Goal: Task Accomplishment & Management: Use online tool/utility

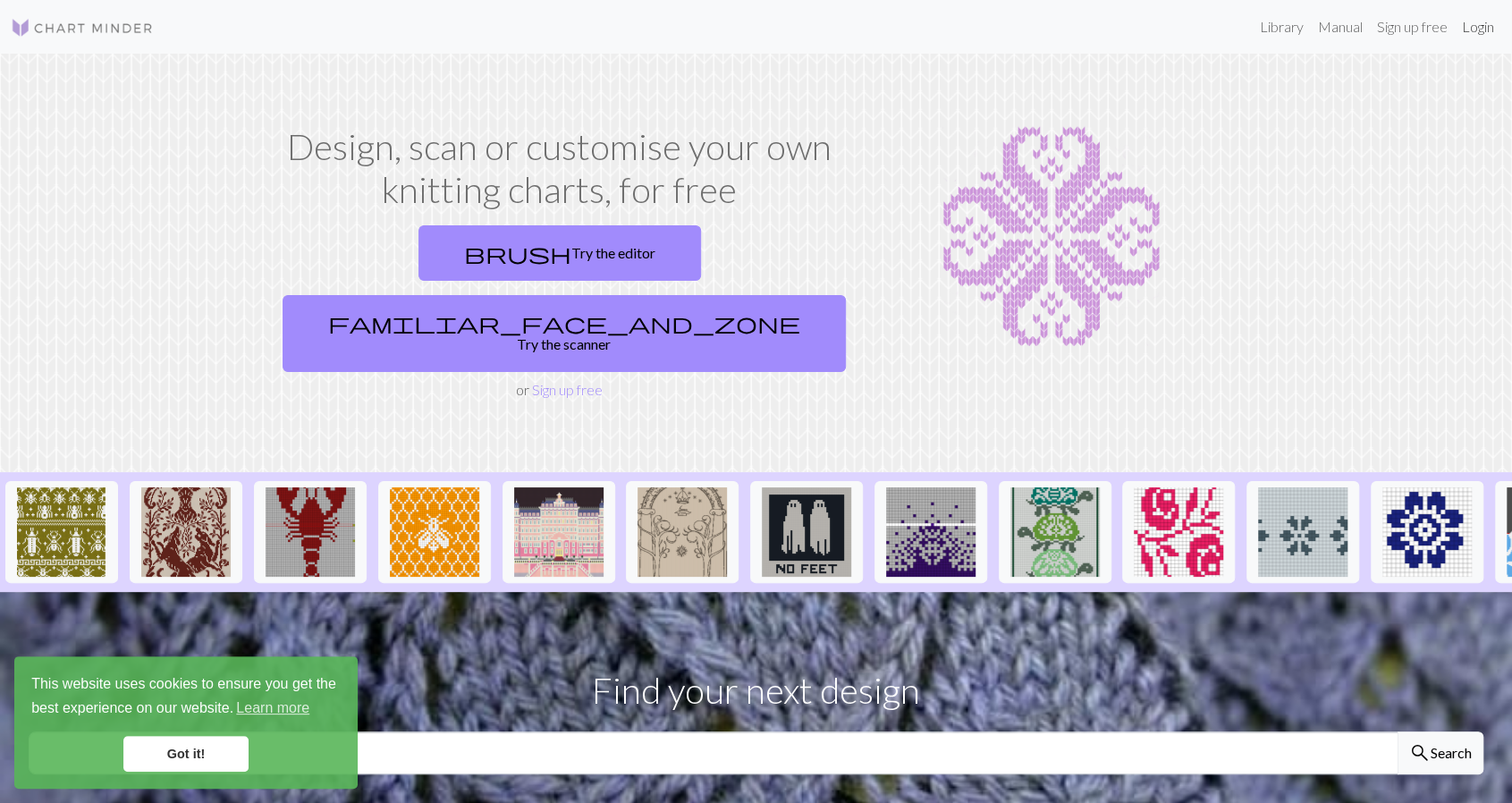
click at [1486, 20] on link "Login" at bounding box center [1477, 26] width 46 height 35
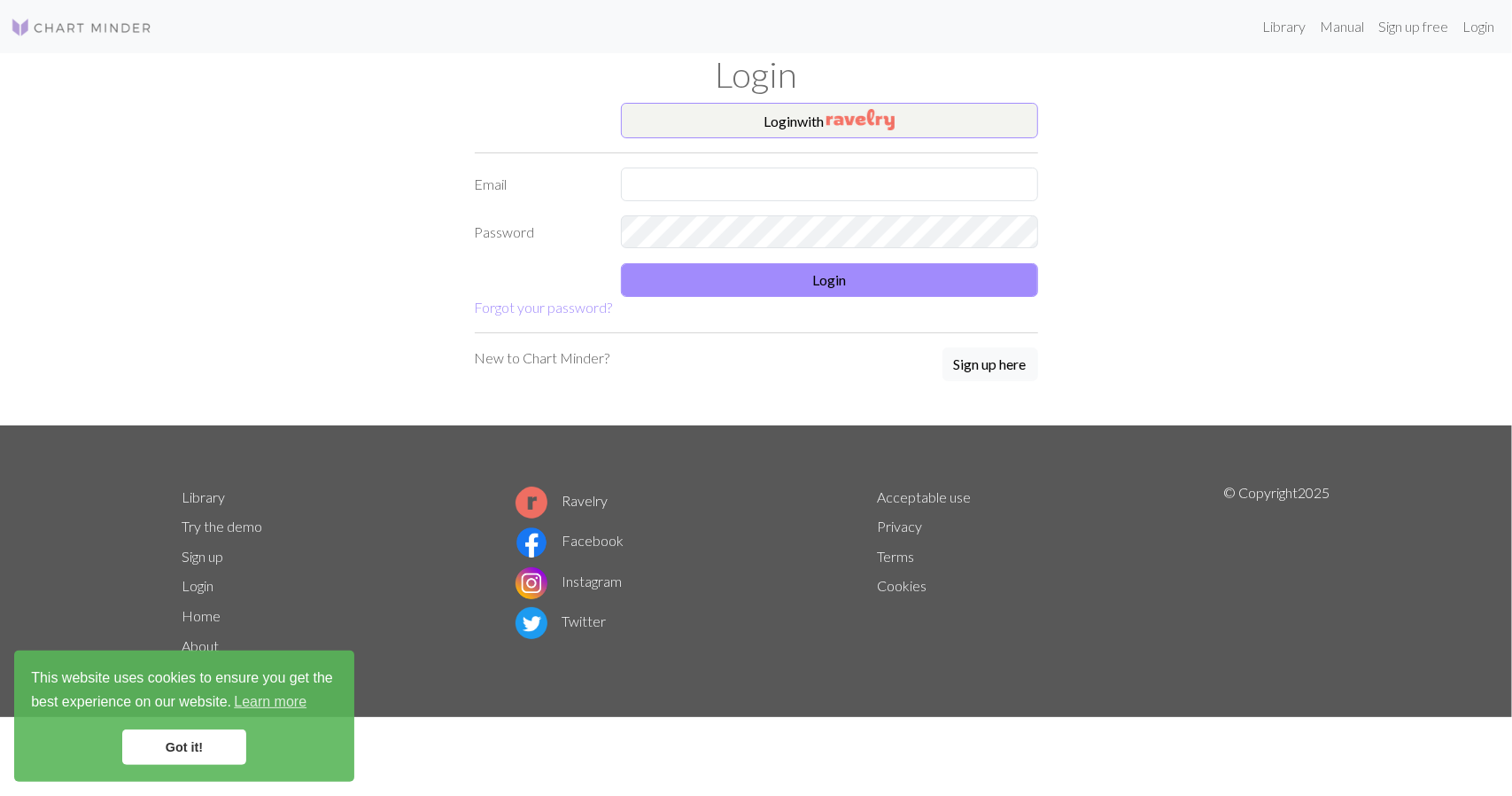
click at [723, 207] on form "Login with Email Password Login Forgot your password?" at bounding box center [757, 210] width 563 height 215
click at [729, 189] on input "text" at bounding box center [830, 184] width 418 height 33
type input "[EMAIL_ADDRESS][DOMAIN_NAME]"
click at [746, 293] on button "Login" at bounding box center [830, 279] width 418 height 33
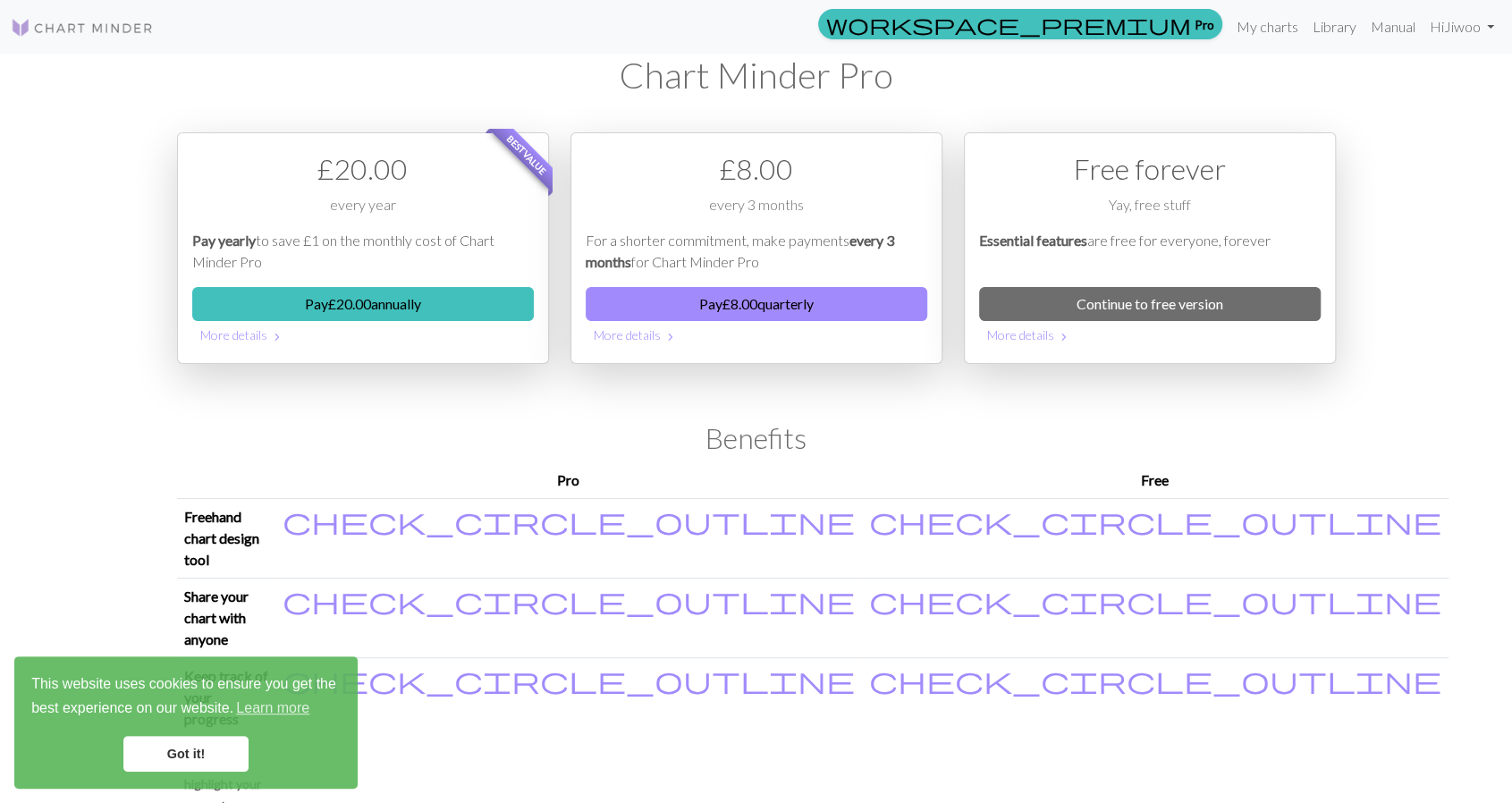
click at [90, 189] on div "workspace_premium Pro My charts Library Manual Hi Jiwoo Account settings Logout…" at bounding box center [756, 402] width 1512 height 803
click at [1295, 28] on link "My charts" at bounding box center [1268, 26] width 76 height 35
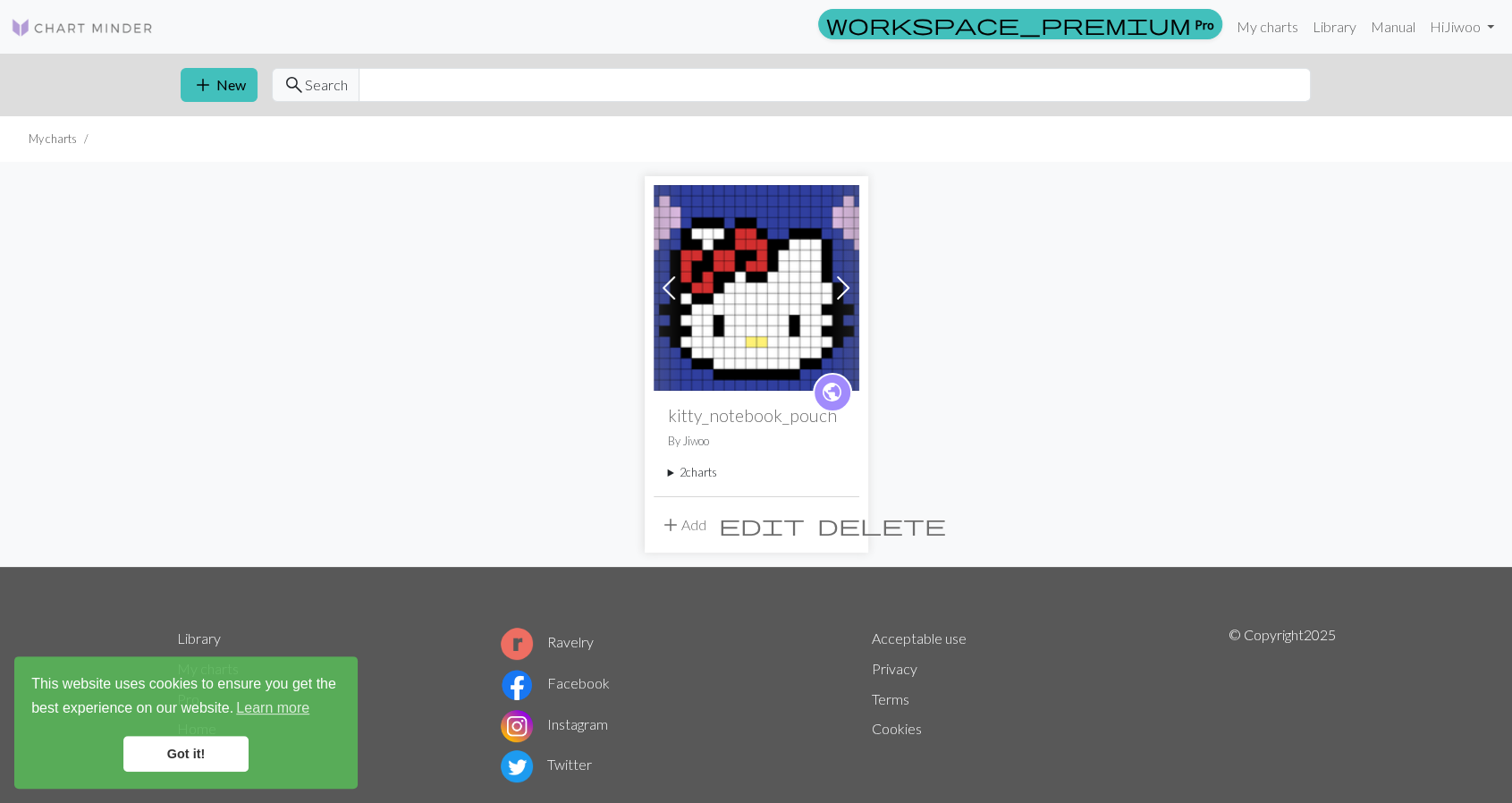
click at [688, 521] on button "add Add" at bounding box center [683, 524] width 59 height 34
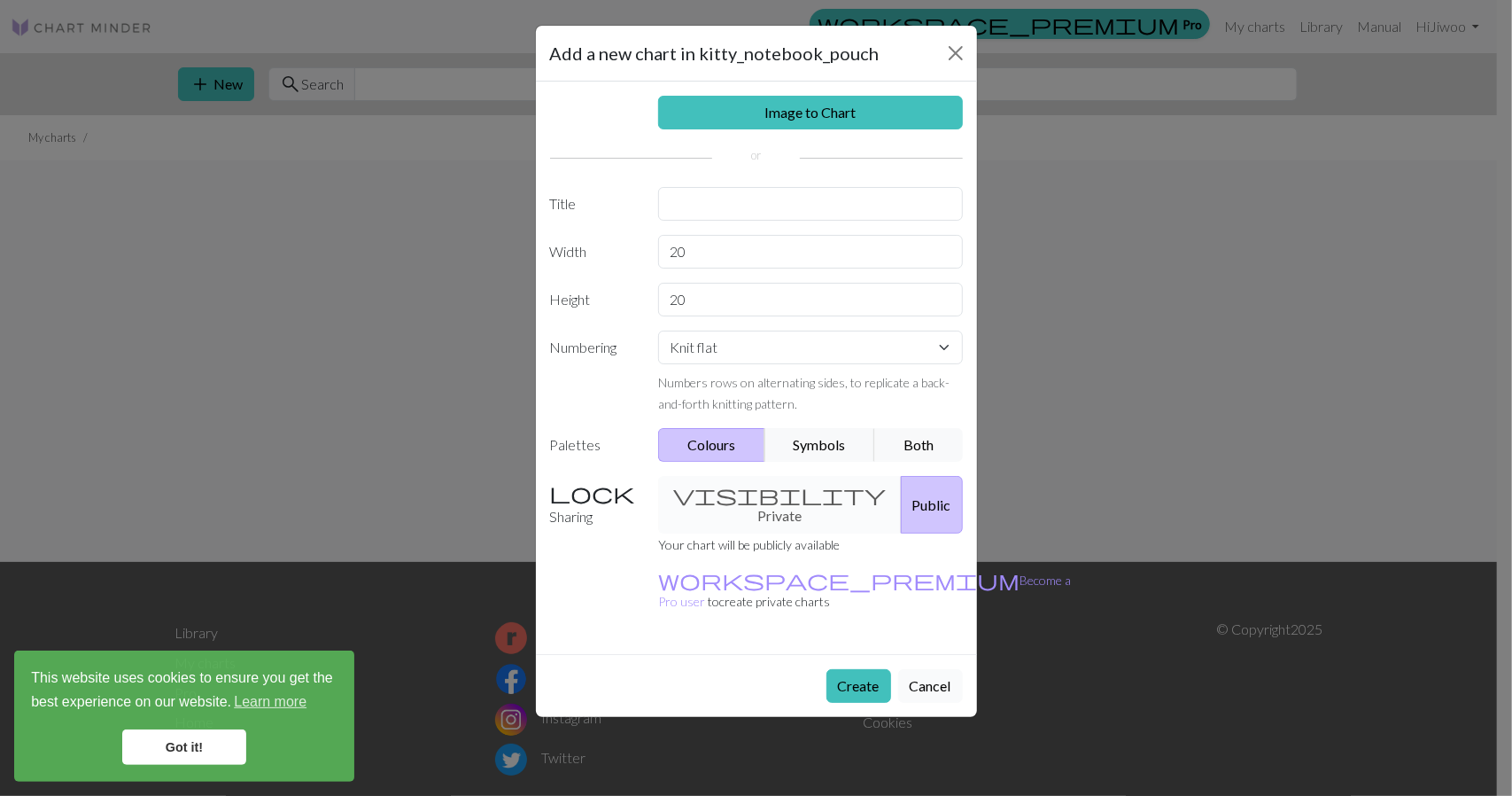
click at [925, 669] on button "Cancel" at bounding box center [931, 685] width 65 height 33
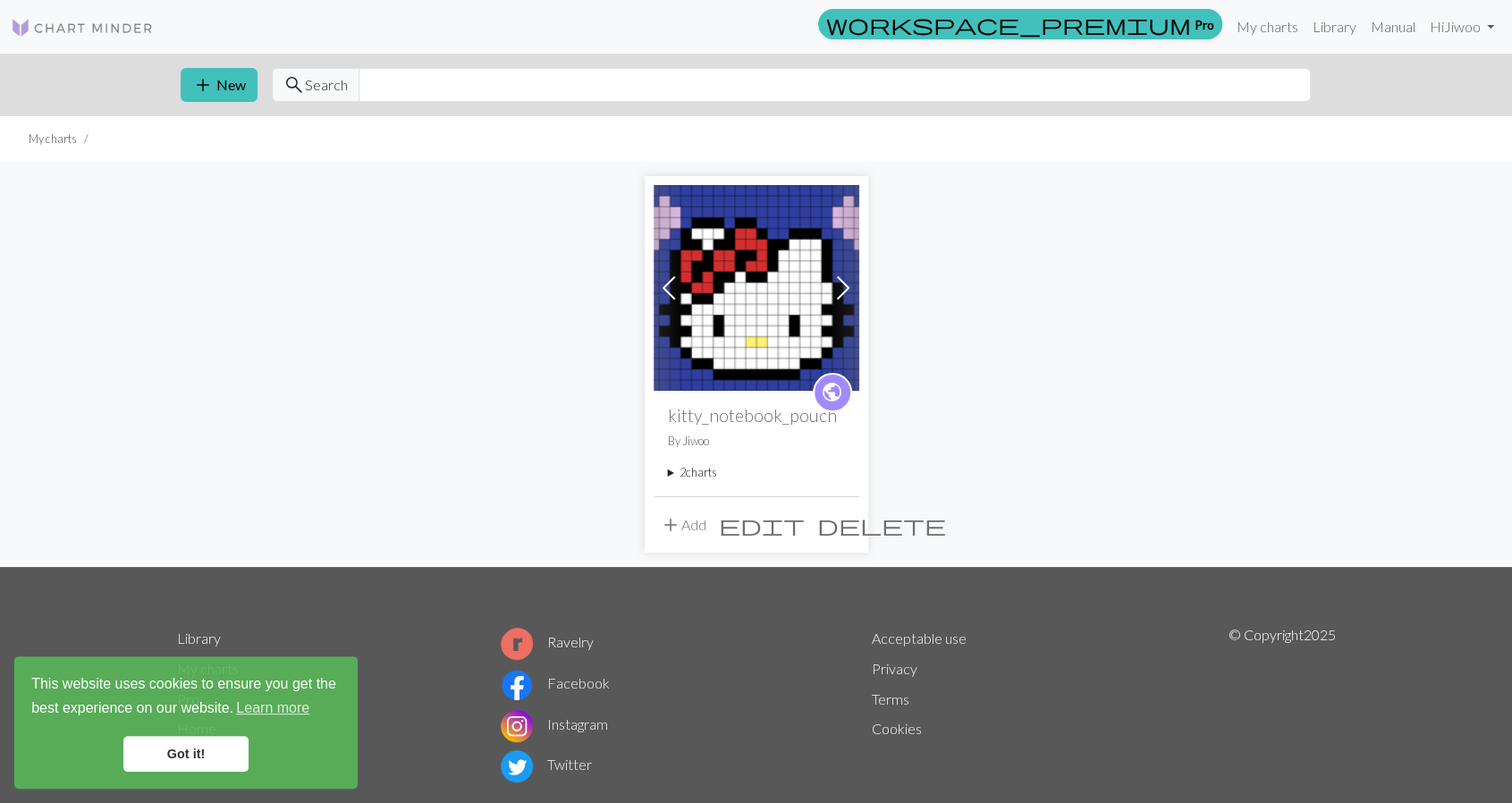
click at [765, 335] on img at bounding box center [756, 288] width 205 height 205
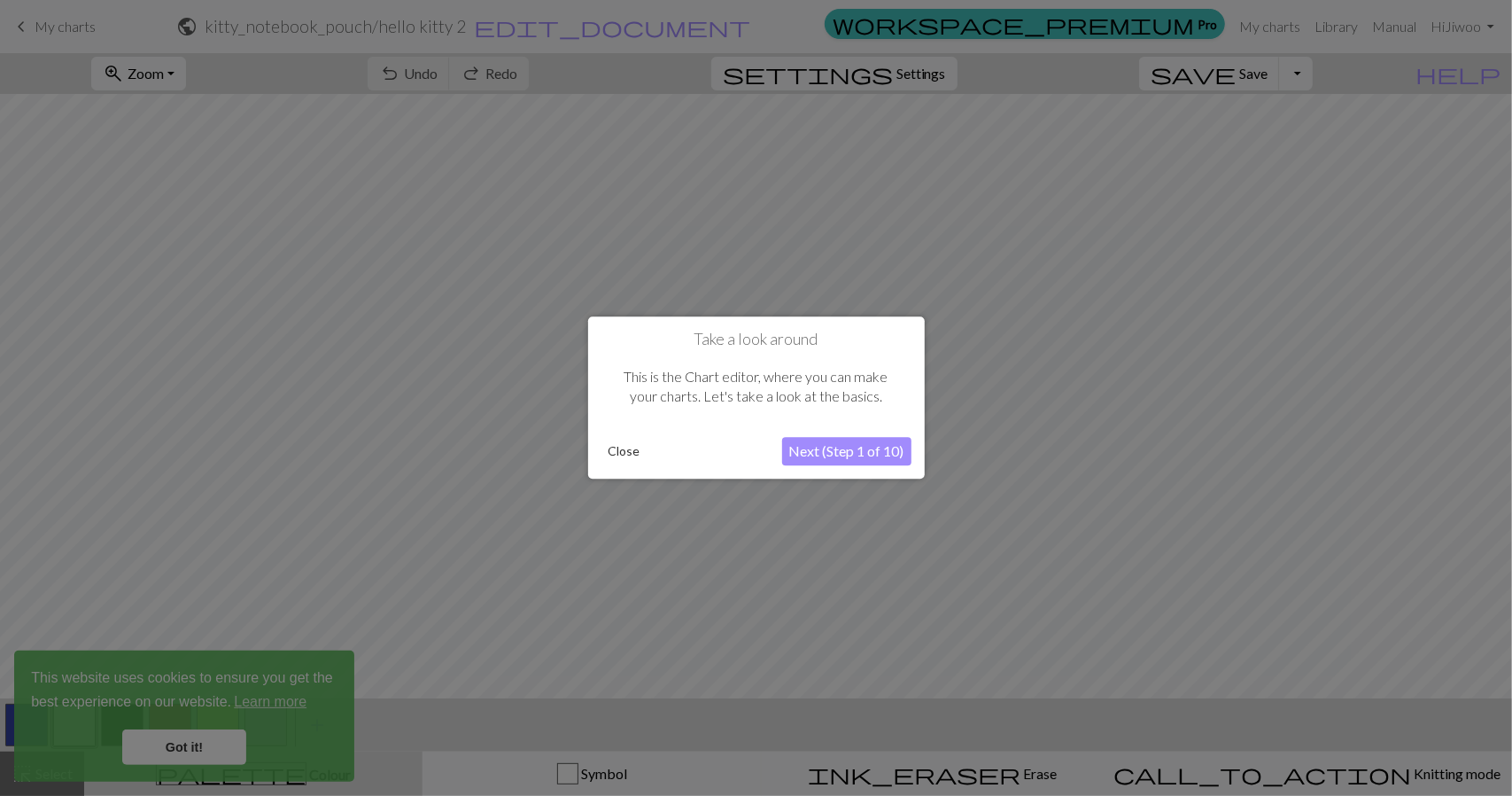
click at [616, 455] on button "Close" at bounding box center [624, 452] width 46 height 27
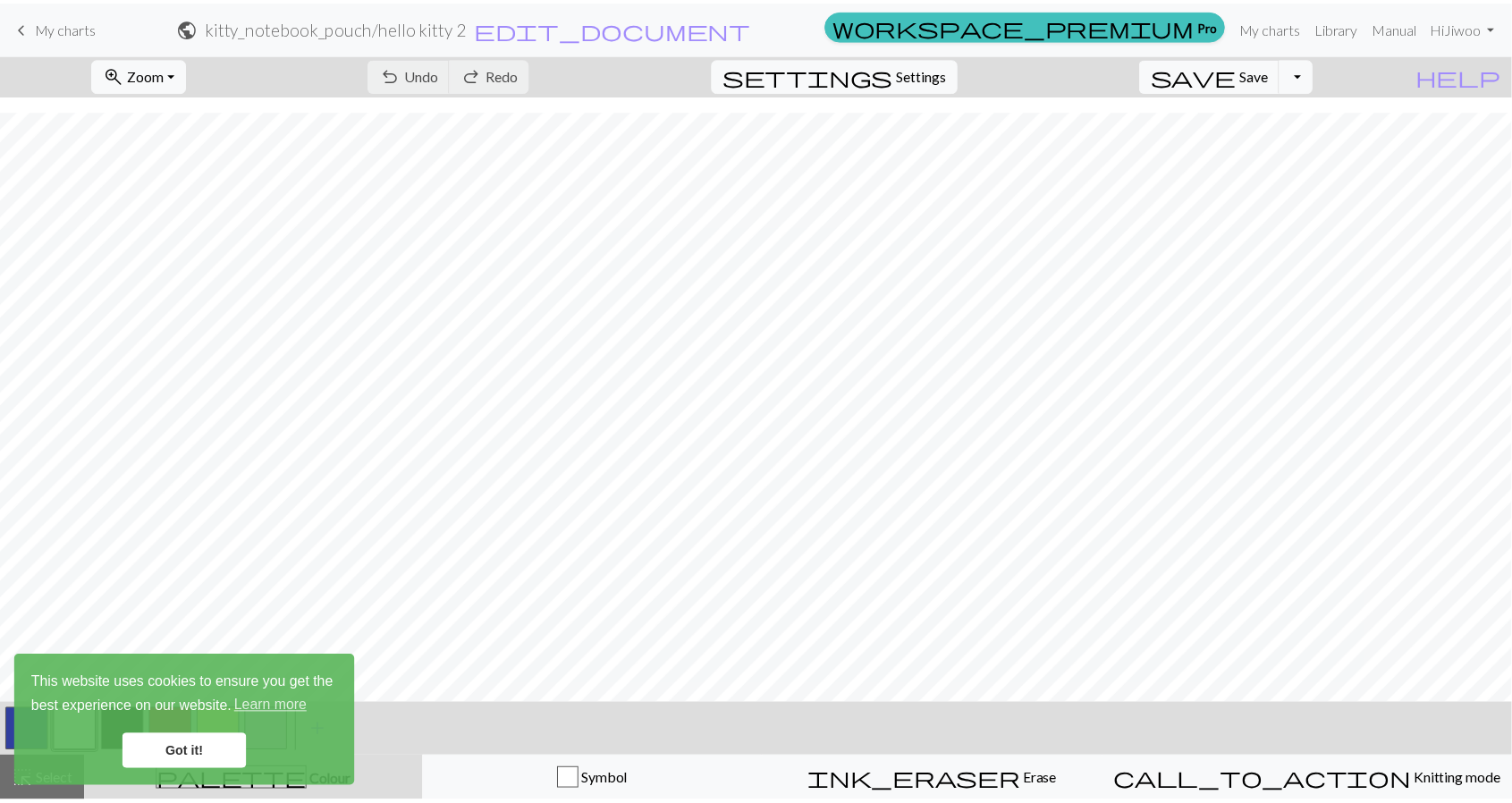
scroll to position [15, 0]
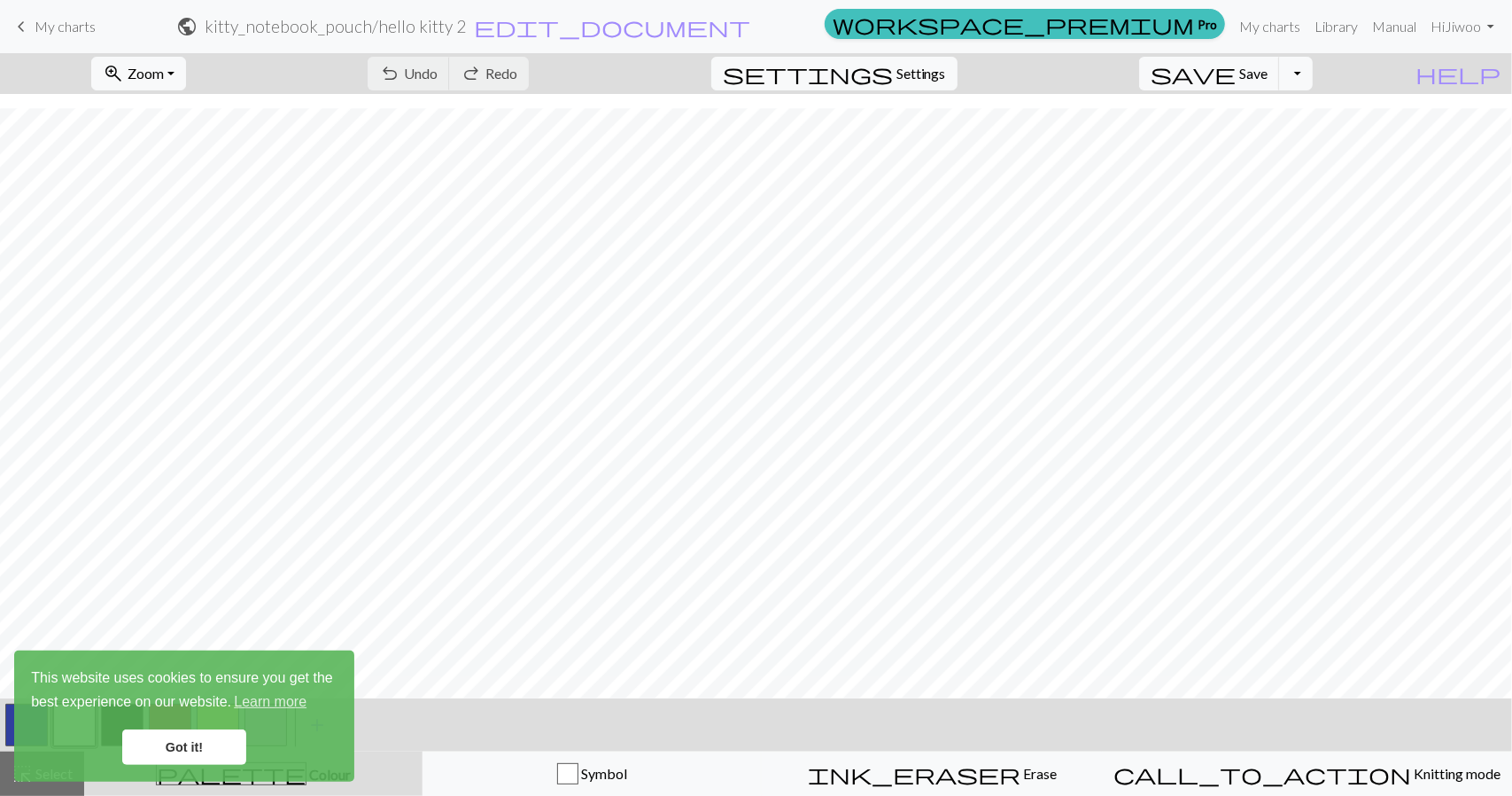
click at [188, 740] on link "Got it!" at bounding box center [184, 746] width 124 height 35
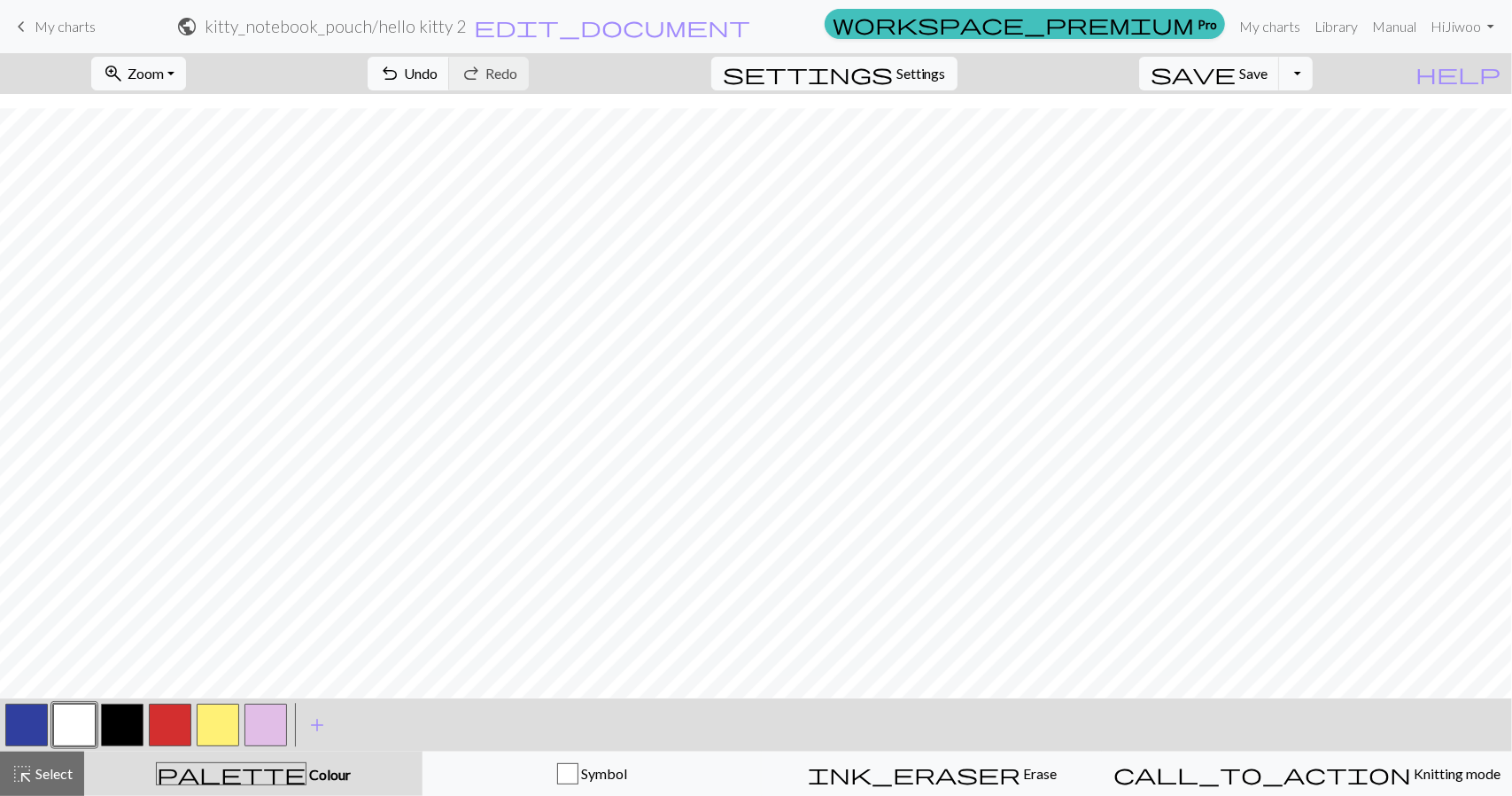
click at [40, 29] on span "My charts" at bounding box center [65, 26] width 61 height 17
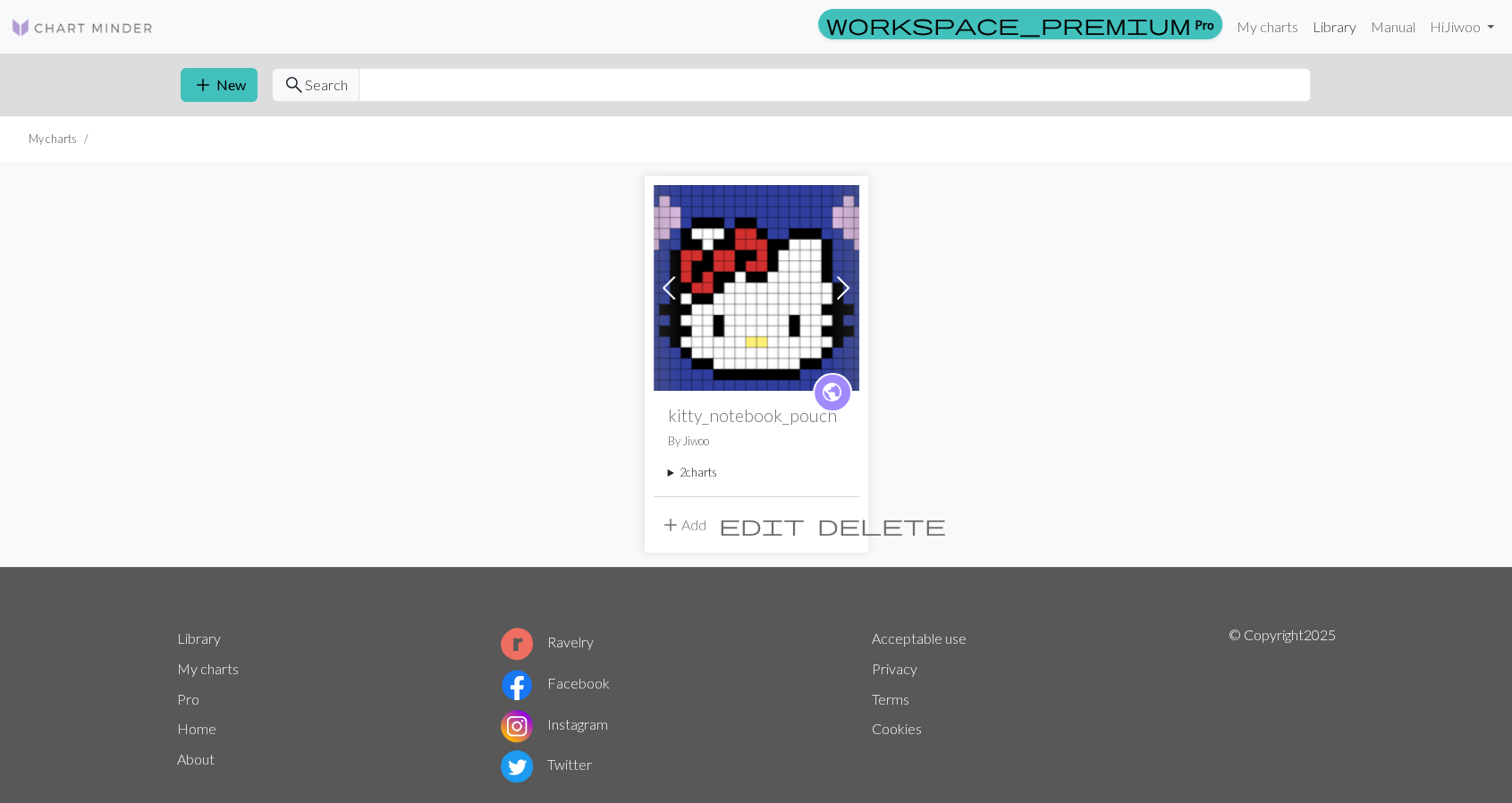
click at [1347, 35] on link "Library" at bounding box center [1334, 26] width 58 height 35
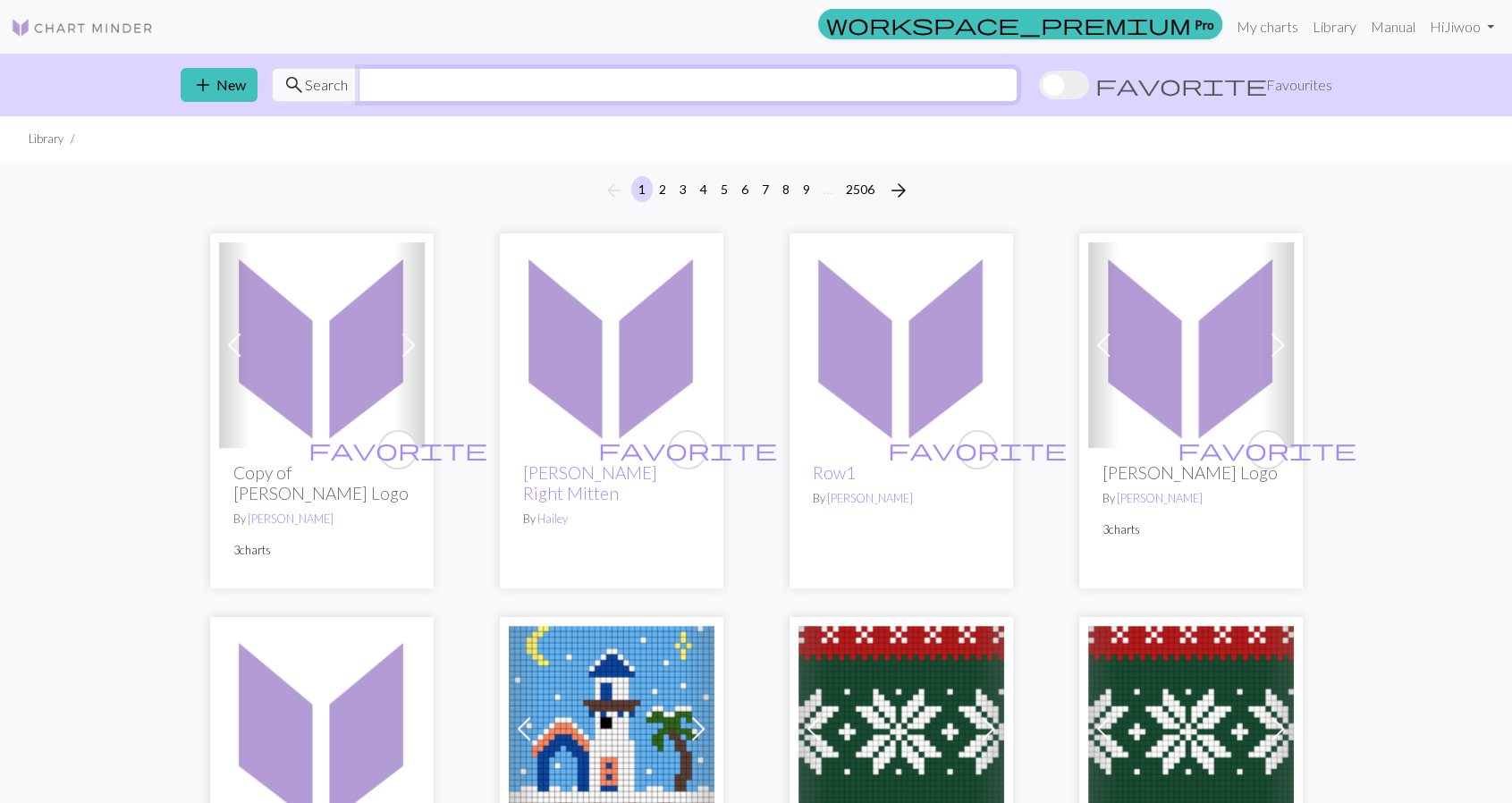
click at [537, 92] on input "text" at bounding box center [688, 84] width 659 height 34
type input "kitty"
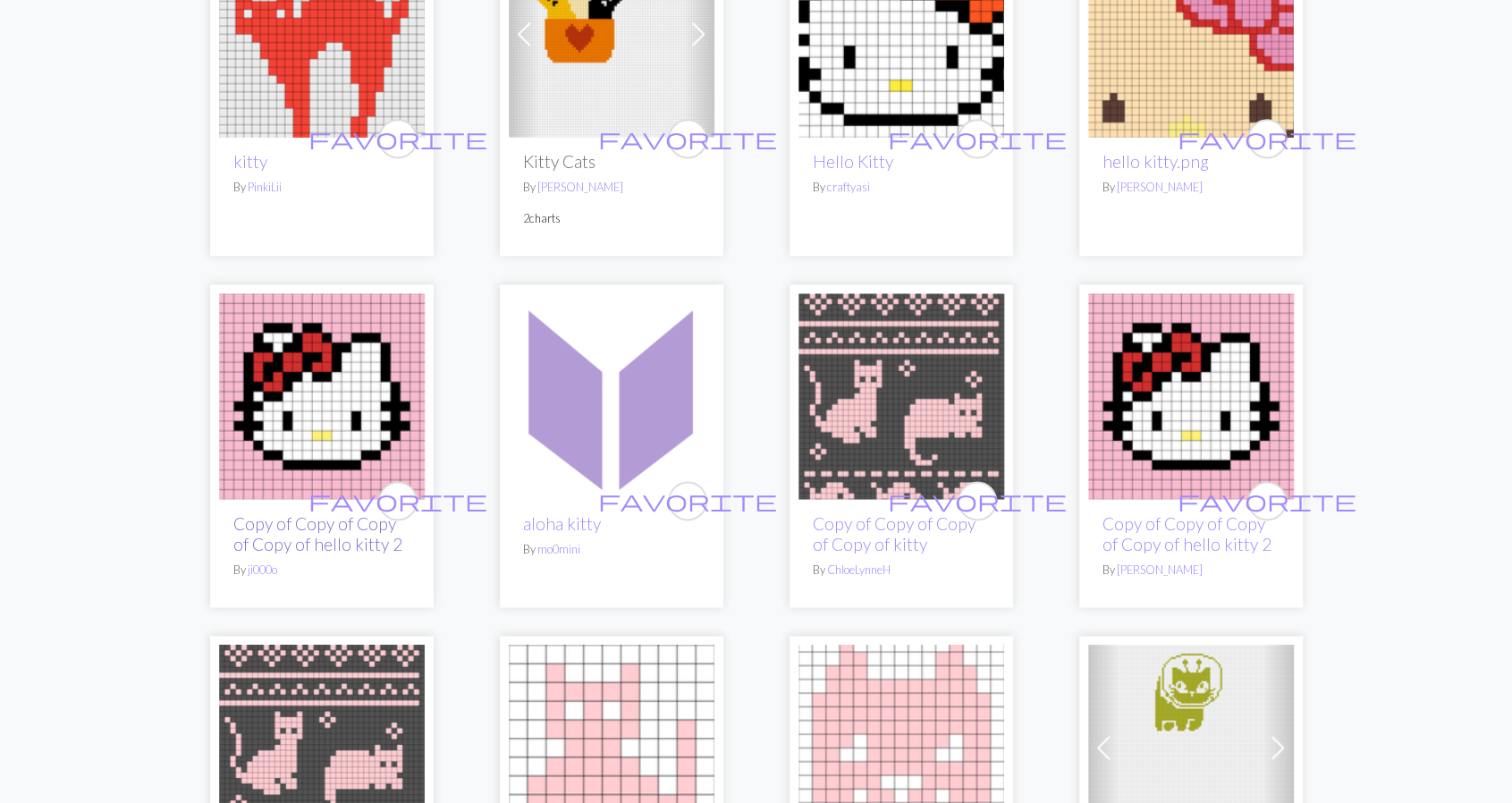
scroll to position [1574, 0]
click at [339, 424] on img at bounding box center [321, 396] width 205 height 205
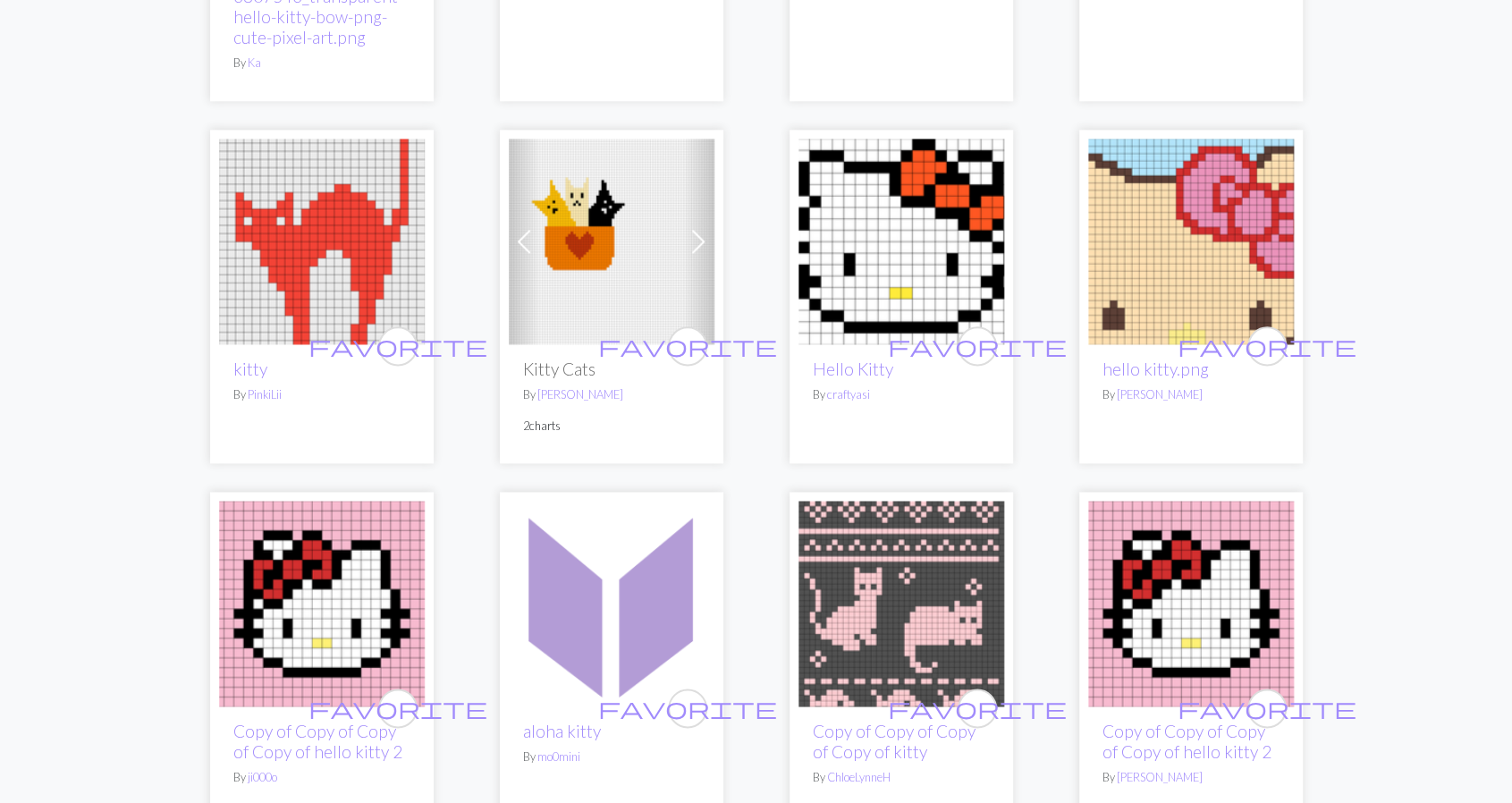
scroll to position [1521, 0]
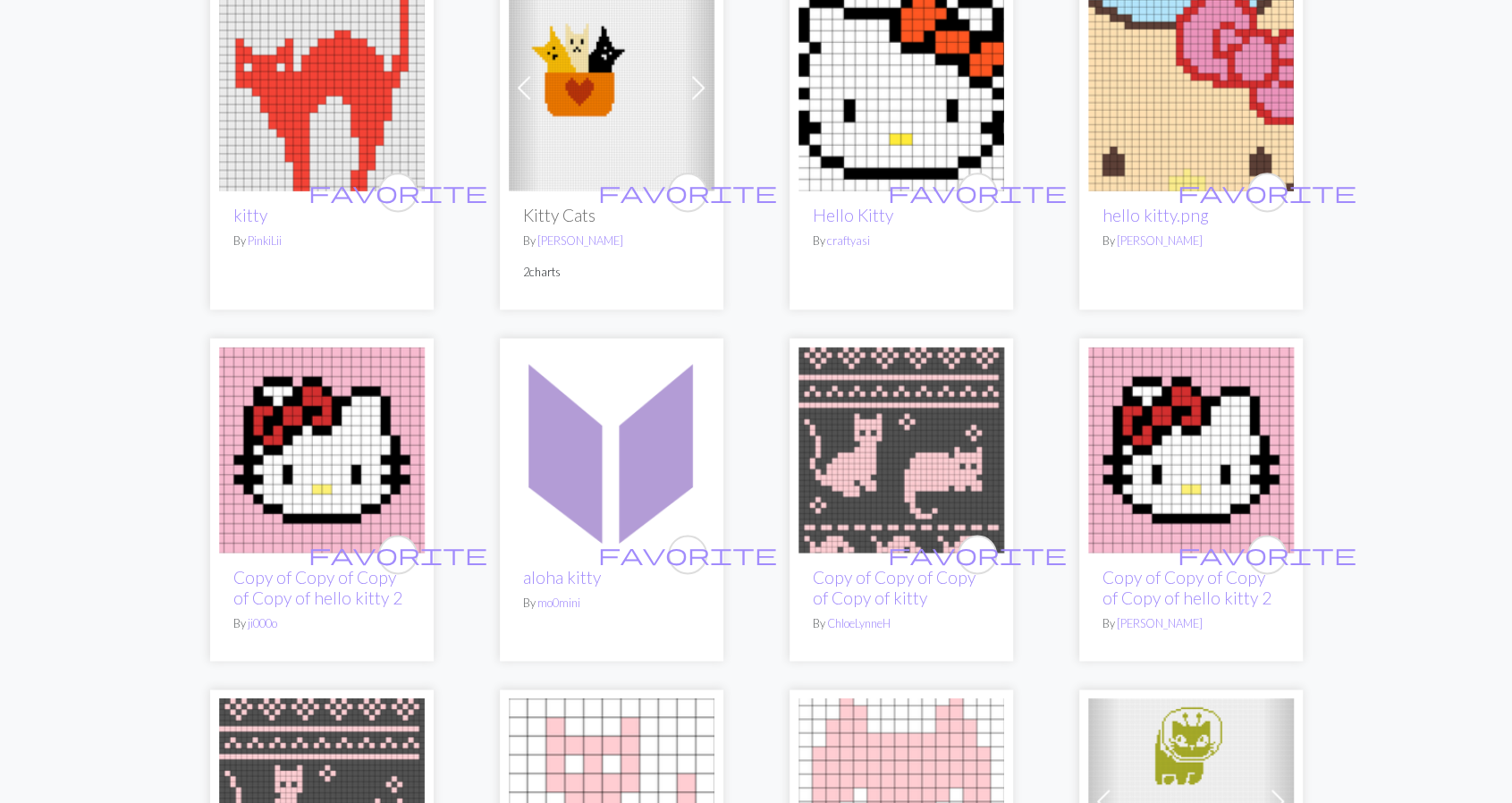
click at [1231, 456] on img at bounding box center [1191, 450] width 205 height 205
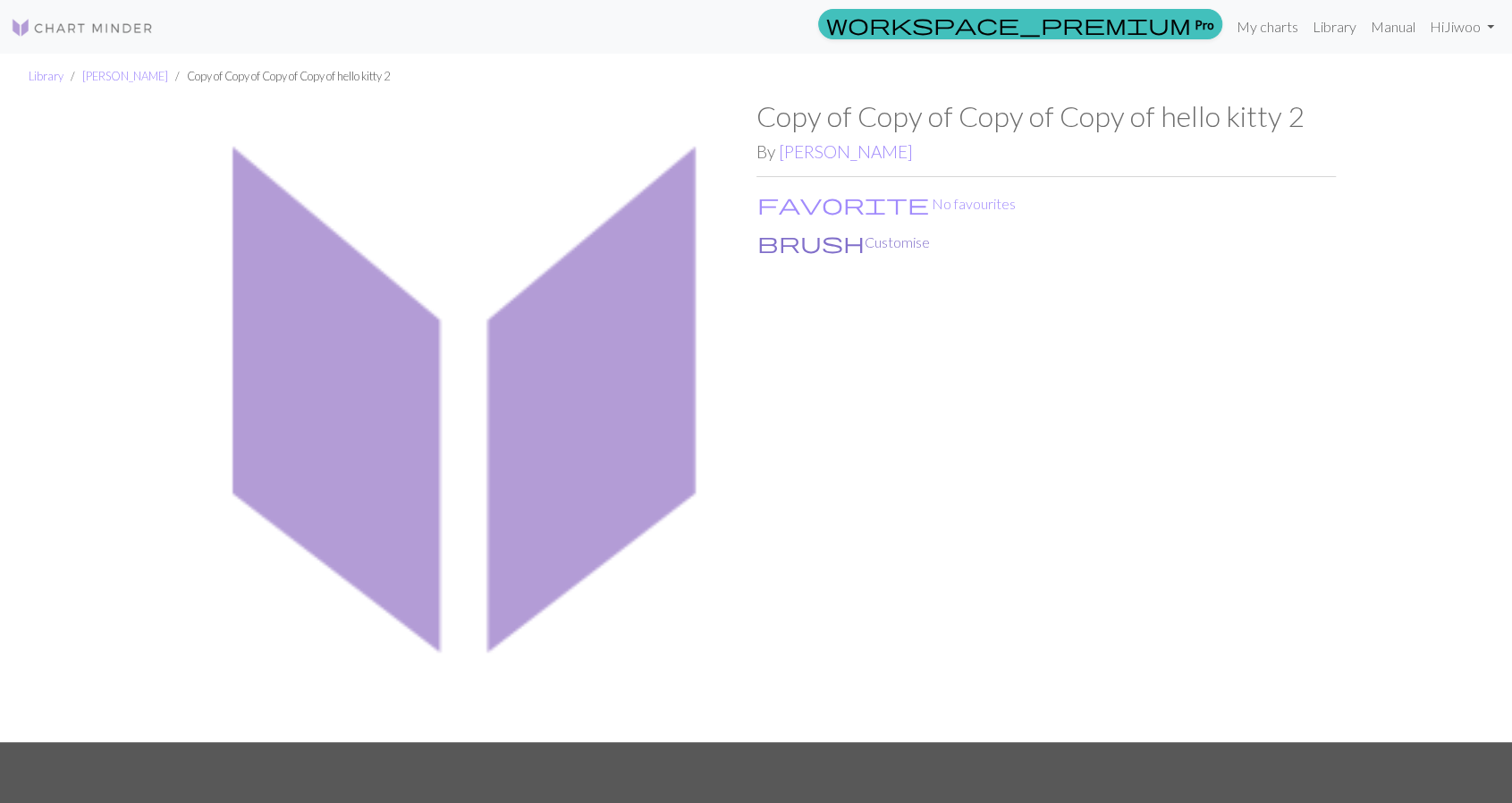
click at [795, 243] on button "brush Customise" at bounding box center [844, 243] width 174 height 24
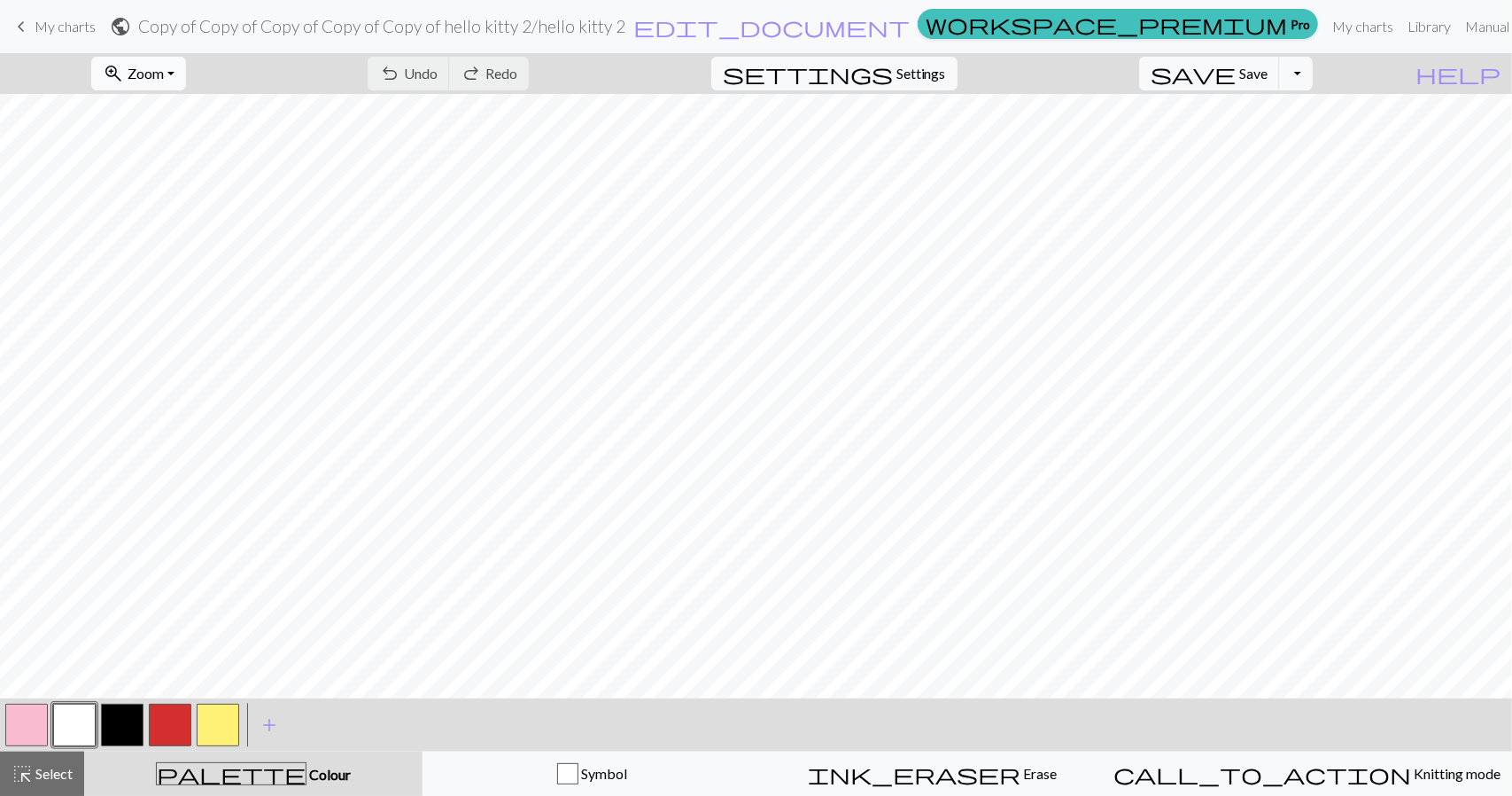
click at [186, 70] on button "zoom_in Zoom Zoom" at bounding box center [138, 73] width 94 height 33
click at [122, 720] on button "button" at bounding box center [122, 725] width 42 height 42
click at [50, 778] on span "Select" at bounding box center [52, 773] width 40 height 17
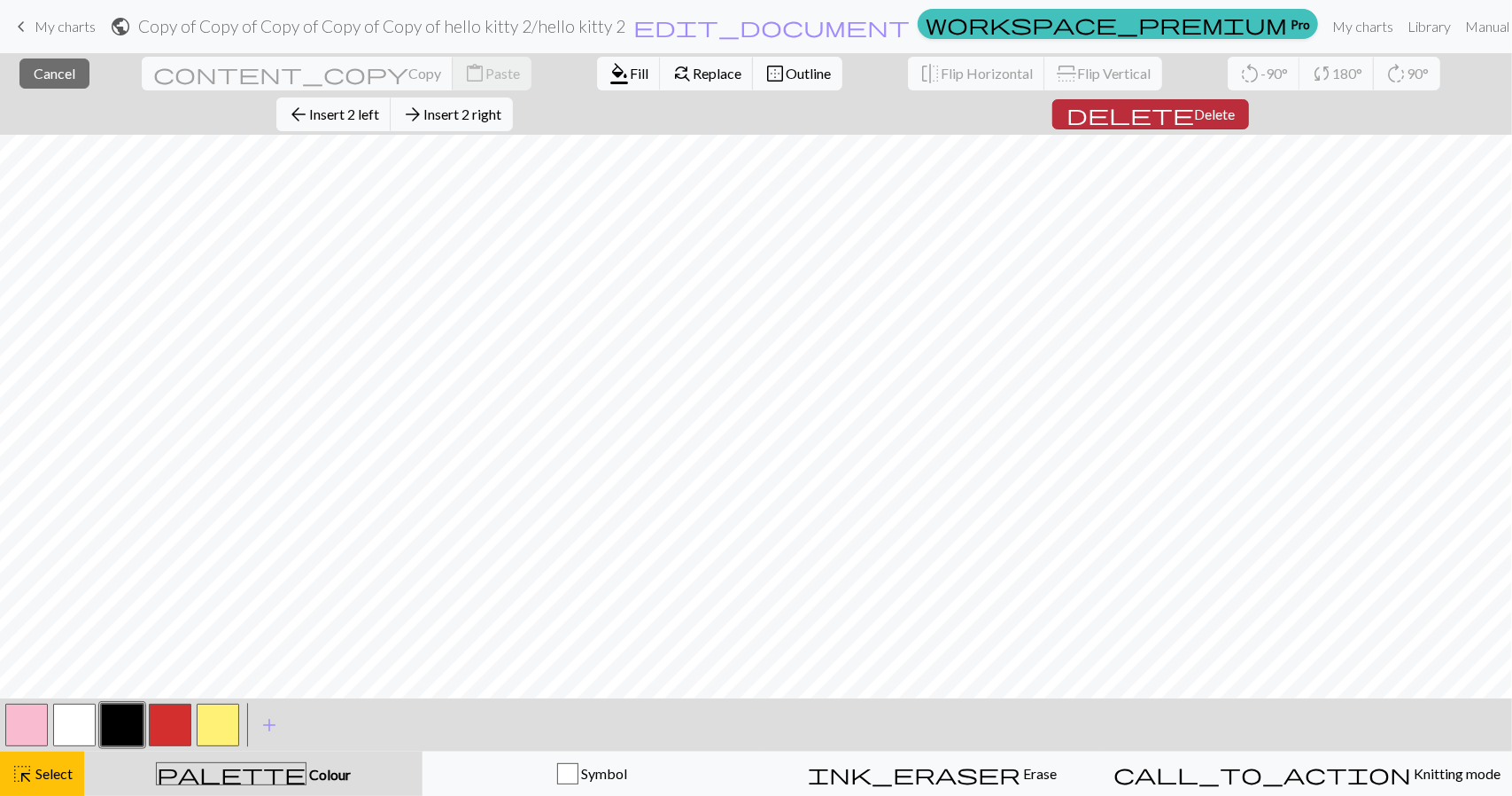
click at [1235, 105] on span "Delete" at bounding box center [1214, 113] width 40 height 17
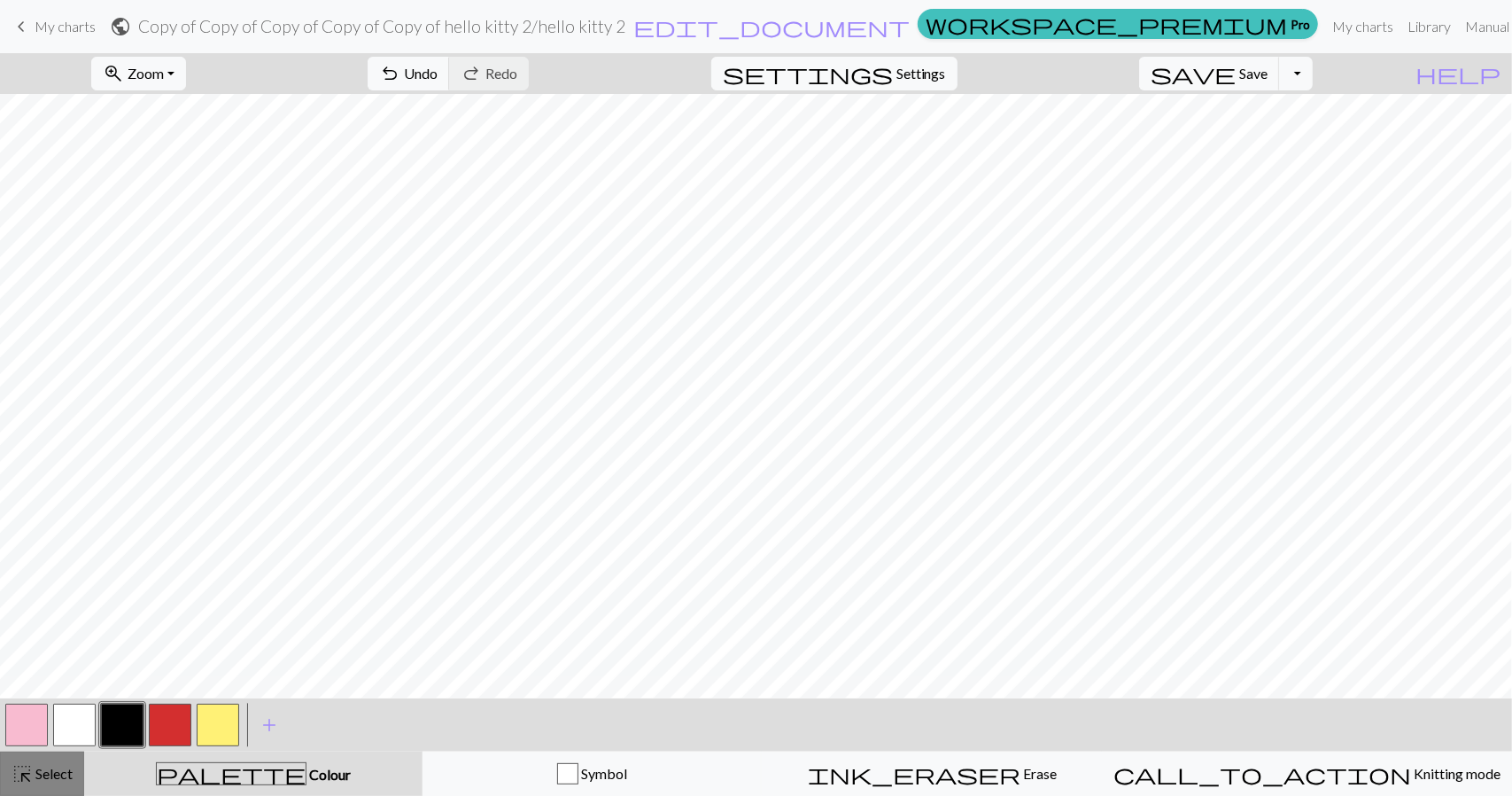
click at [42, 772] on span "Select" at bounding box center [52, 773] width 40 height 17
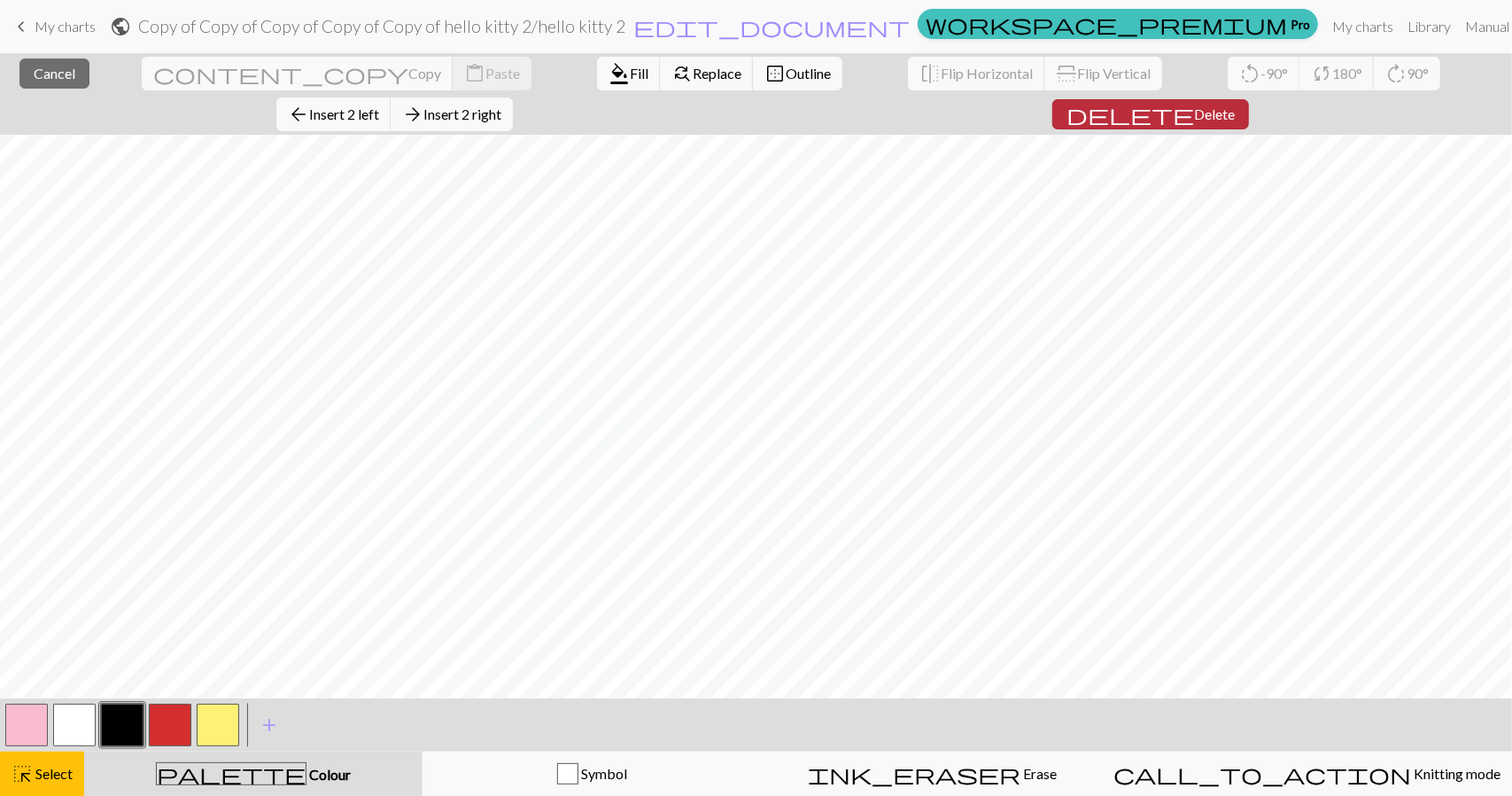
click at [1235, 105] on span "Delete" at bounding box center [1214, 113] width 40 height 17
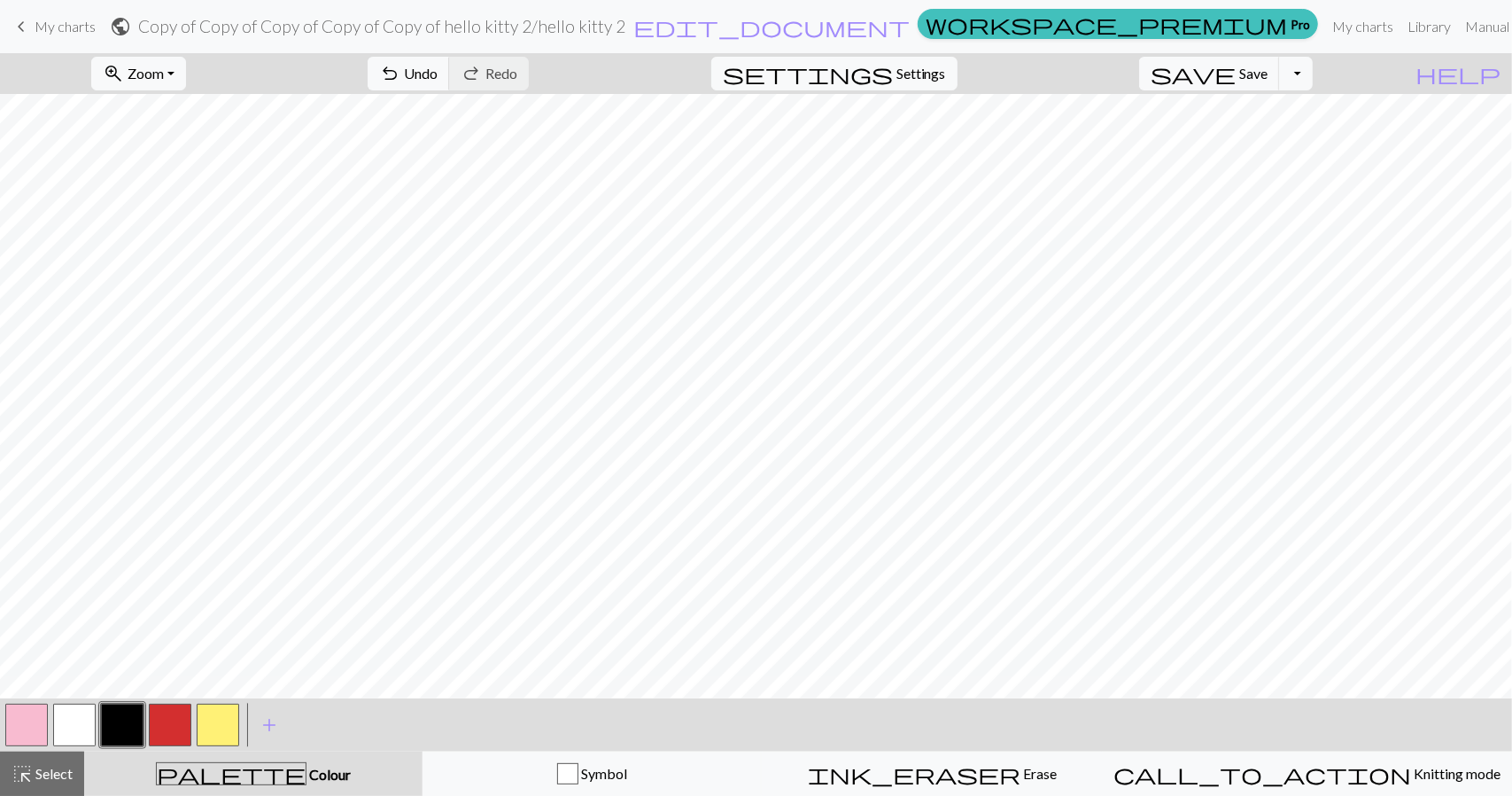
click at [29, 718] on button "button" at bounding box center [26, 725] width 42 height 42
click at [90, 728] on button "button" at bounding box center [74, 725] width 42 height 42
click at [437, 72] on span "Undo" at bounding box center [420, 73] width 33 height 17
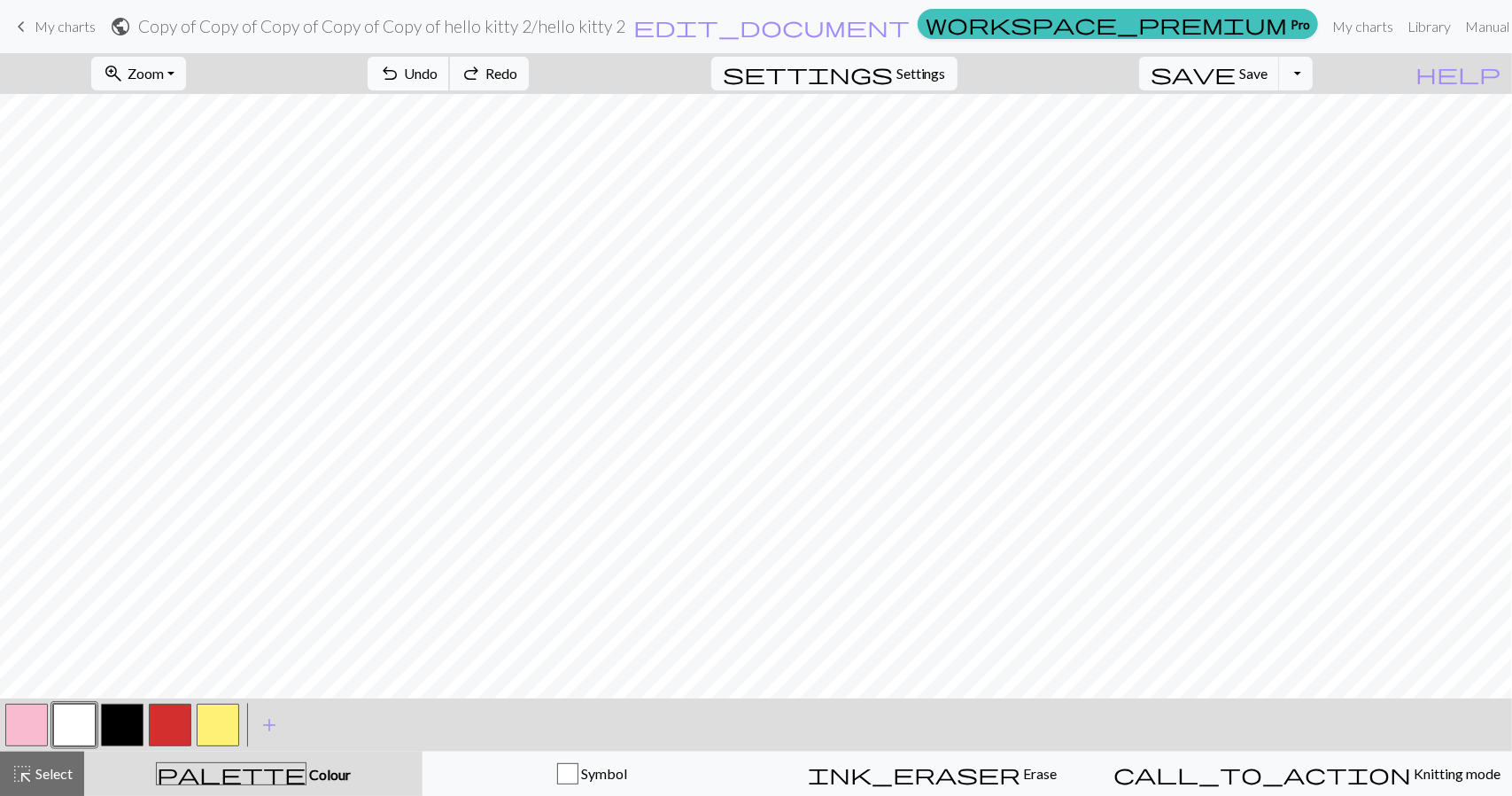
click at [437, 72] on span "Undo" at bounding box center [420, 73] width 33 height 17
click at [57, 770] on span "Select" at bounding box center [52, 773] width 40 height 17
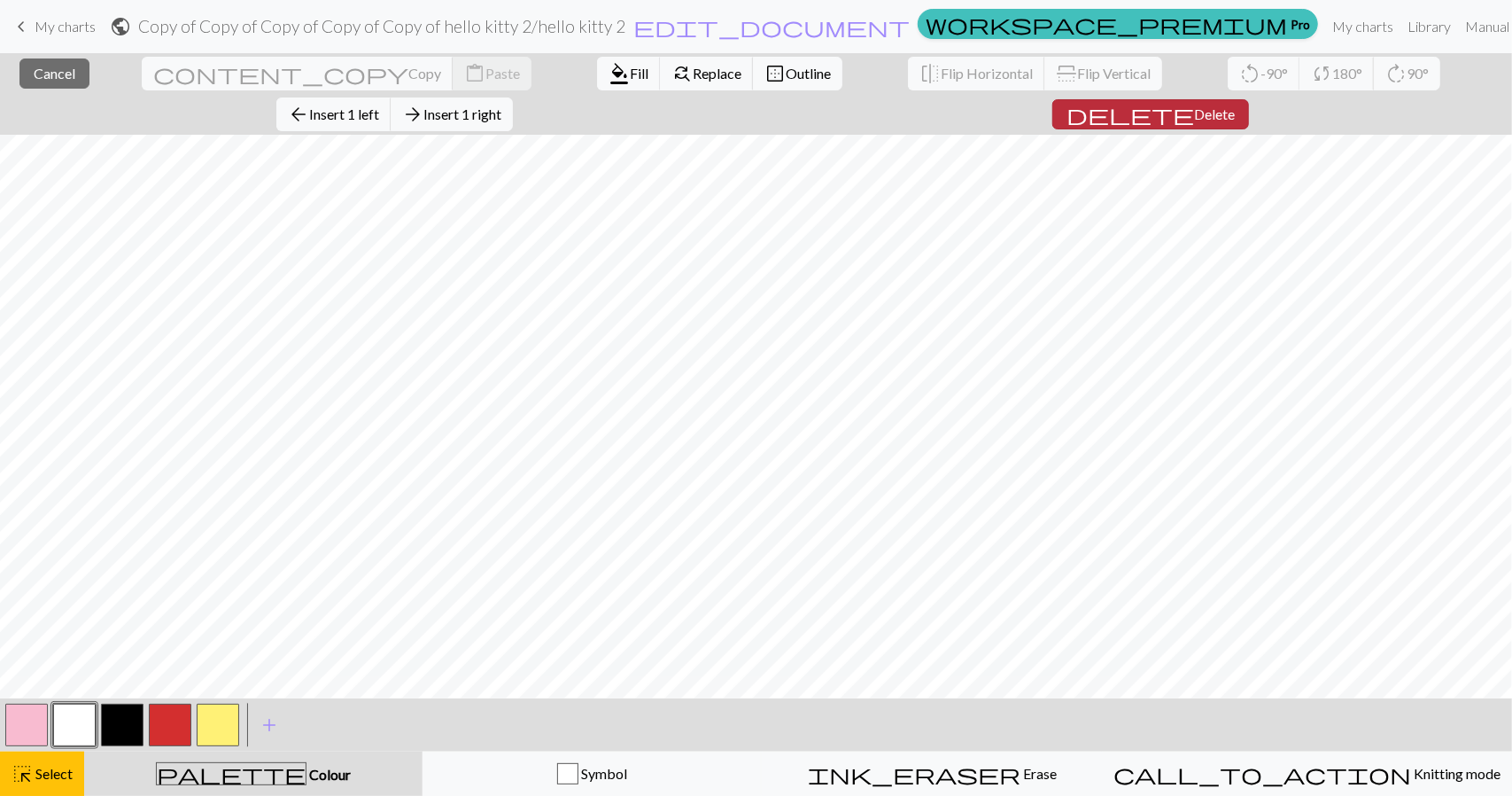
click at [1194, 102] on span "delete" at bounding box center [1130, 114] width 128 height 25
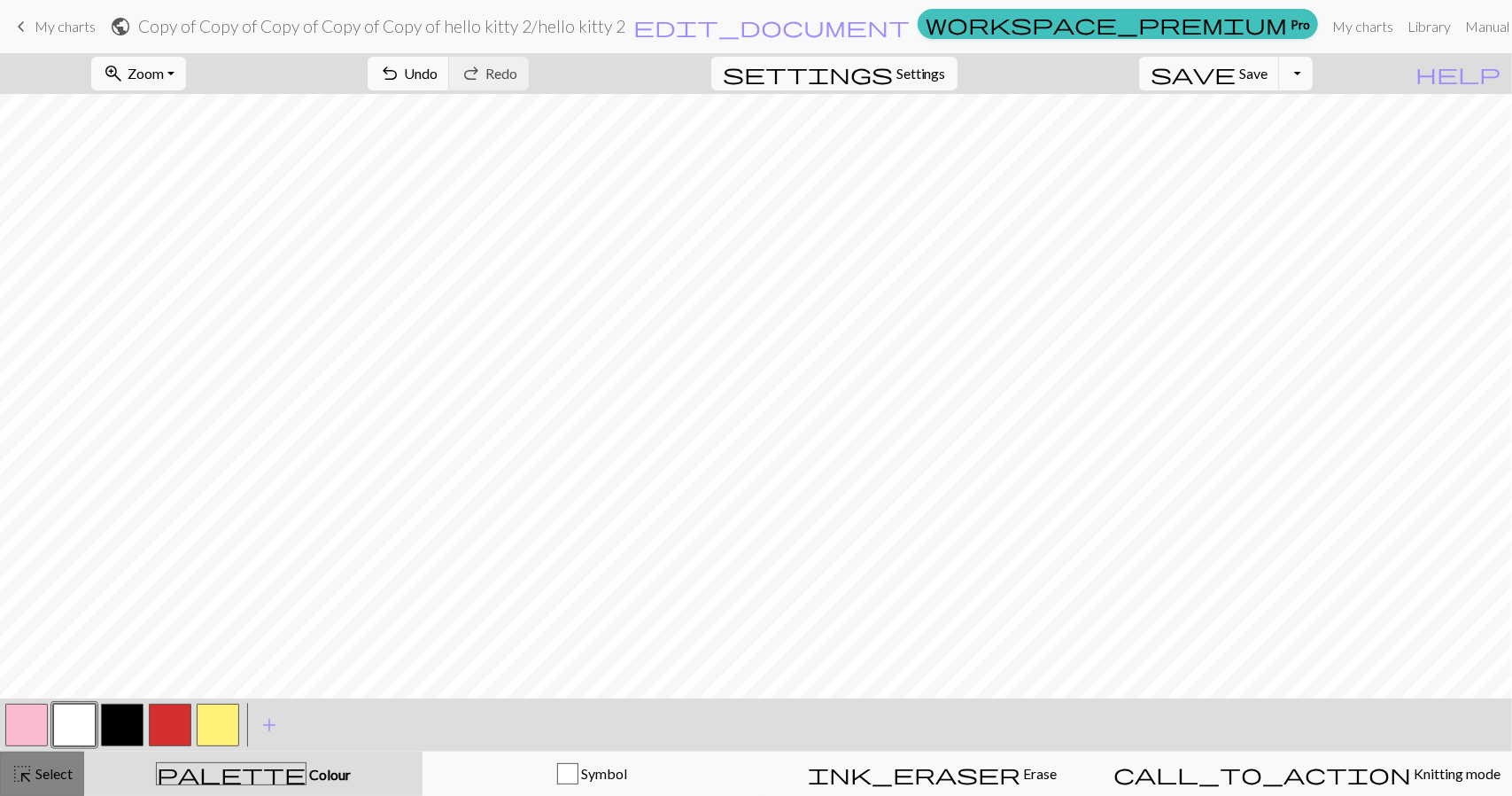
click at [40, 782] on div "highlight_alt Select Select" at bounding box center [42, 774] width 61 height 22
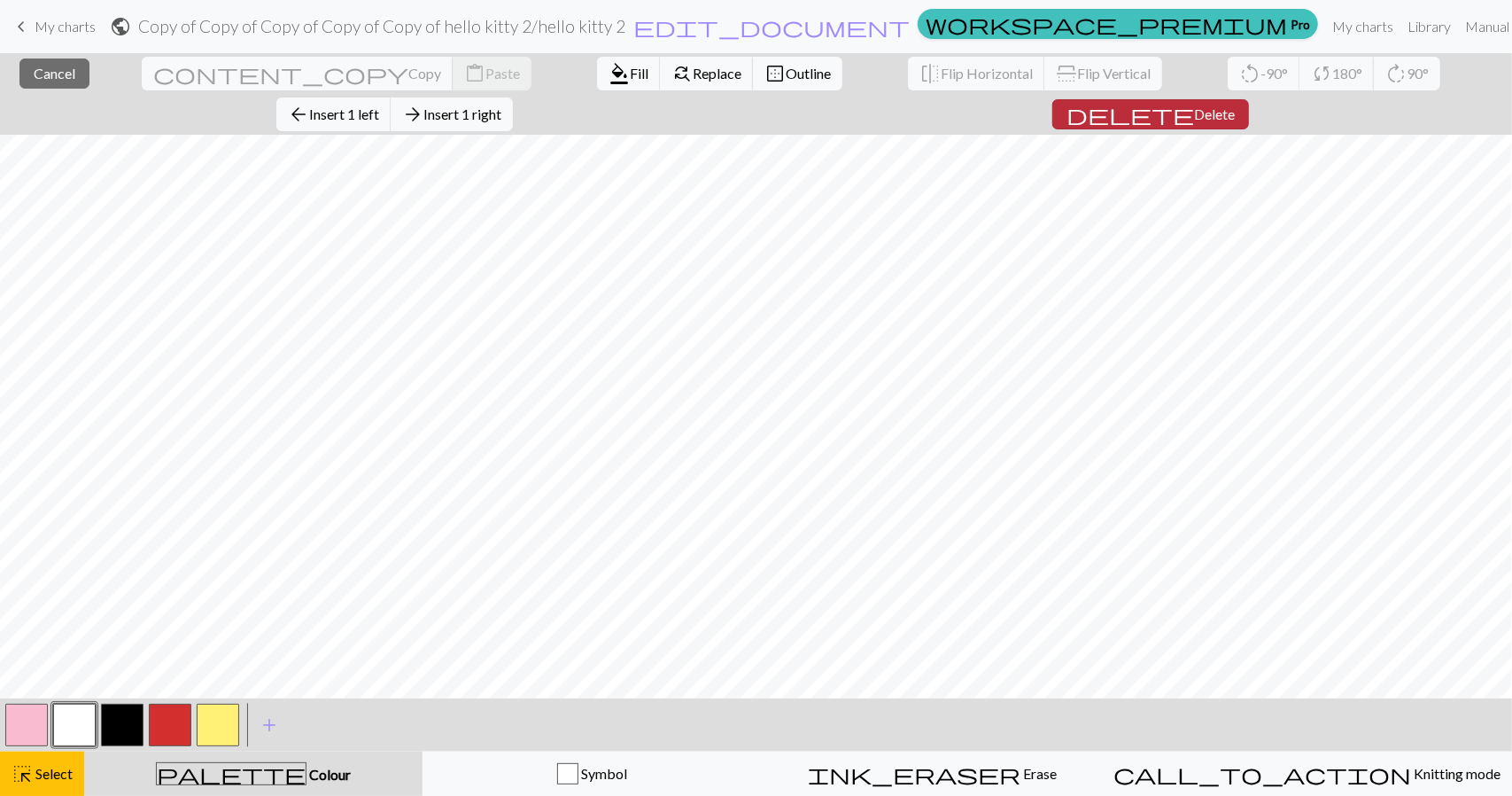
click at [1235, 105] on span "Delete" at bounding box center [1214, 113] width 40 height 17
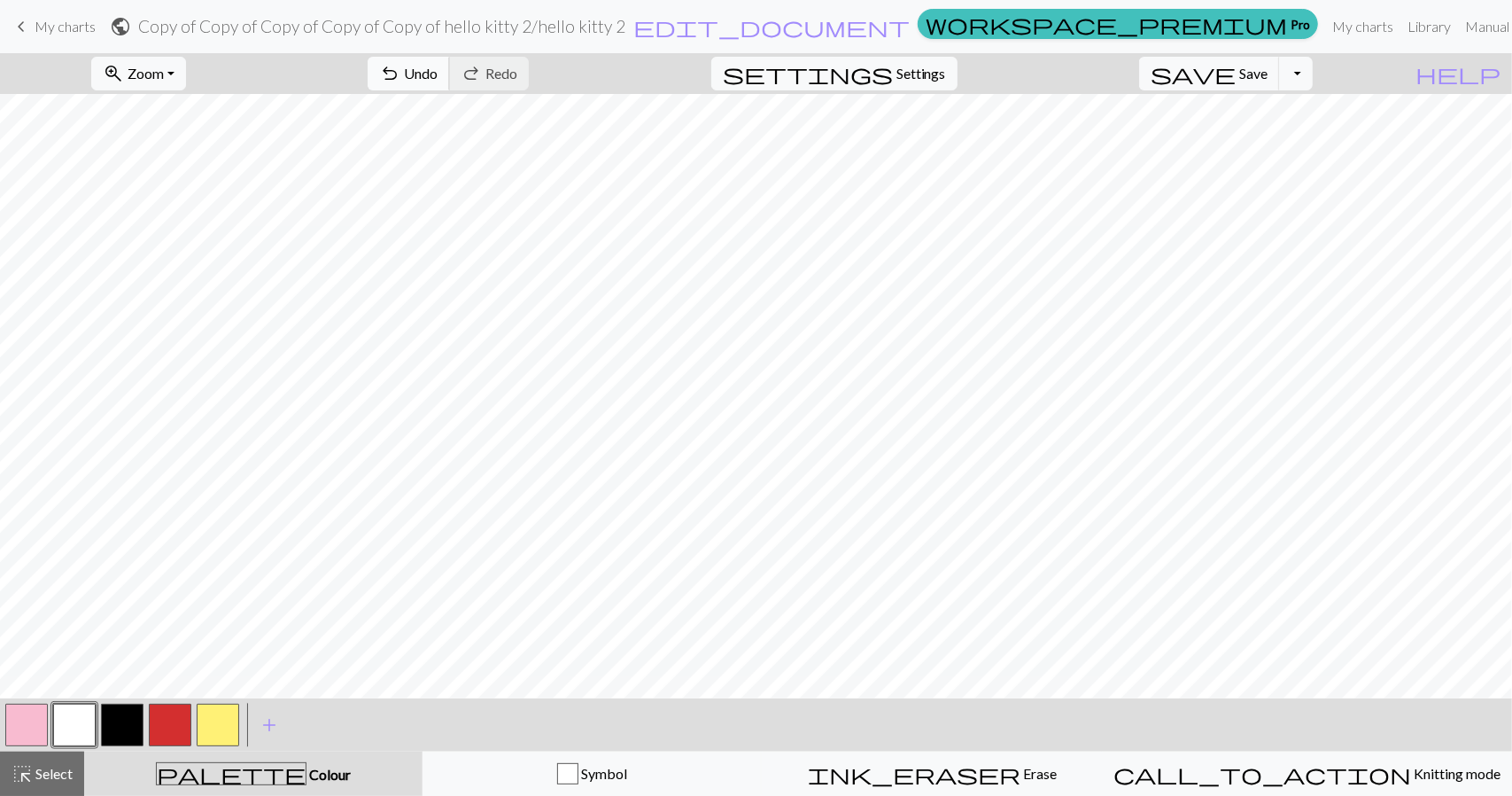
click at [437, 71] on span "Undo" at bounding box center [420, 73] width 33 height 17
click at [32, 786] on button "highlight_alt Select Select" at bounding box center [42, 773] width 85 height 44
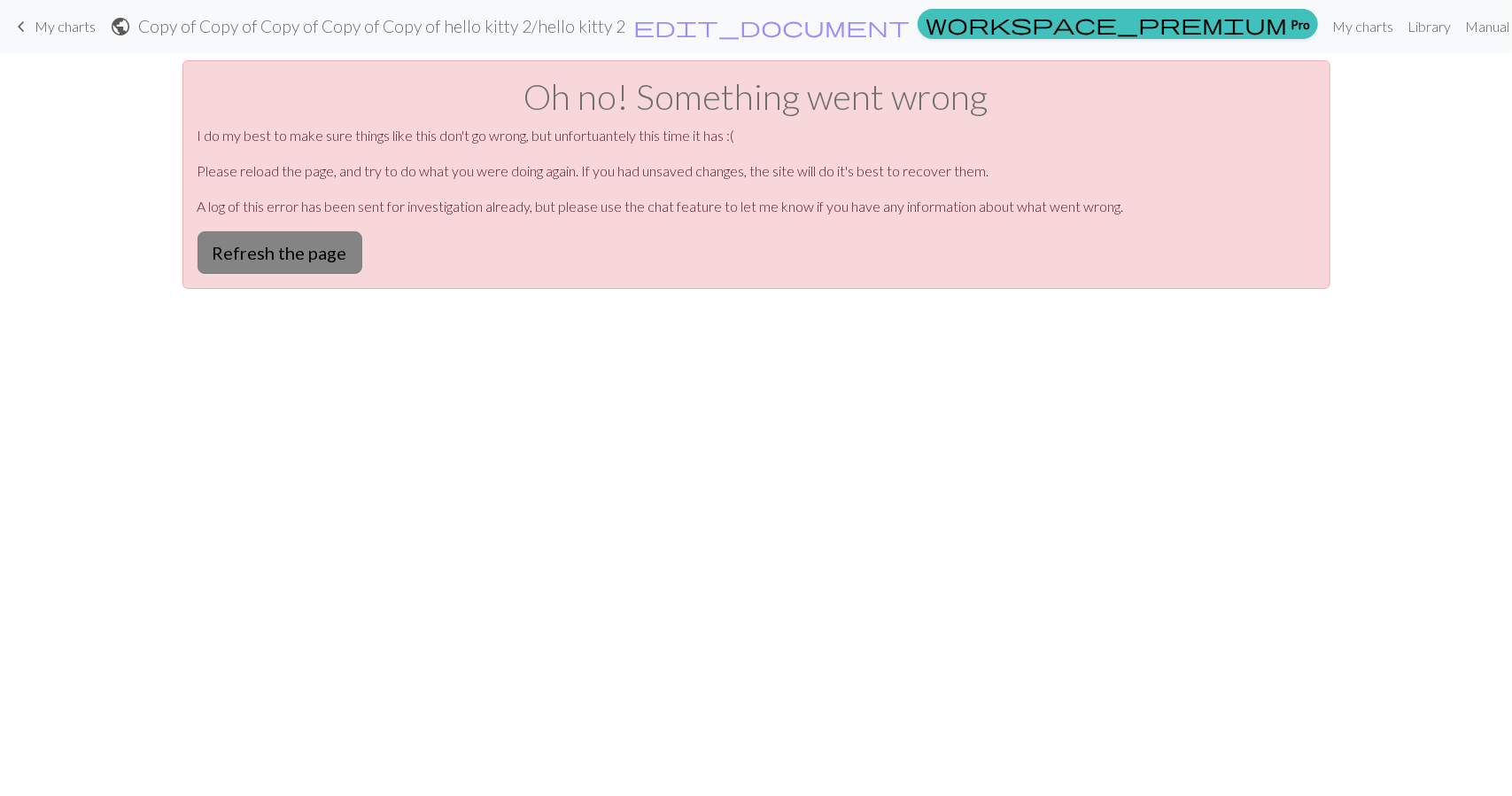
click at [292, 258] on button "Refresh the page" at bounding box center [280, 252] width 165 height 42
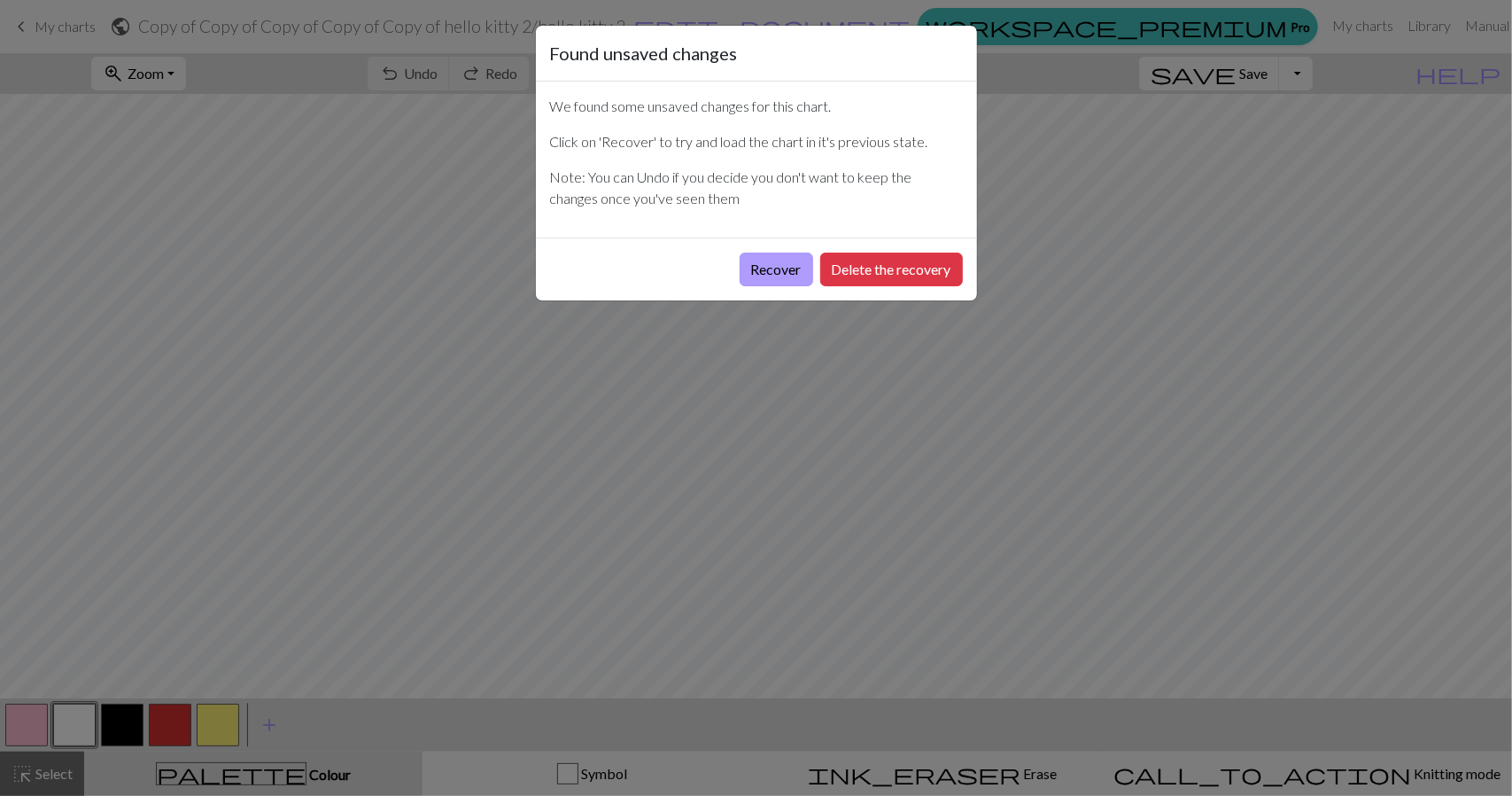
click at [794, 267] on button "Recover" at bounding box center [777, 269] width 74 height 33
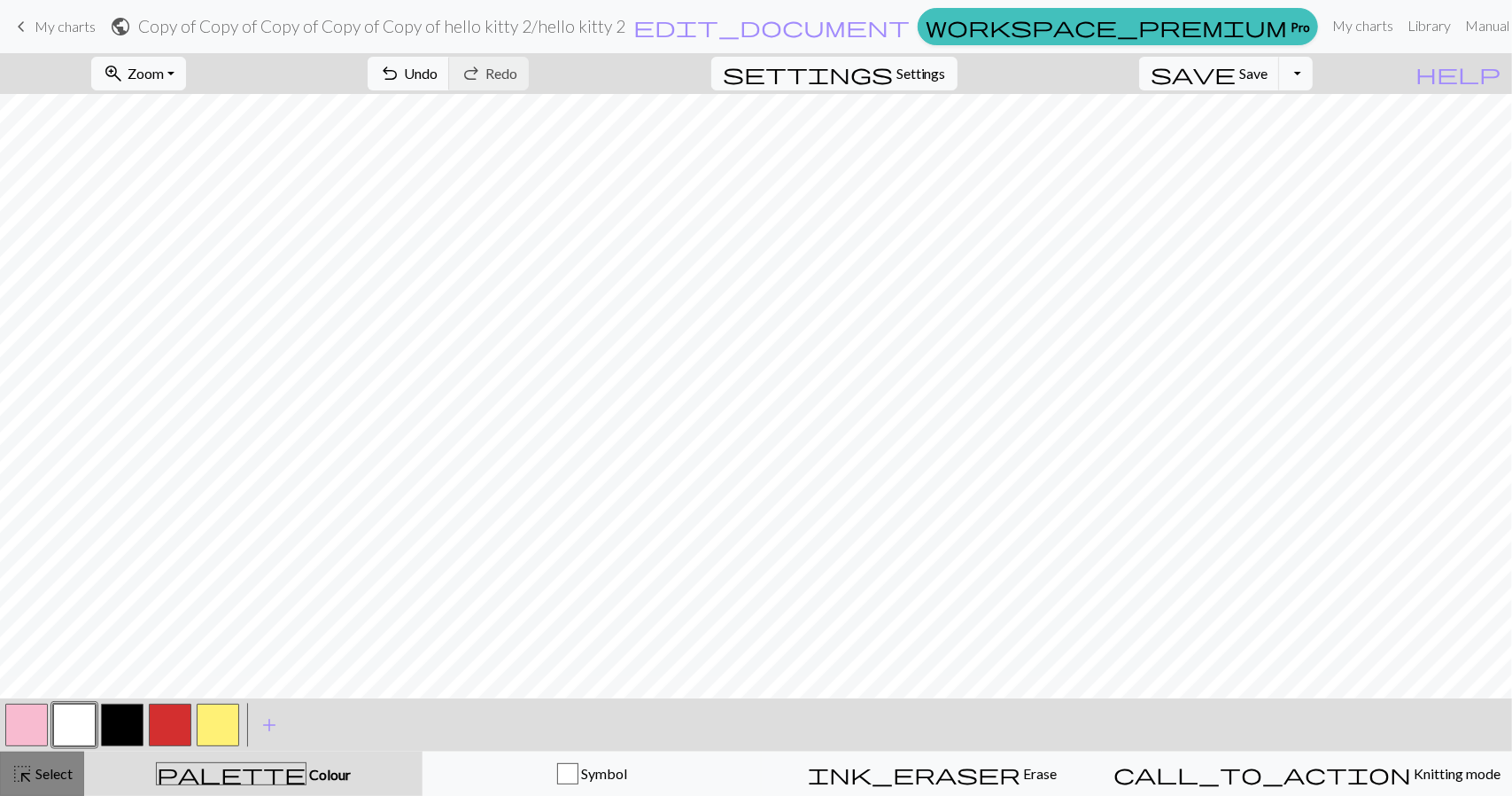
click at [50, 773] on span "Select" at bounding box center [52, 773] width 40 height 17
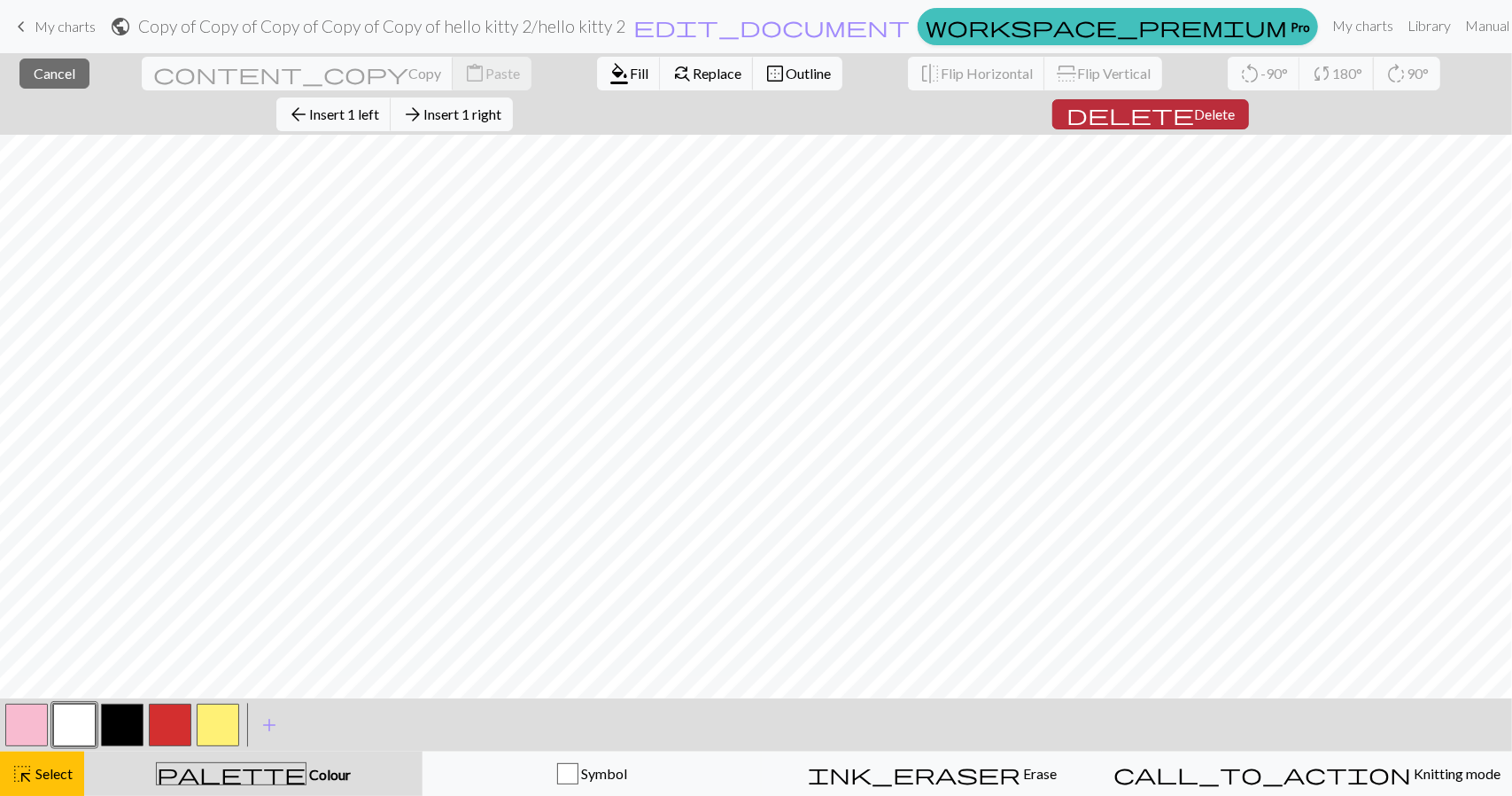
click at [1235, 105] on span "Delete" at bounding box center [1214, 113] width 40 height 17
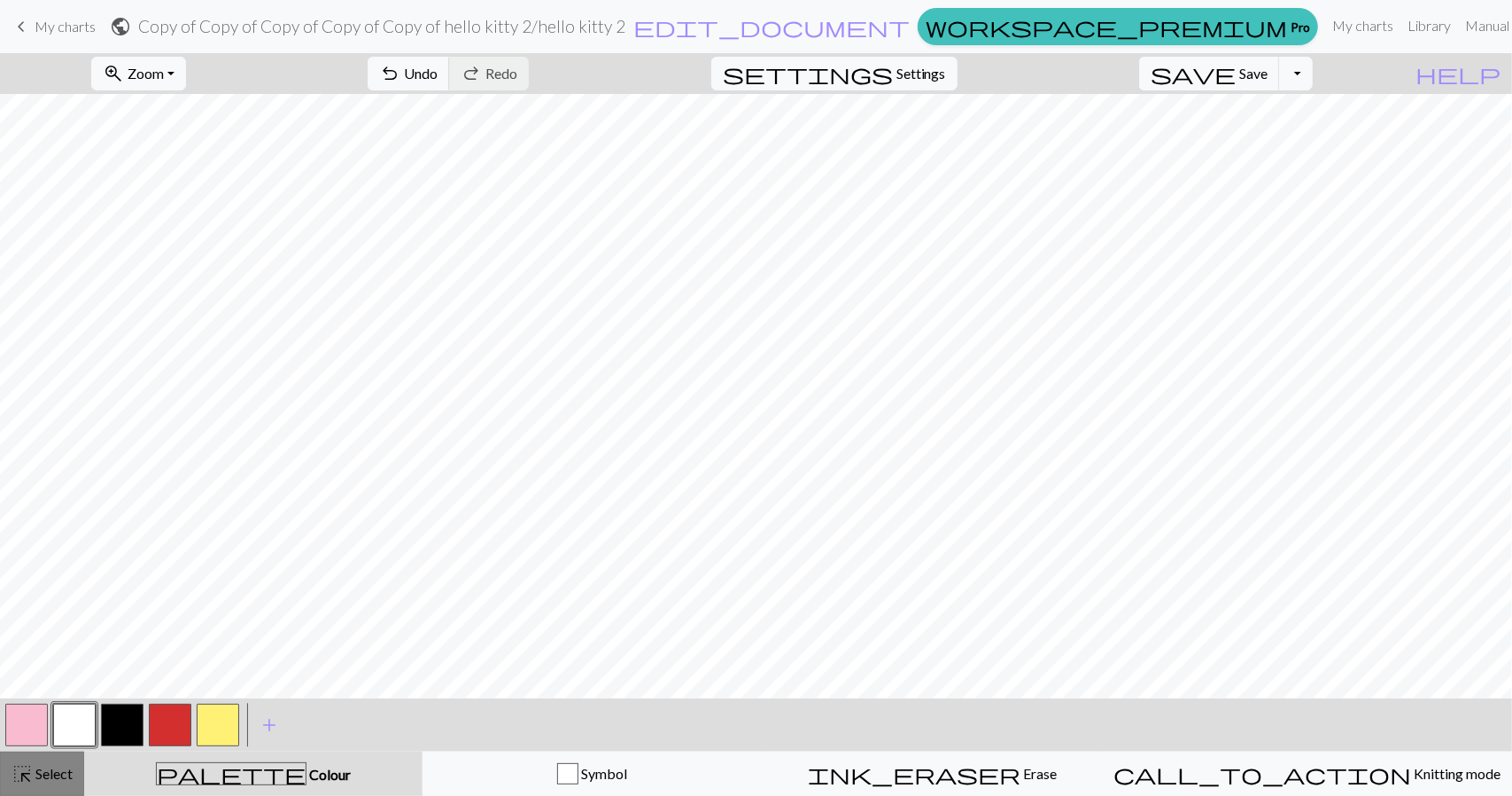
click at [55, 785] on button "highlight_alt Select Select" at bounding box center [42, 773] width 85 height 44
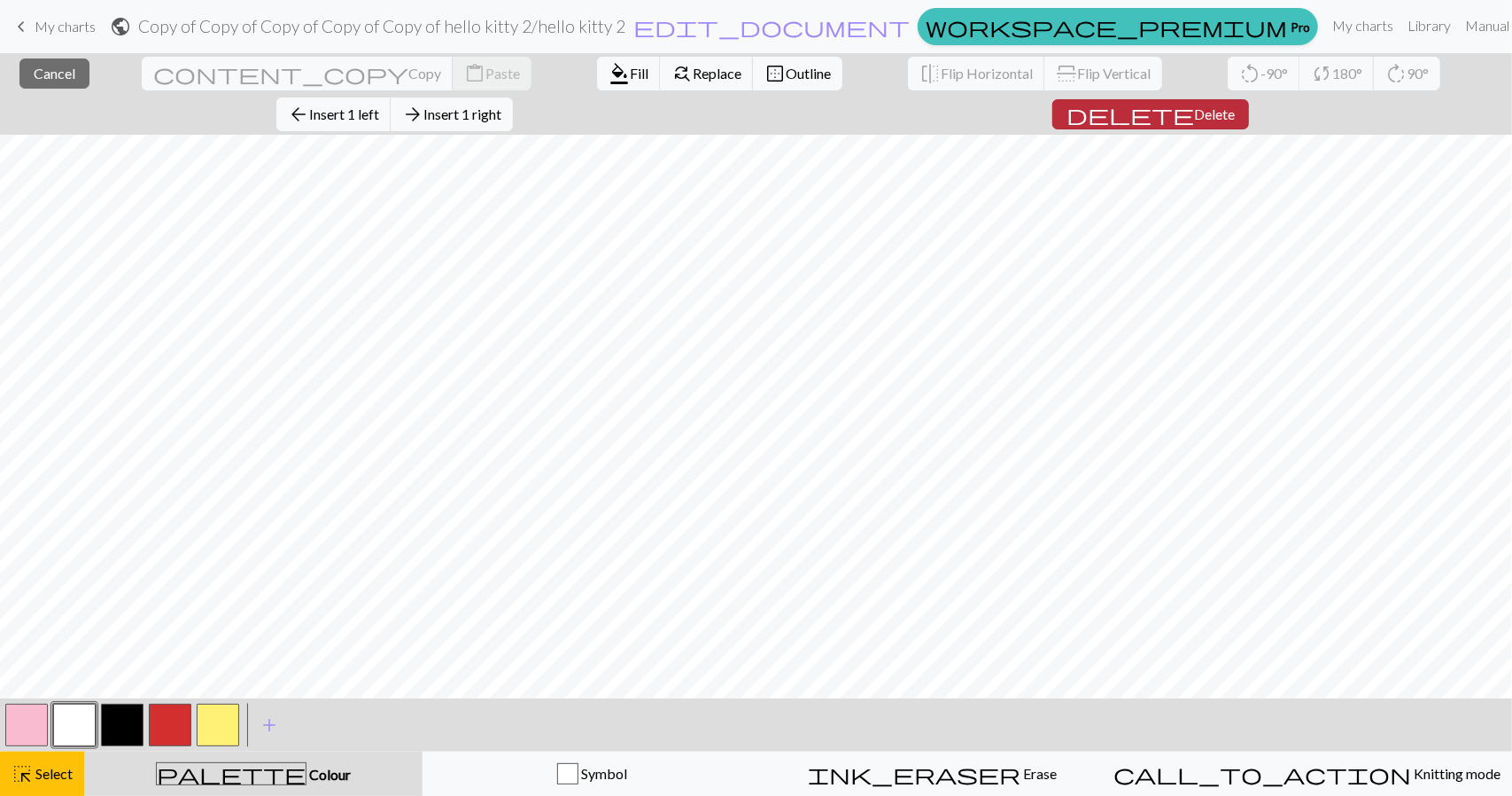
click at [1235, 105] on span "Delete" at bounding box center [1214, 113] width 40 height 17
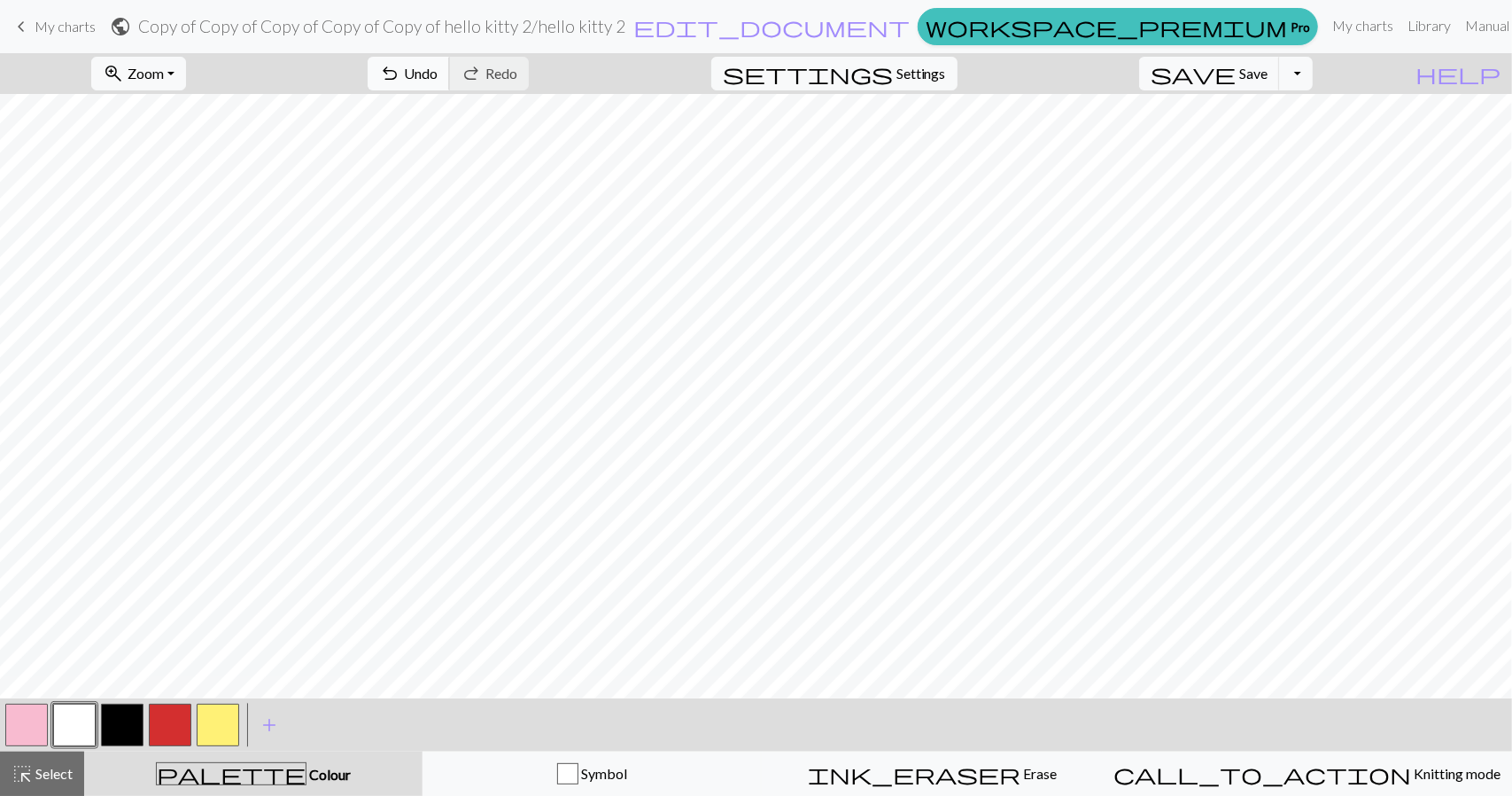
click at [437, 75] on span "Undo" at bounding box center [420, 73] width 33 height 17
click at [437, 74] on span "Undo" at bounding box center [420, 73] width 33 height 17
click at [51, 765] on span "Select" at bounding box center [52, 773] width 40 height 17
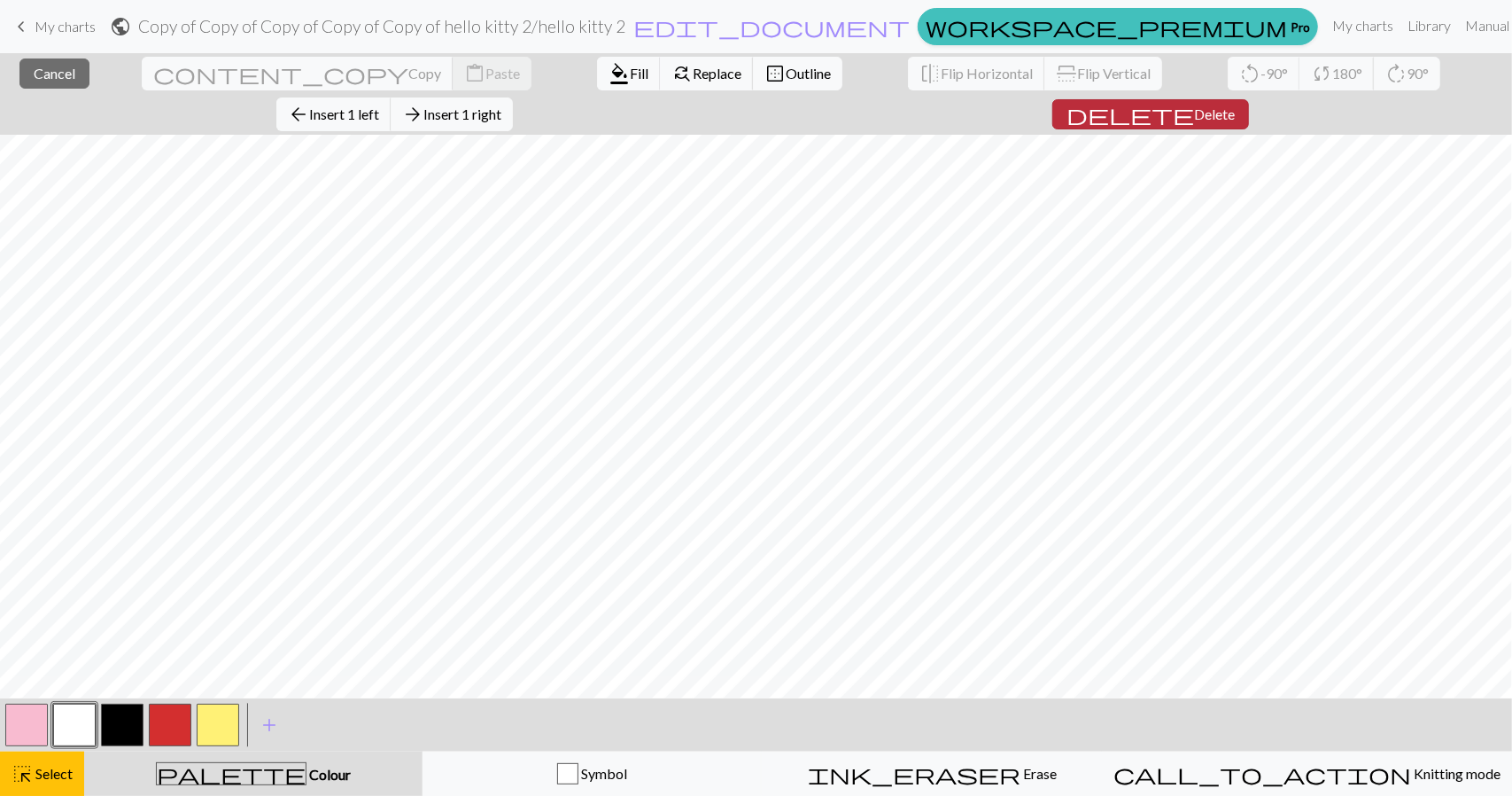
click at [1249, 99] on button "delete Delete" at bounding box center [1150, 113] width 197 height 30
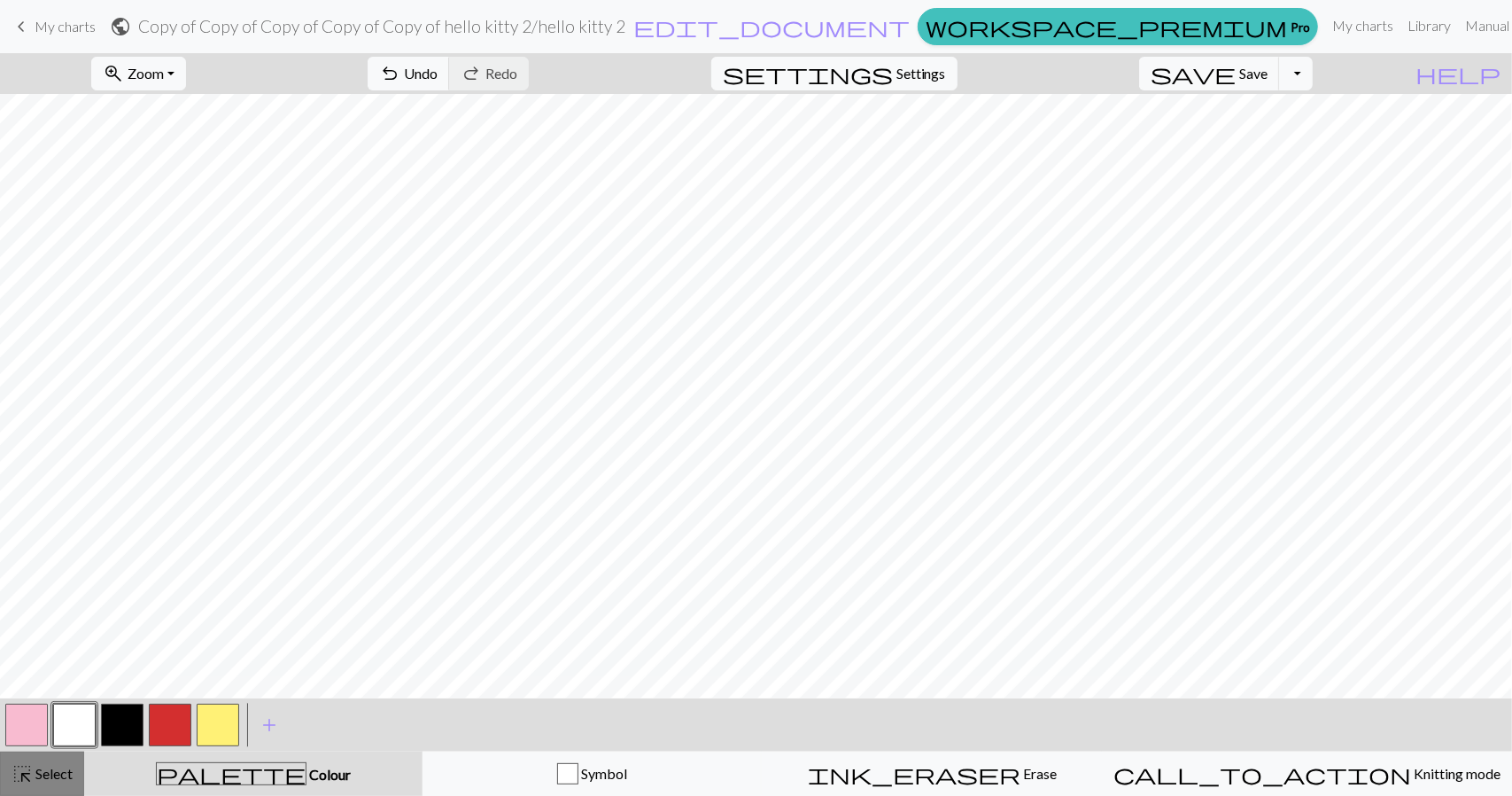
click at [59, 770] on span "Select" at bounding box center [52, 773] width 40 height 17
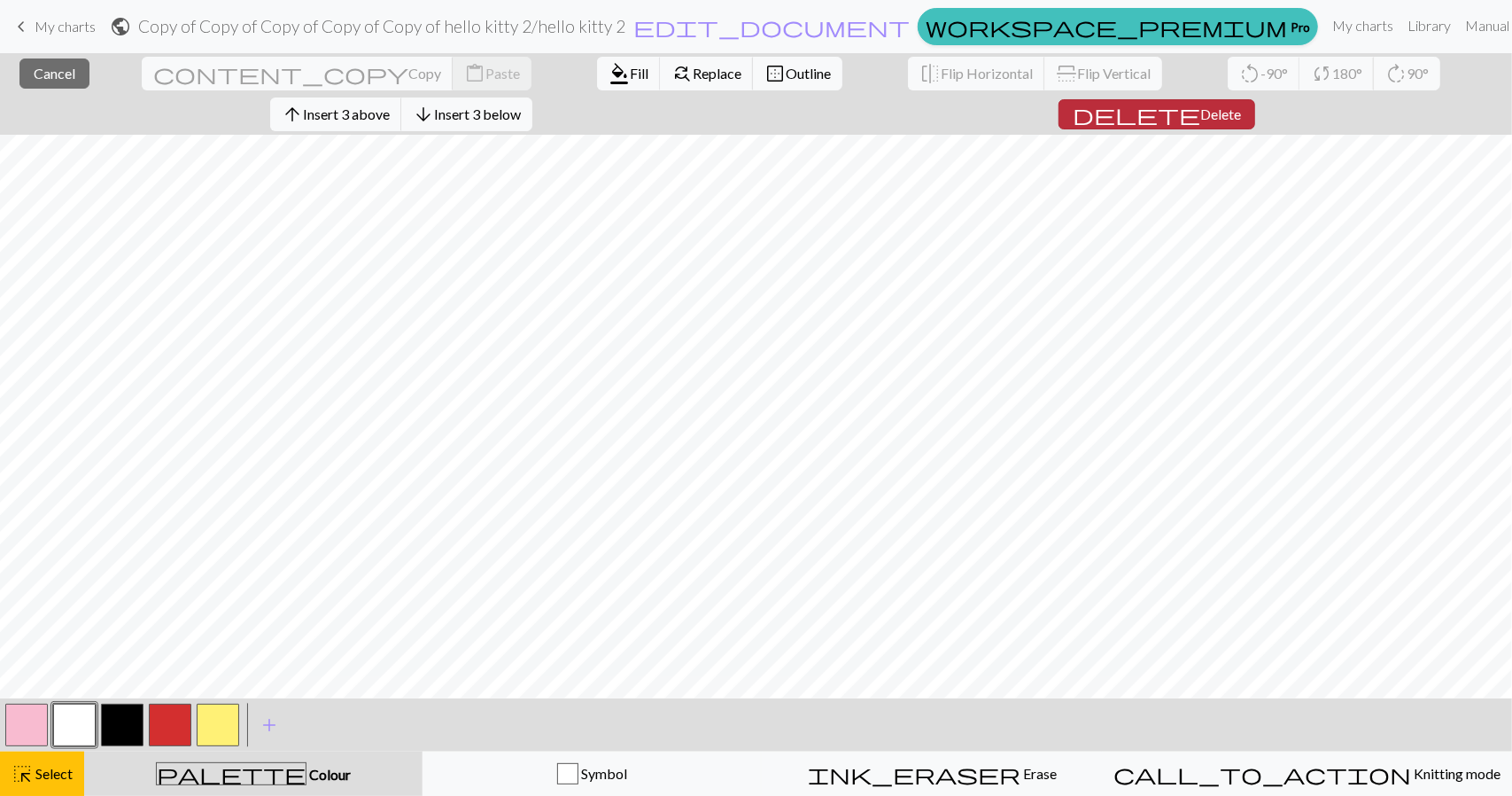
click at [1256, 99] on button "delete Delete" at bounding box center [1156, 113] width 197 height 30
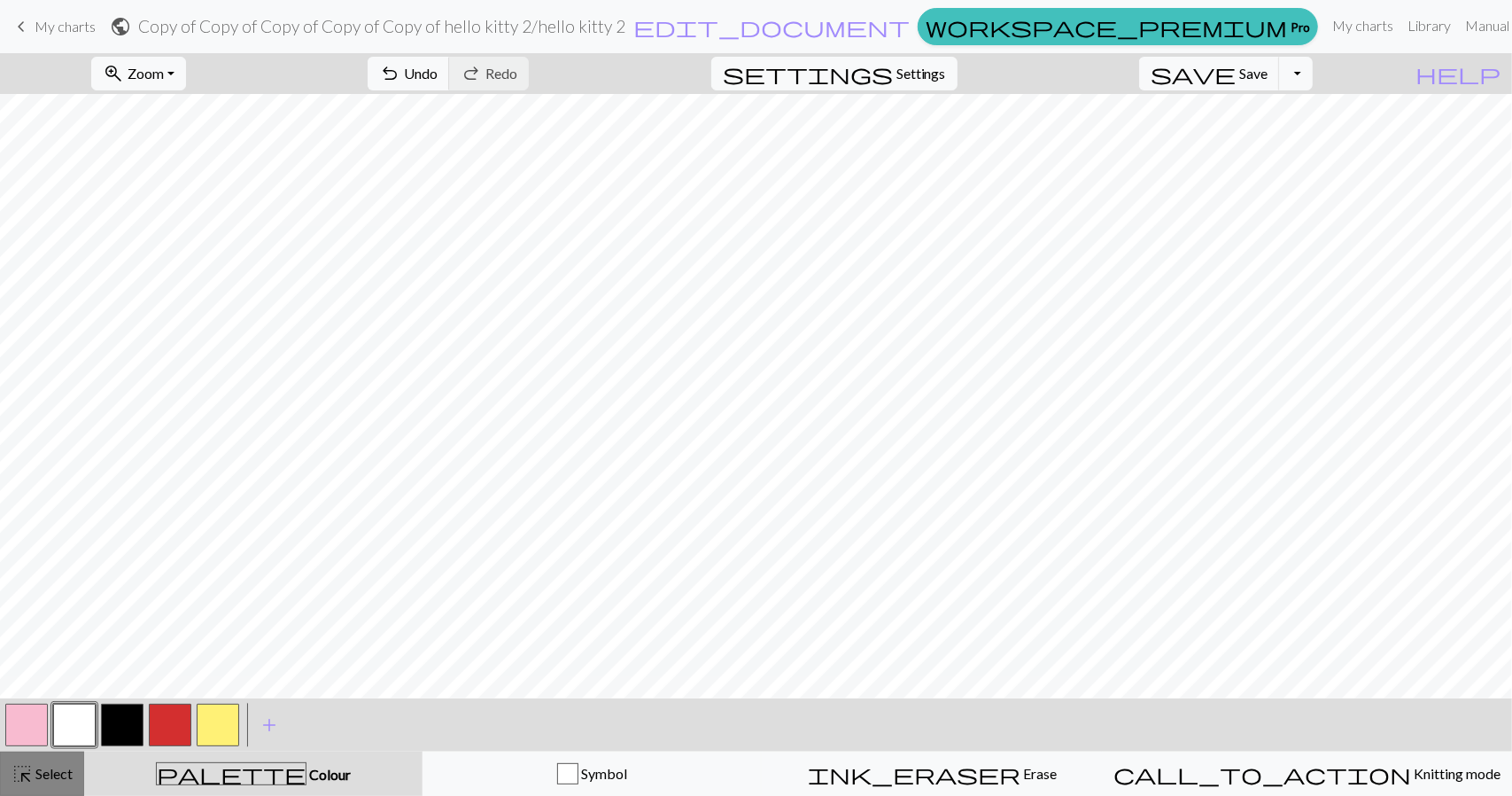
click at [62, 770] on span "Select" at bounding box center [52, 773] width 40 height 17
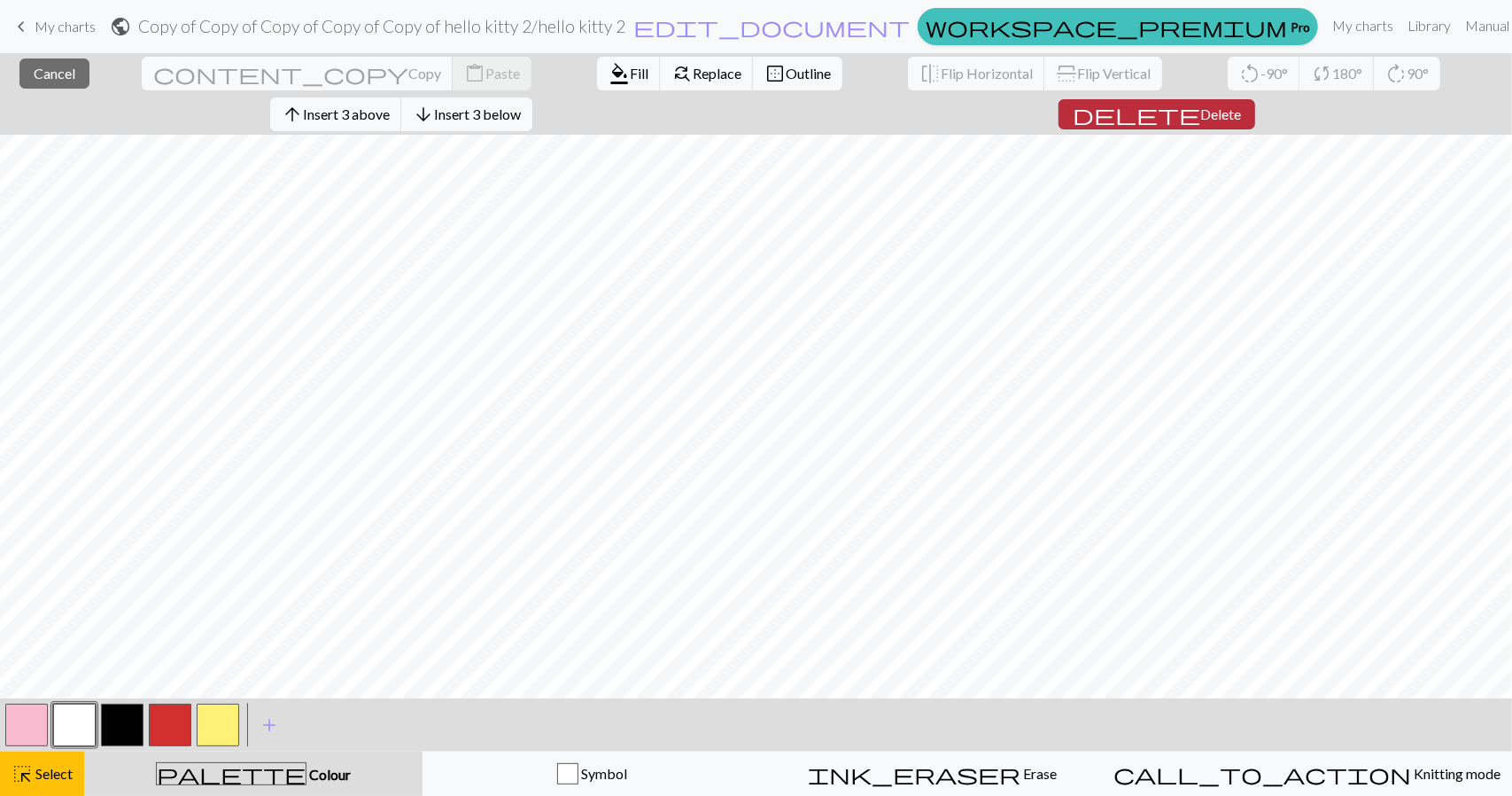
click at [1256, 99] on button "delete Delete" at bounding box center [1156, 113] width 197 height 30
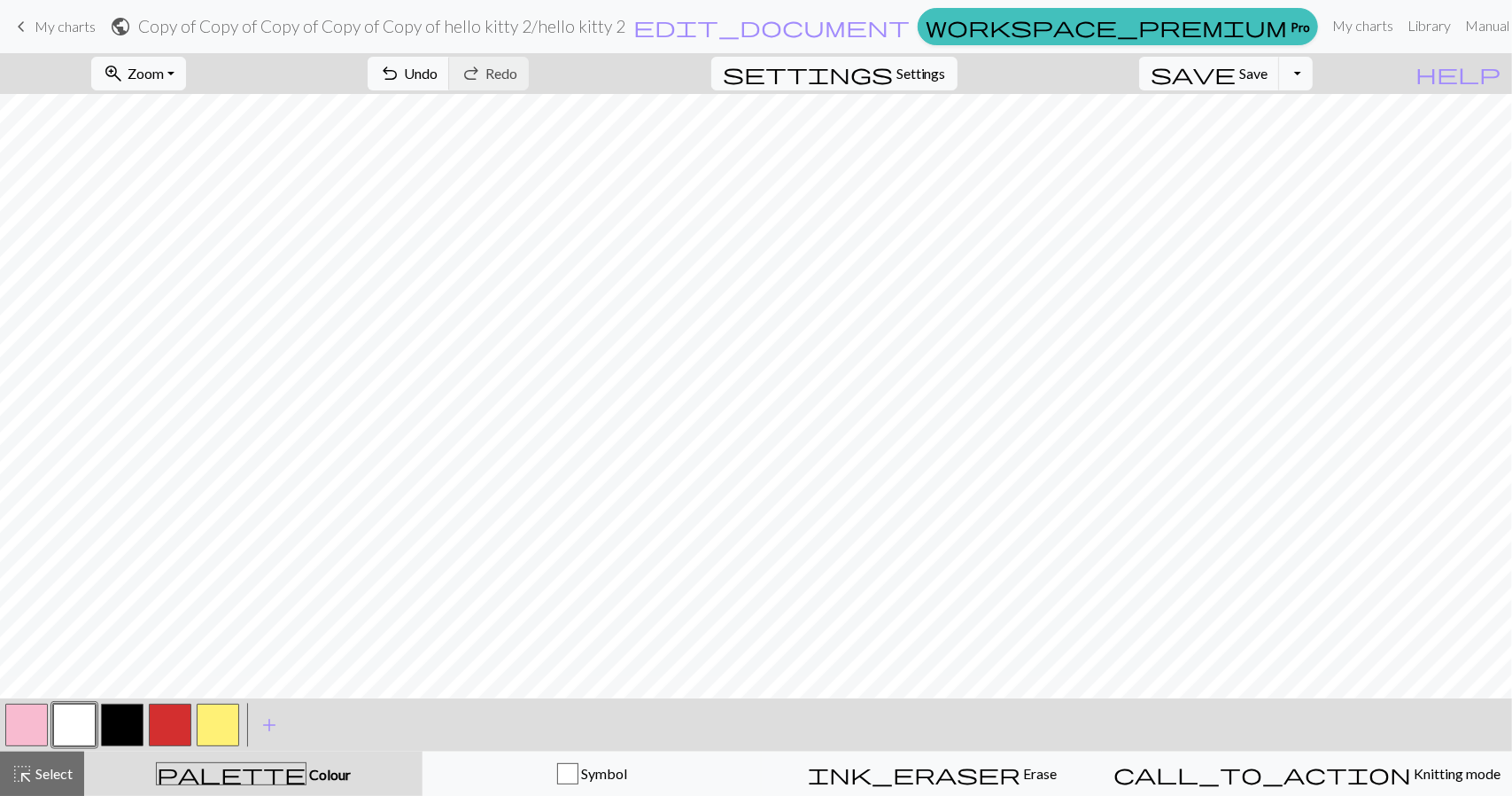
click at [70, 27] on span "My charts" at bounding box center [65, 26] width 61 height 17
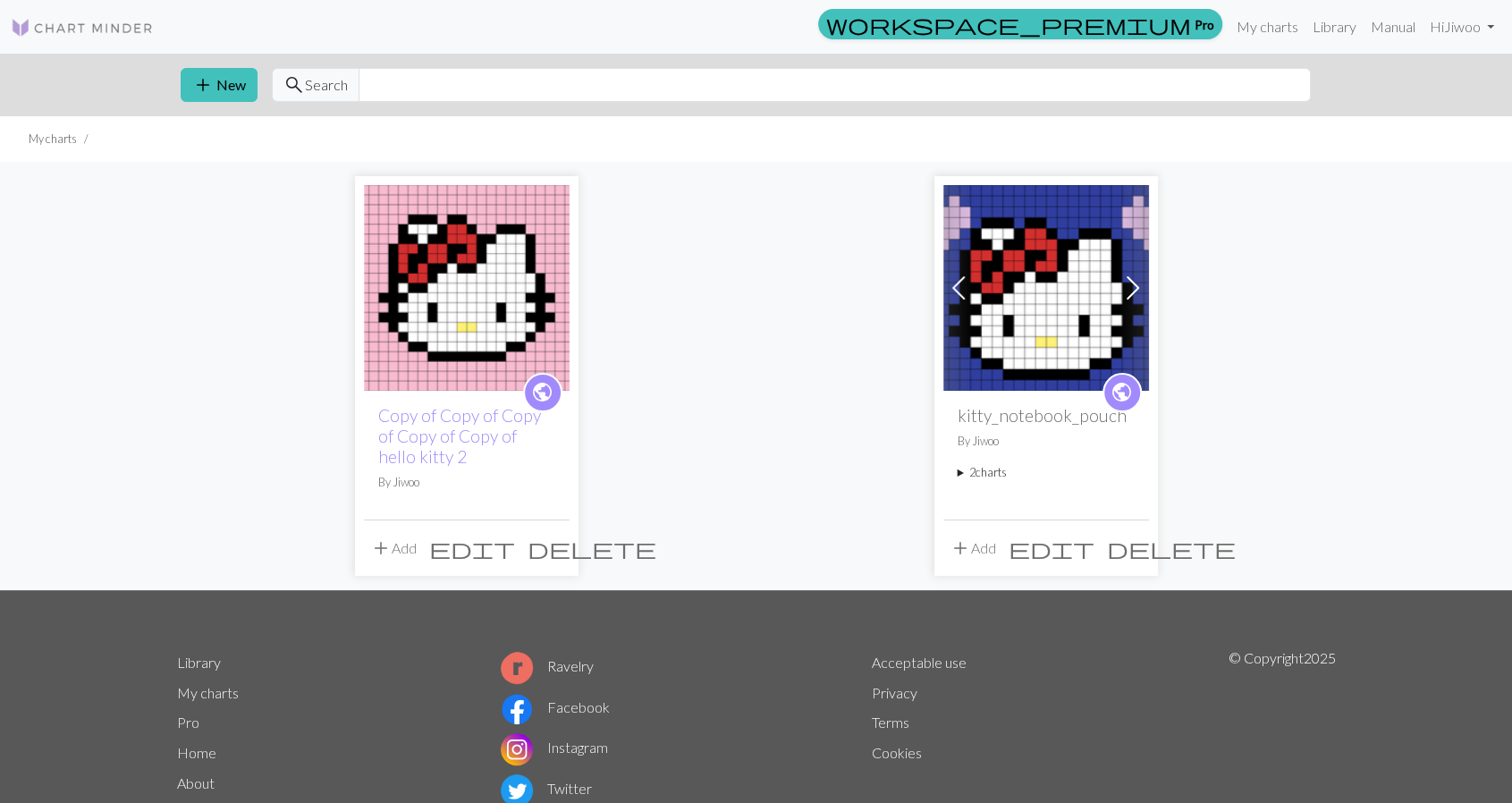
click at [1063, 280] on img at bounding box center [1046, 288] width 205 height 205
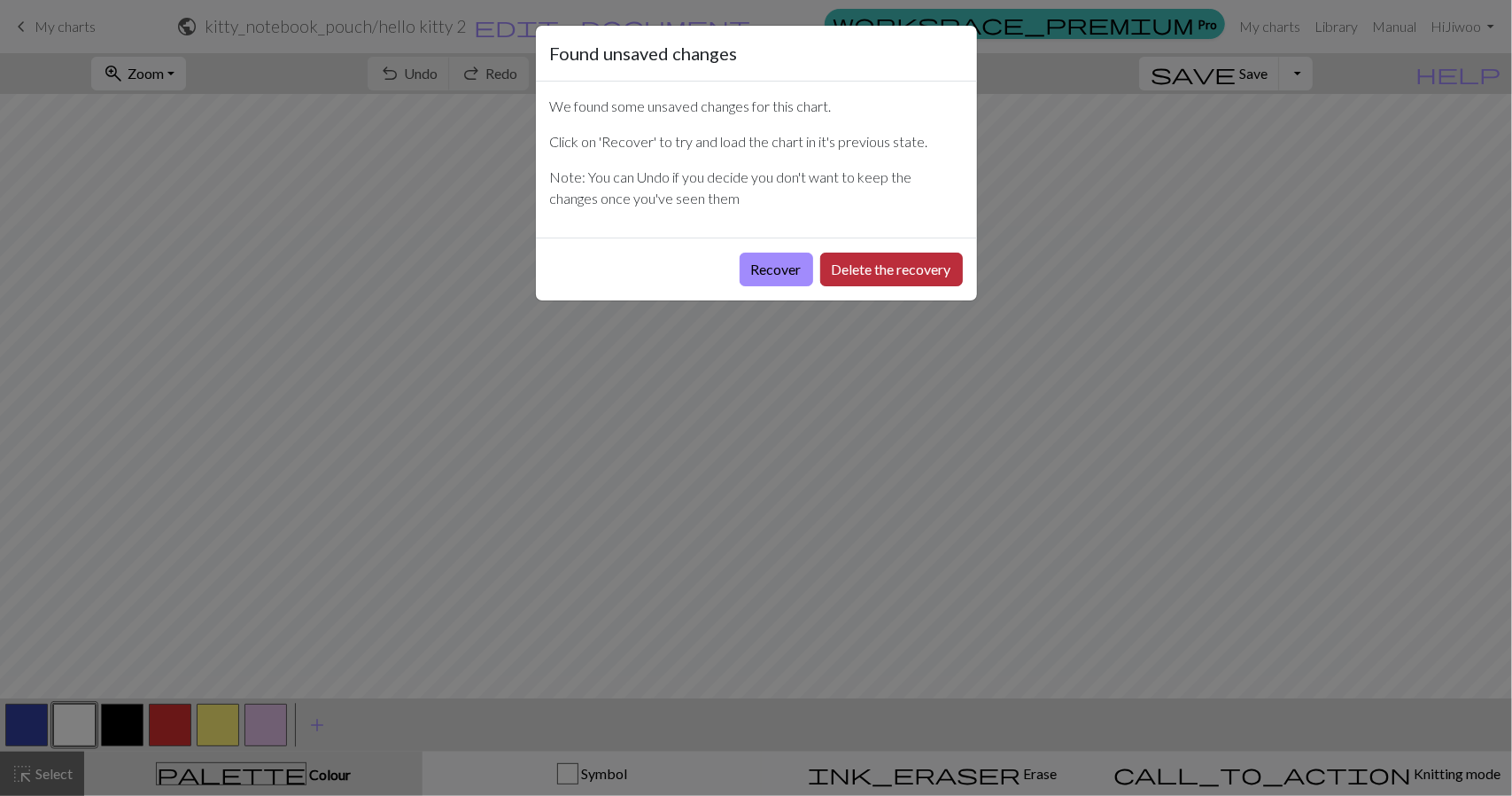
click at [863, 266] on button "Delete the recovery" at bounding box center [892, 269] width 142 height 33
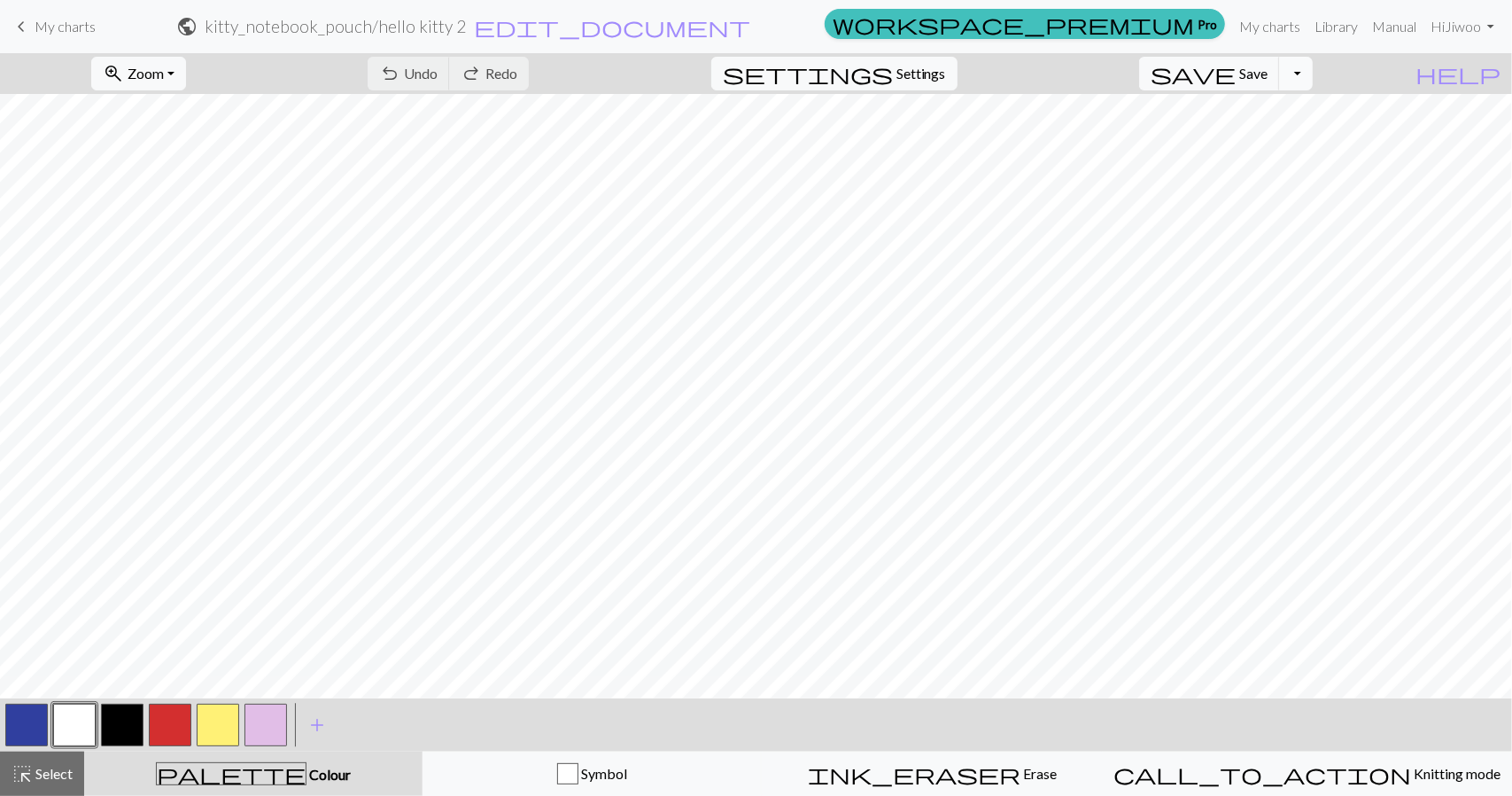
click at [1313, 72] on button "Toggle Dropdown" at bounding box center [1295, 73] width 33 height 33
click at [927, 77] on span "Settings" at bounding box center [921, 74] width 50 height 22
select select "aran"
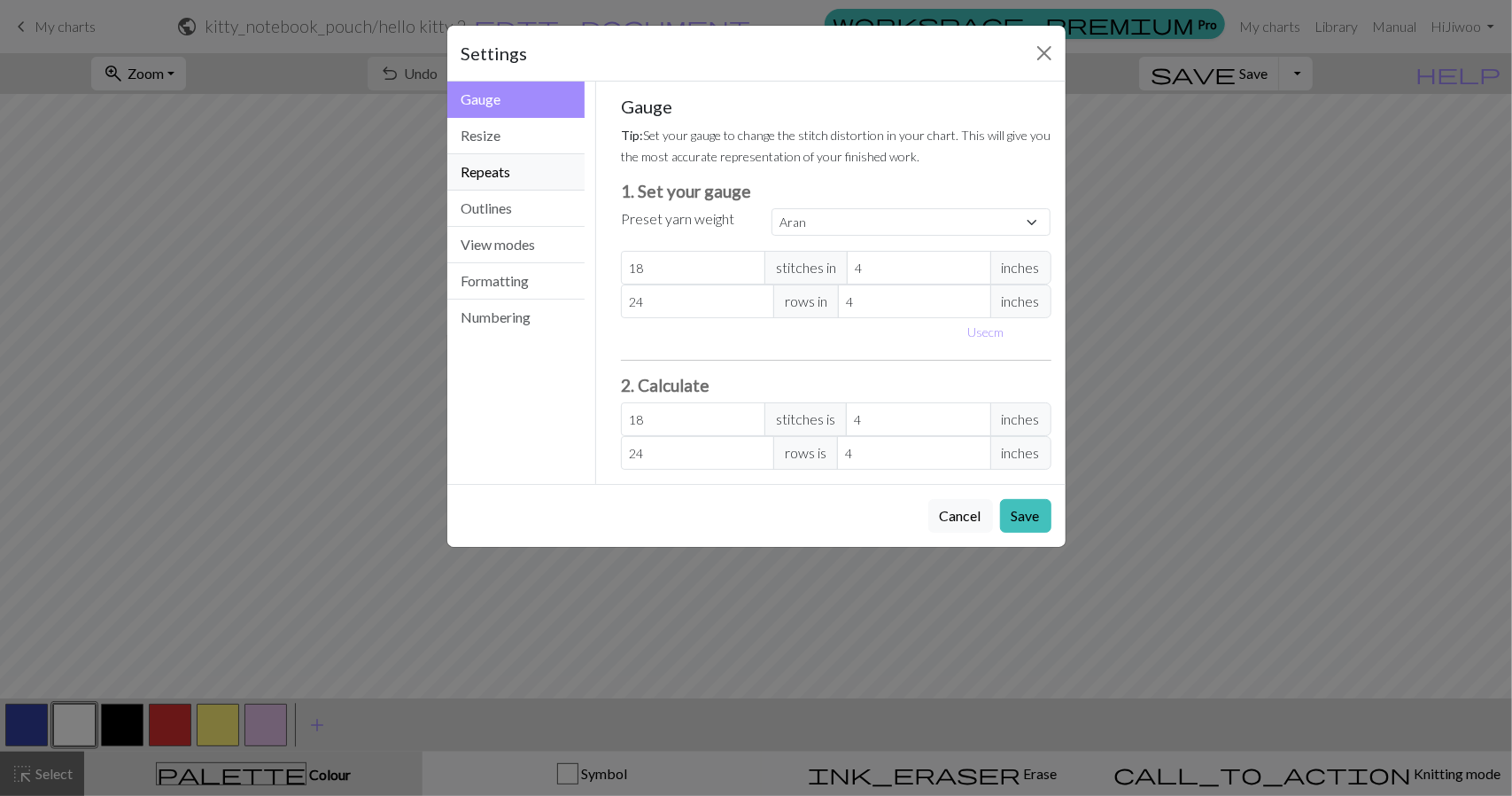
click at [526, 162] on button "Repeats" at bounding box center [517, 172] width 139 height 36
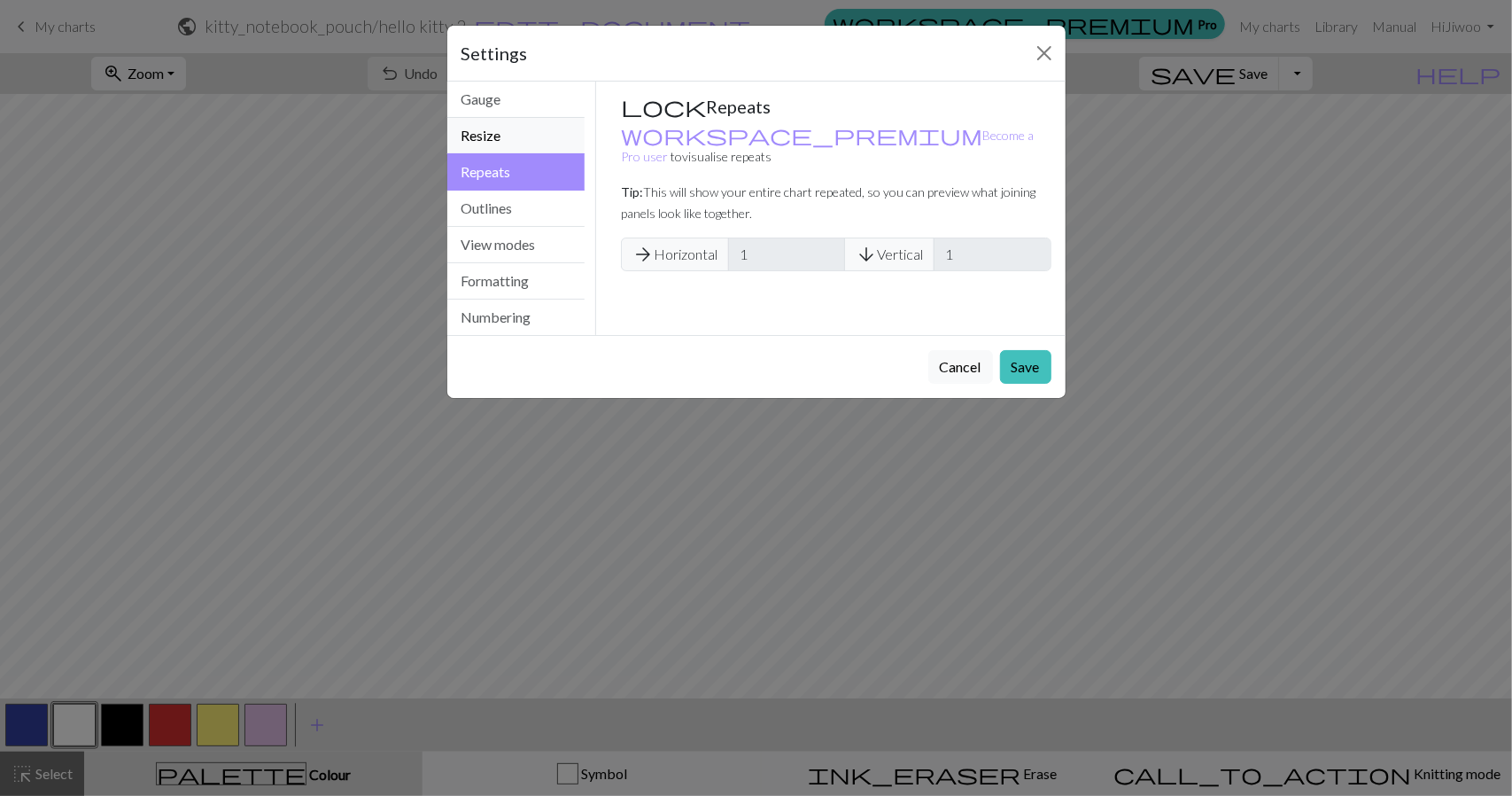
click at [540, 122] on button "Resize" at bounding box center [517, 136] width 139 height 36
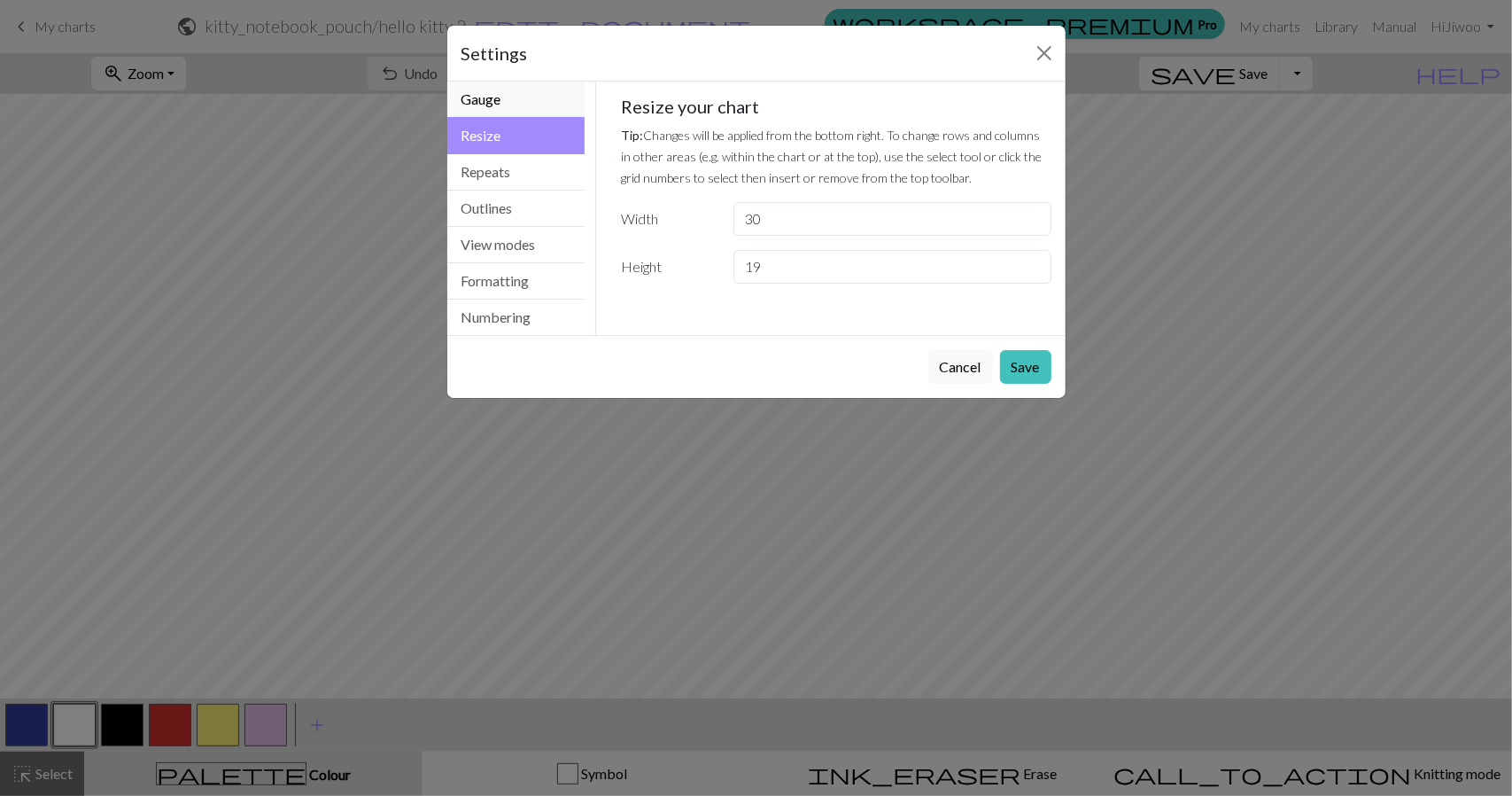
click at [536, 87] on button "Gauge" at bounding box center [517, 100] width 139 height 36
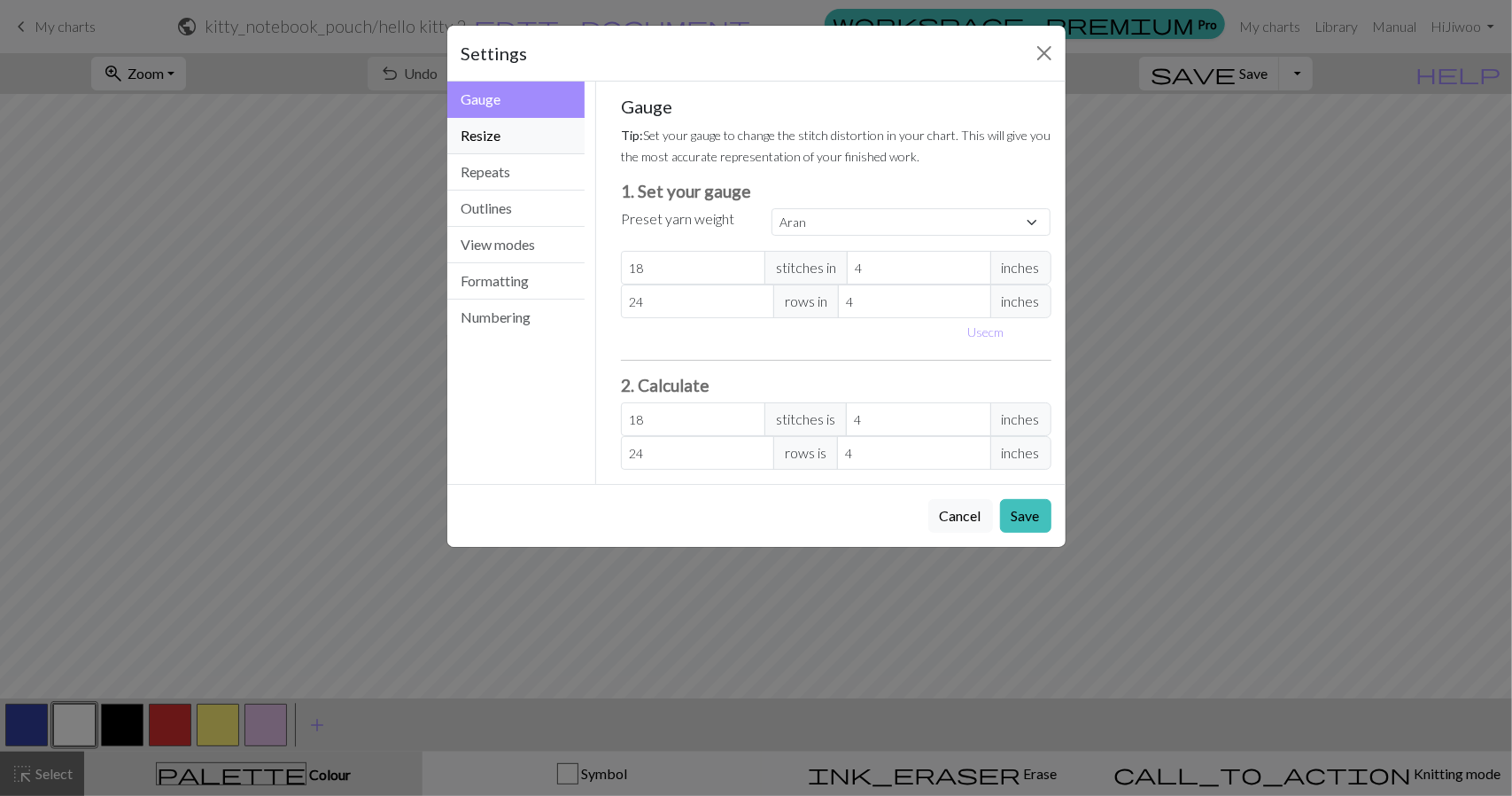
click at [534, 120] on button "Resize" at bounding box center [517, 136] width 139 height 36
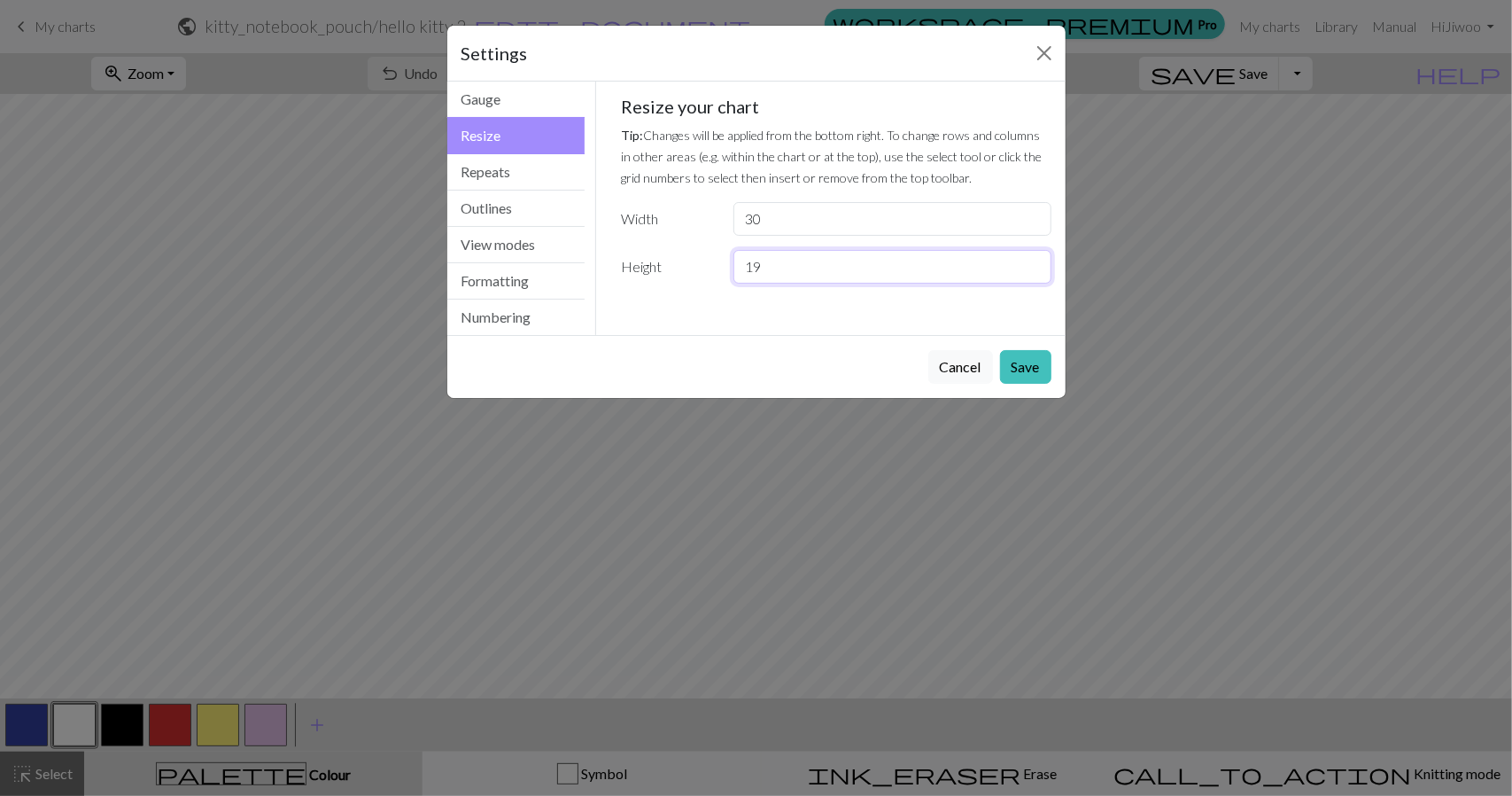
drag, startPoint x: 807, startPoint y: 270, endPoint x: 679, endPoint y: 264, distance: 128.1
click at [679, 264] on div "Height 19" at bounding box center [836, 267] width 452 height 33
type input "30"
drag, startPoint x: 811, startPoint y: 214, endPoint x: 620, endPoint y: 195, distance: 191.9
click at [623, 195] on div "Resize your chart Tip: Changes will be applied from the bottom right. To change…" at bounding box center [836, 189] width 430 height 188
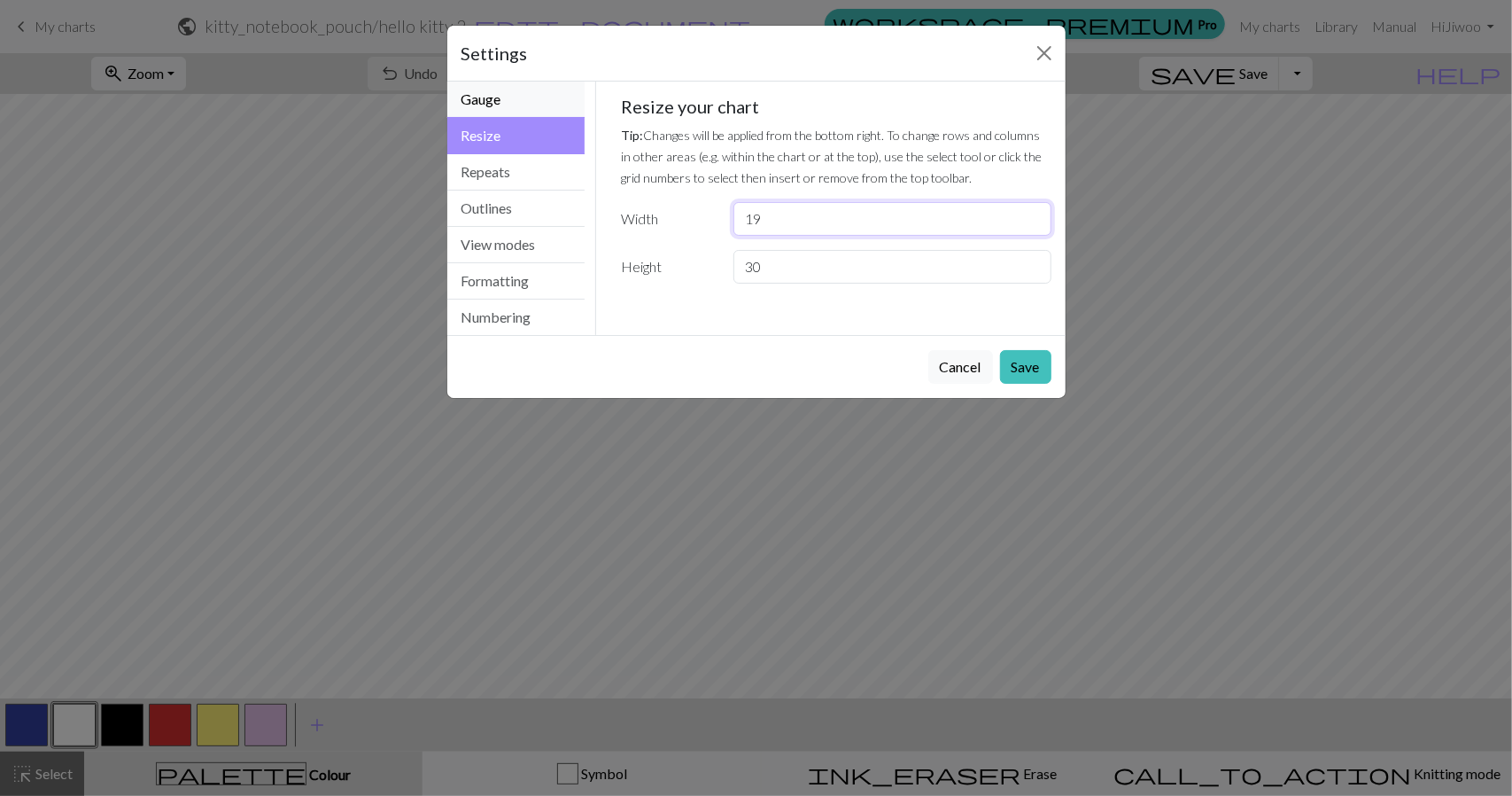
type input "19"
click at [545, 85] on button "Gauge" at bounding box center [517, 100] width 139 height 36
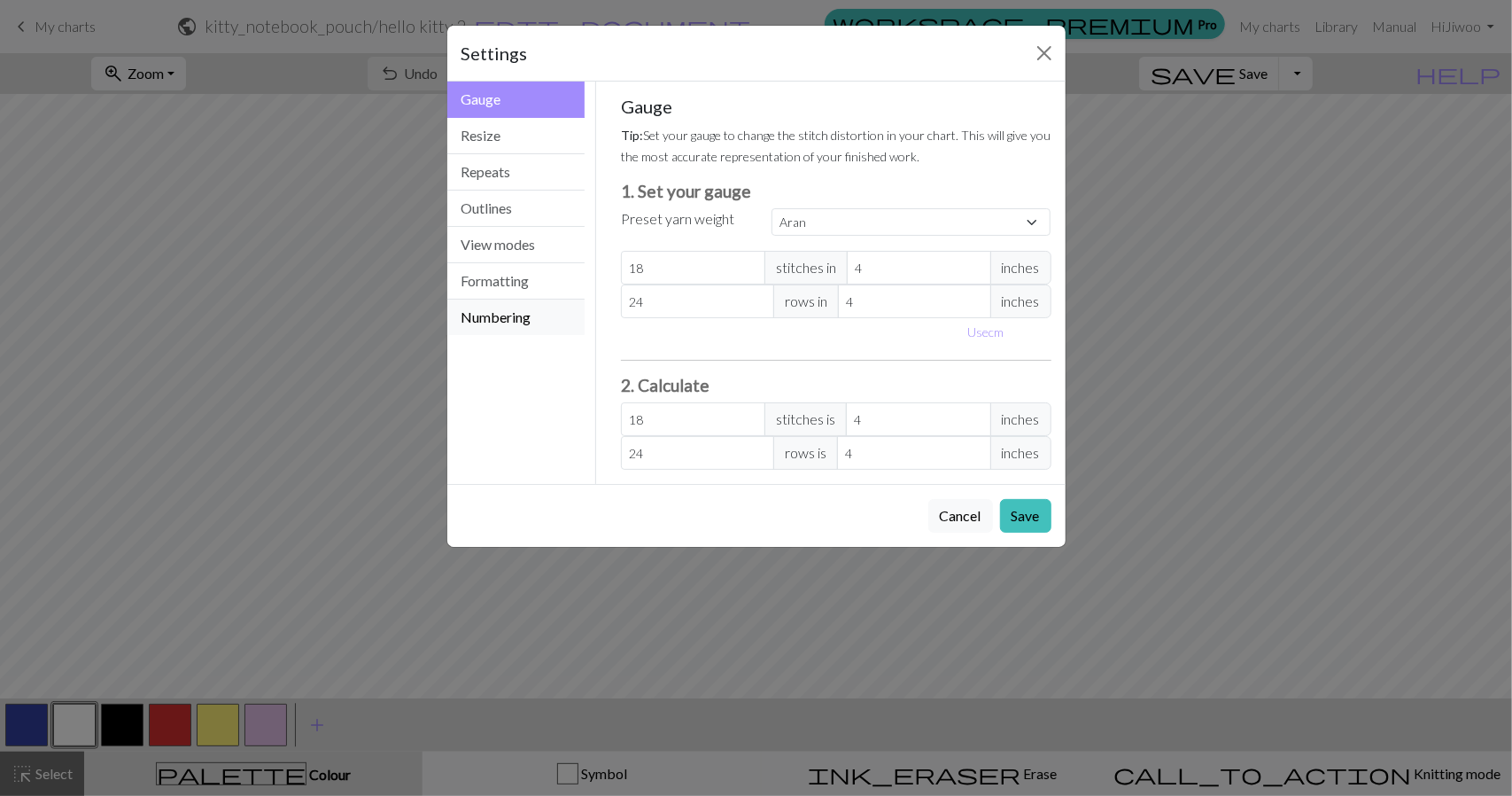
click at [479, 314] on button "Numbering" at bounding box center [517, 317] width 139 height 35
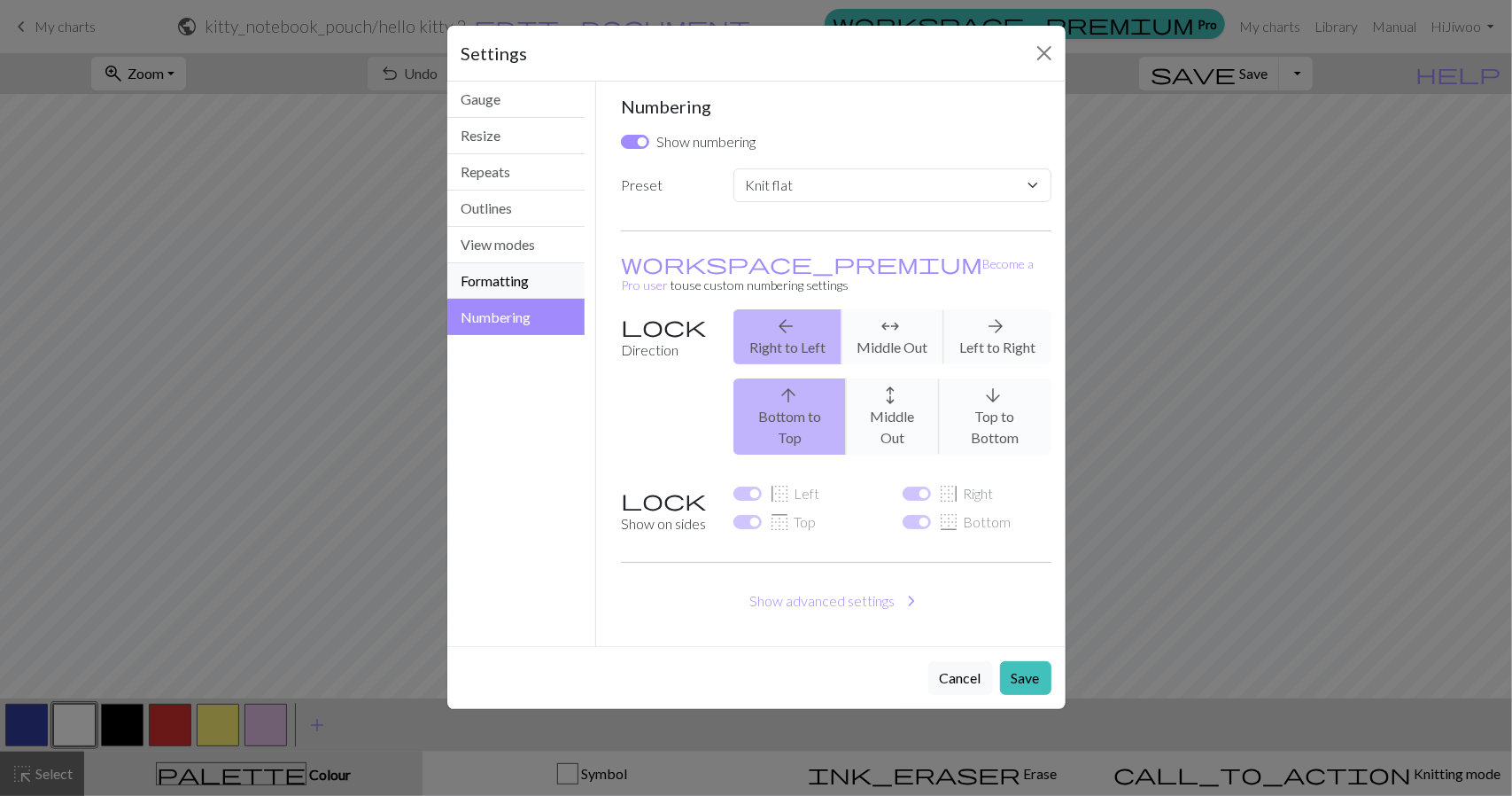
click at [494, 273] on button "Formatting" at bounding box center [517, 281] width 139 height 36
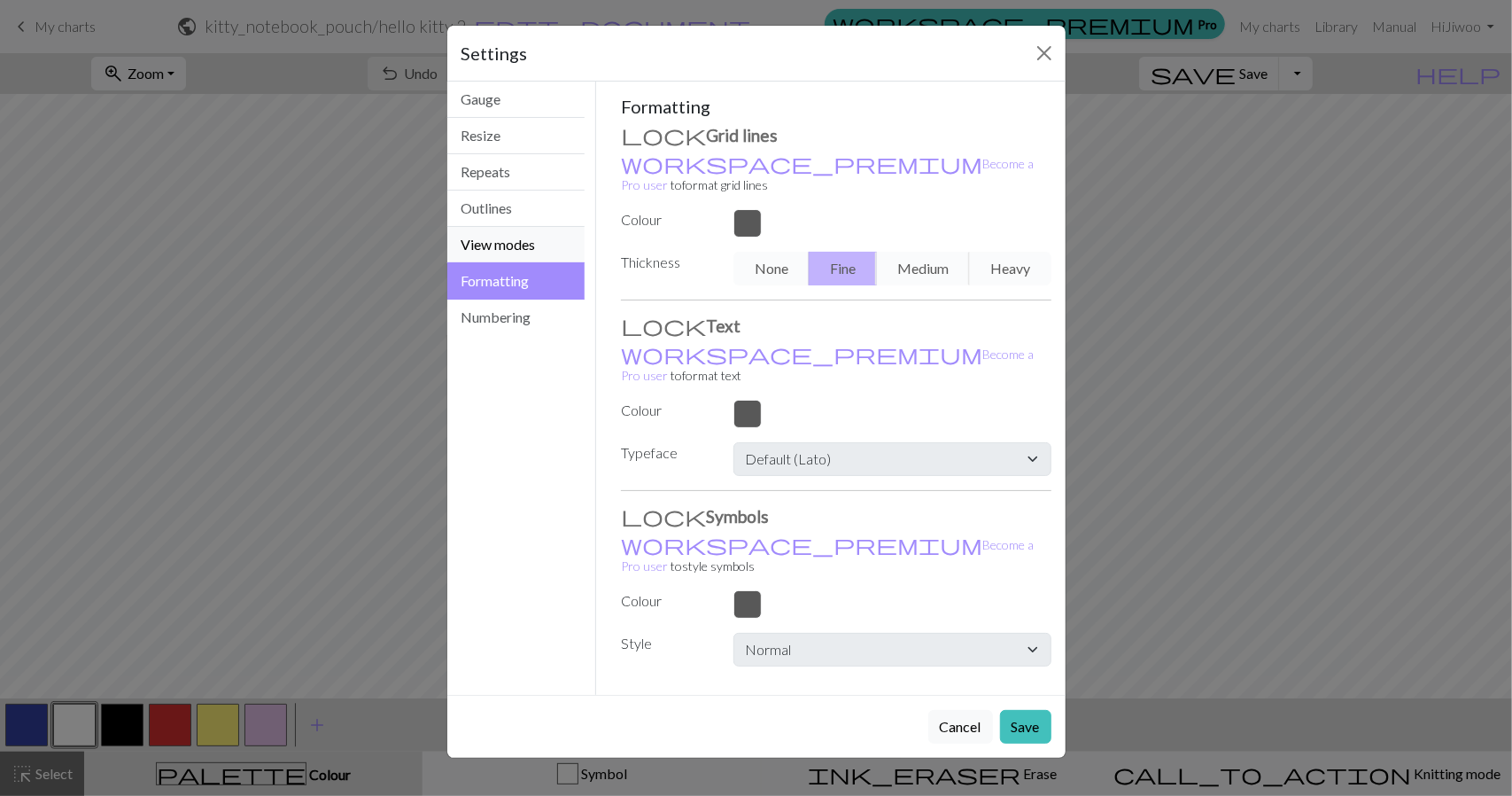
click at [498, 249] on button "View modes" at bounding box center [517, 245] width 139 height 36
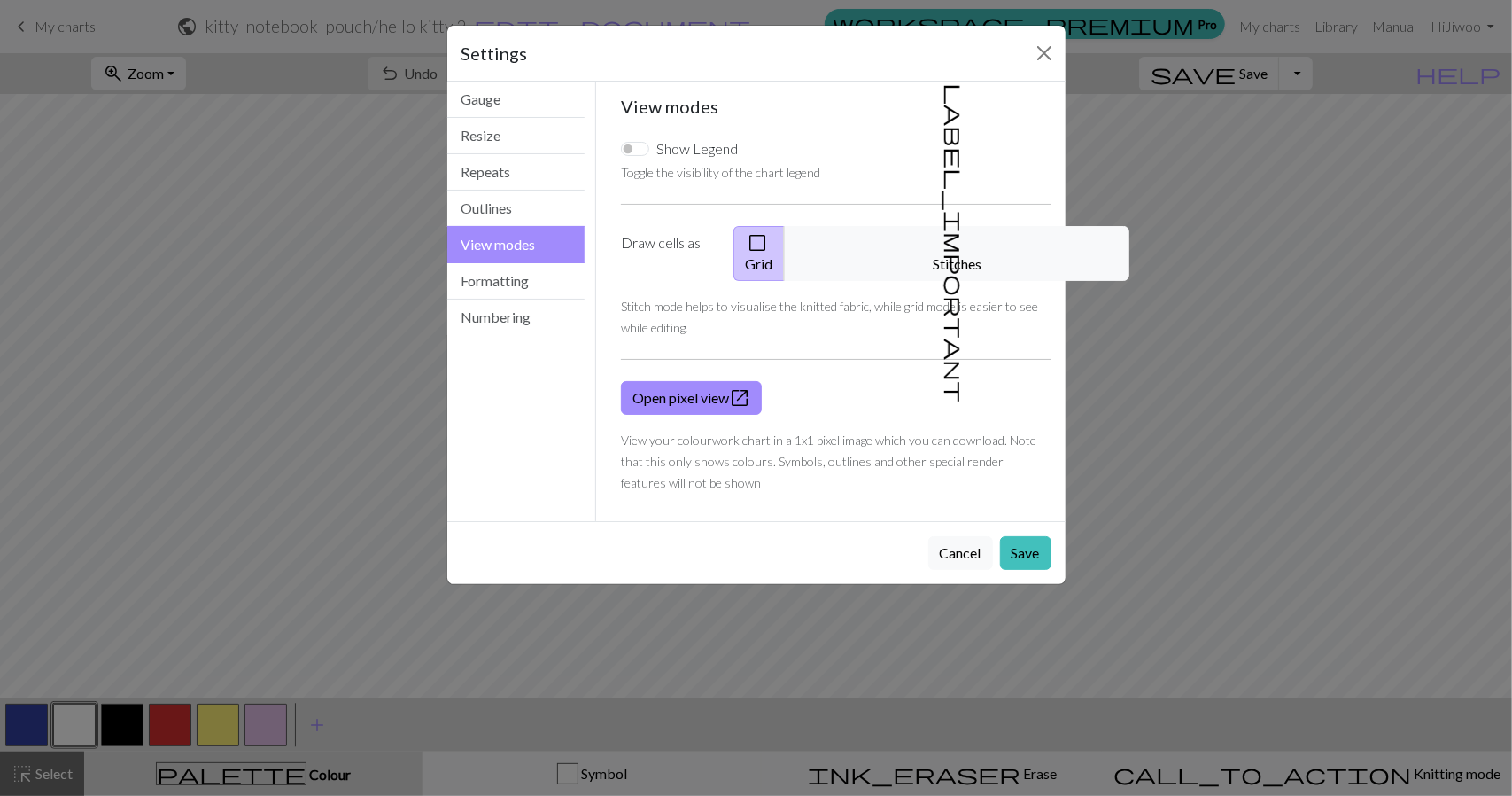
click at [492, 237] on button "View modes" at bounding box center [517, 244] width 139 height 37
click at [503, 228] on button "View modes" at bounding box center [517, 244] width 139 height 37
click at [512, 204] on button "Outlines" at bounding box center [517, 209] width 139 height 36
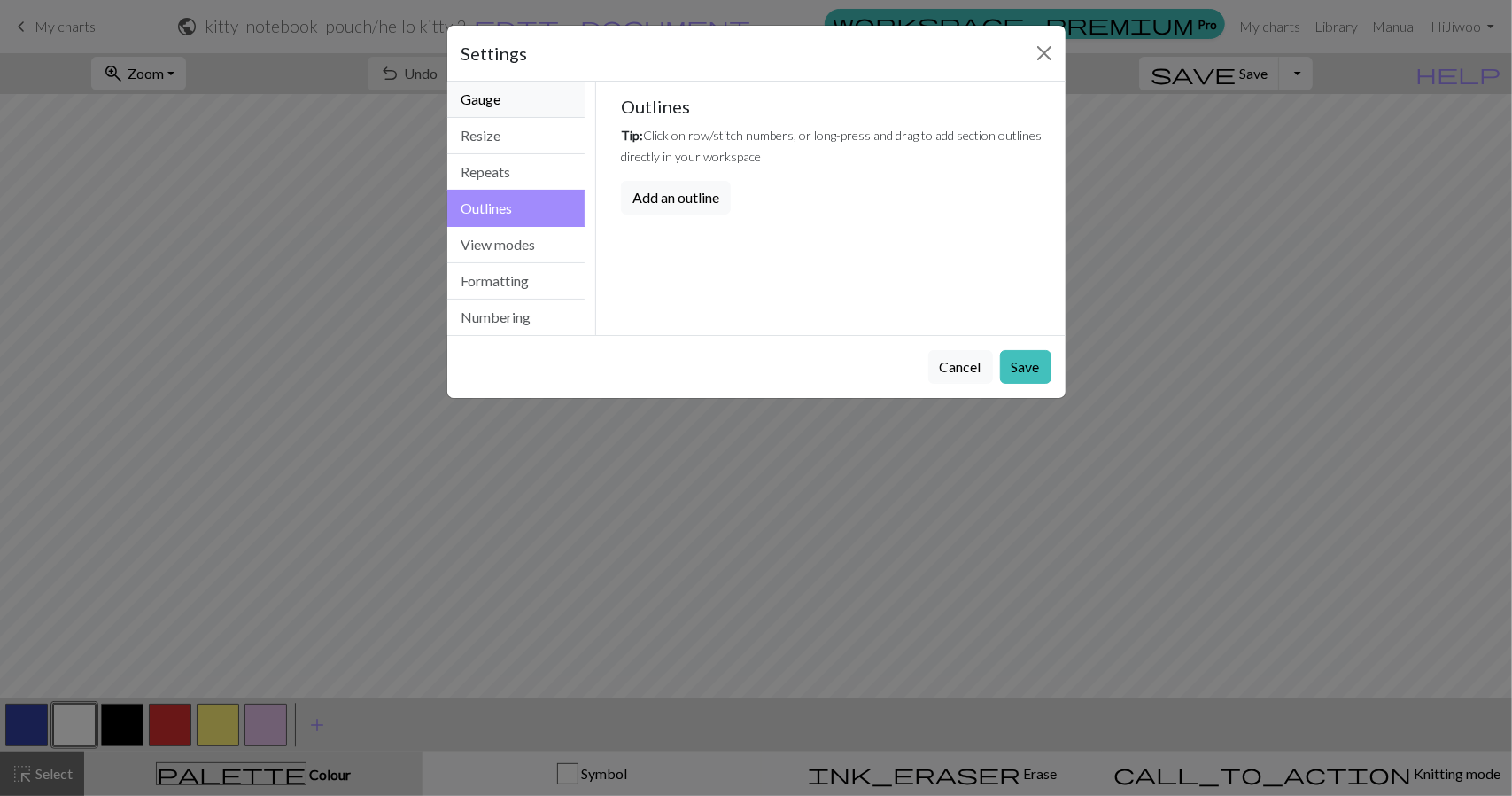
click at [520, 89] on button "Gauge" at bounding box center [517, 100] width 139 height 36
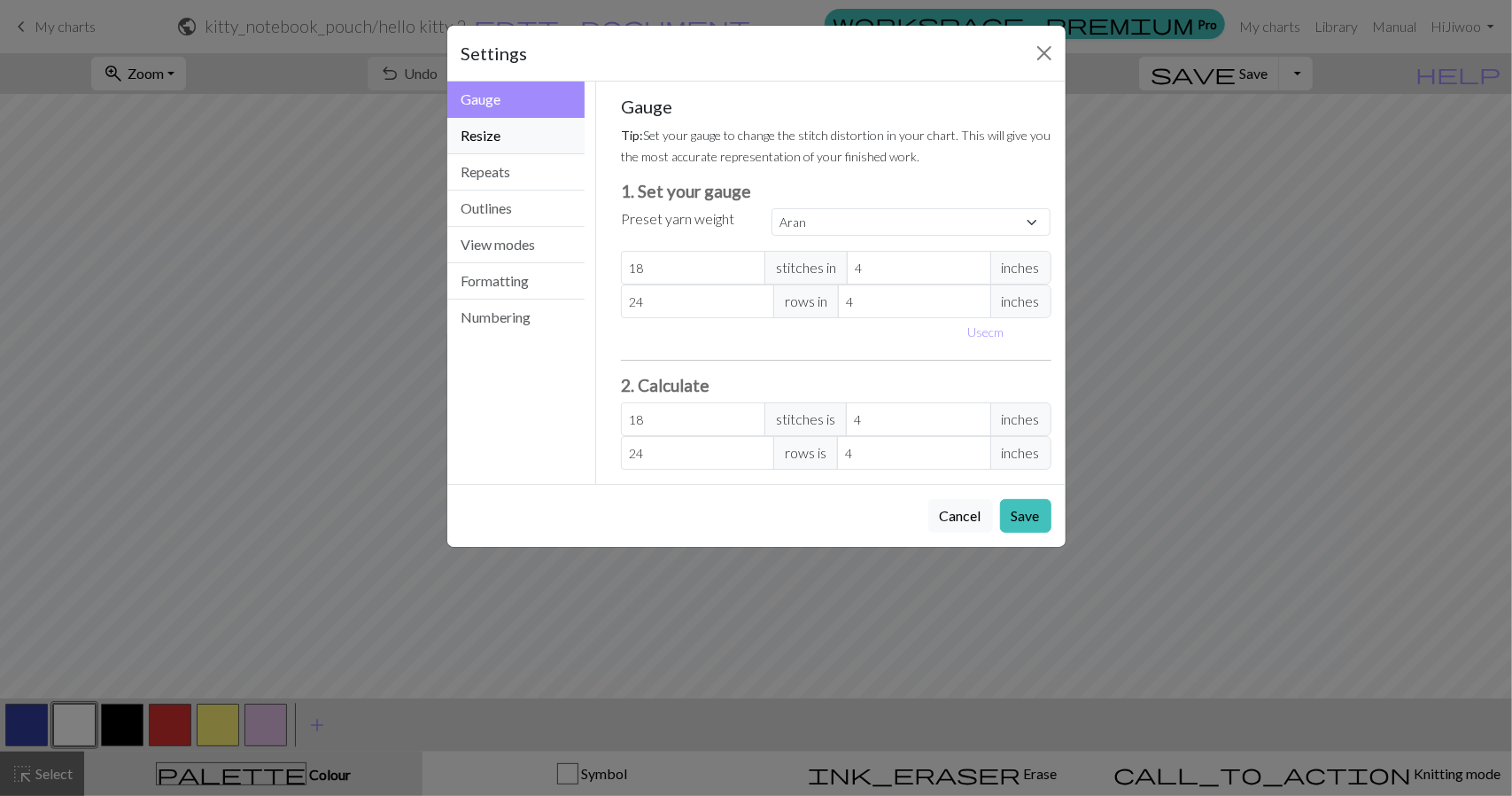
click at [521, 132] on button "Resize" at bounding box center [517, 136] width 139 height 36
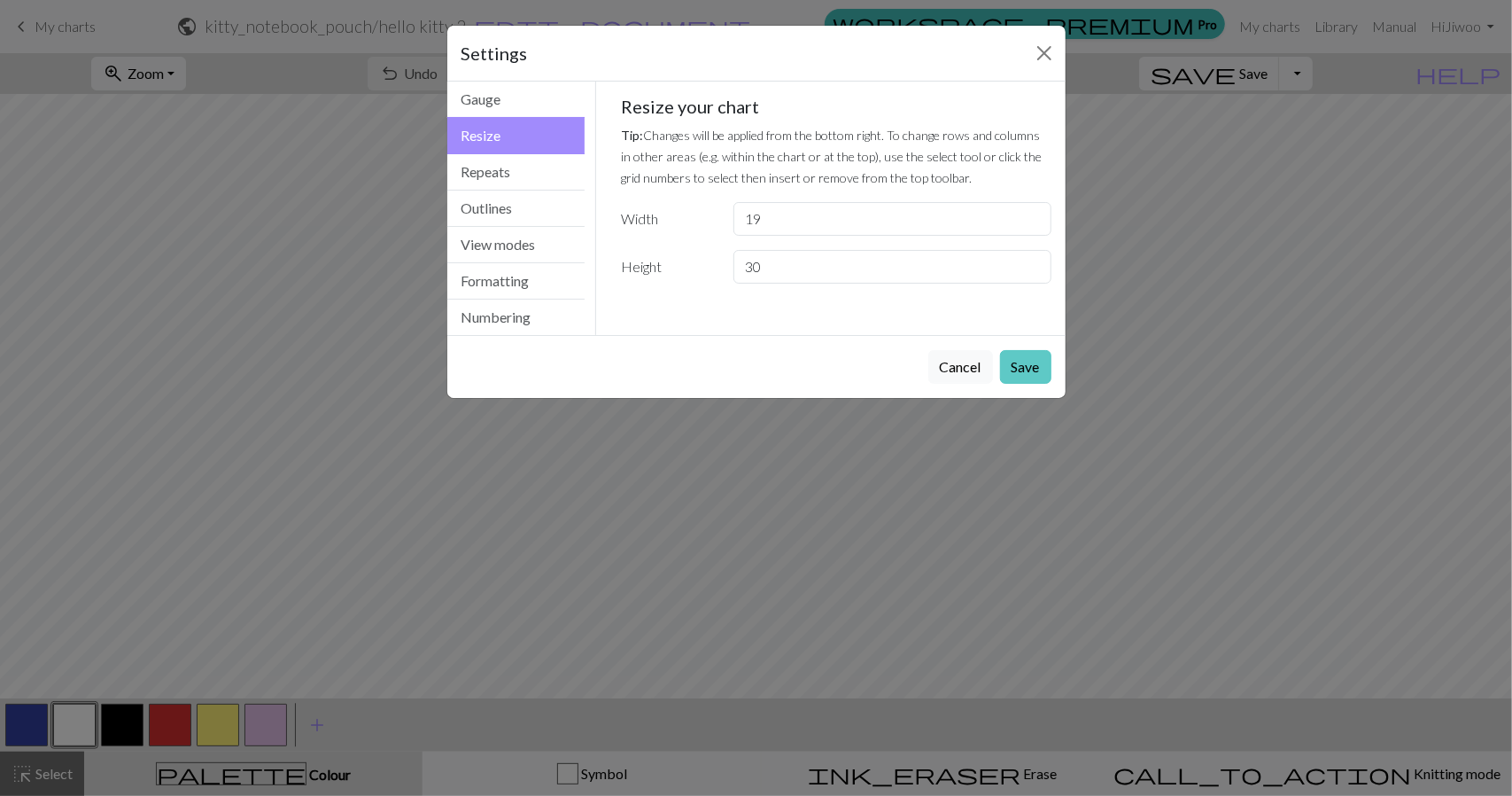
click at [1022, 365] on button "Save" at bounding box center [1025, 366] width 51 height 33
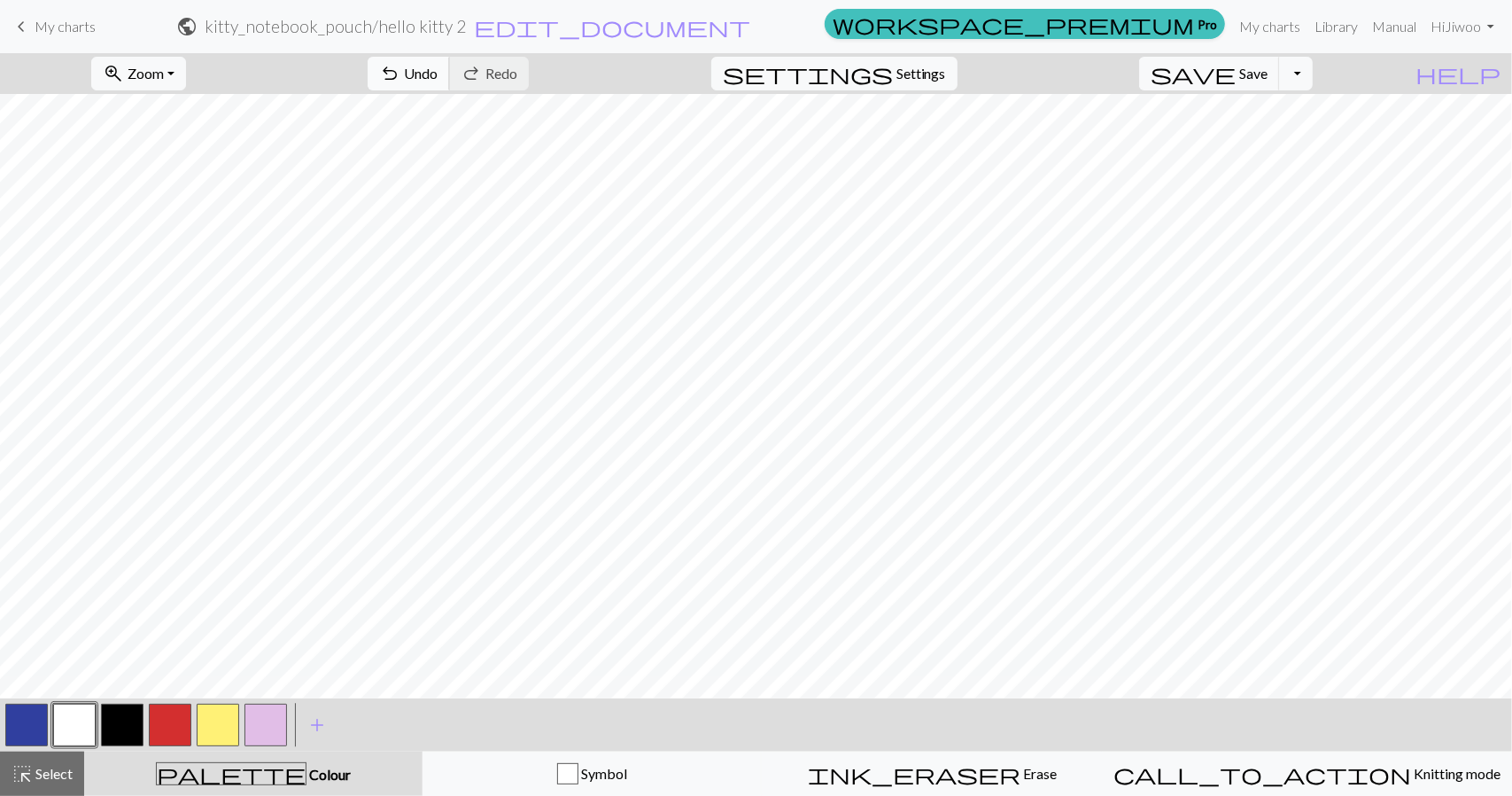
click at [437, 68] on span "Undo" at bounding box center [420, 73] width 33 height 17
click at [893, 74] on span "settings" at bounding box center [807, 74] width 170 height 25
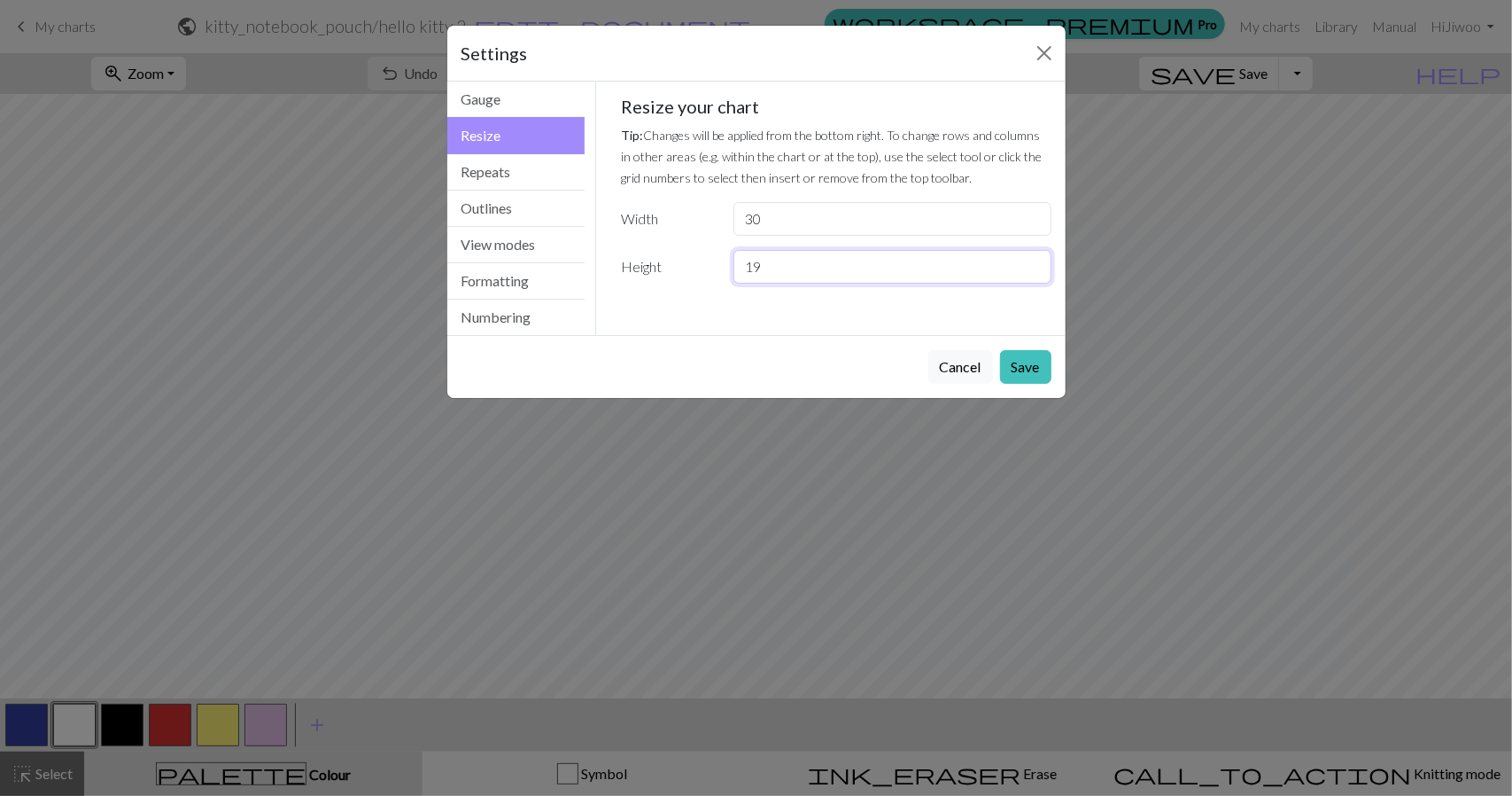
drag, startPoint x: 783, startPoint y: 265, endPoint x: 703, endPoint y: 267, distance: 80.0
click at [703, 267] on div "Height 19" at bounding box center [836, 267] width 452 height 33
type input "30"
click at [1022, 363] on button "Save" at bounding box center [1025, 366] width 51 height 33
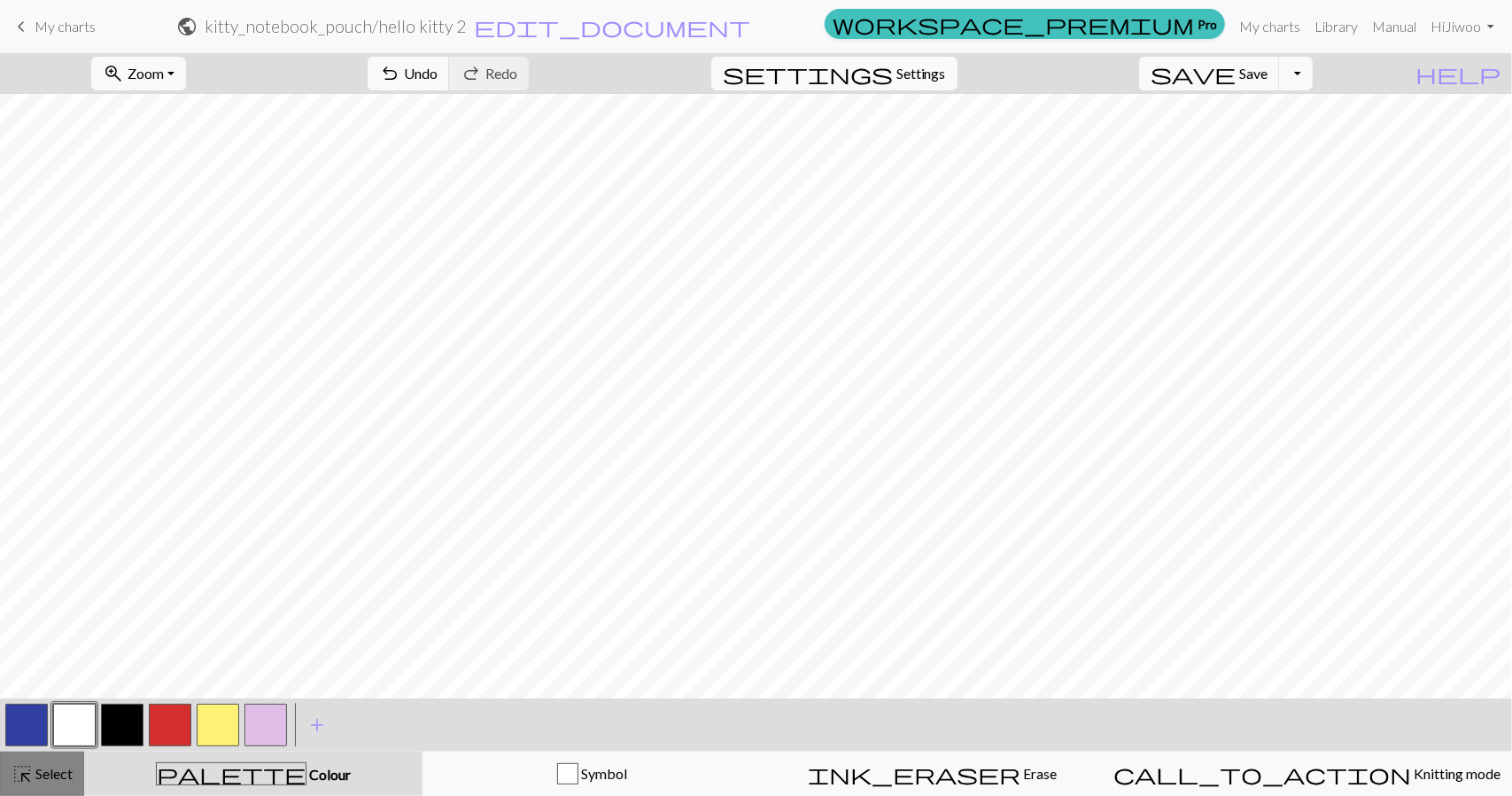
click at [50, 772] on span "Select" at bounding box center [52, 773] width 40 height 17
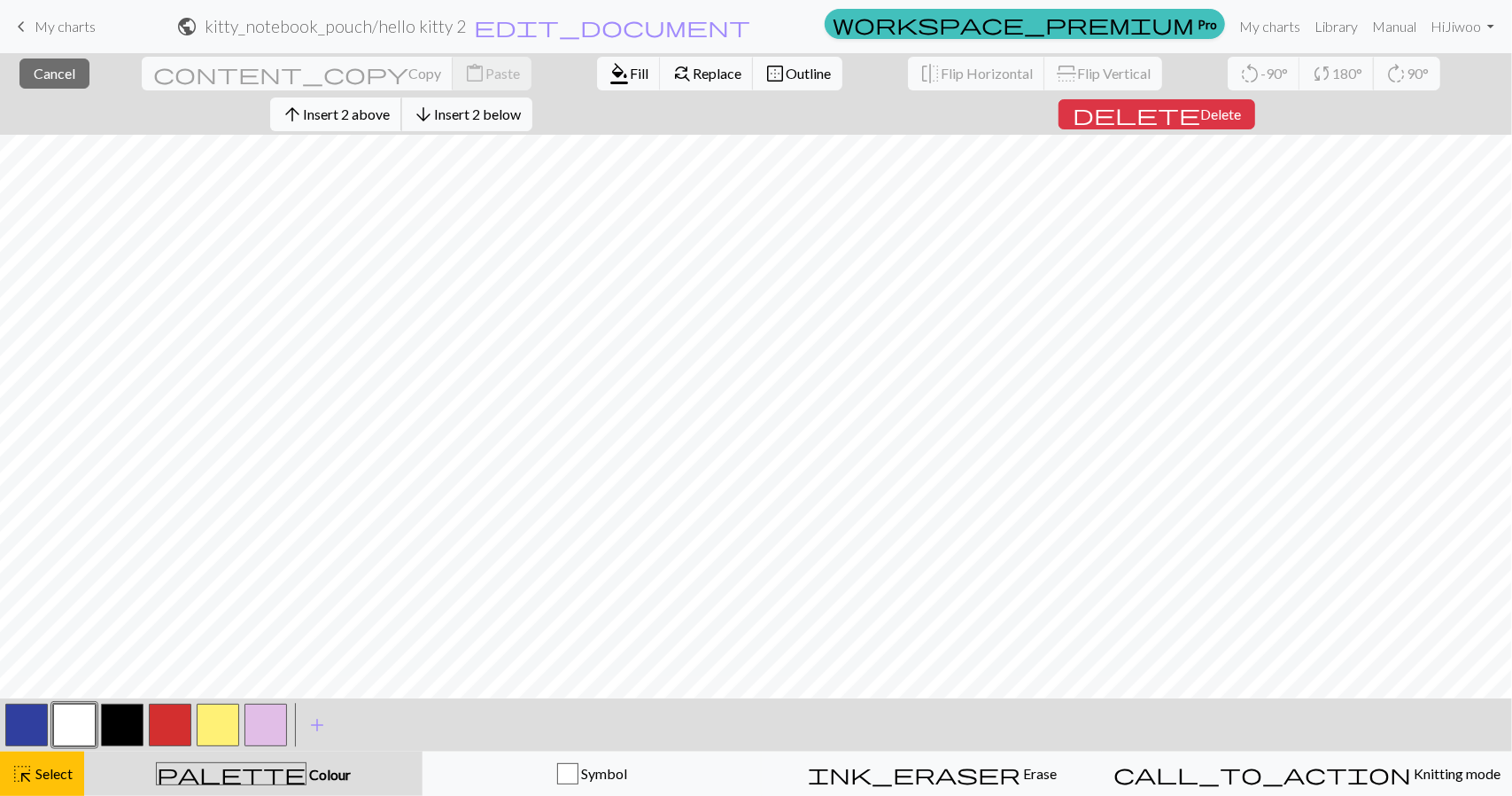
click at [390, 105] on span "Insert 2 above" at bounding box center [346, 113] width 86 height 17
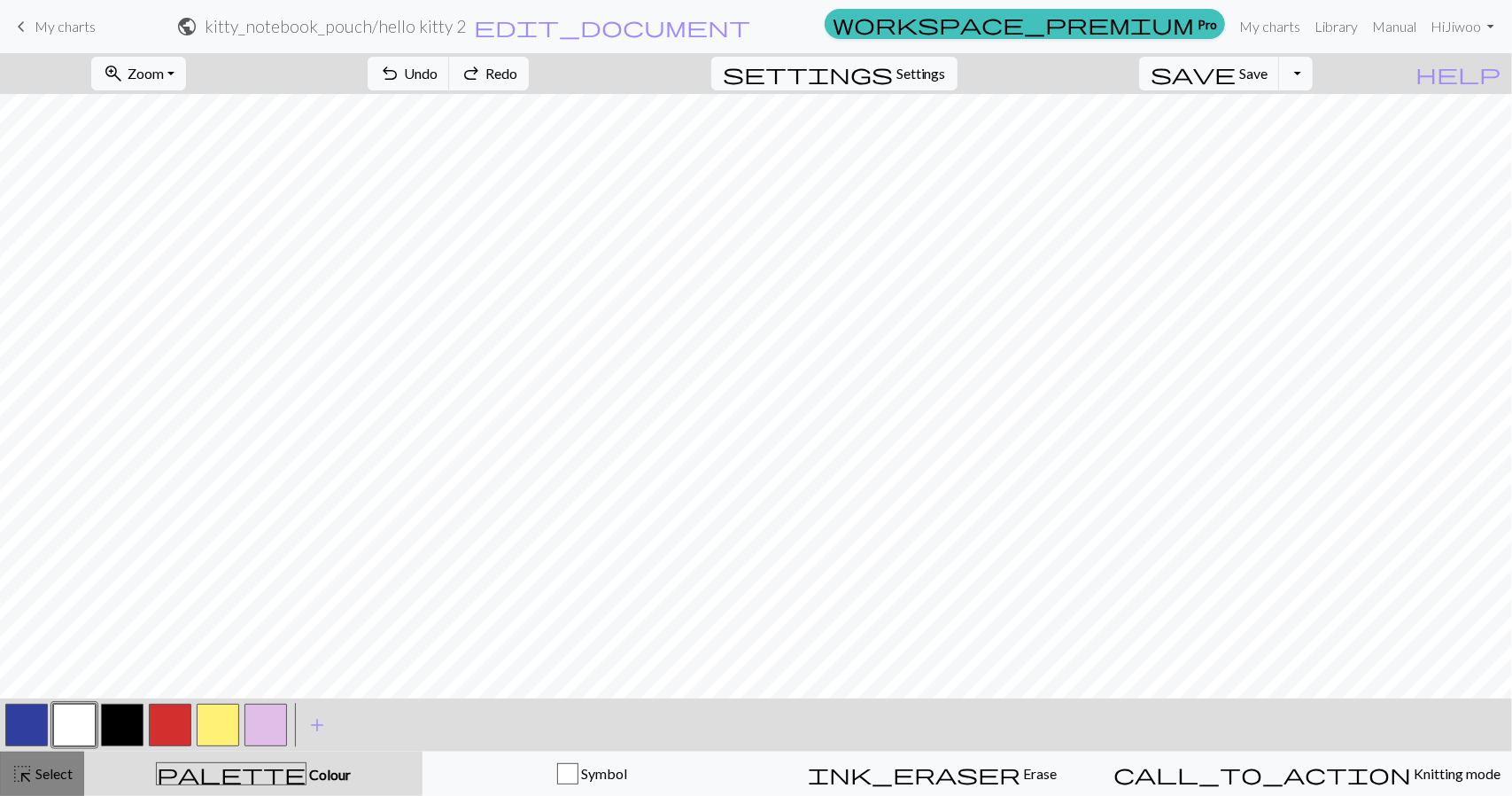
click at [44, 772] on span "Select" at bounding box center [52, 773] width 40 height 17
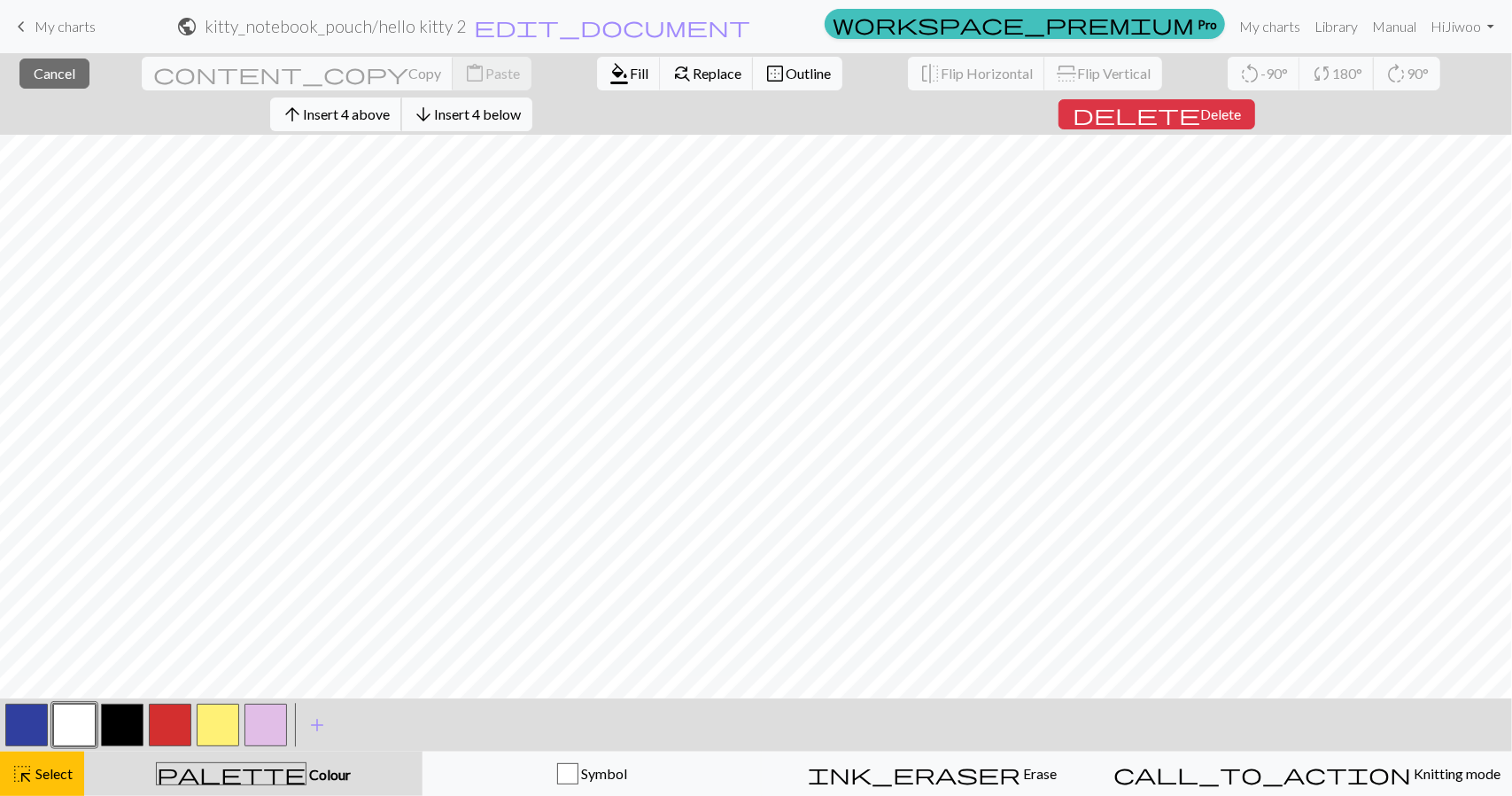
click at [390, 105] on span "Insert 4 above" at bounding box center [346, 113] width 86 height 17
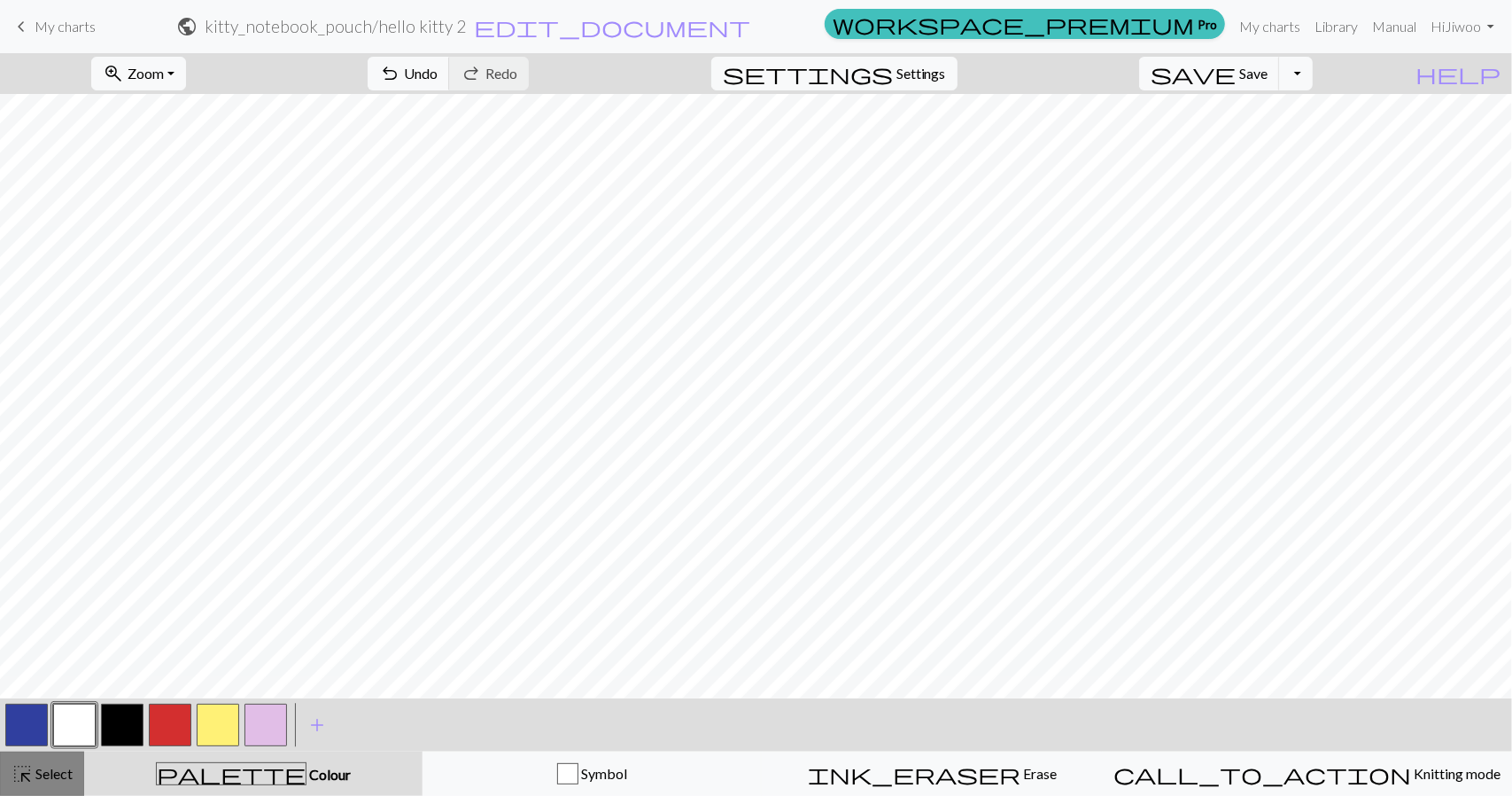
click at [57, 768] on span "Select" at bounding box center [52, 773] width 40 height 17
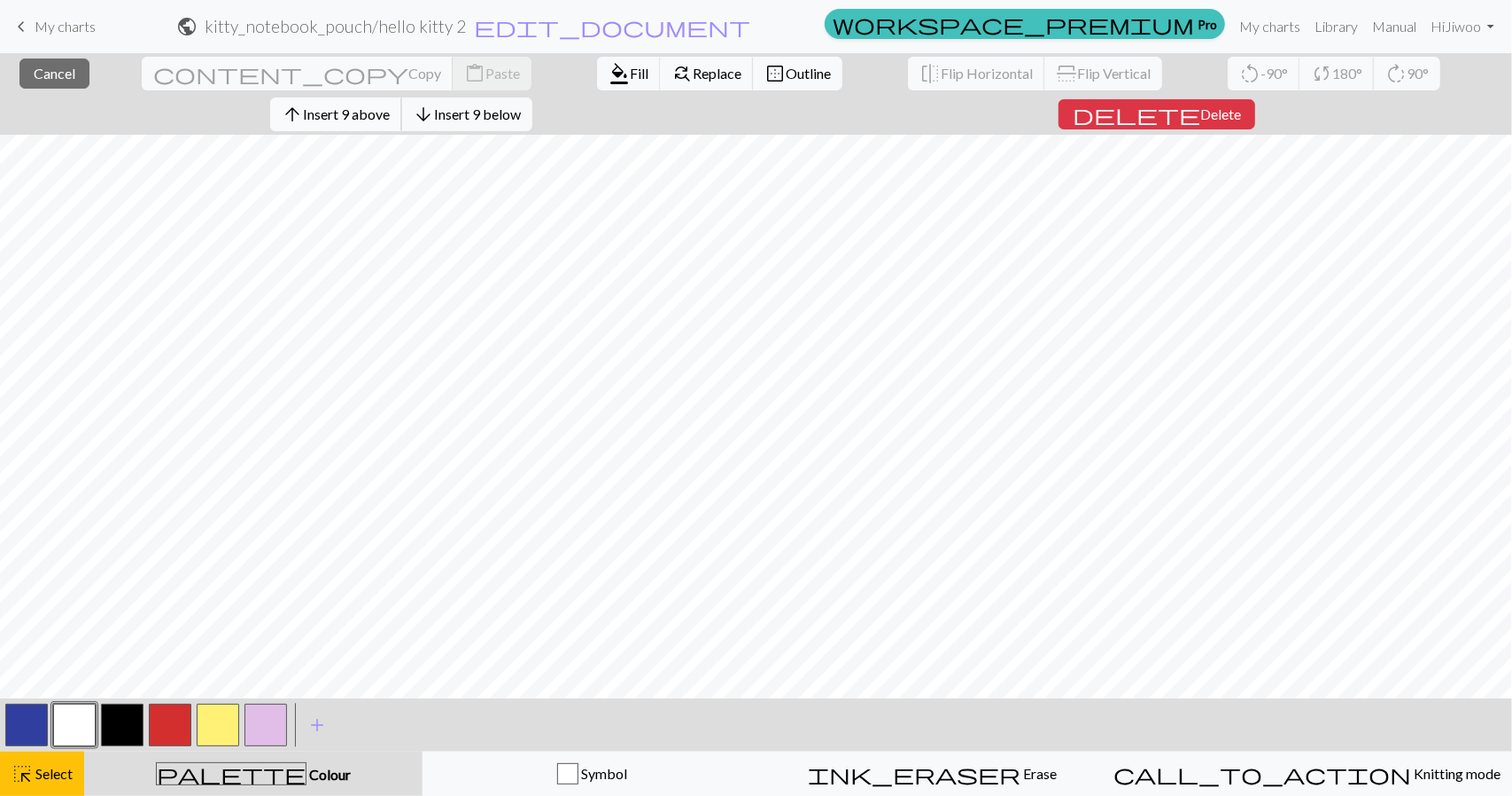
click at [390, 105] on span "Insert 9 above" at bounding box center [346, 113] width 86 height 17
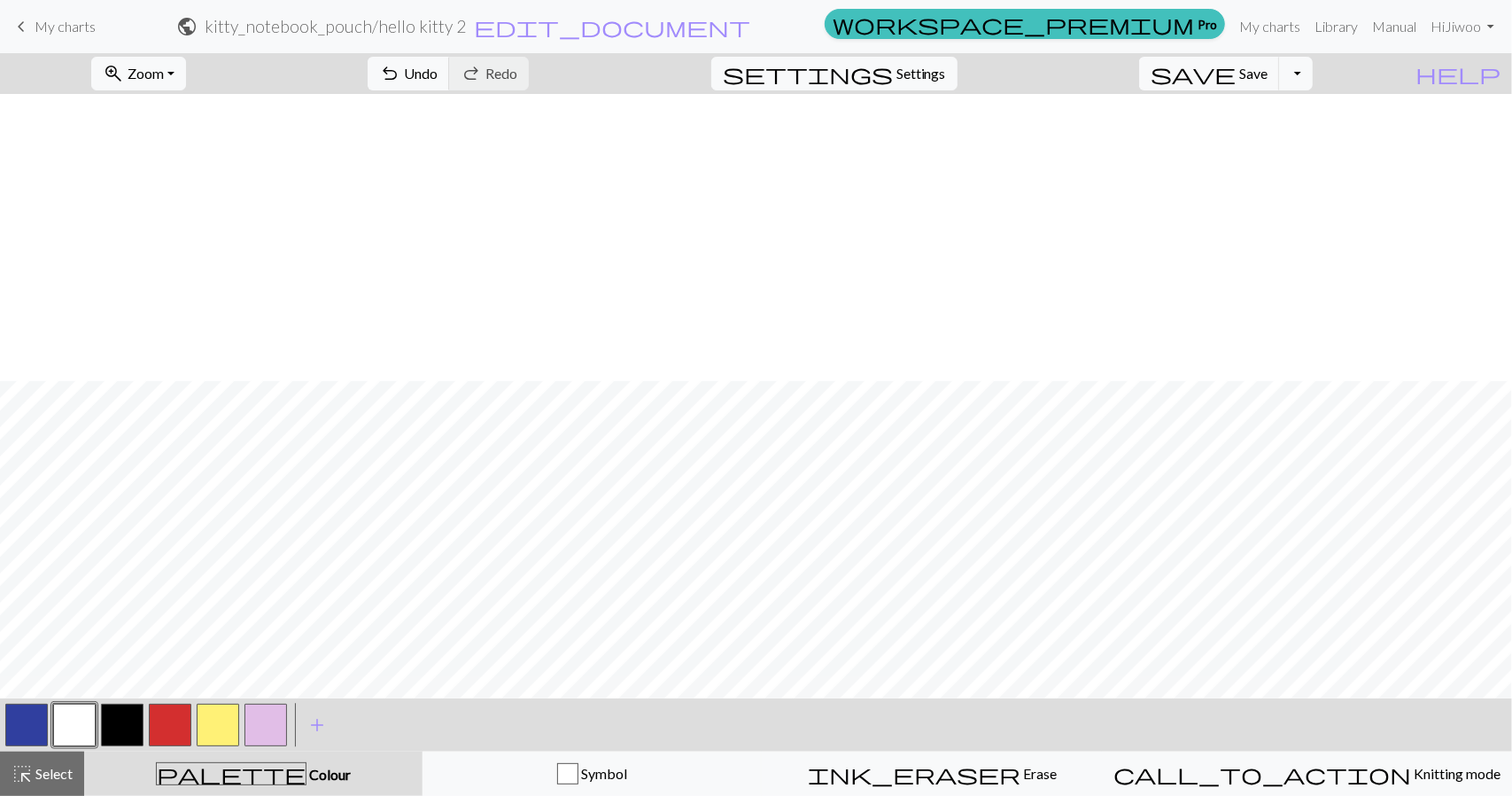
scroll to position [287, 0]
click at [42, 790] on button "highlight_alt Select Select" at bounding box center [42, 773] width 85 height 44
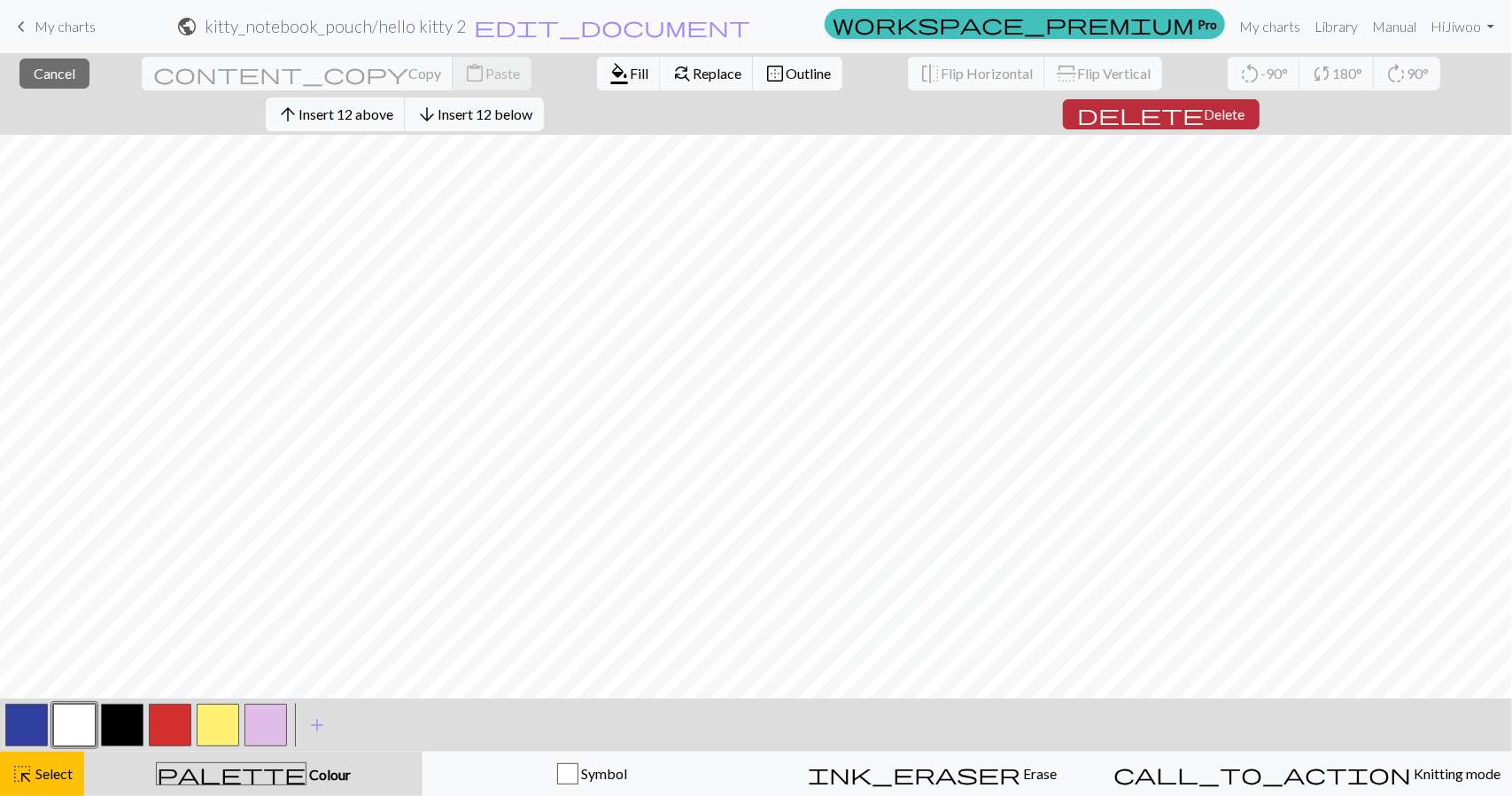
click at [1246, 105] on span "Delete" at bounding box center [1225, 113] width 40 height 17
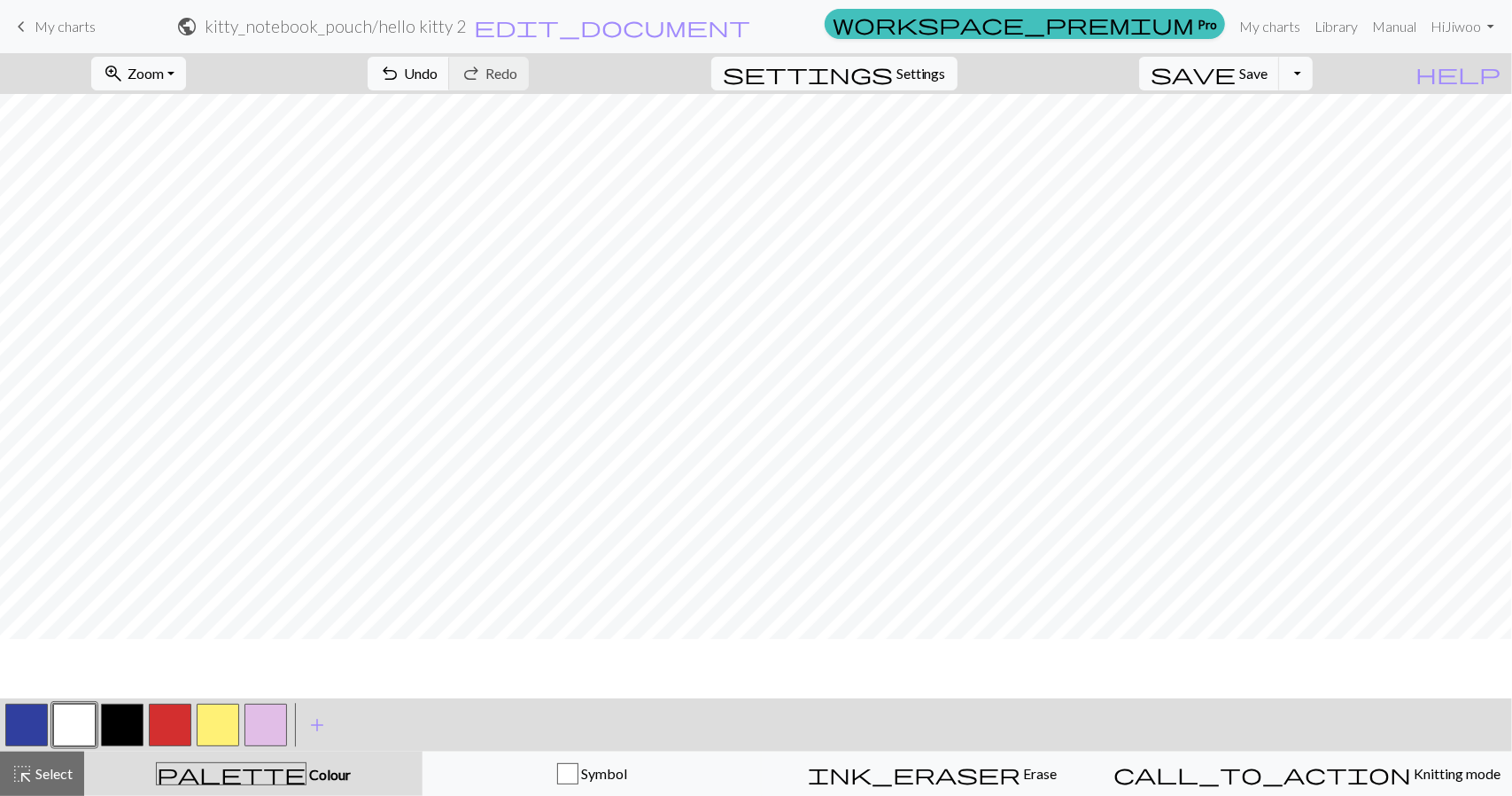
scroll to position [0, 0]
click at [50, 779] on span "Select" at bounding box center [52, 773] width 40 height 17
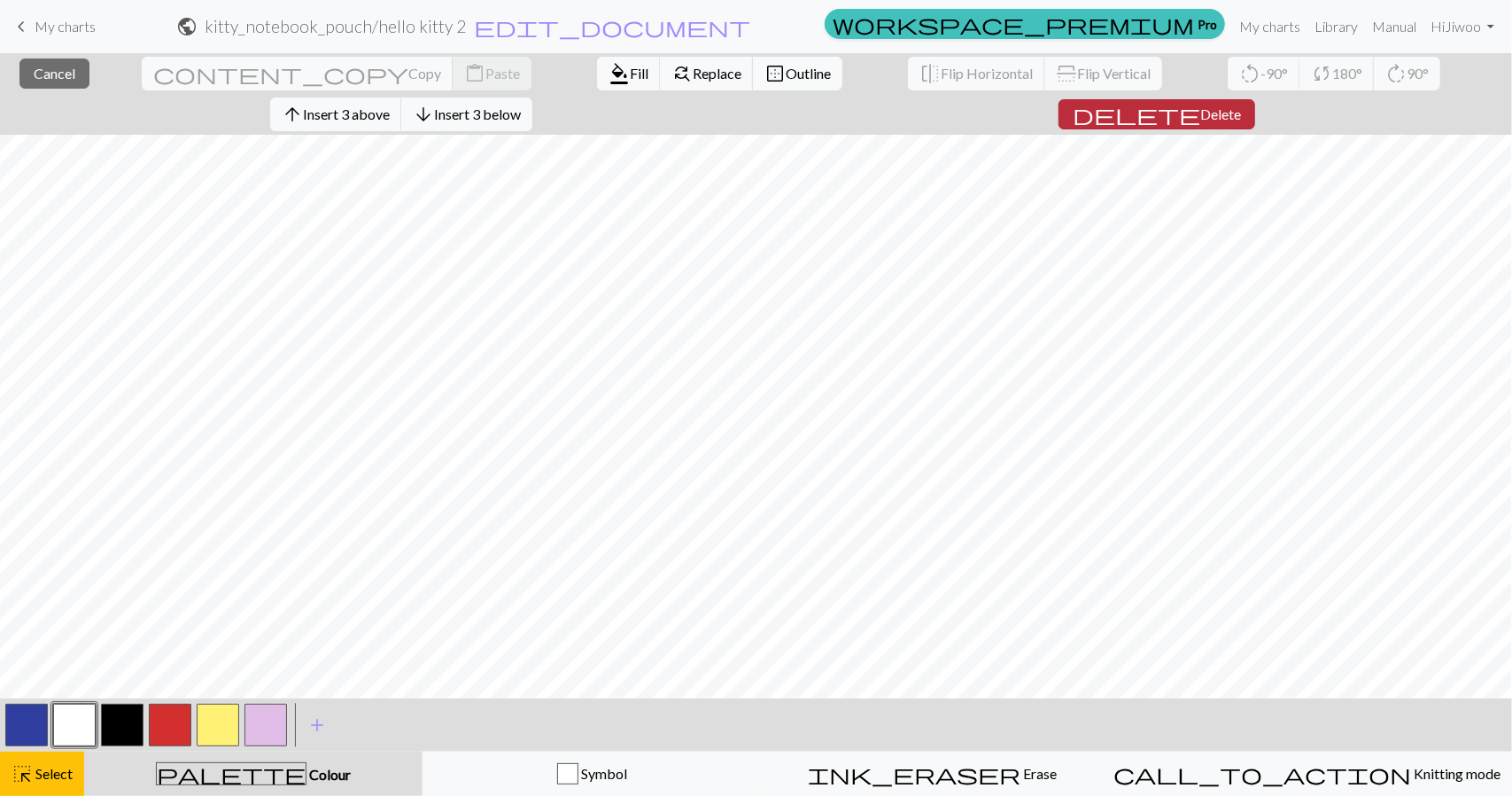
click at [1241, 105] on span "Delete" at bounding box center [1220, 113] width 40 height 17
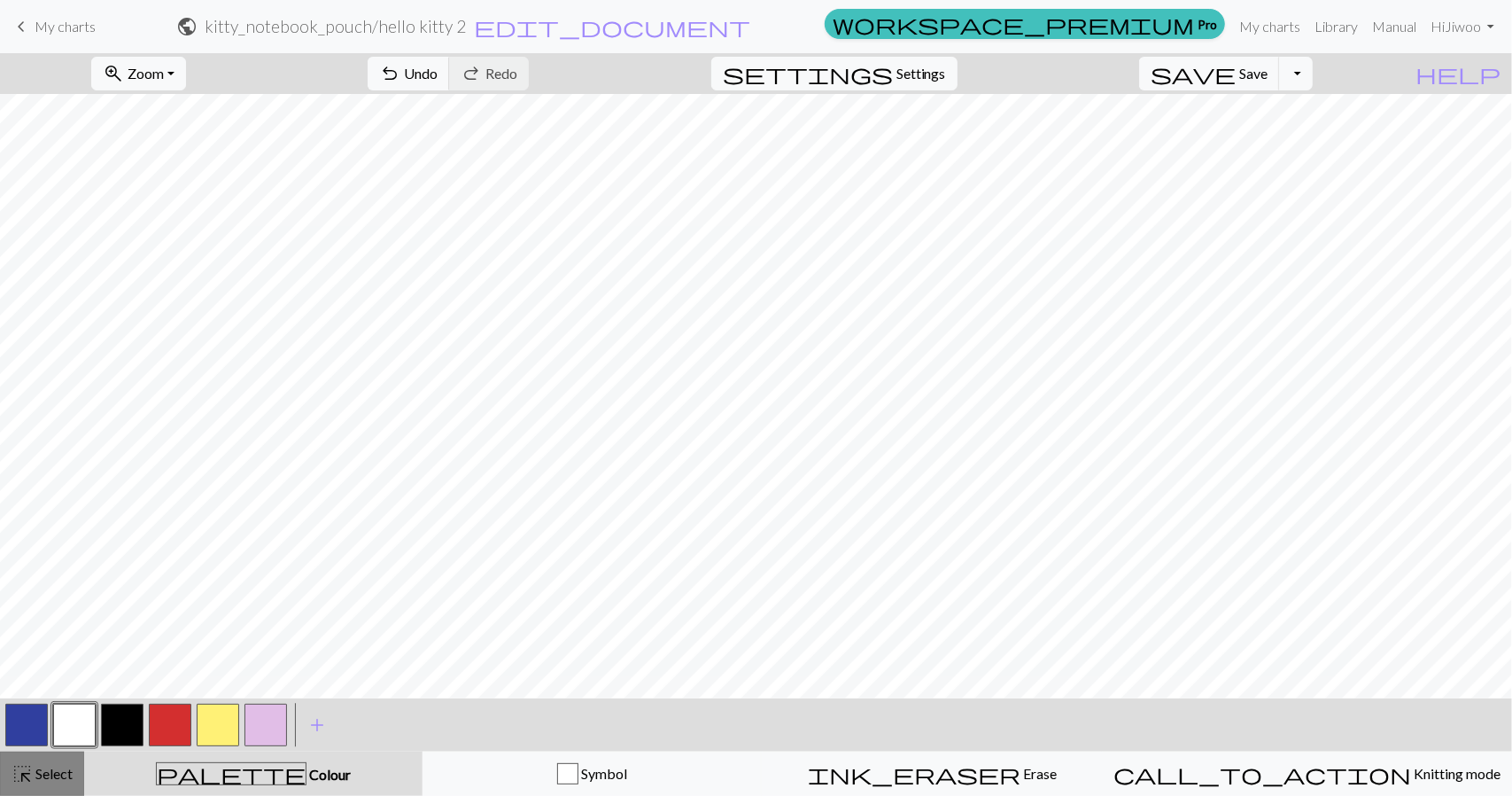
click at [51, 777] on span "Select" at bounding box center [52, 773] width 40 height 17
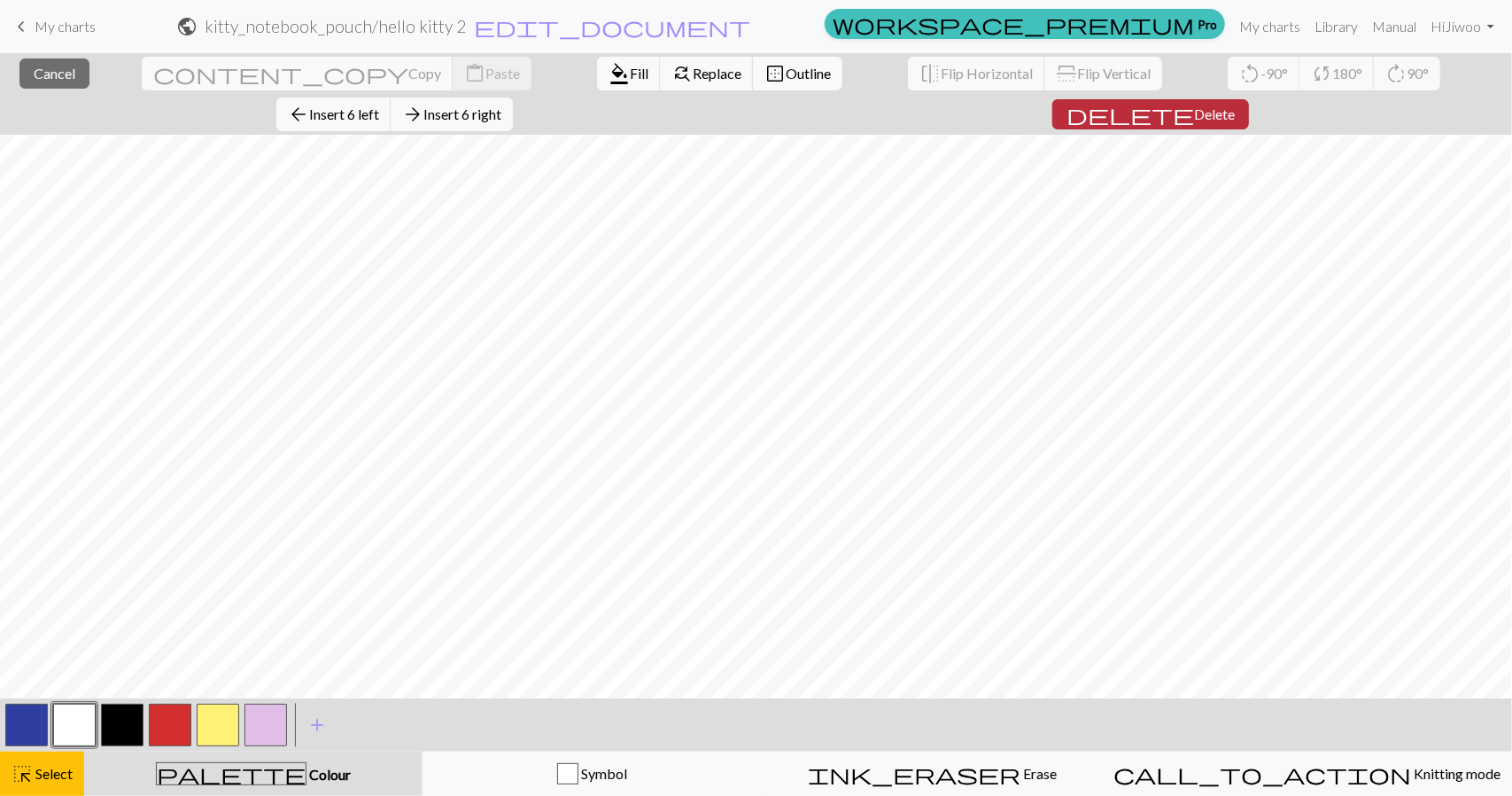
click at [1235, 105] on span "Delete" at bounding box center [1214, 113] width 40 height 17
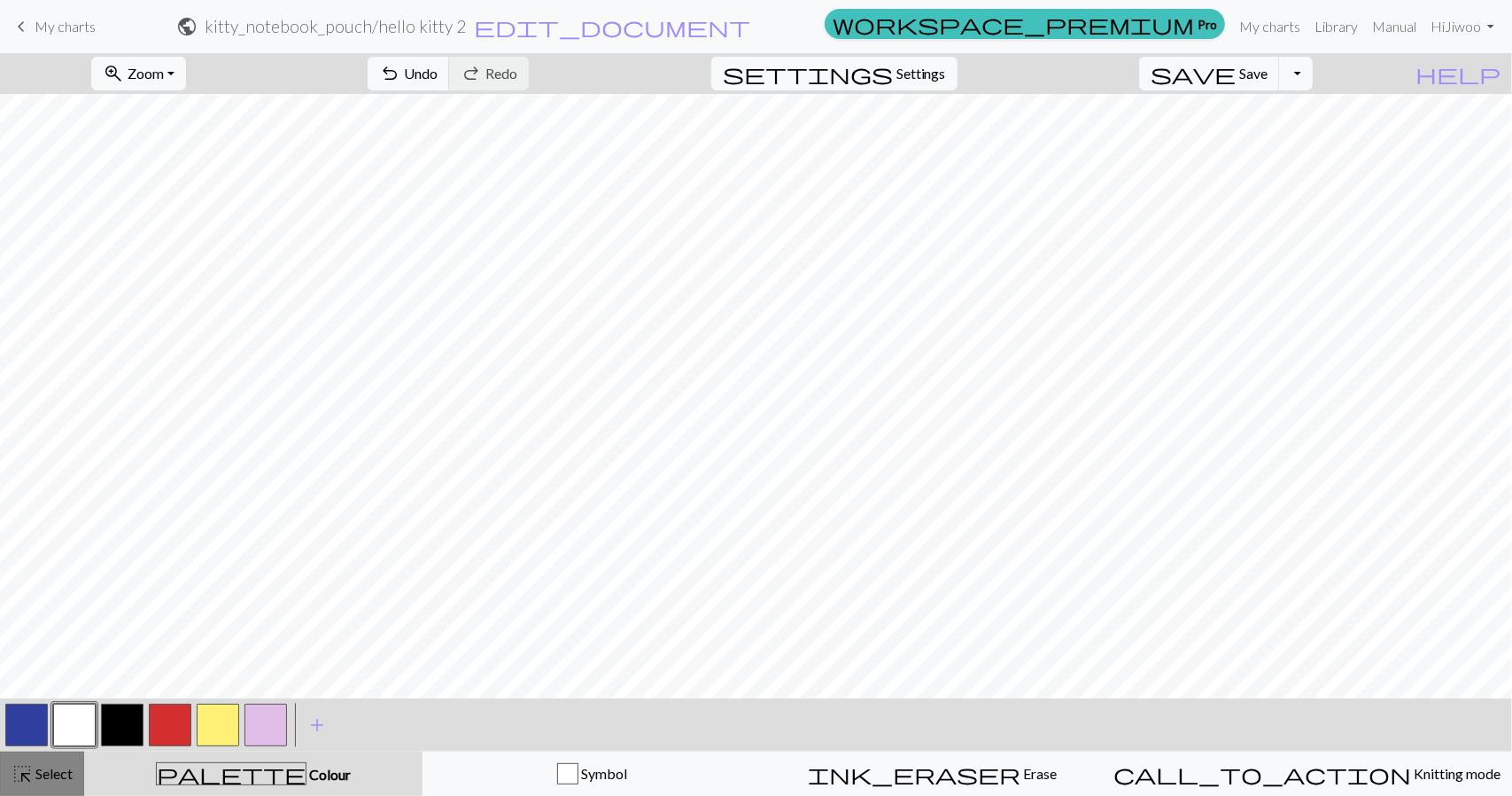
click at [40, 765] on span "Select" at bounding box center [52, 773] width 40 height 17
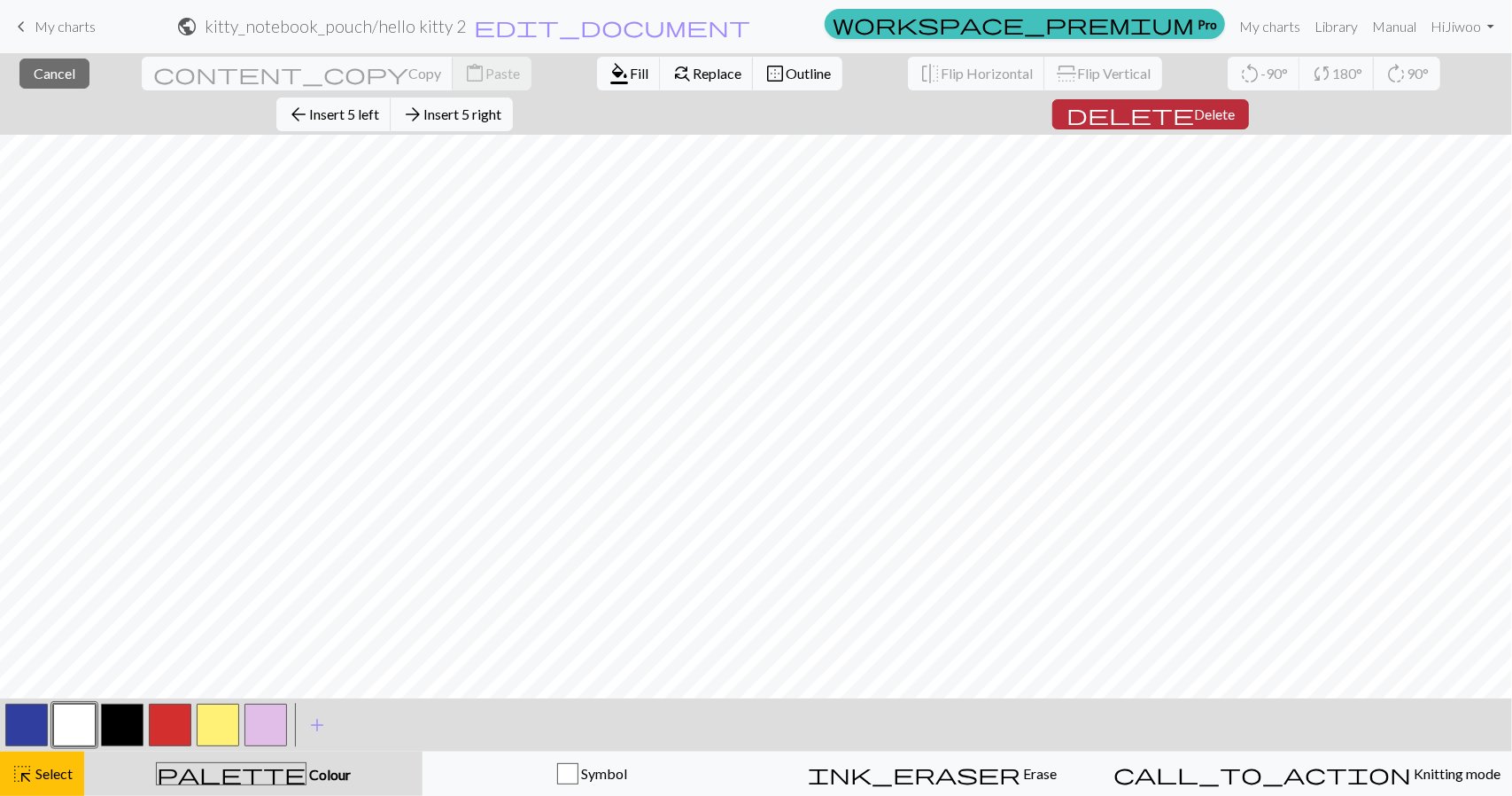
click at [1249, 99] on button "delete Delete" at bounding box center [1150, 113] width 197 height 30
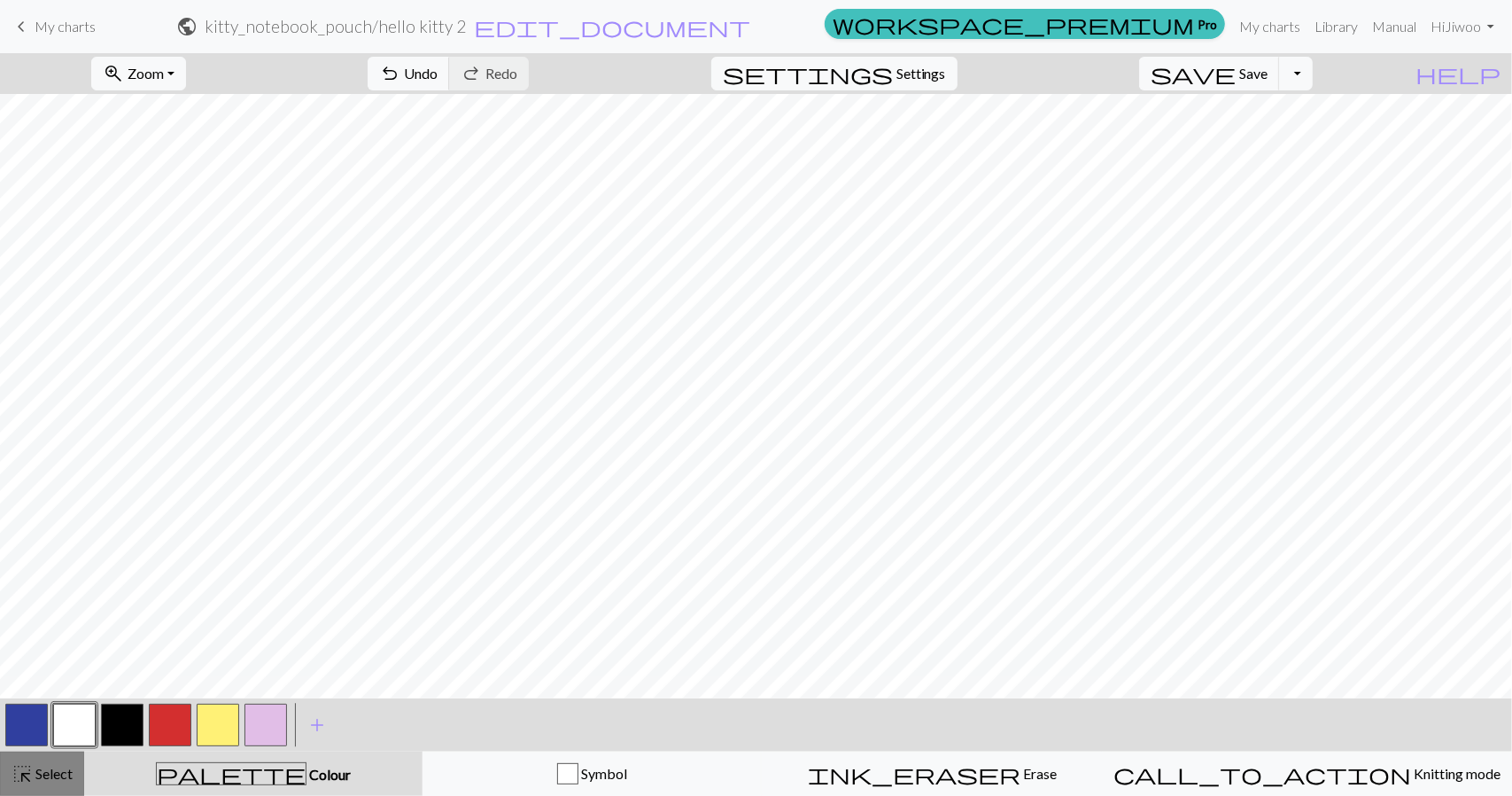
click at [40, 782] on span "Select" at bounding box center [52, 773] width 40 height 17
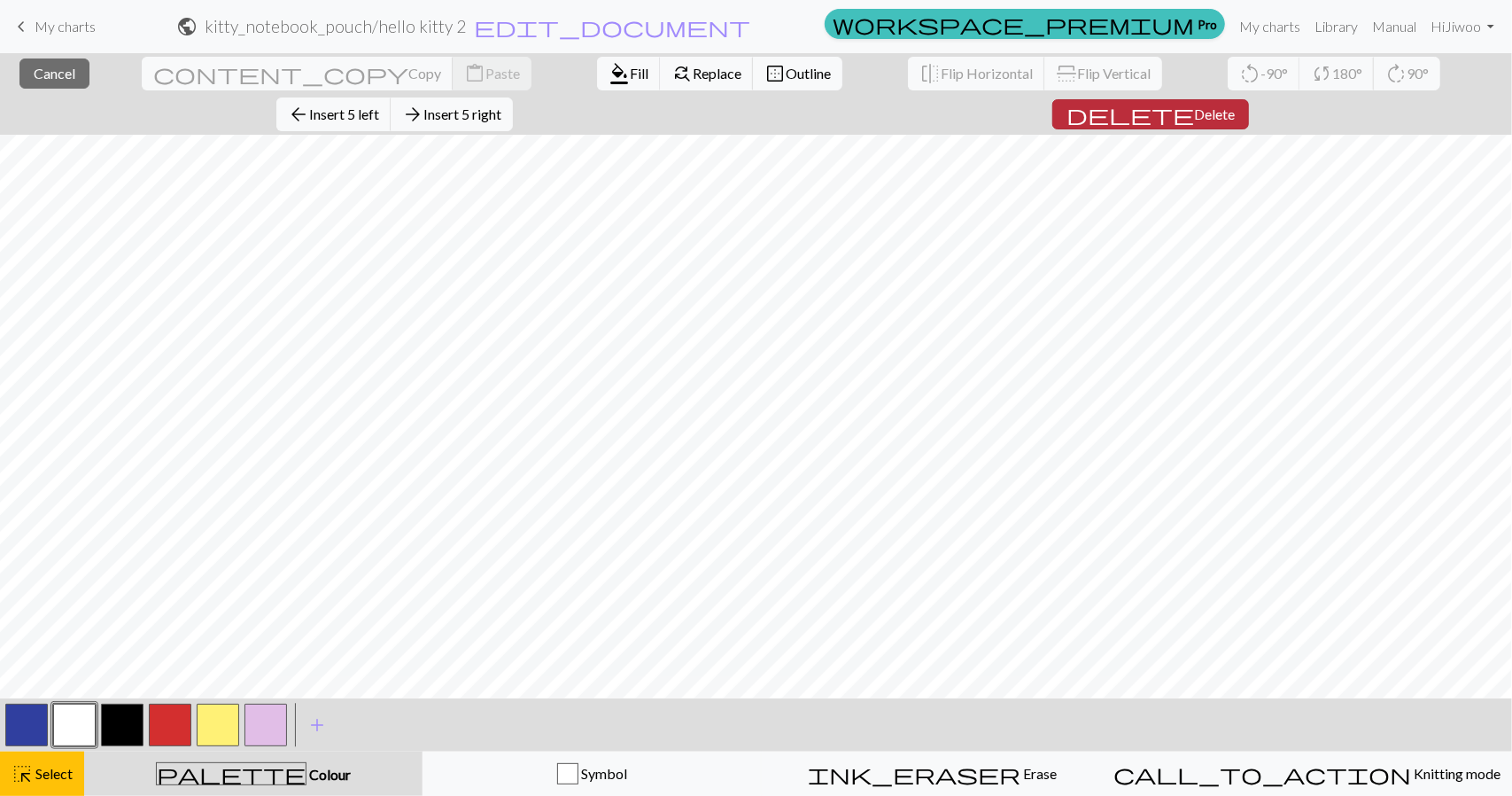
click at [1235, 105] on span "Delete" at bounding box center [1214, 113] width 40 height 17
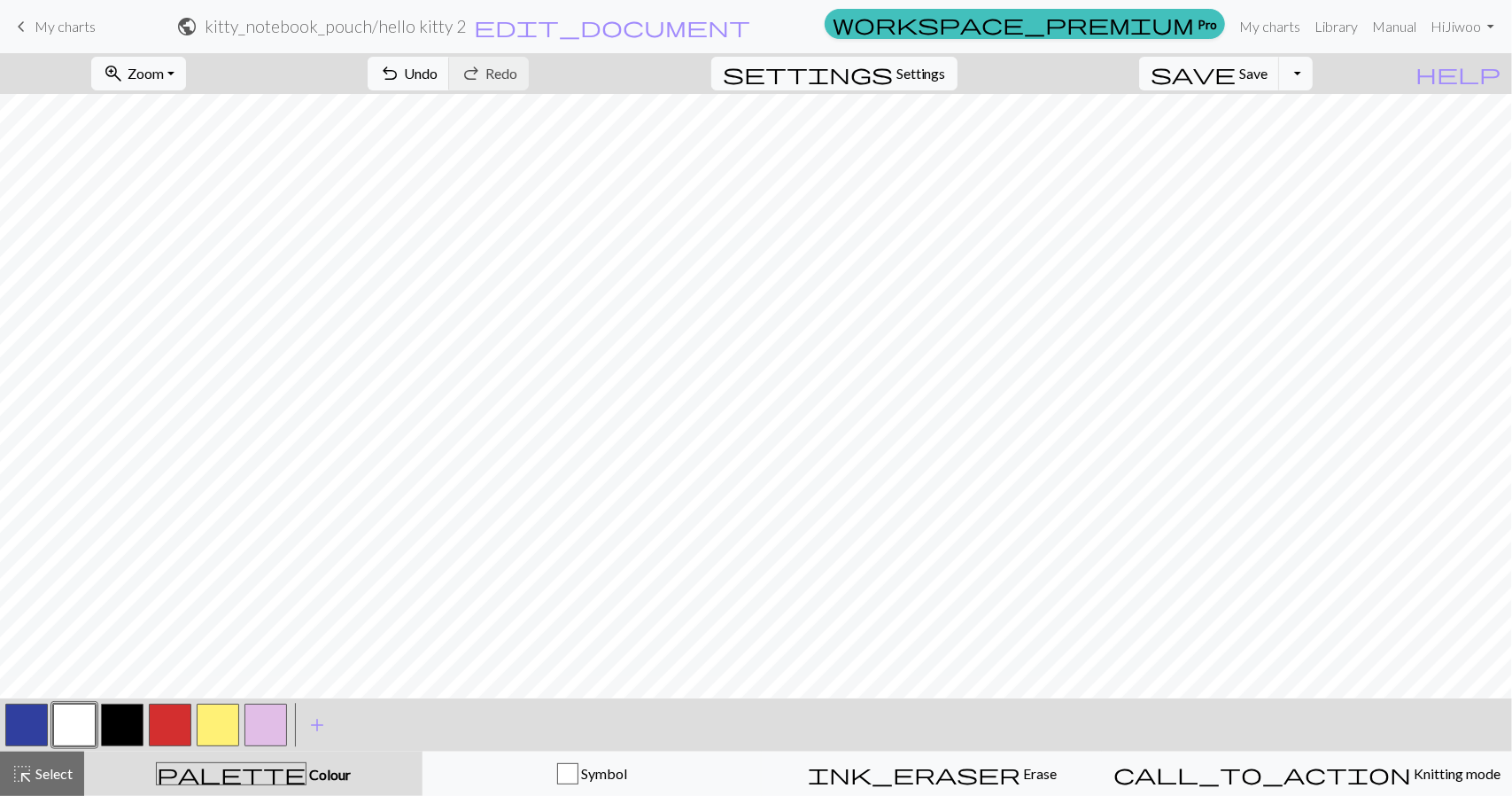
click at [39, 723] on button "button" at bounding box center [26, 725] width 42 height 42
click at [1327, 75] on div "save Save Save Toggle Dropdown file_copy Save a copy save_alt Download" at bounding box center [1226, 73] width 200 height 41
click at [1313, 66] on button "Toggle Dropdown" at bounding box center [1295, 73] width 33 height 33
click at [1305, 107] on button "file_copy Save a copy" at bounding box center [1166, 112] width 292 height 29
click at [45, 23] on span "My charts" at bounding box center [65, 26] width 61 height 17
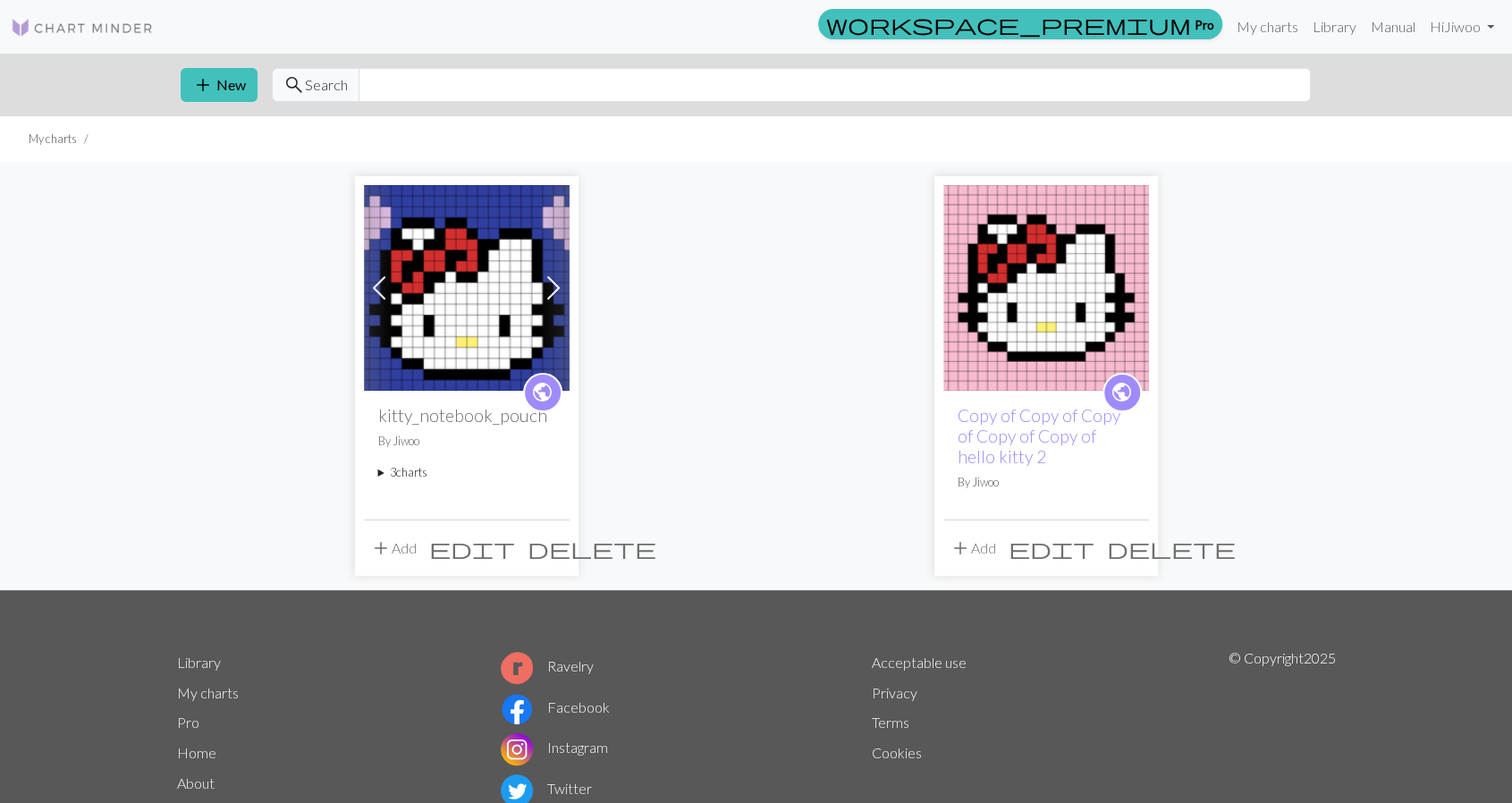
click at [548, 285] on span at bounding box center [554, 288] width 29 height 29
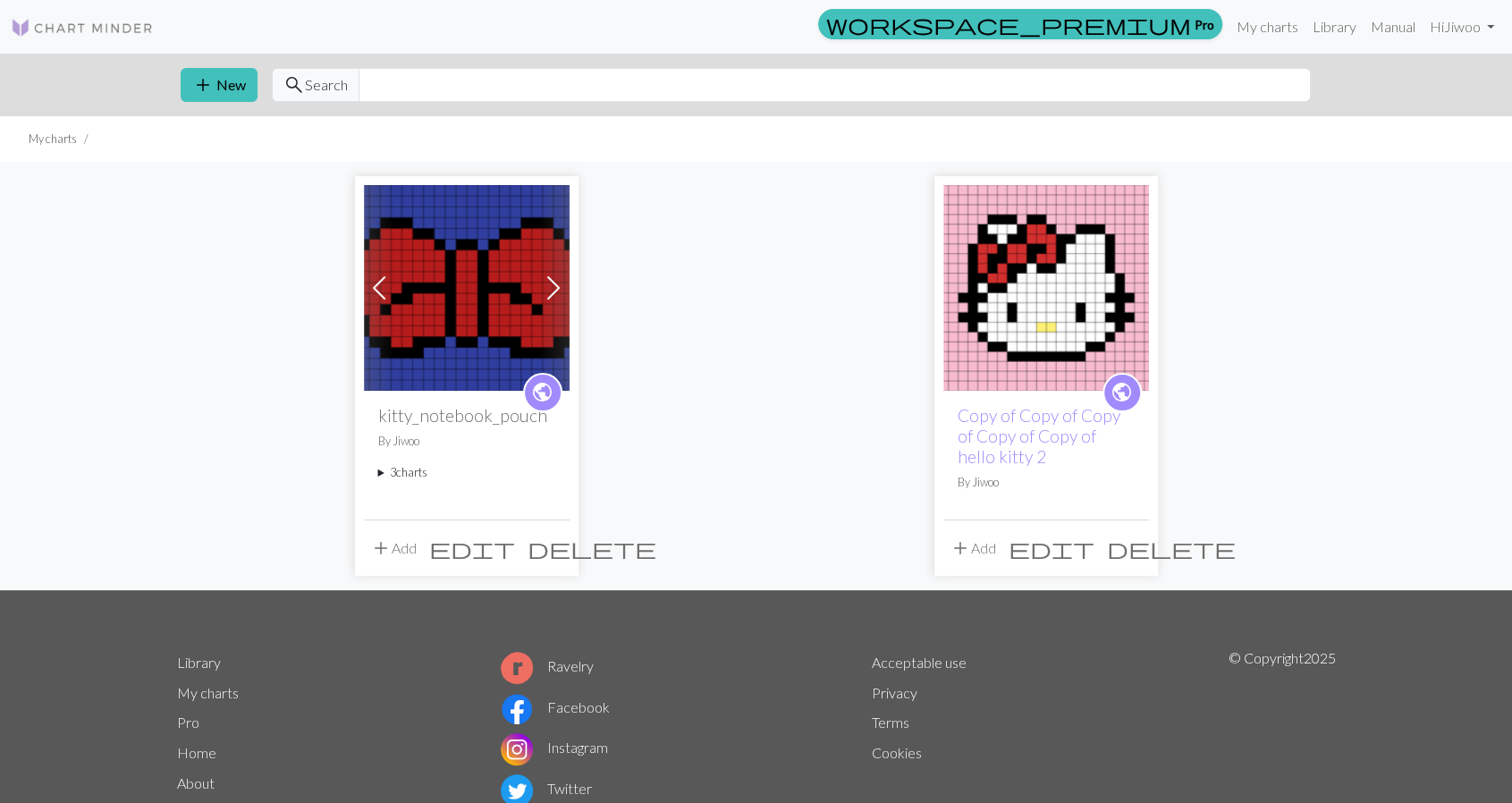
click at [552, 284] on span at bounding box center [554, 288] width 29 height 29
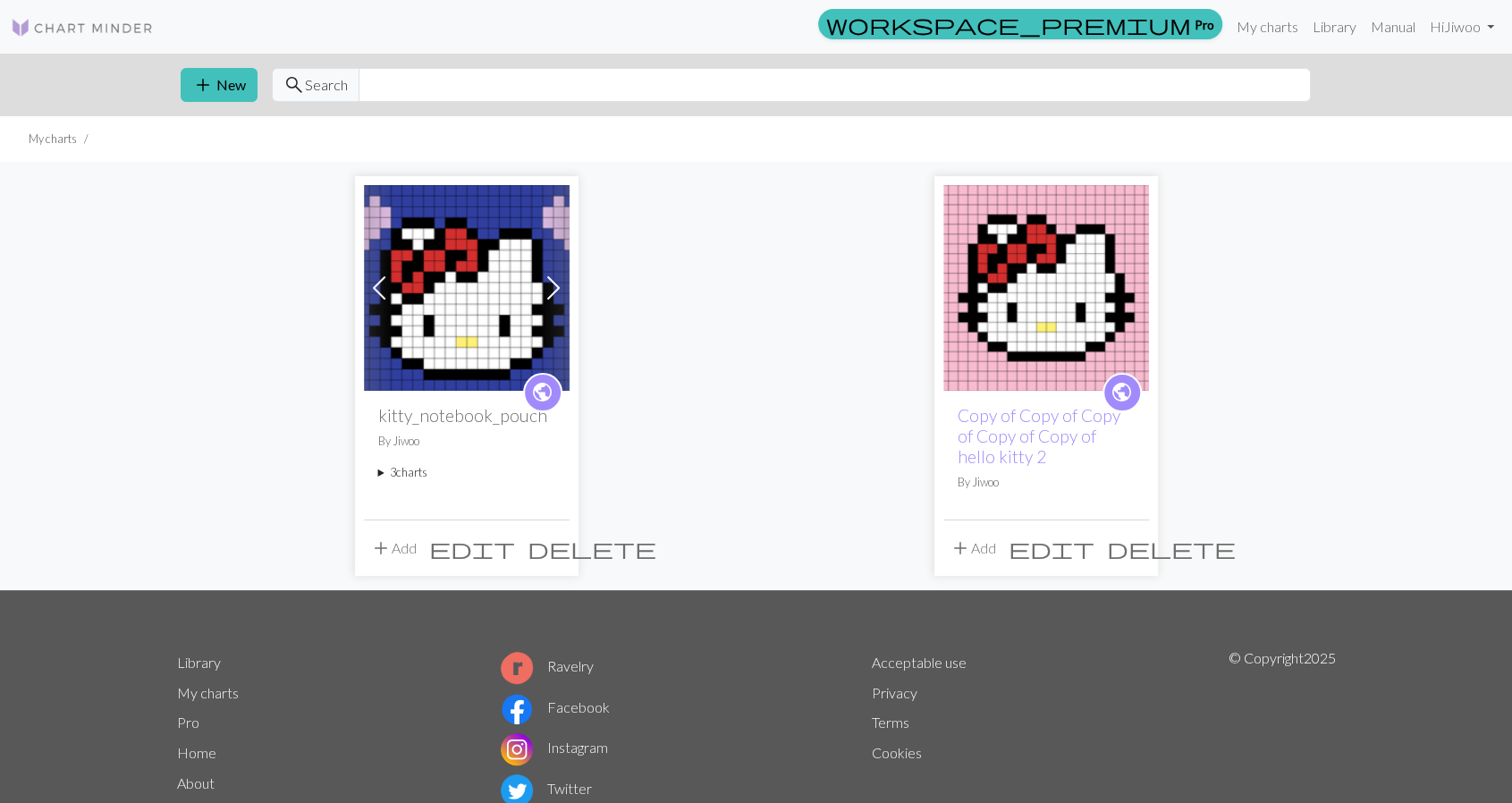
click at [380, 289] on span at bounding box center [380, 288] width 29 height 29
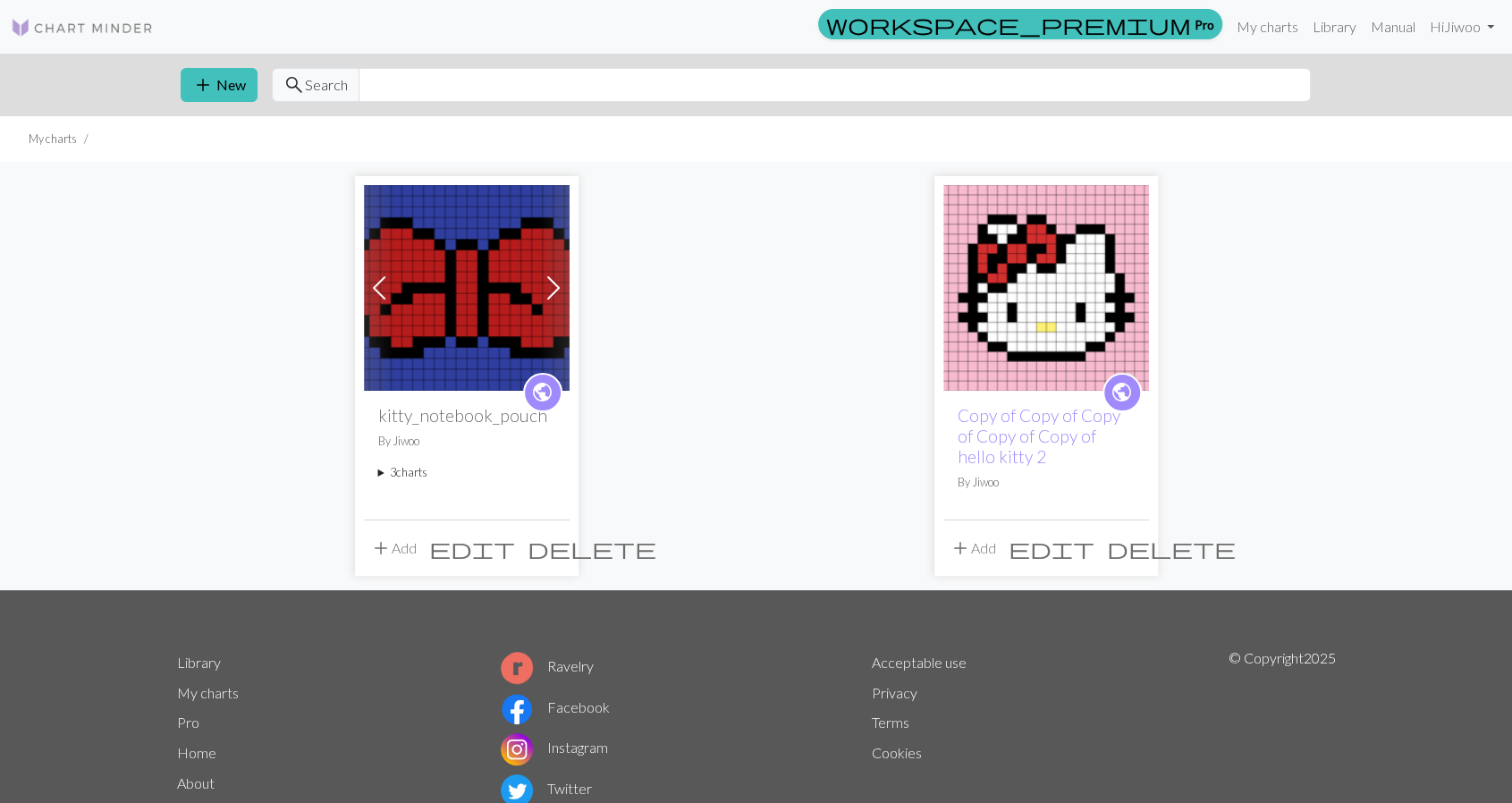
click at [380, 289] on span at bounding box center [380, 288] width 29 height 29
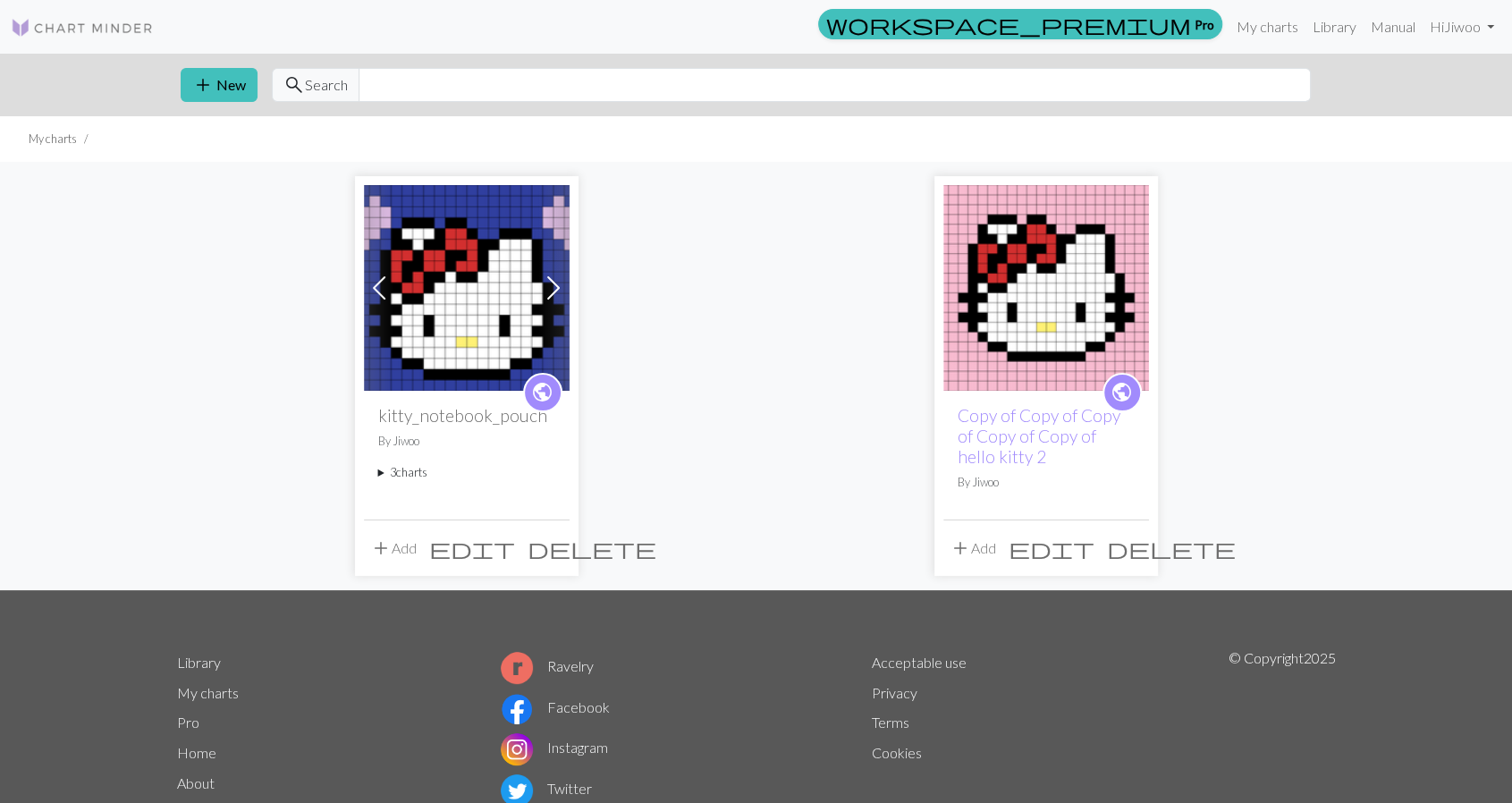
click at [558, 279] on span at bounding box center [554, 288] width 29 height 29
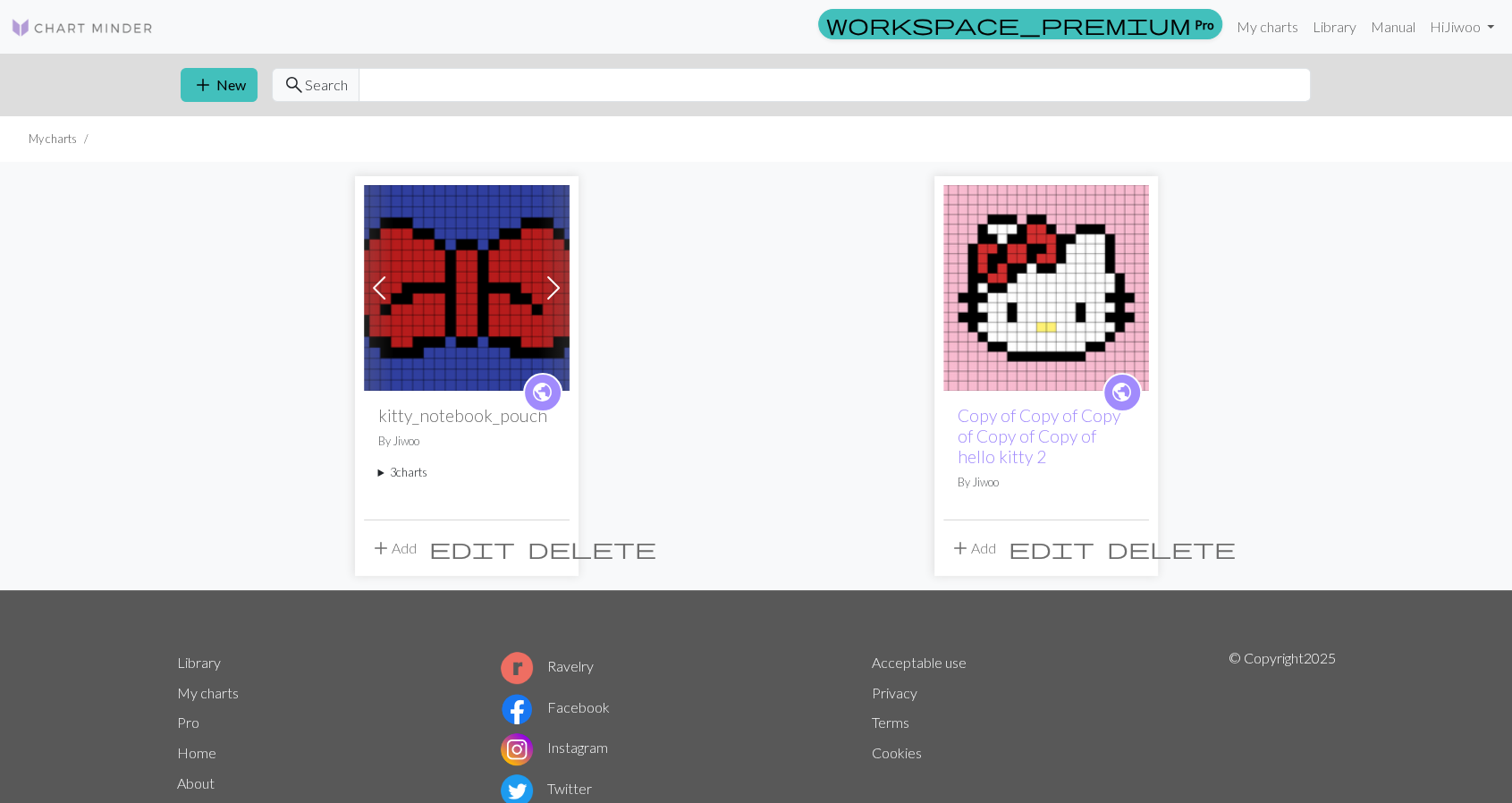
click at [489, 292] on img at bounding box center [467, 288] width 205 height 205
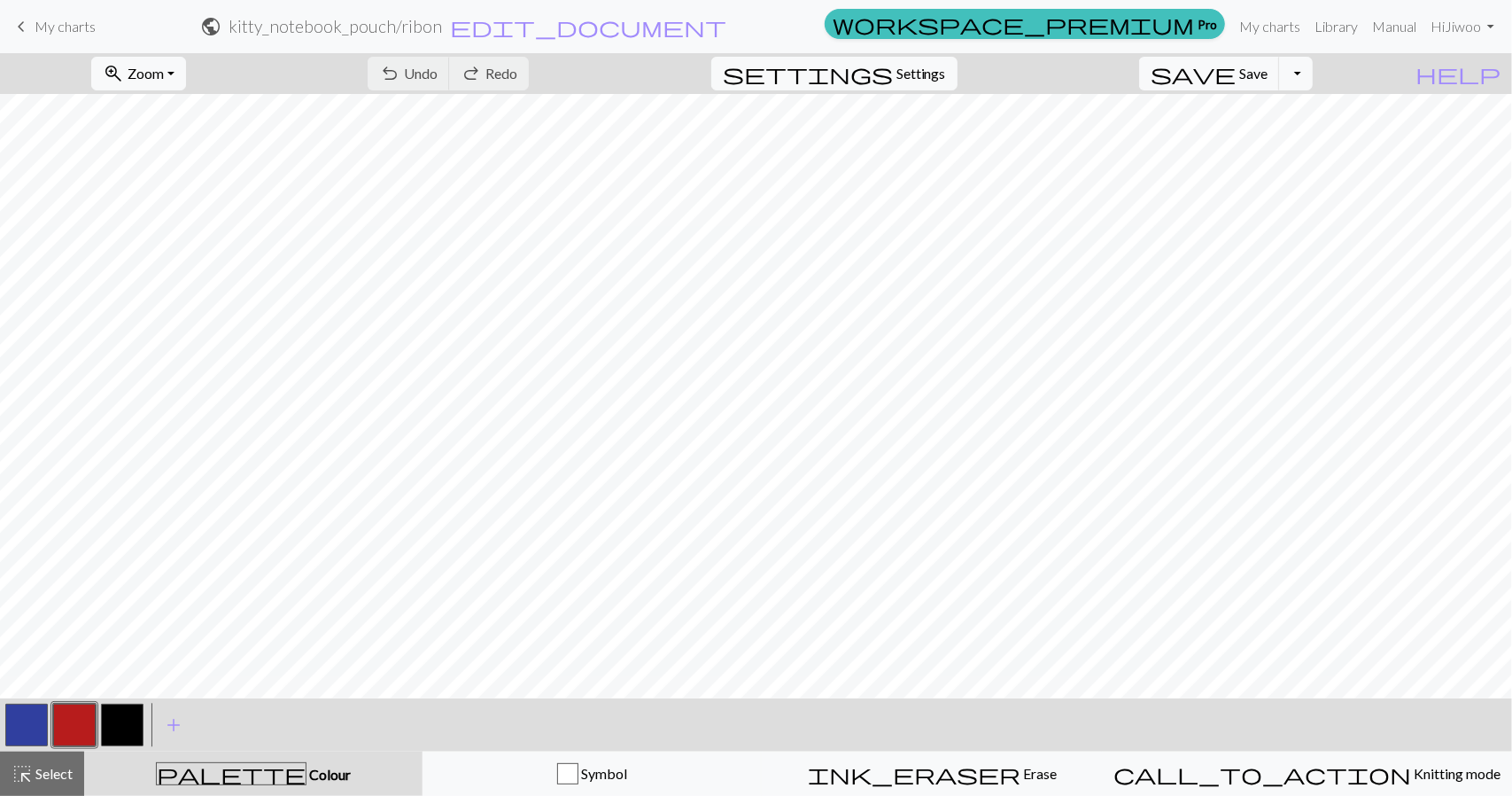
drag, startPoint x: 32, startPoint y: 770, endPoint x: 168, endPoint y: 687, distance: 159.3
click at [32, 769] on span "highlight_alt" at bounding box center [22, 774] width 22 height 25
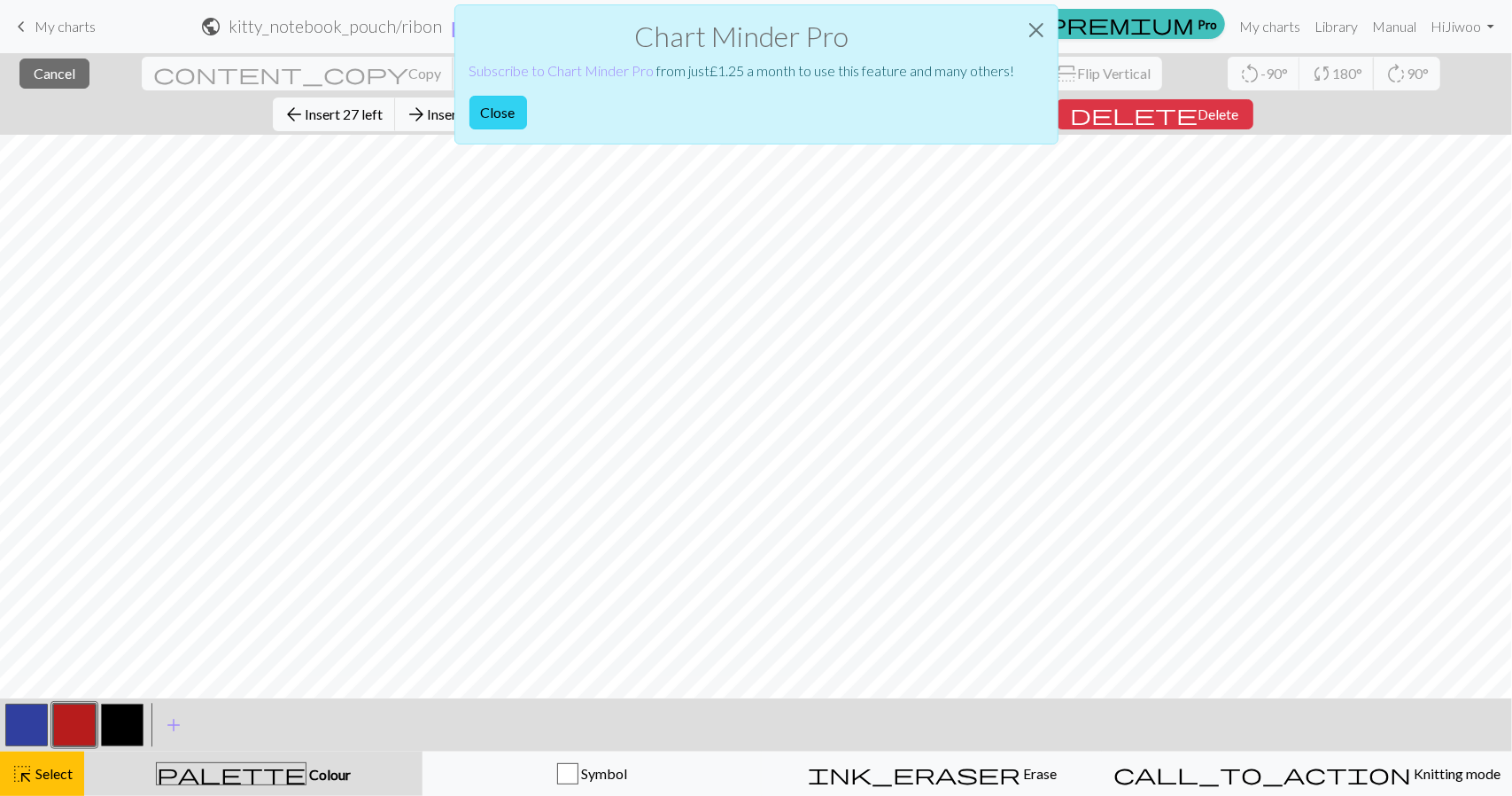
click at [521, 111] on button "Close" at bounding box center [499, 112] width 58 height 33
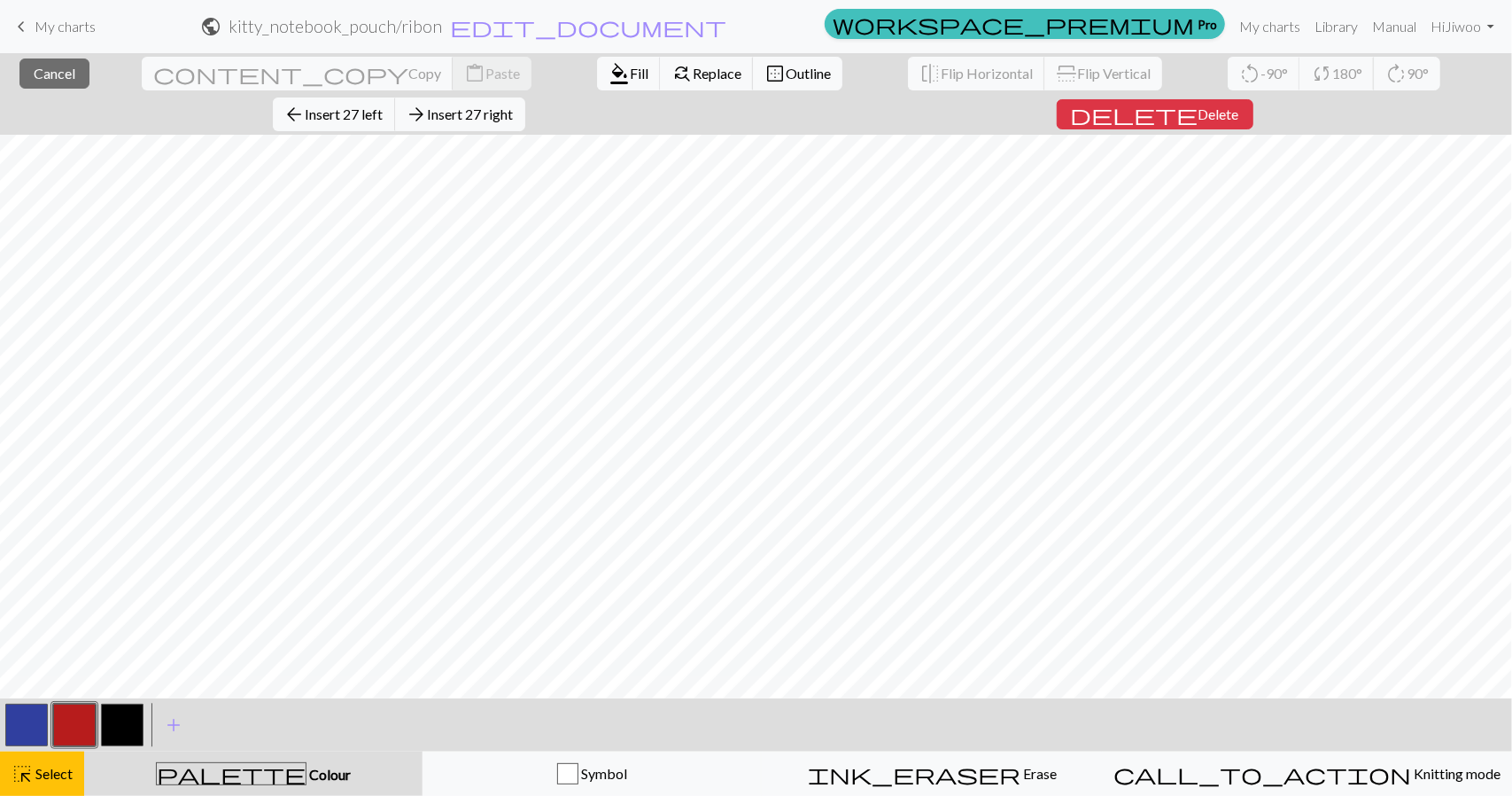
click at [22, 21] on span "keyboard_arrow_left" at bounding box center [22, 27] width 22 height 25
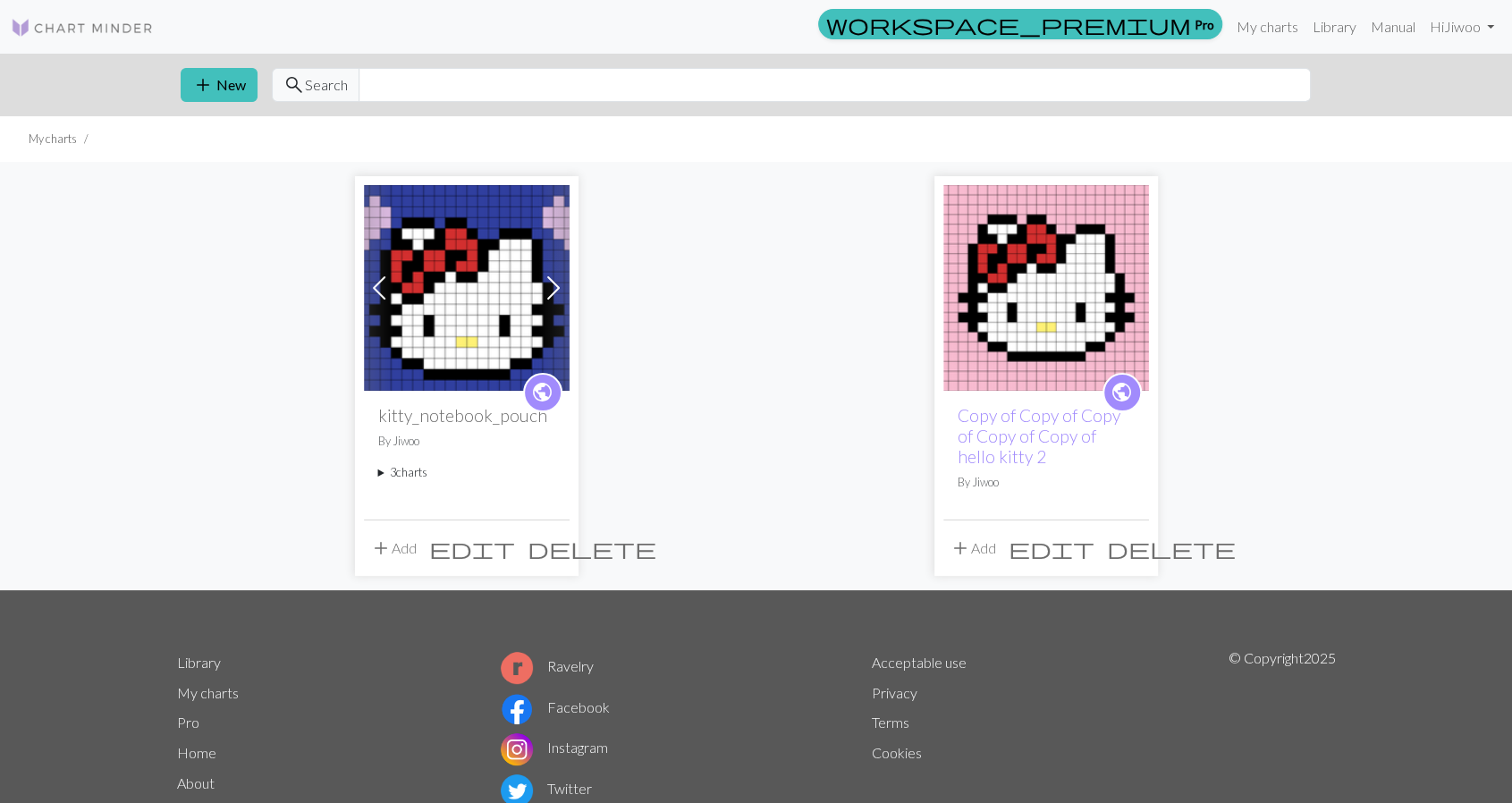
click at [485, 285] on img at bounding box center [467, 288] width 205 height 205
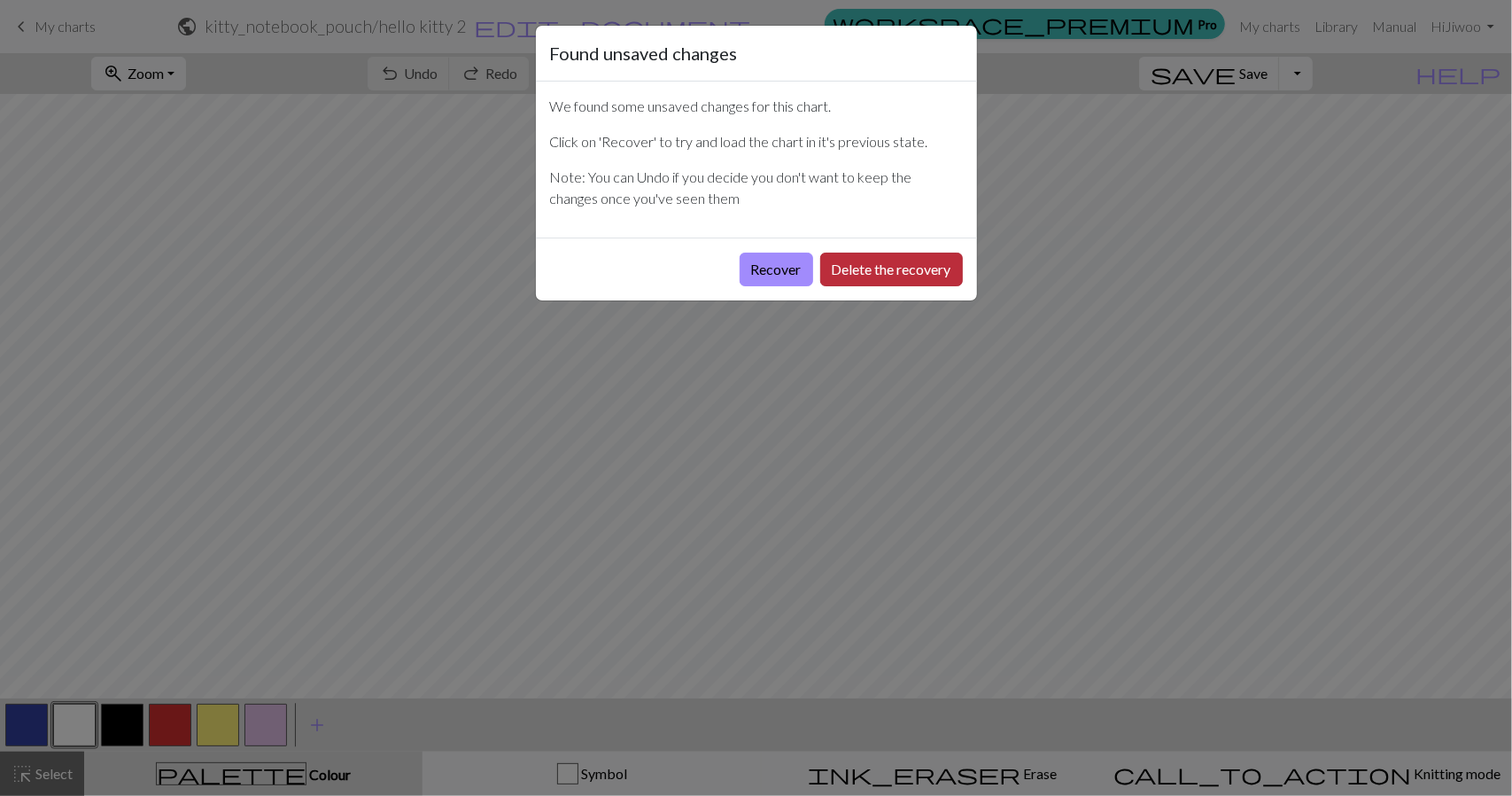
click at [879, 264] on button "Delete the recovery" at bounding box center [892, 269] width 142 height 33
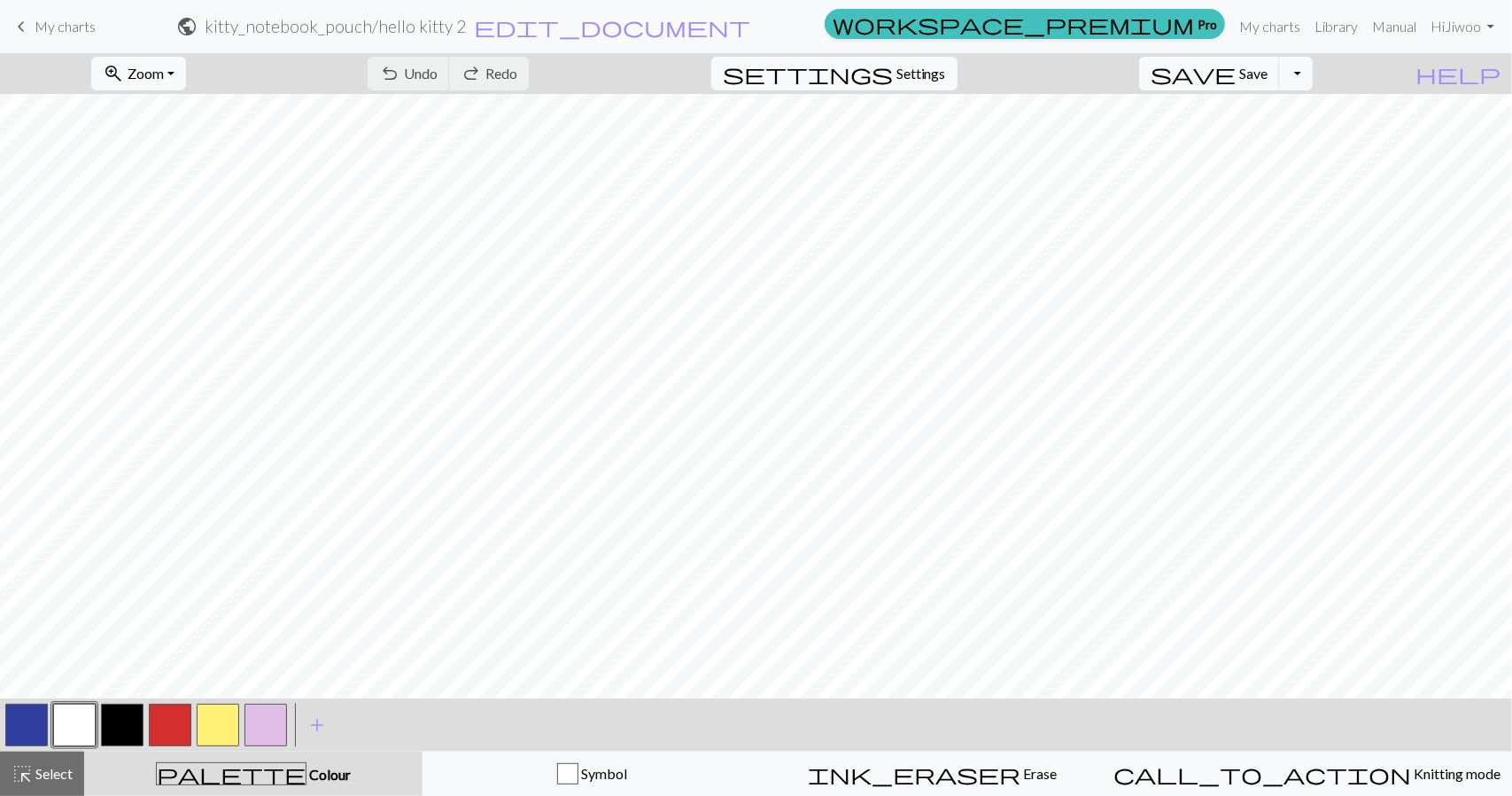
click at [46, 28] on span "My charts" at bounding box center [65, 26] width 61 height 17
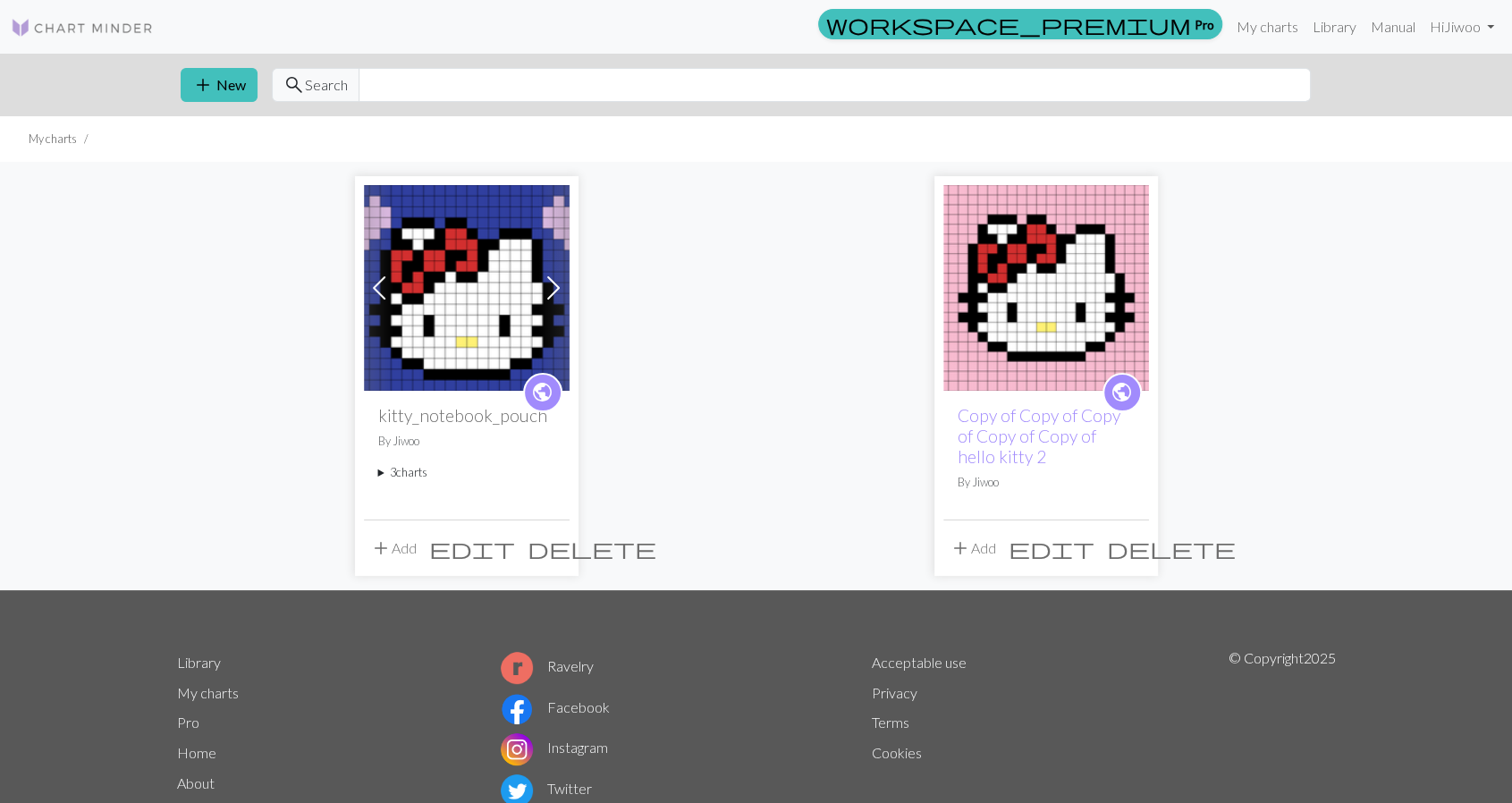
click at [553, 291] on span at bounding box center [554, 288] width 29 height 29
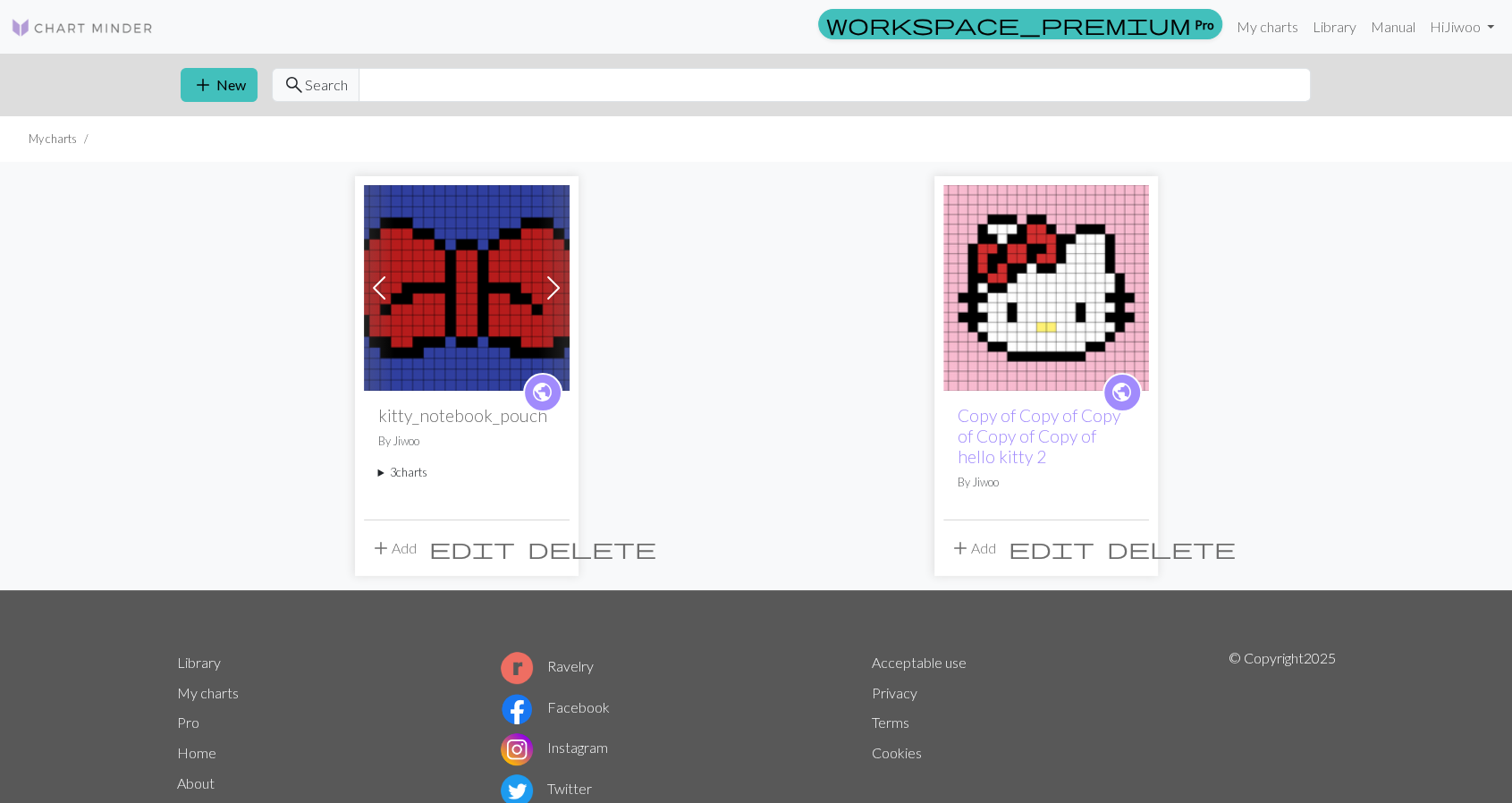
click at [554, 291] on span at bounding box center [554, 288] width 29 height 29
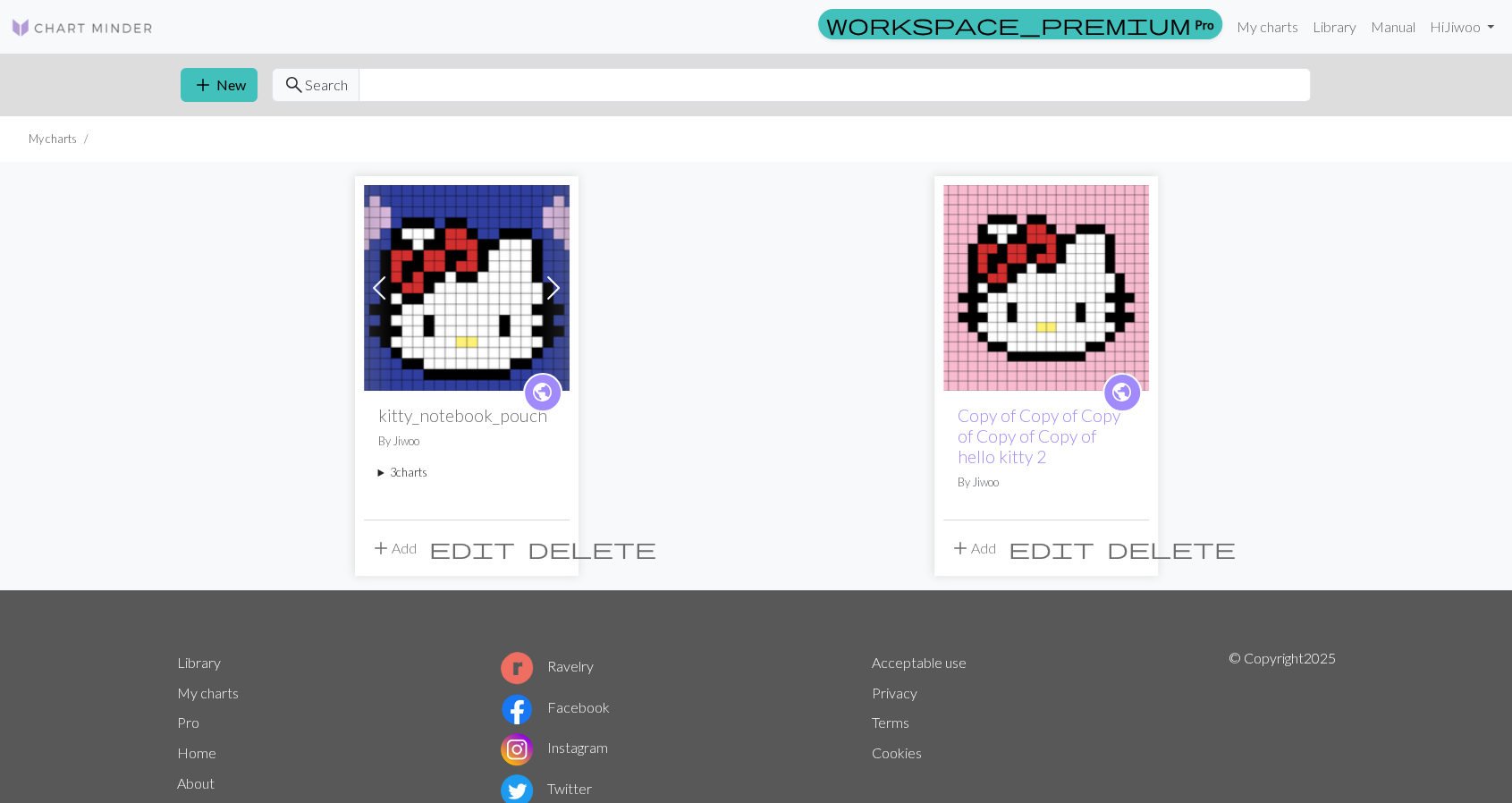
click at [459, 276] on img at bounding box center [467, 288] width 205 height 205
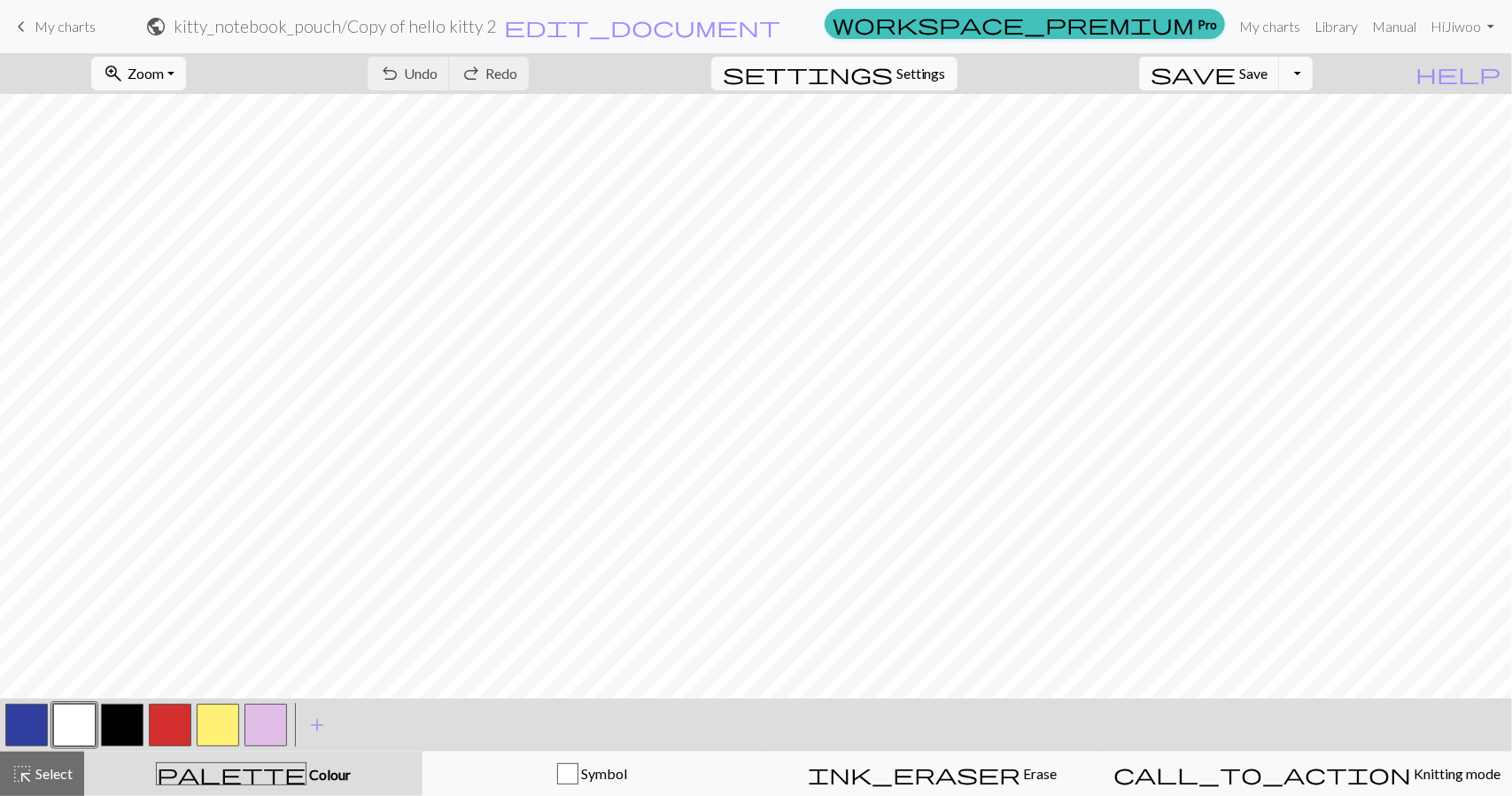
click at [496, 26] on h2 "kitty_notebook_pouch / Copy of hello kitty 2" at bounding box center [335, 26] width 322 height 21
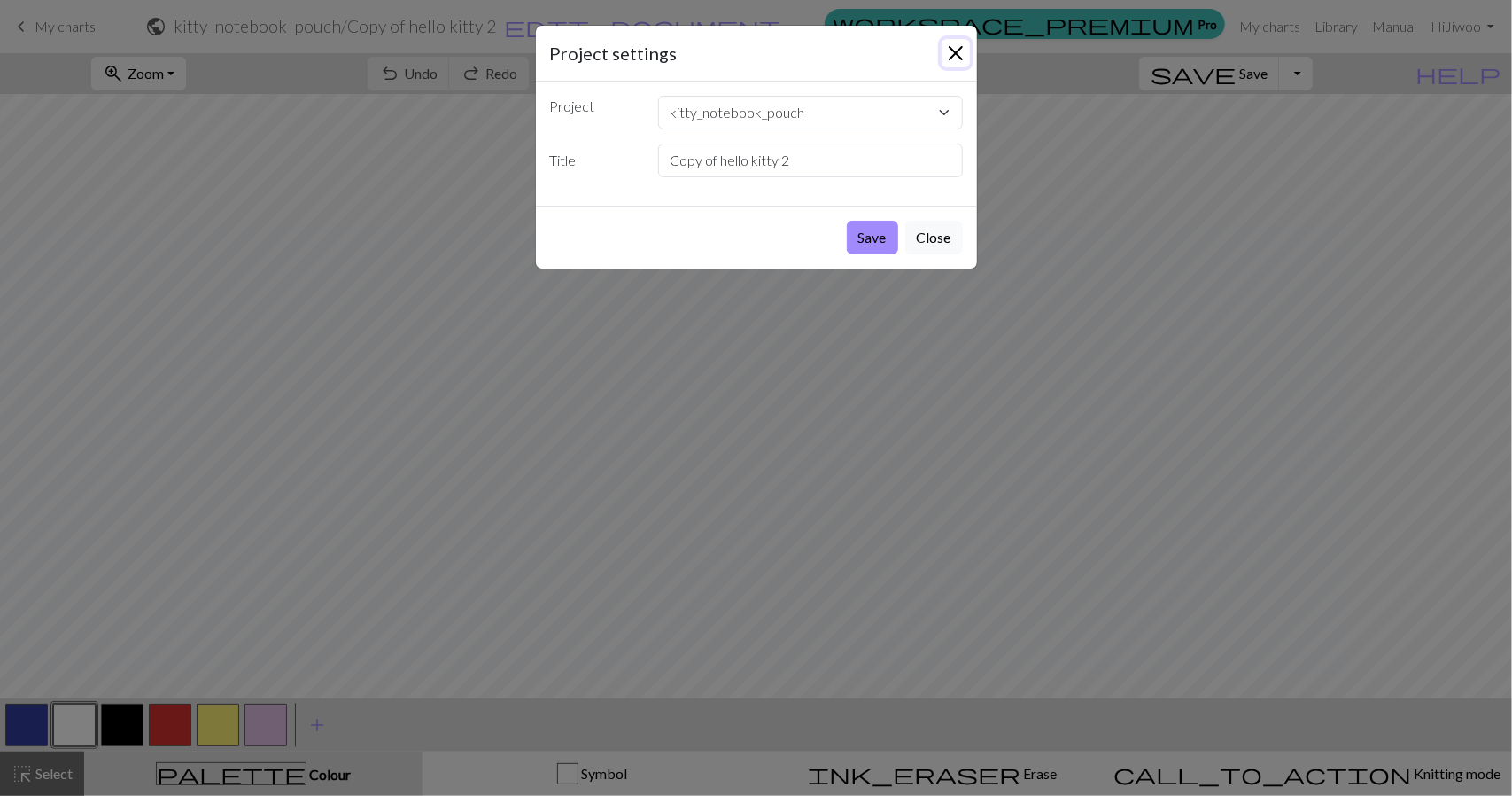
click at [953, 53] on button "Close" at bounding box center [956, 53] width 29 height 29
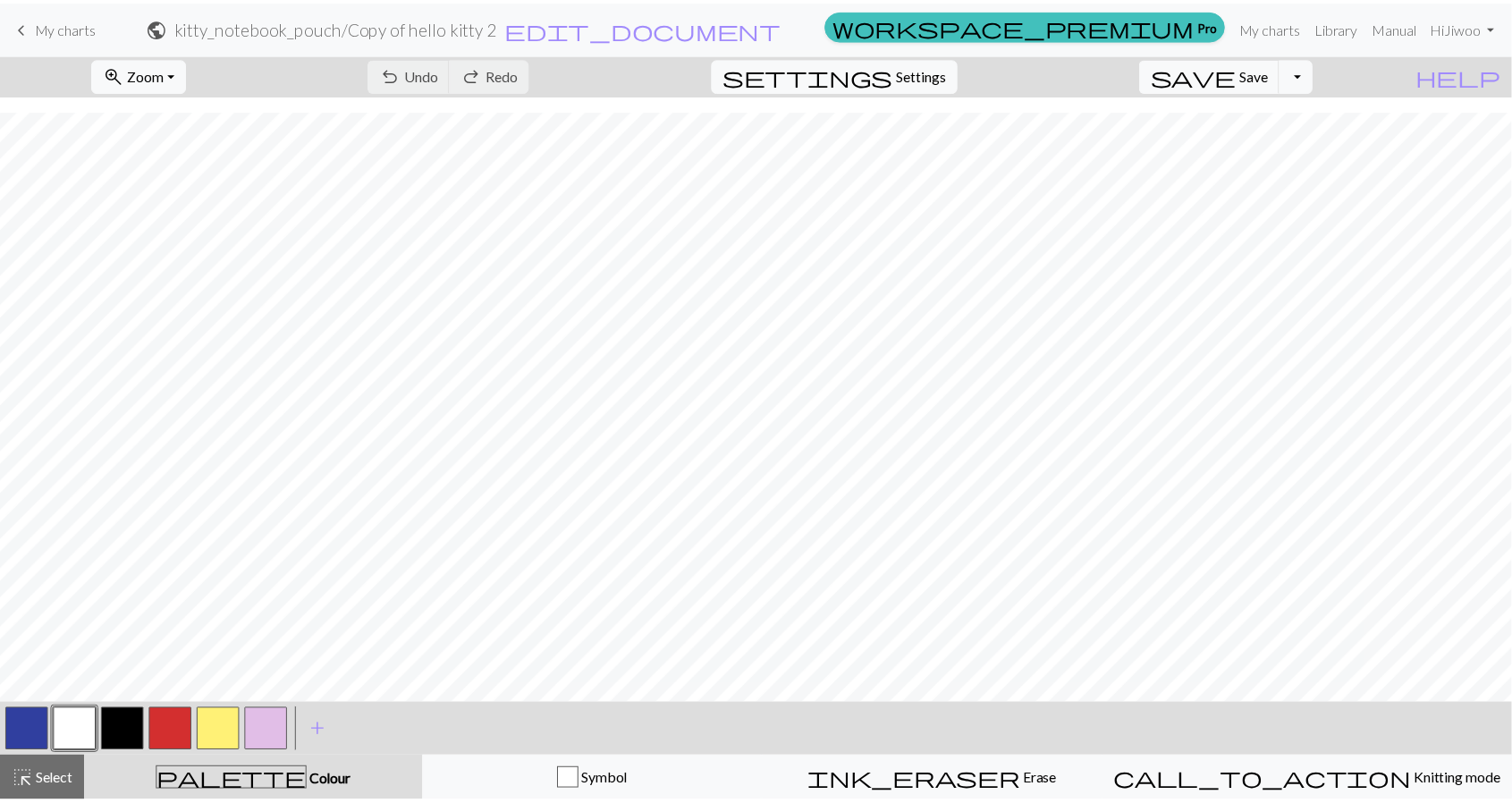
scroll to position [15, 0]
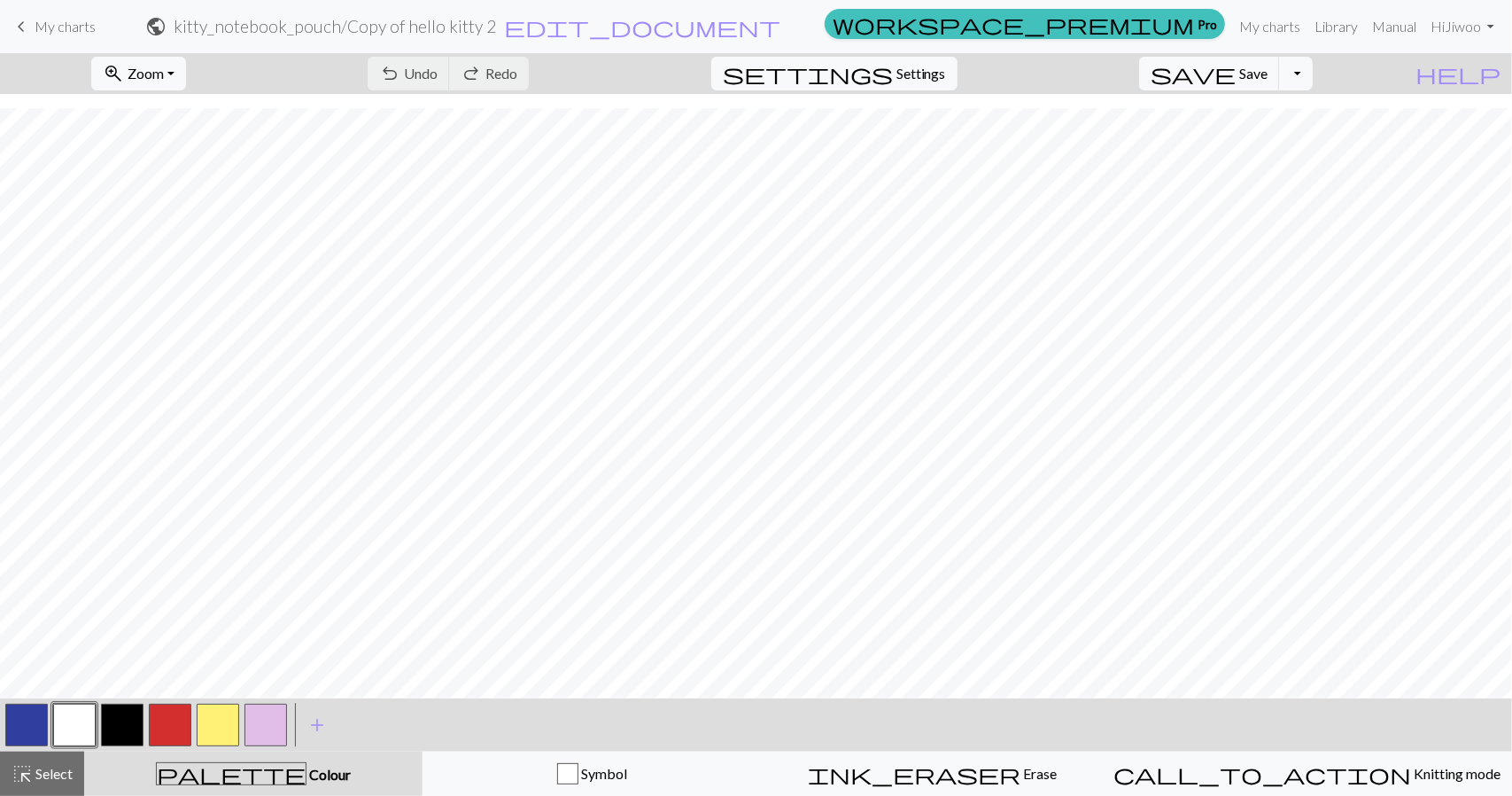
click at [511, 66] on div "undo Undo Undo redo Redo Redo" at bounding box center [448, 73] width 188 height 41
click at [542, 82] on div "undo Undo Undo redo Redo Redo" at bounding box center [448, 73] width 188 height 41
click at [542, 77] on div "undo Undo Undo redo Redo Redo" at bounding box center [448, 73] width 188 height 41
click at [542, 67] on div "undo Undo Undo redo Redo Redo" at bounding box center [448, 73] width 188 height 41
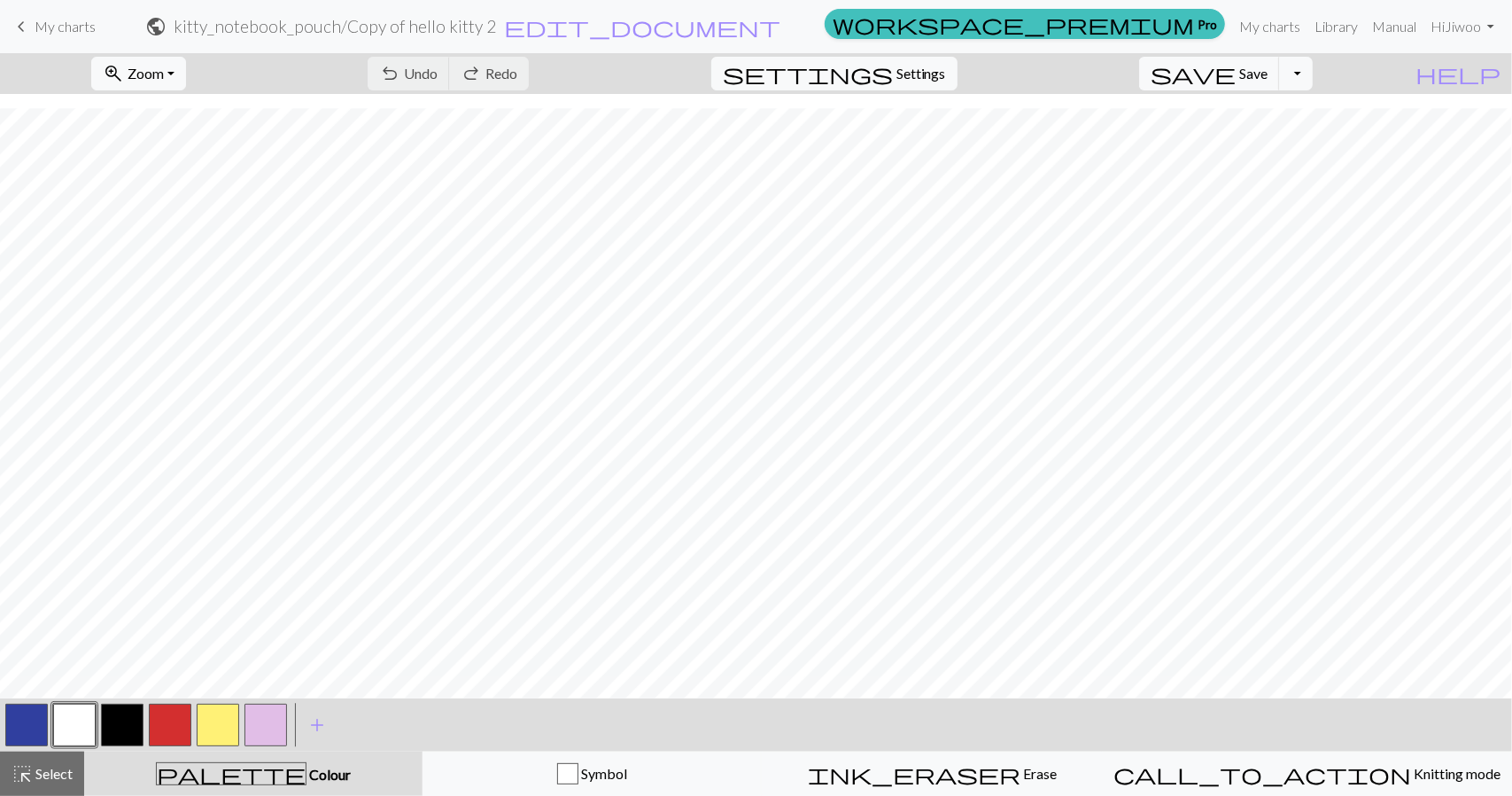
click at [44, 31] on span "My charts" at bounding box center [65, 26] width 61 height 17
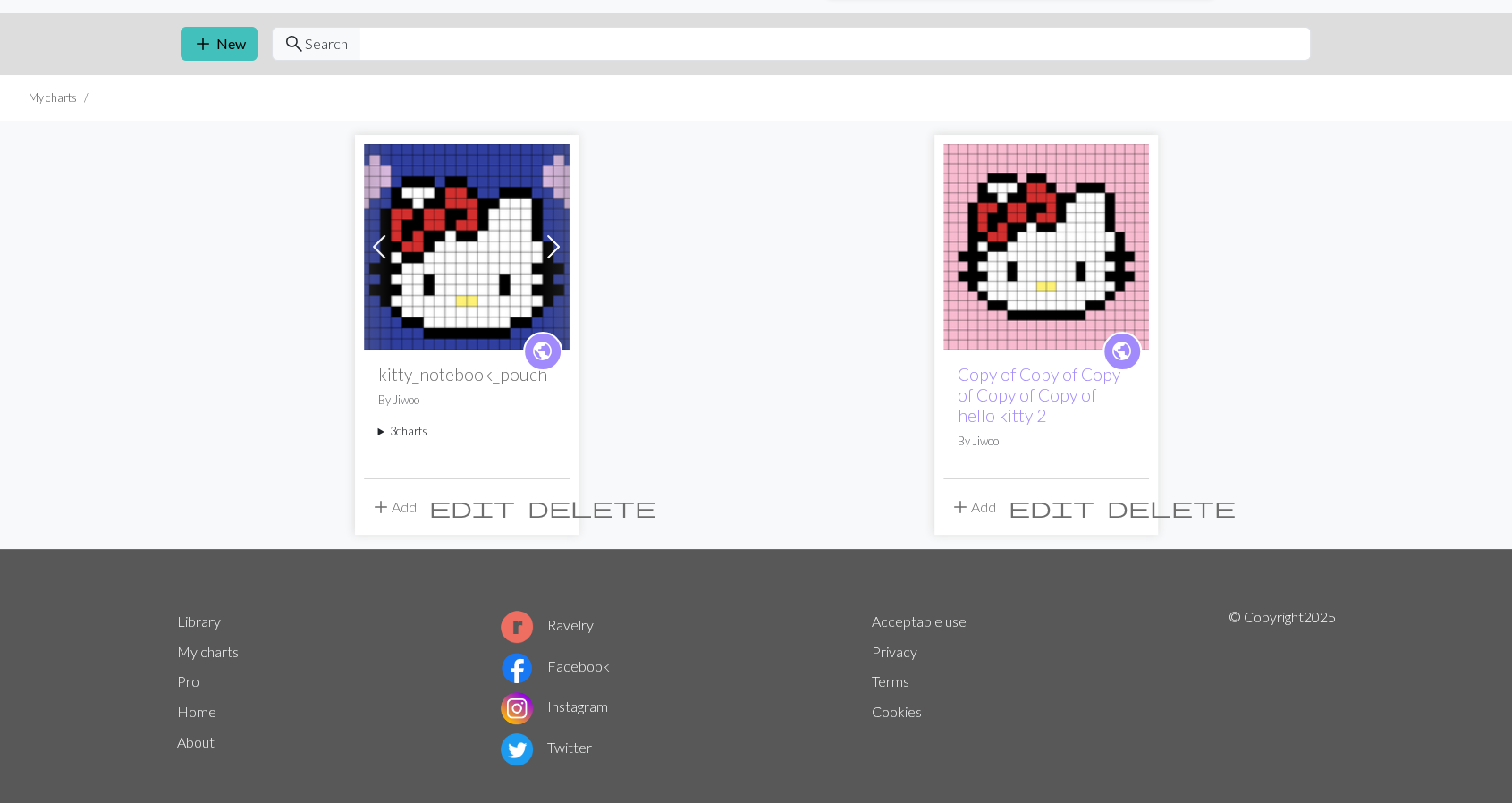
scroll to position [64, 0]
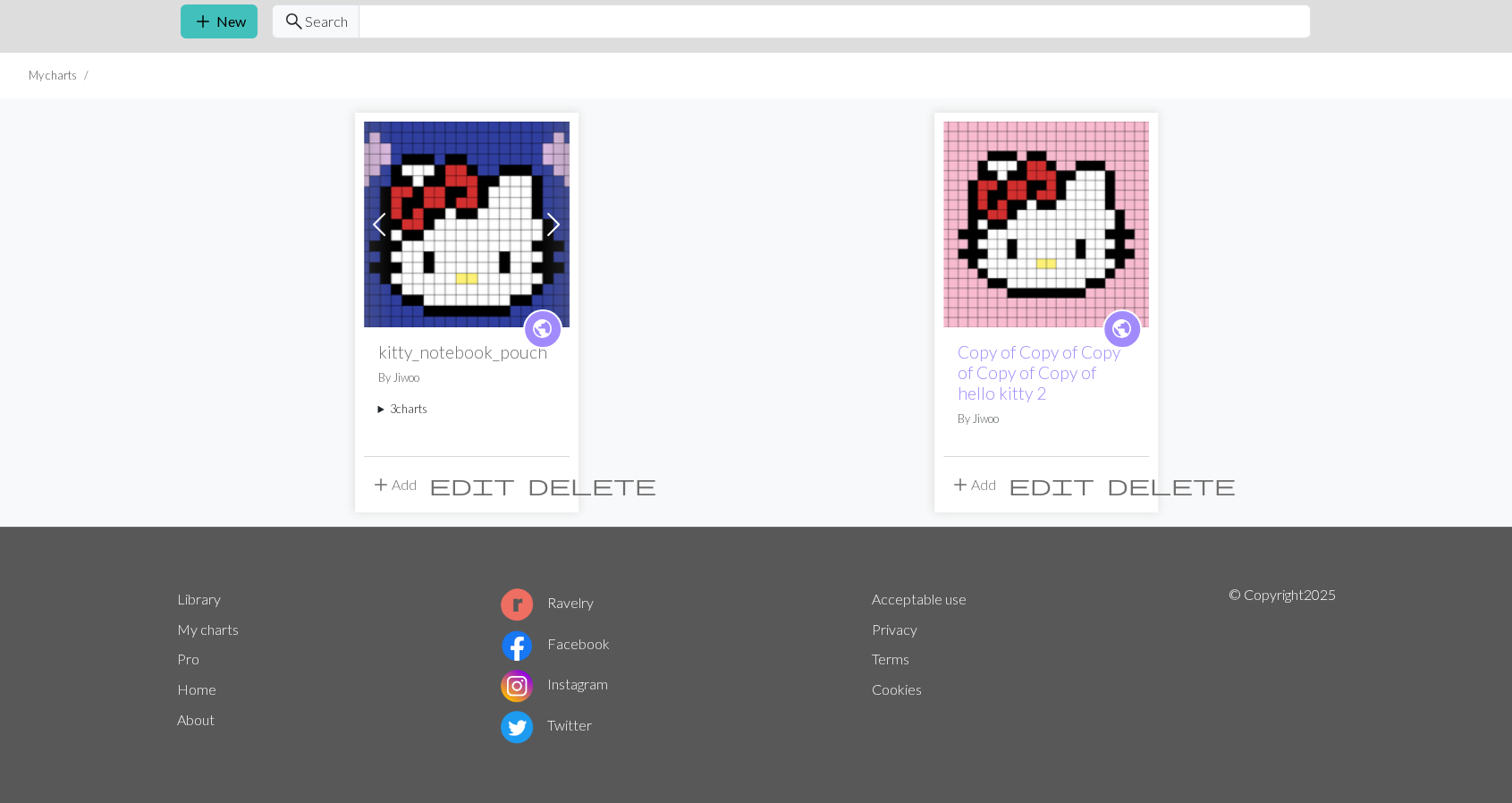
click at [410, 405] on summary "3 charts" at bounding box center [466, 409] width 177 height 17
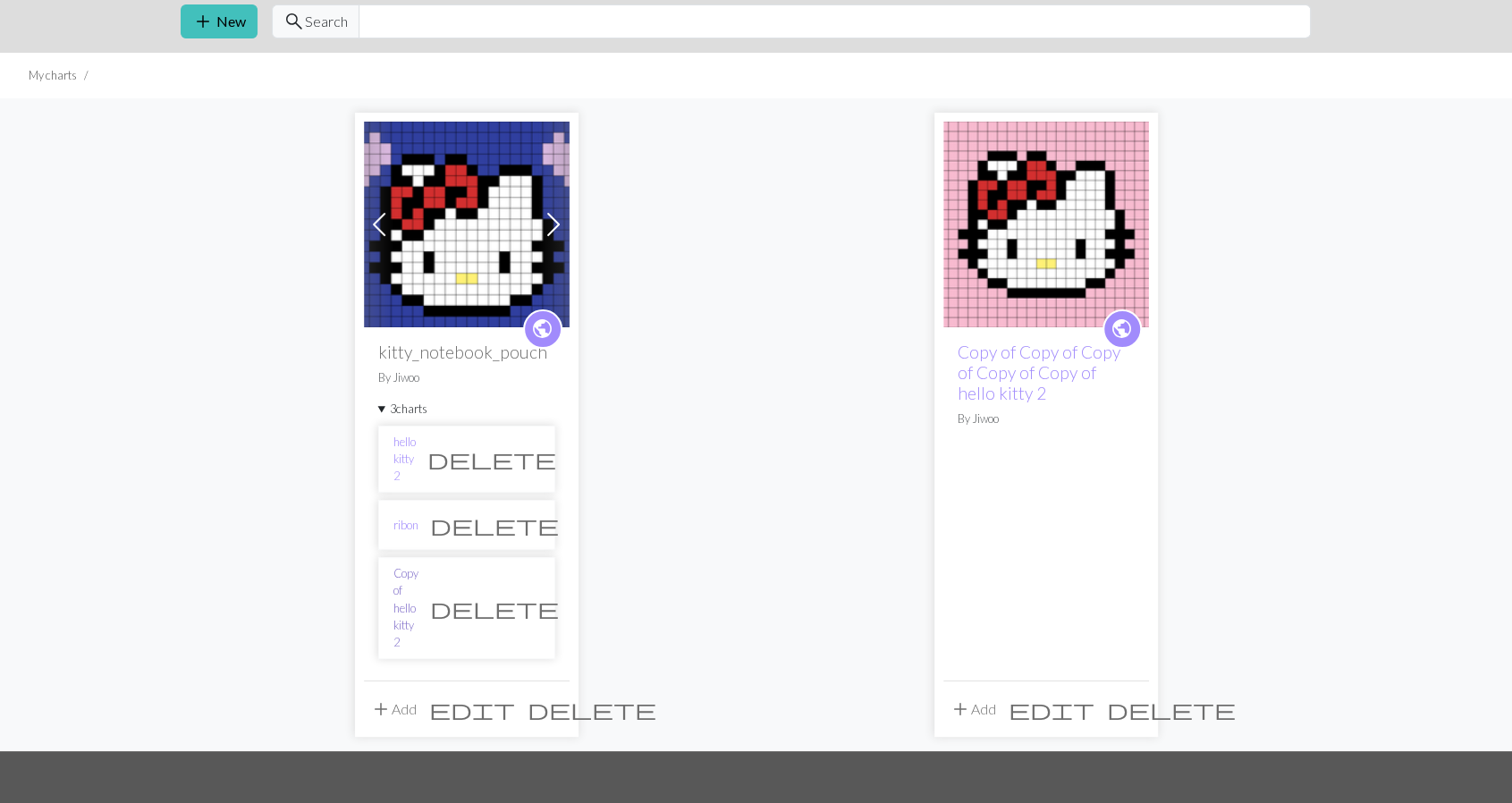
click at [419, 565] on link "Copy of hello kitty 2" at bounding box center [406, 608] width 25 height 86
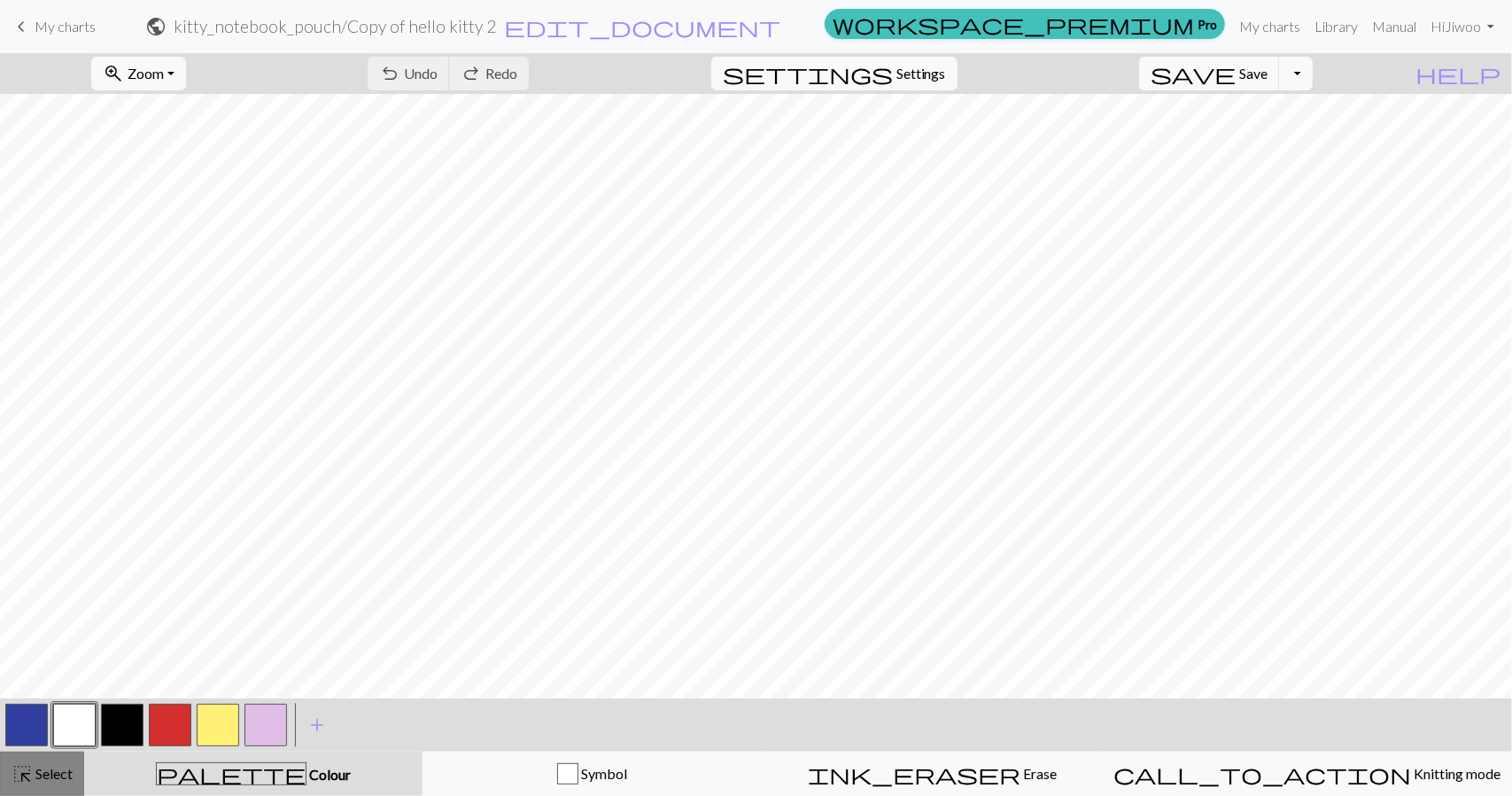
click at [68, 761] on button "highlight_alt Select Select" at bounding box center [42, 773] width 85 height 44
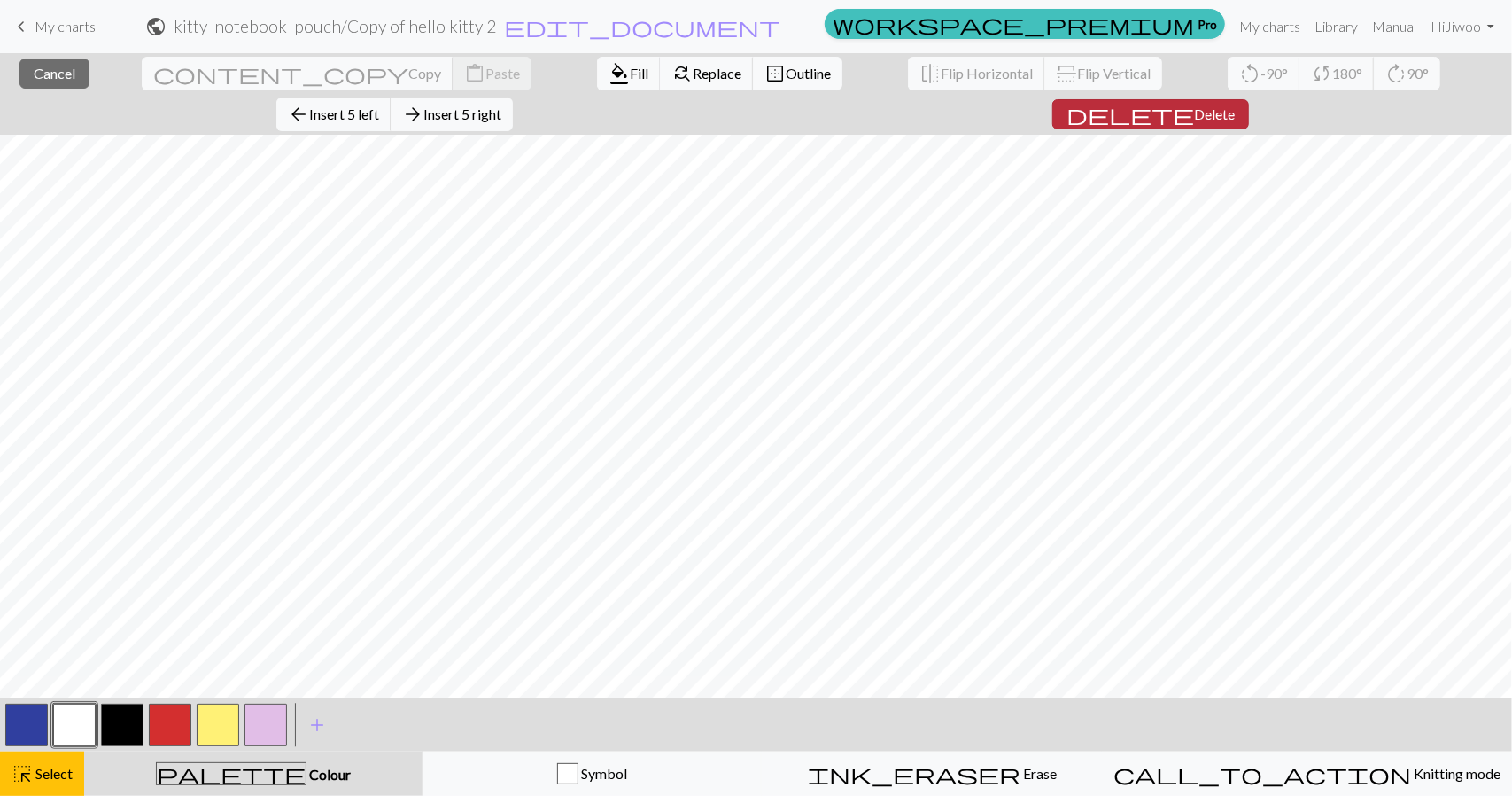
click at [1235, 105] on span "Delete" at bounding box center [1214, 113] width 40 height 17
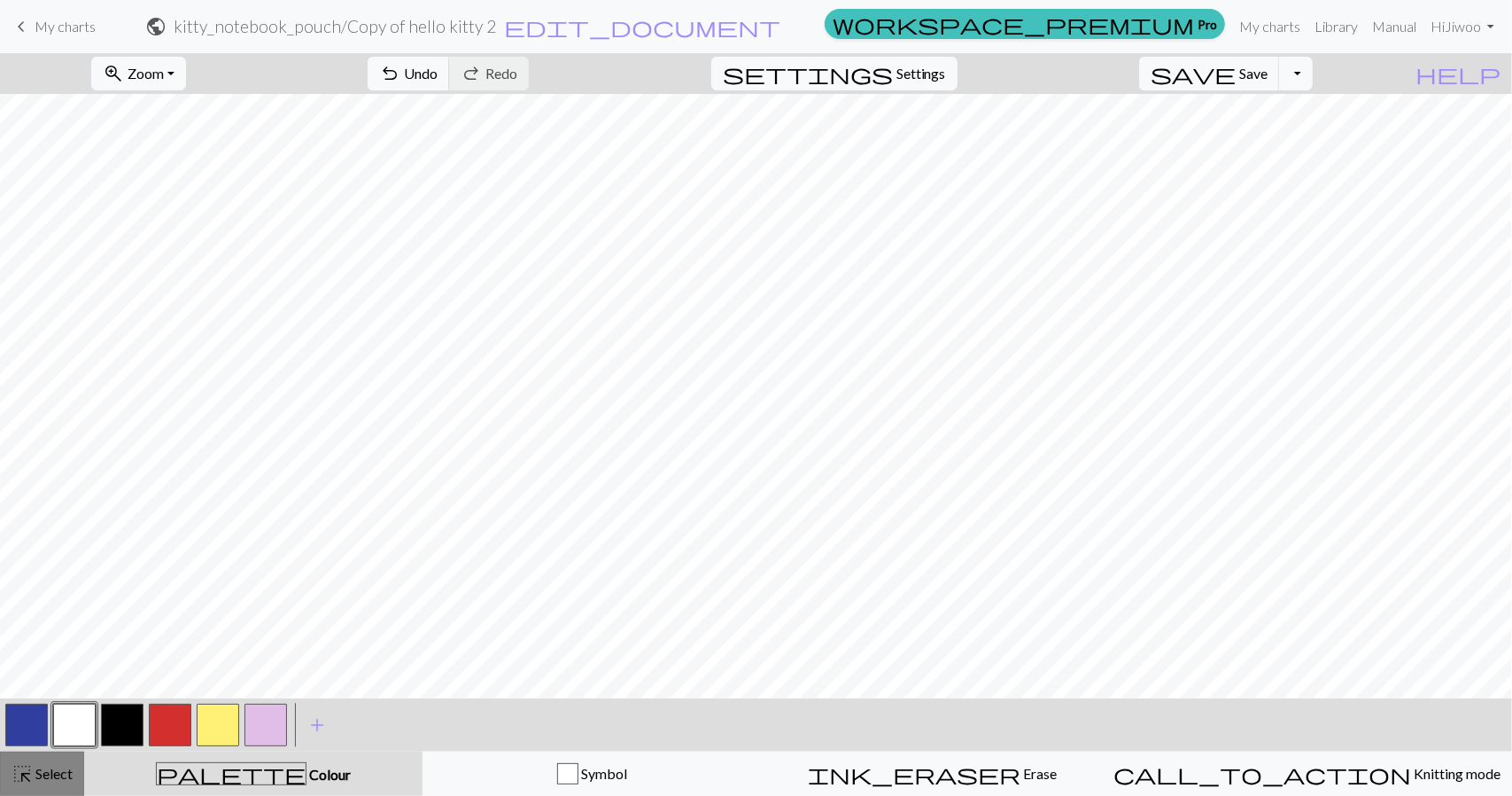
click at [22, 776] on span "highlight_alt" at bounding box center [22, 774] width 22 height 25
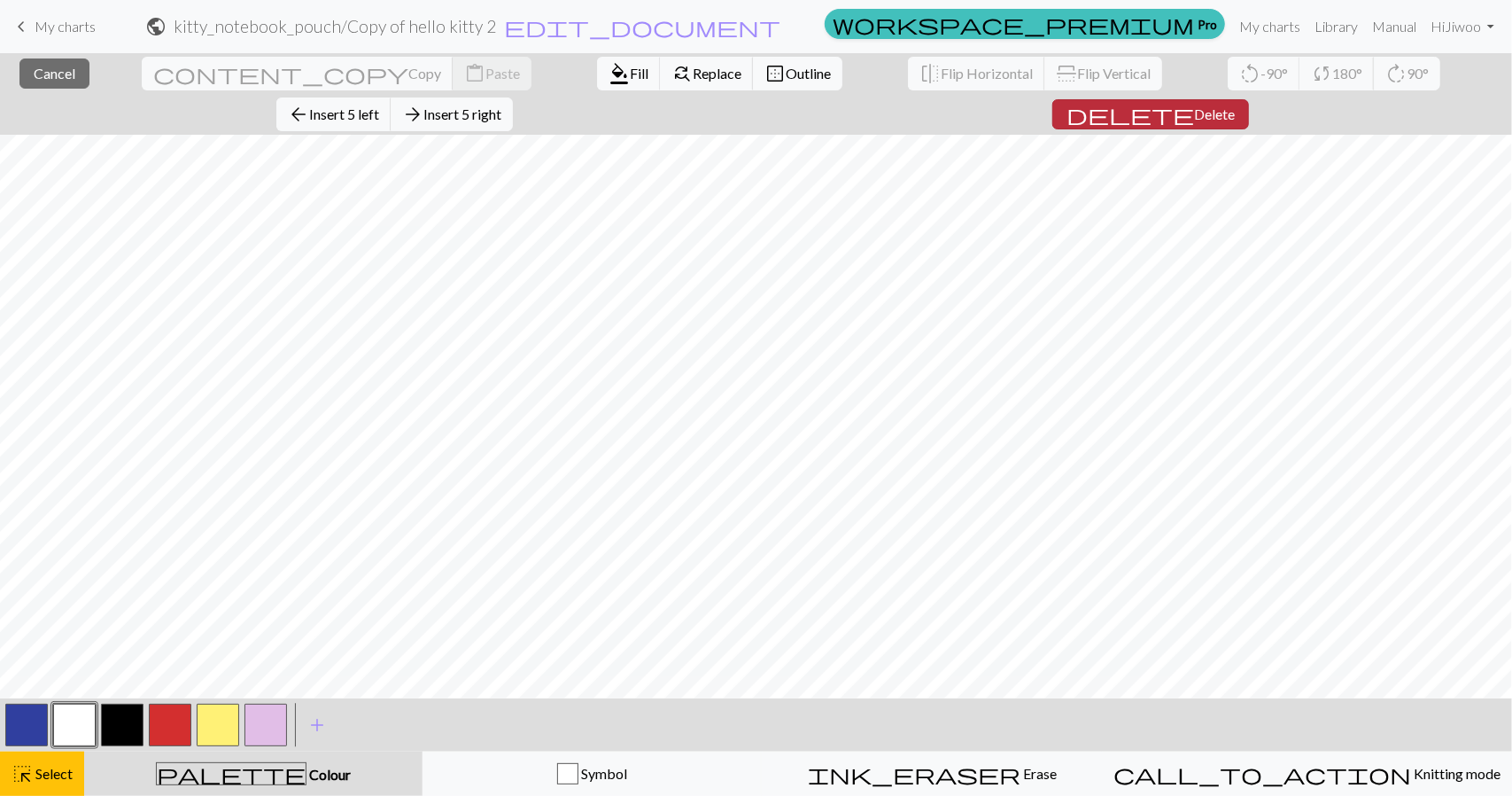
click at [1235, 105] on span "Delete" at bounding box center [1214, 113] width 40 height 17
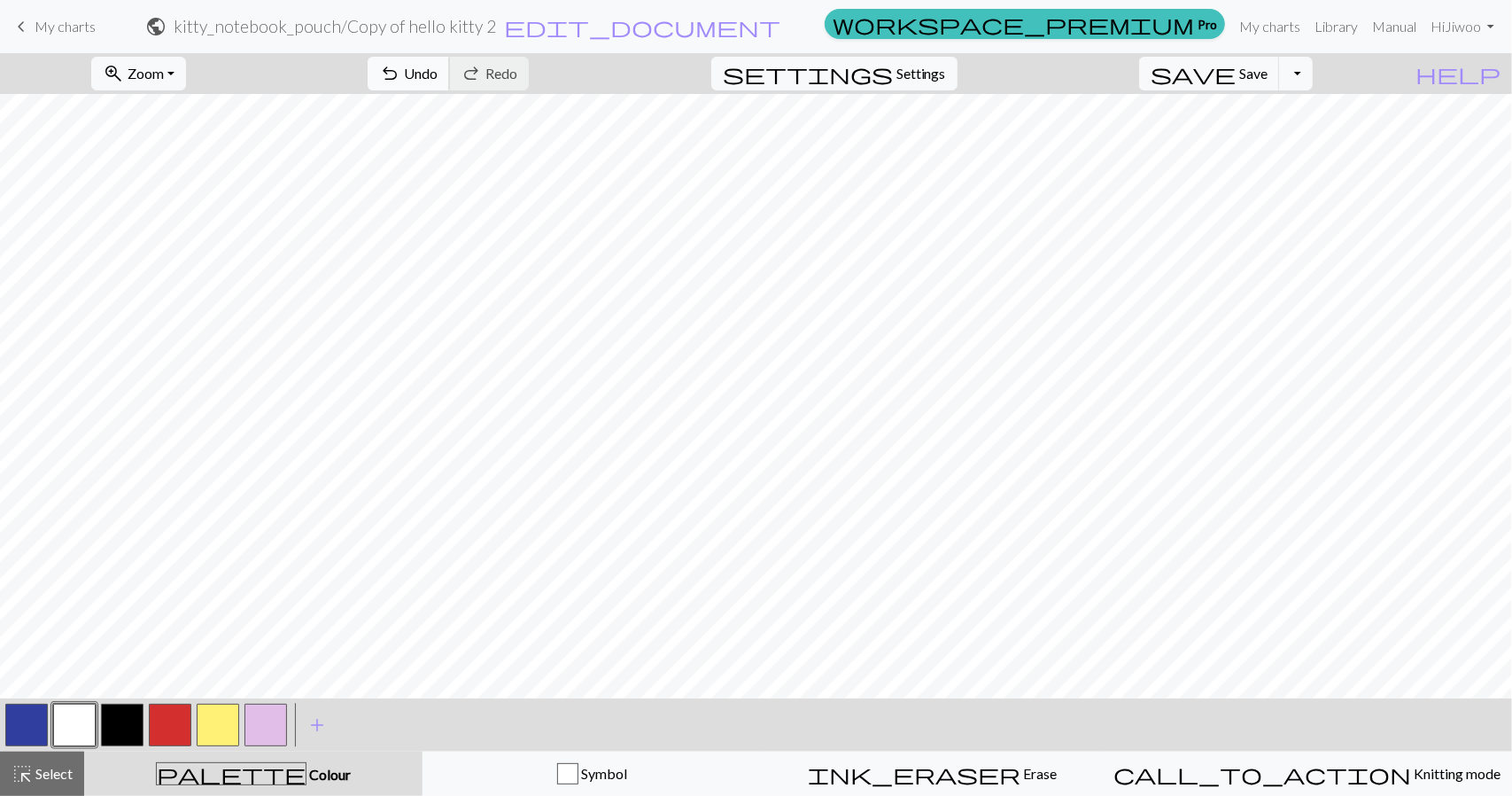
click at [450, 61] on button "undo Undo Undo" at bounding box center [410, 73] width 83 height 33
click at [22, 720] on button "button" at bounding box center [26, 725] width 42 height 42
click at [56, 773] on span "Select" at bounding box center [52, 773] width 40 height 17
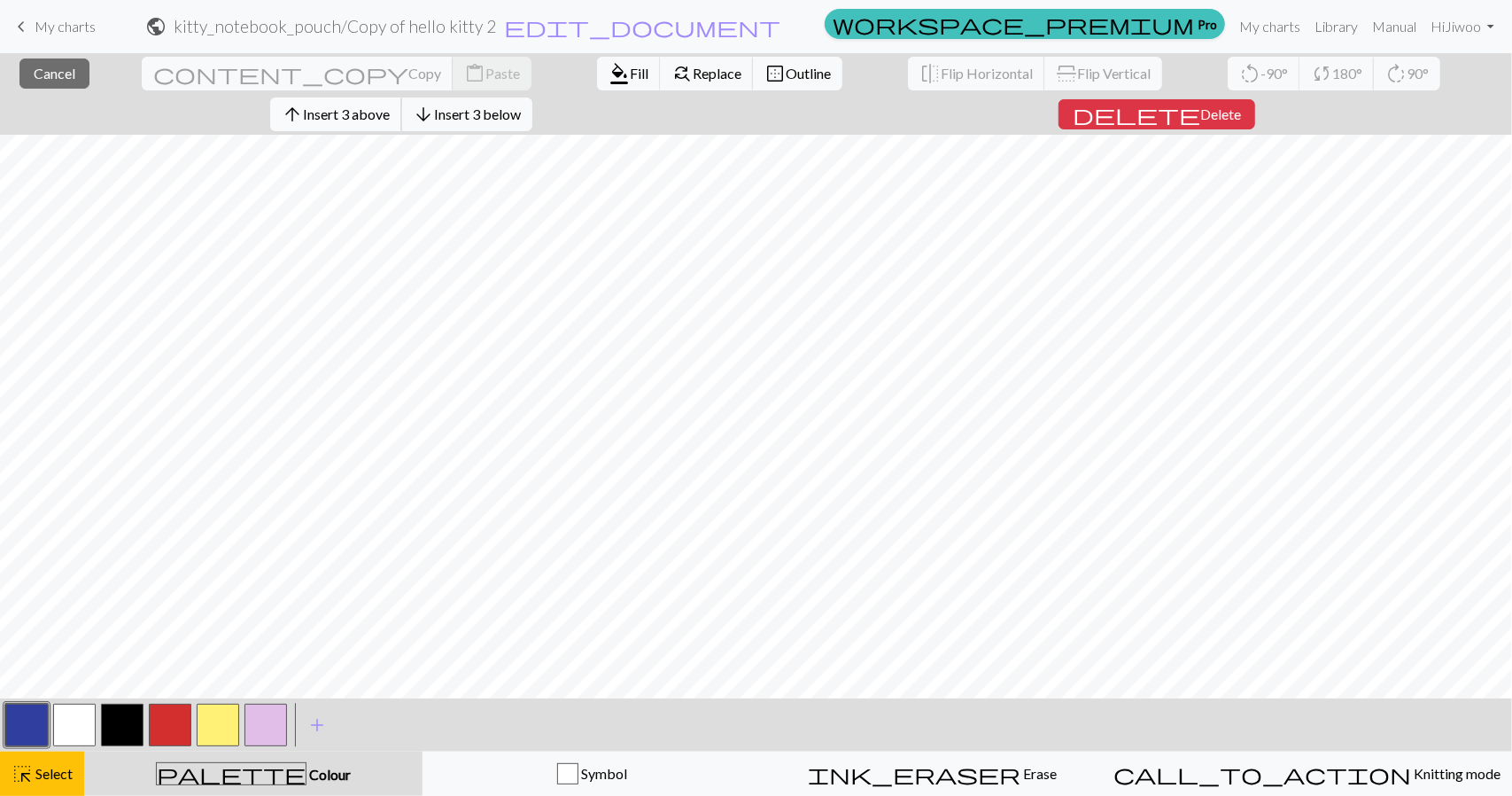
click at [402, 97] on button "arrow_upward Insert 3 above" at bounding box center [336, 113] width 132 height 33
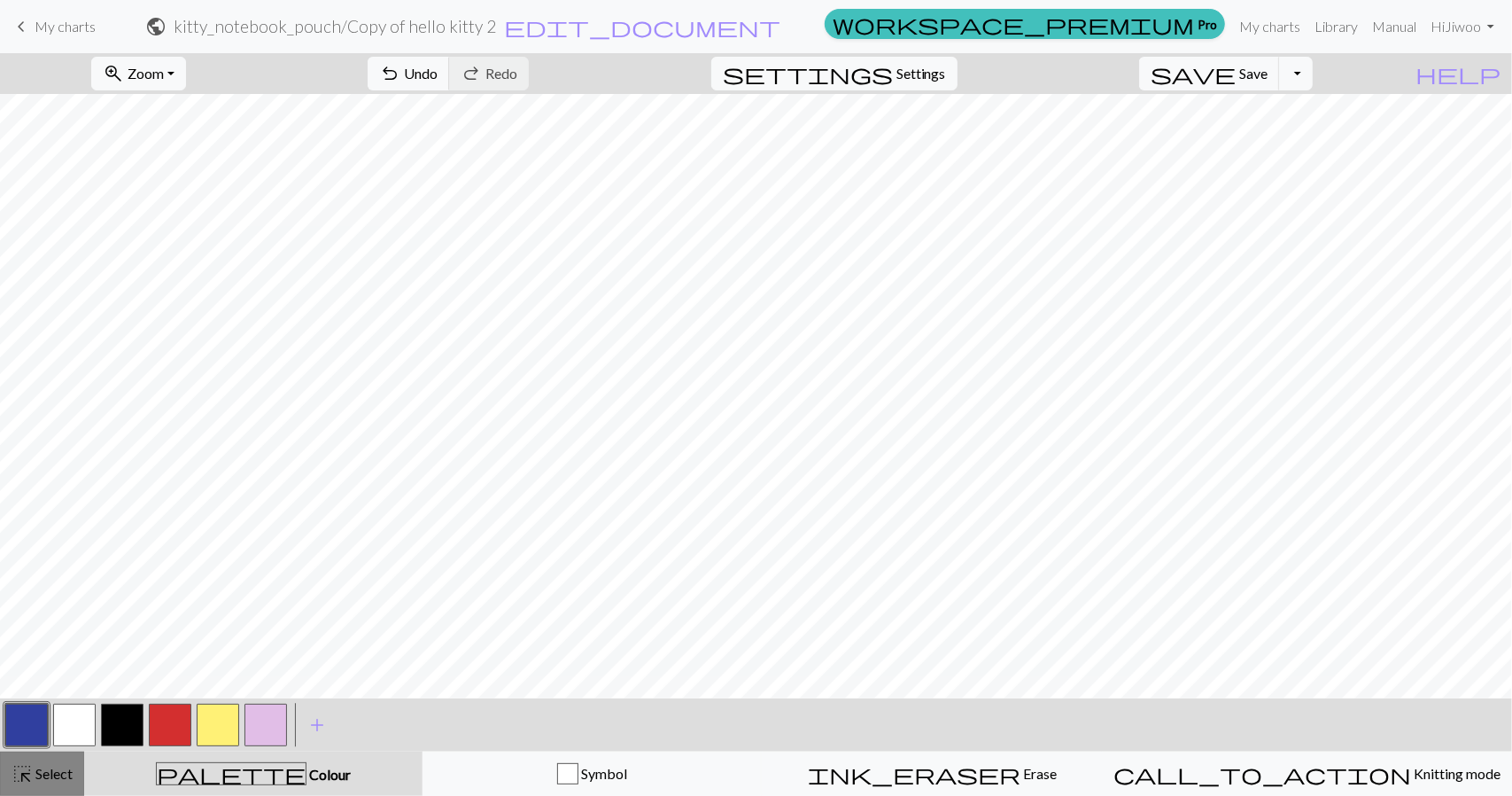
click at [61, 777] on span "Select" at bounding box center [52, 773] width 40 height 17
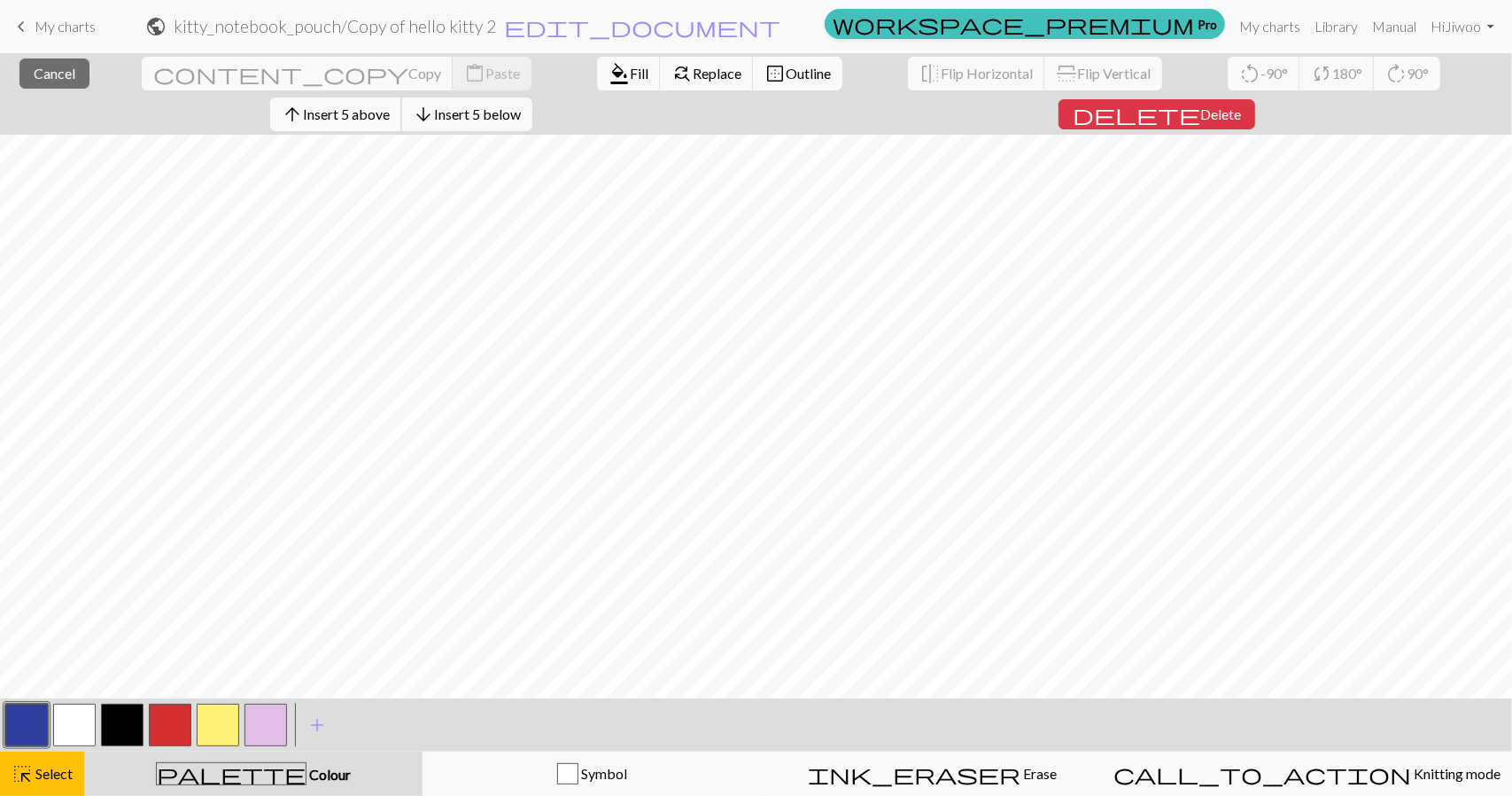
click at [390, 105] on span "Insert 5 above" at bounding box center [346, 113] width 86 height 17
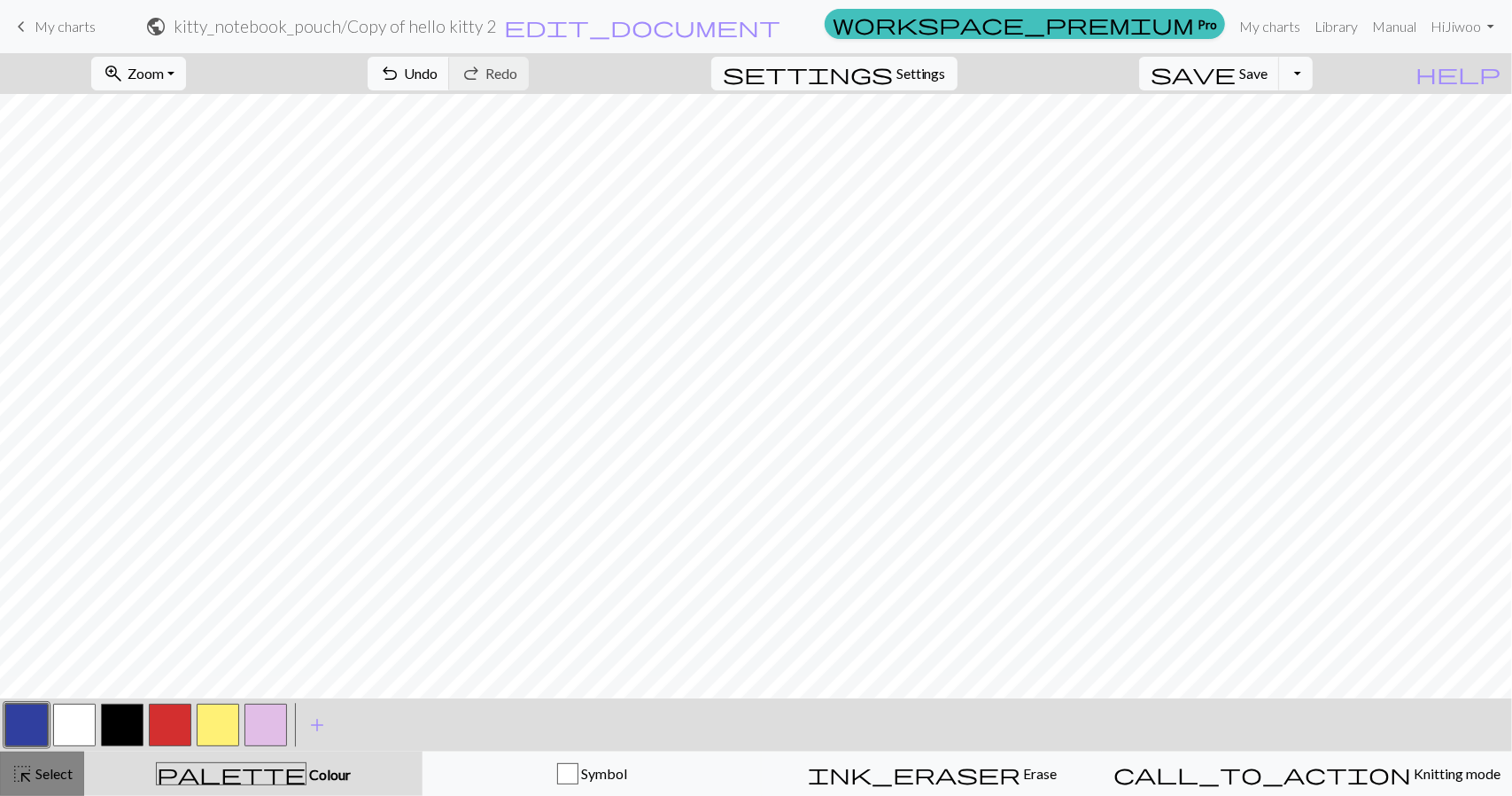
click at [51, 773] on span "Select" at bounding box center [52, 773] width 40 height 17
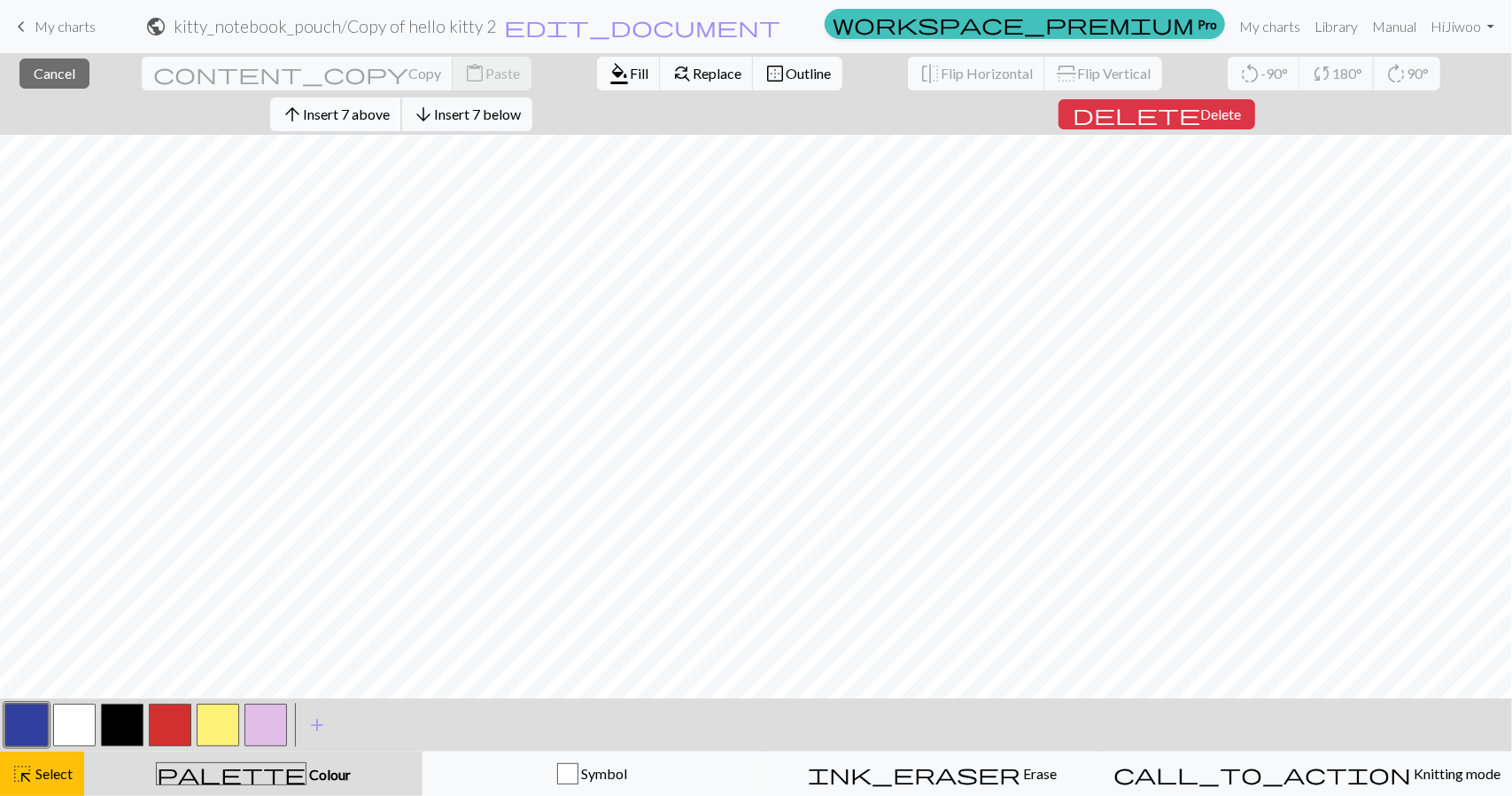
click at [390, 105] on span "Insert 7 above" at bounding box center [346, 113] width 86 height 17
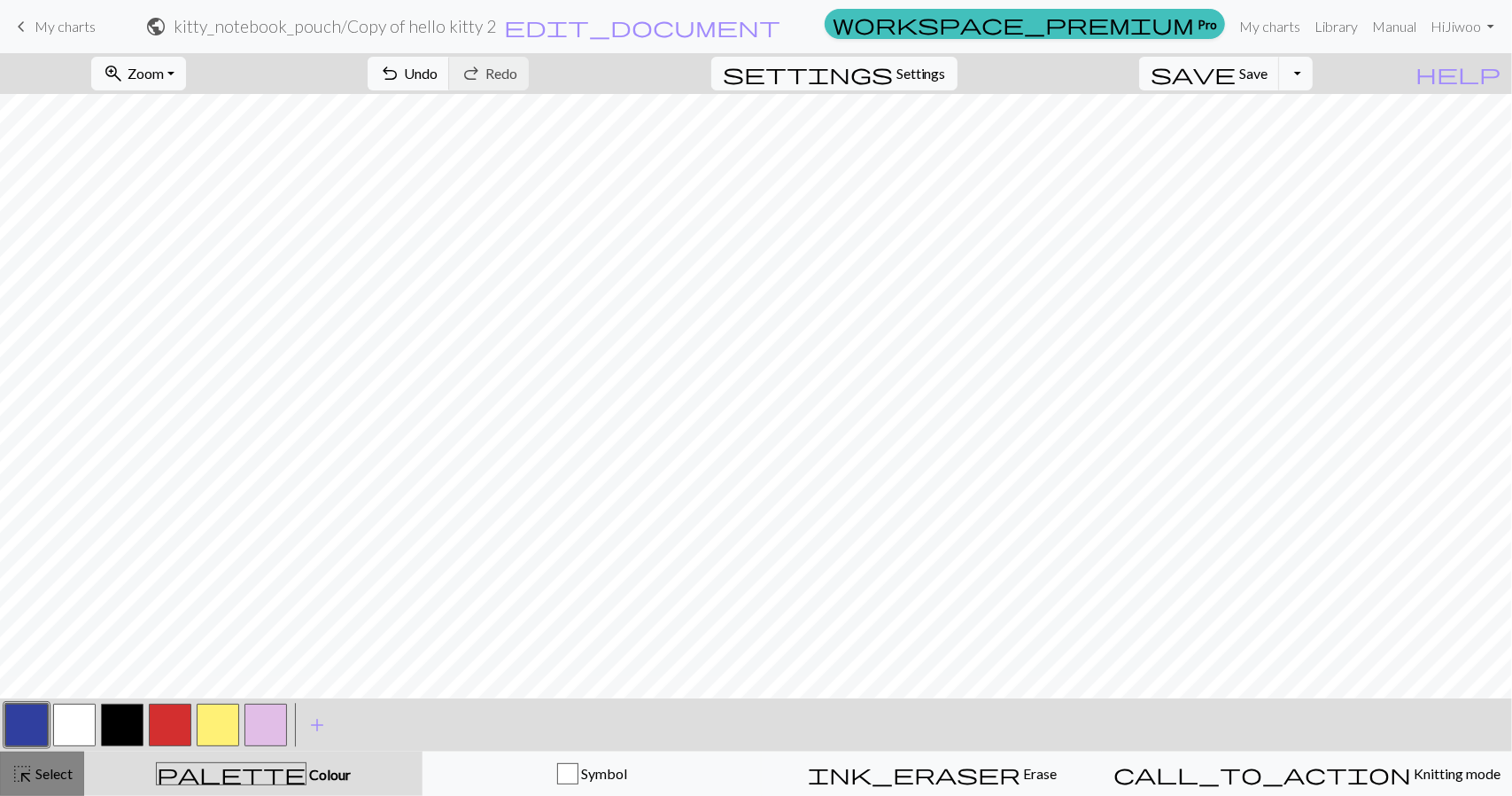
click at [68, 763] on button "highlight_alt Select Select" at bounding box center [42, 773] width 85 height 44
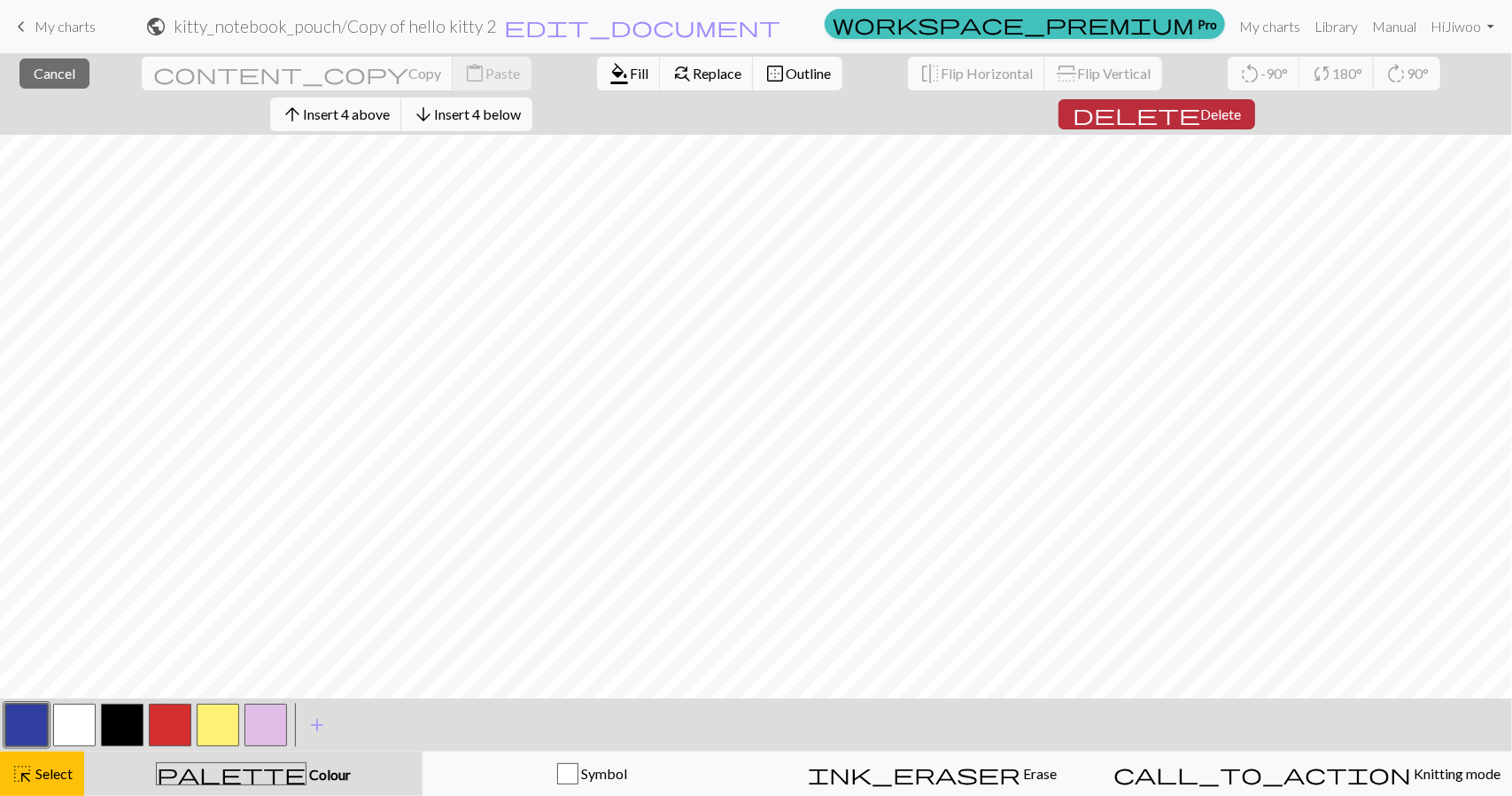
click at [1241, 105] on span "Delete" at bounding box center [1220, 113] width 40 height 17
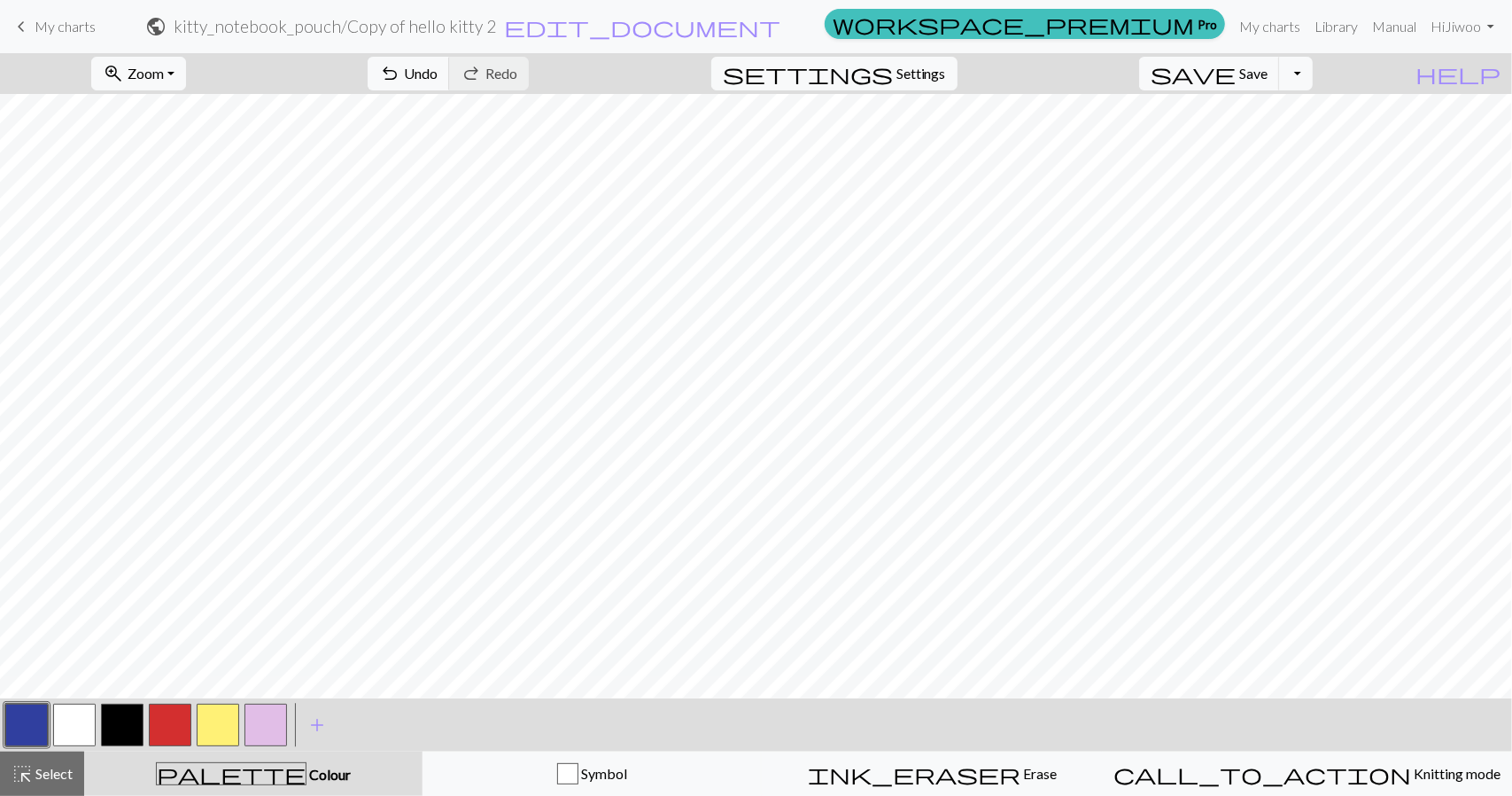
drag, startPoint x: 50, startPoint y: 769, endPoint x: 153, endPoint y: 746, distance: 105.5
click at [50, 770] on span "Select" at bounding box center [52, 773] width 40 height 17
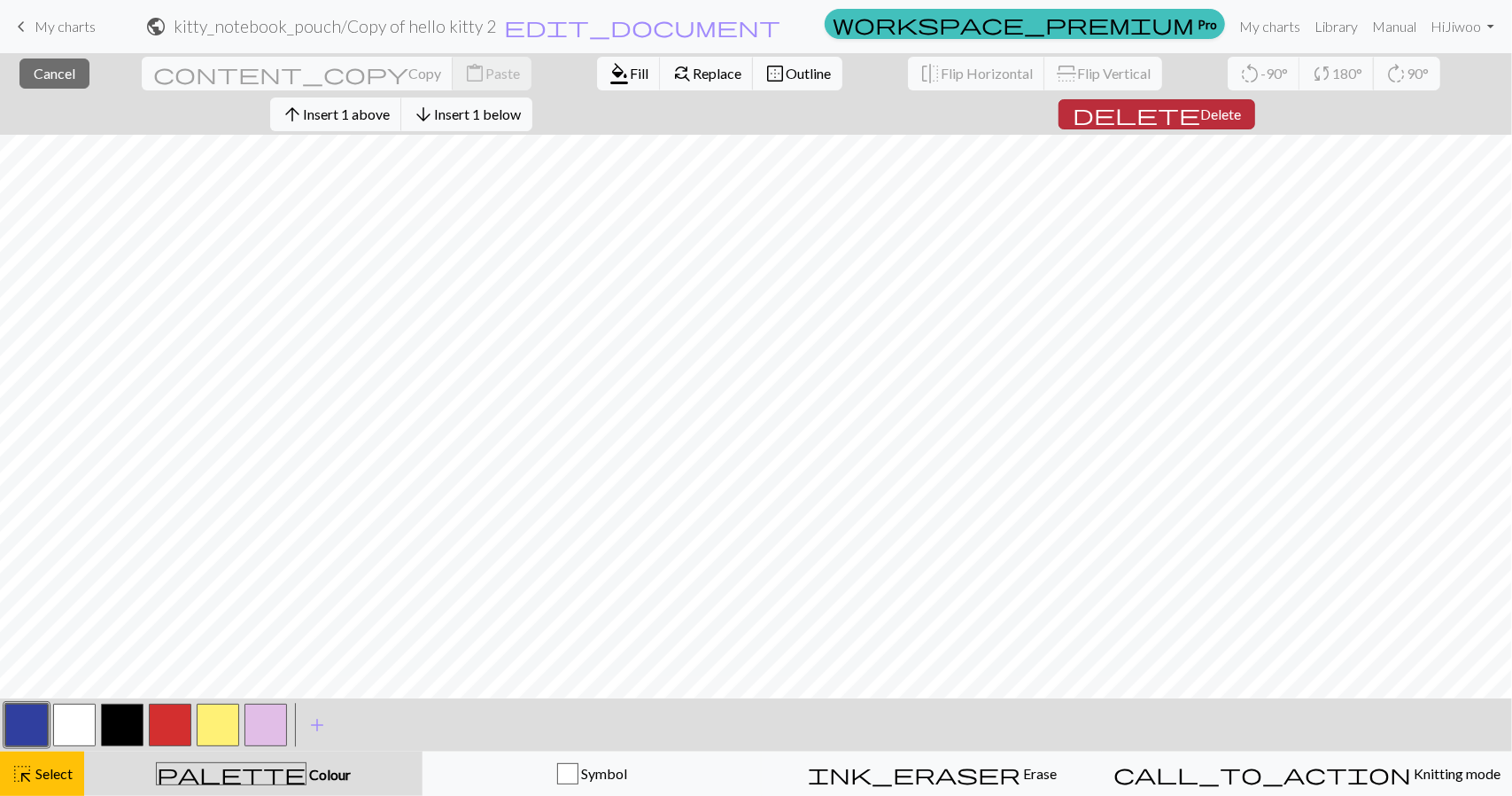
click at [1256, 99] on button "delete Delete" at bounding box center [1156, 113] width 197 height 30
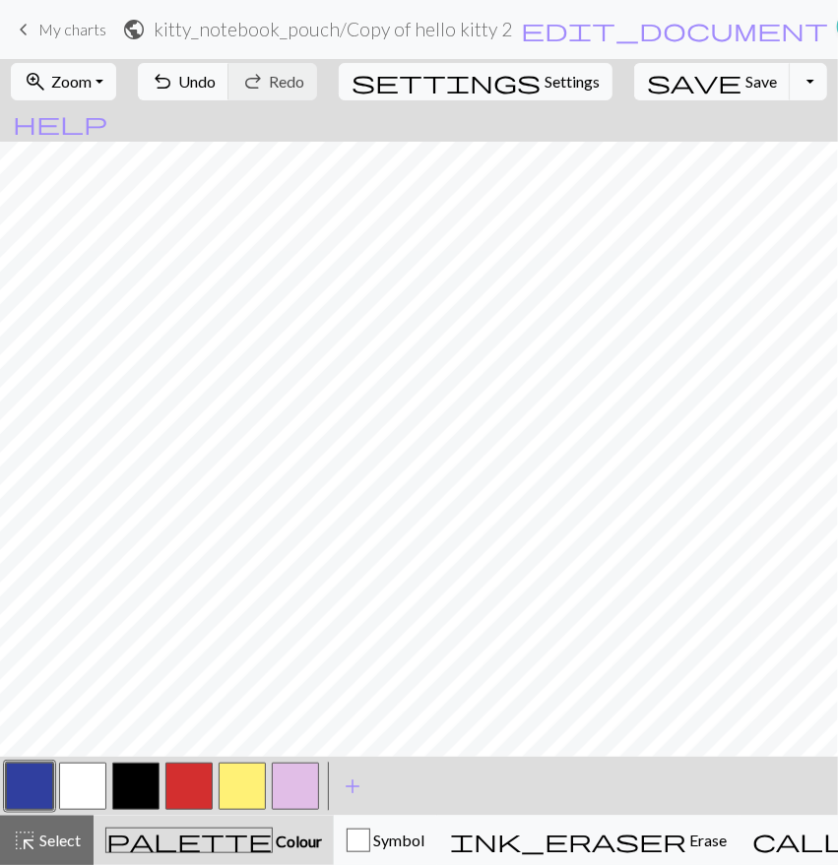
click at [134, 781] on button "button" at bounding box center [135, 786] width 47 height 47
click at [184, 789] on button "button" at bounding box center [188, 786] width 47 height 47
click at [138, 778] on button "button" at bounding box center [135, 786] width 47 height 47
click at [146, 777] on button "button" at bounding box center [135, 786] width 47 height 47
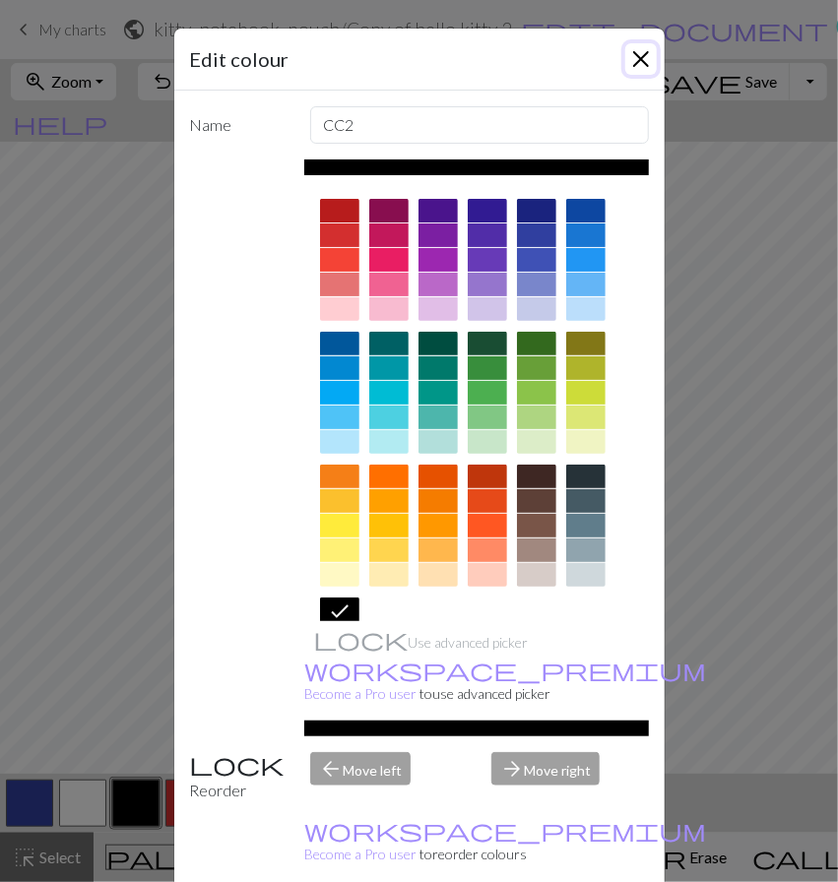
click at [629, 55] on button "Close" at bounding box center [641, 59] width 32 height 32
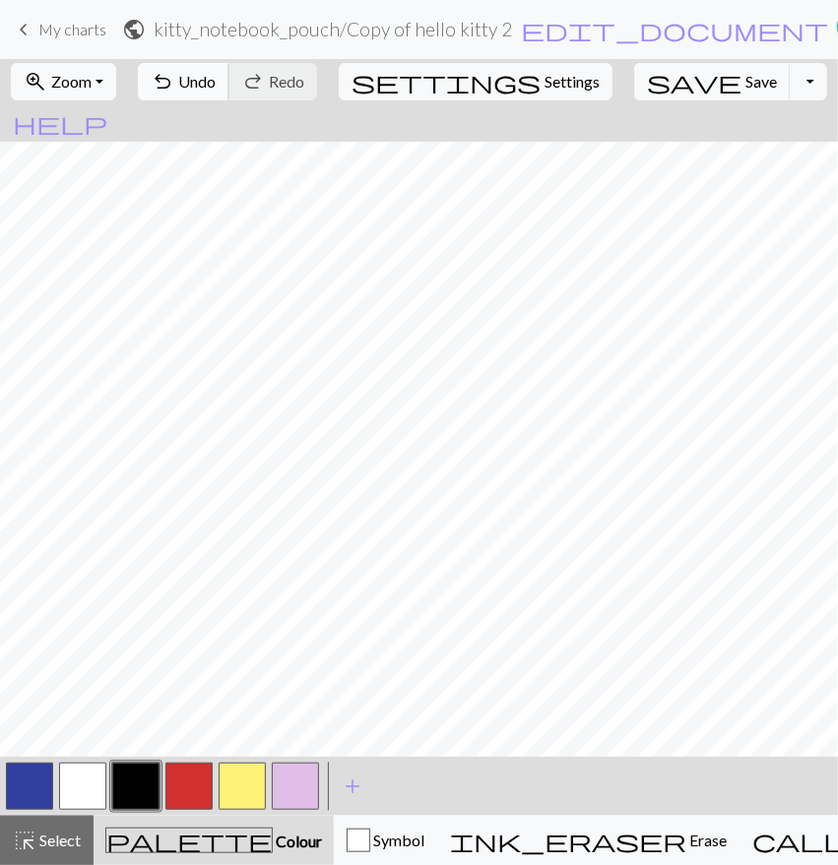
click at [216, 75] on span "Undo" at bounding box center [196, 81] width 37 height 19
drag, startPoint x: 208, startPoint y: 780, endPoint x: 224, endPoint y: 751, distance: 33.1
click at [207, 780] on button "button" at bounding box center [188, 786] width 47 height 47
click at [144, 786] on button "button" at bounding box center [135, 786] width 47 height 47
click at [164, 784] on div at bounding box center [162, 786] width 319 height 53
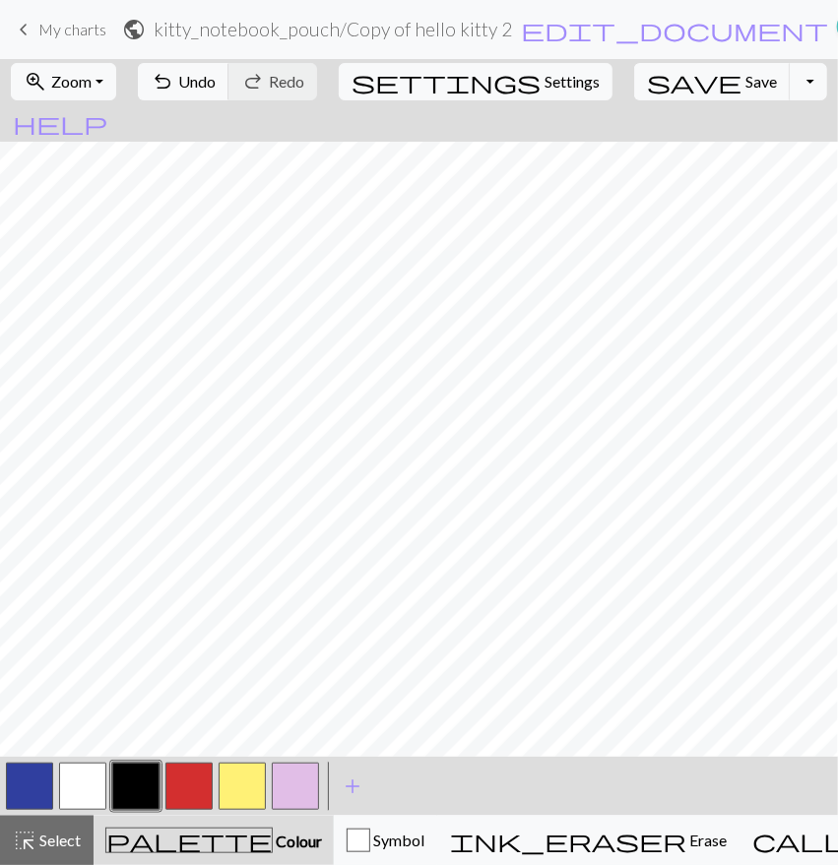
click at [187, 782] on button "button" at bounding box center [188, 786] width 47 height 47
click at [192, 776] on button "button" at bounding box center [188, 786] width 47 height 47
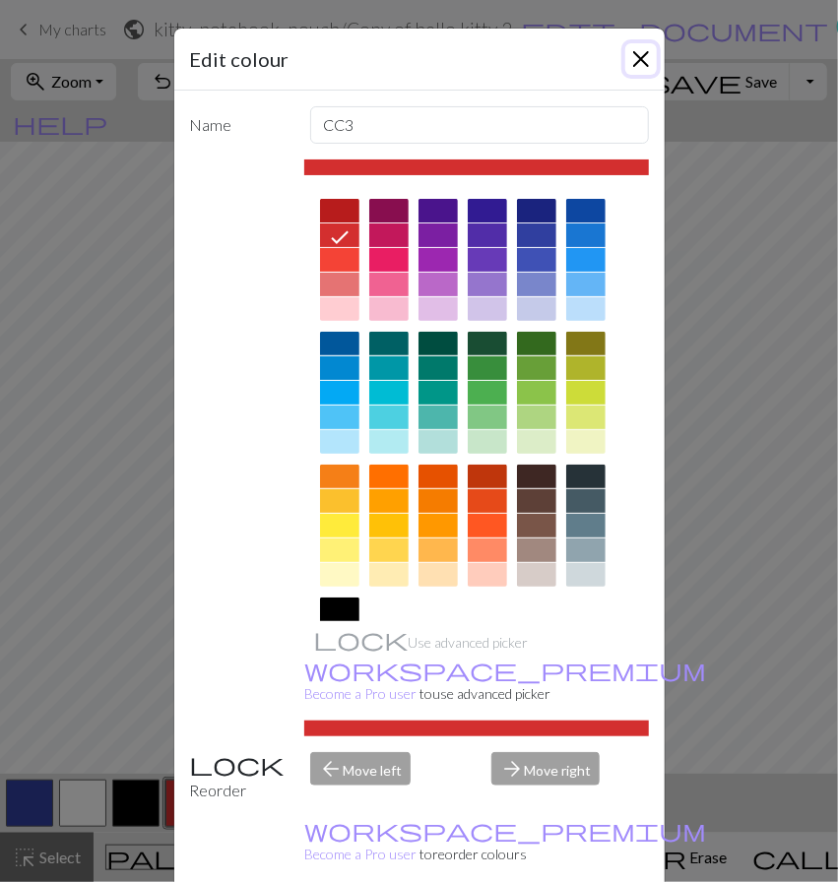
click at [632, 61] on button "Close" at bounding box center [641, 59] width 32 height 32
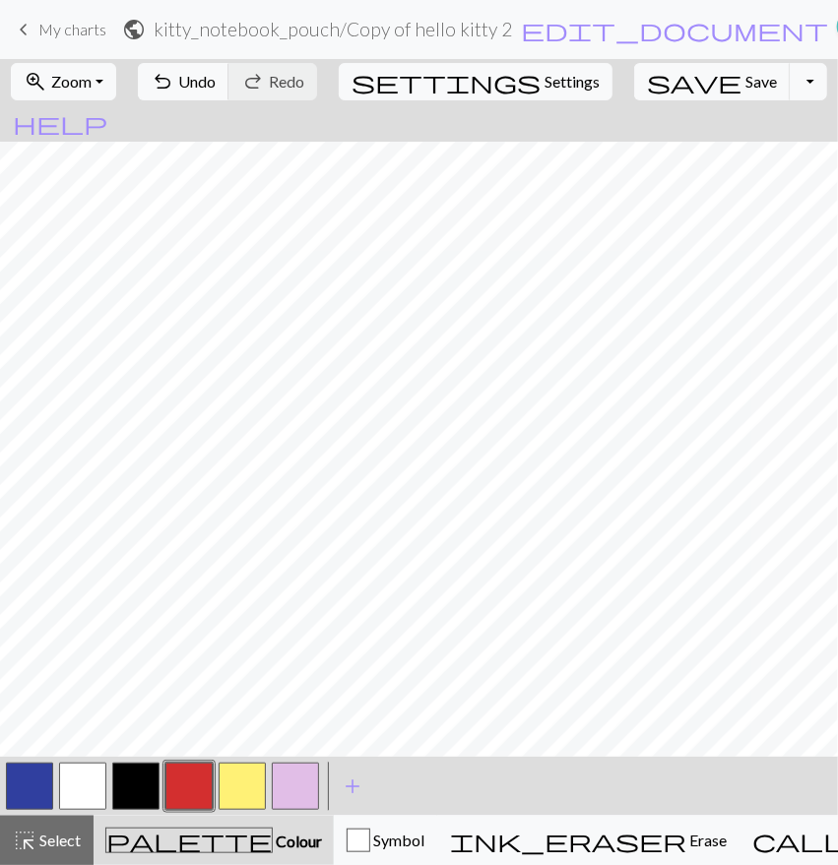
click at [126, 786] on button "button" at bounding box center [135, 786] width 47 height 47
click at [143, 780] on button "button" at bounding box center [135, 786] width 47 height 47
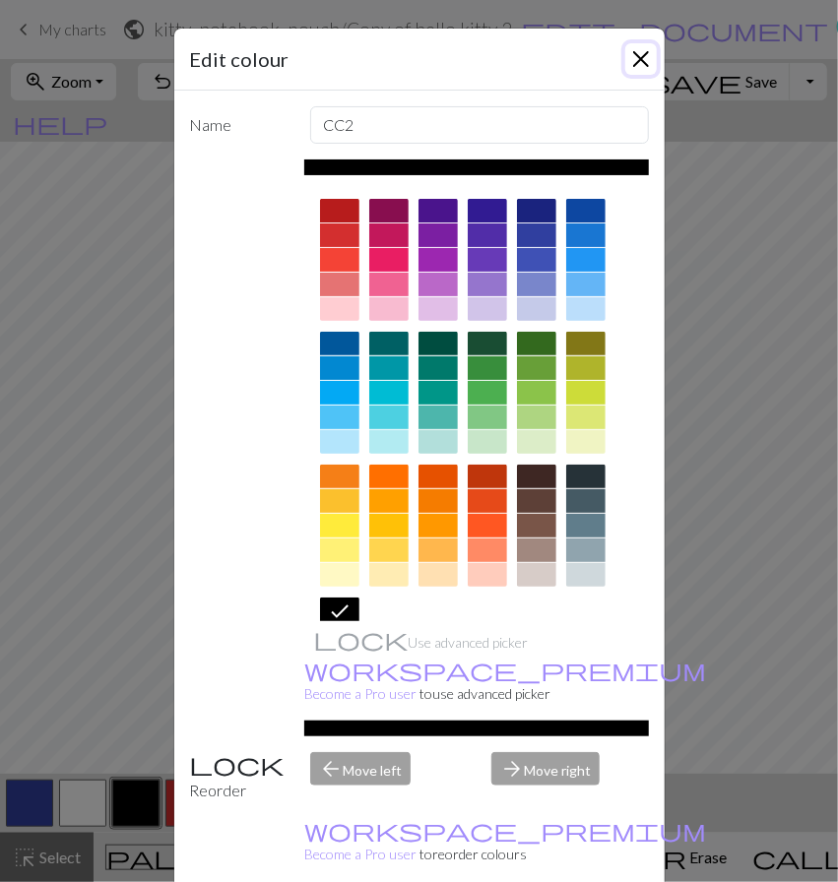
click at [631, 53] on button "Close" at bounding box center [641, 59] width 32 height 32
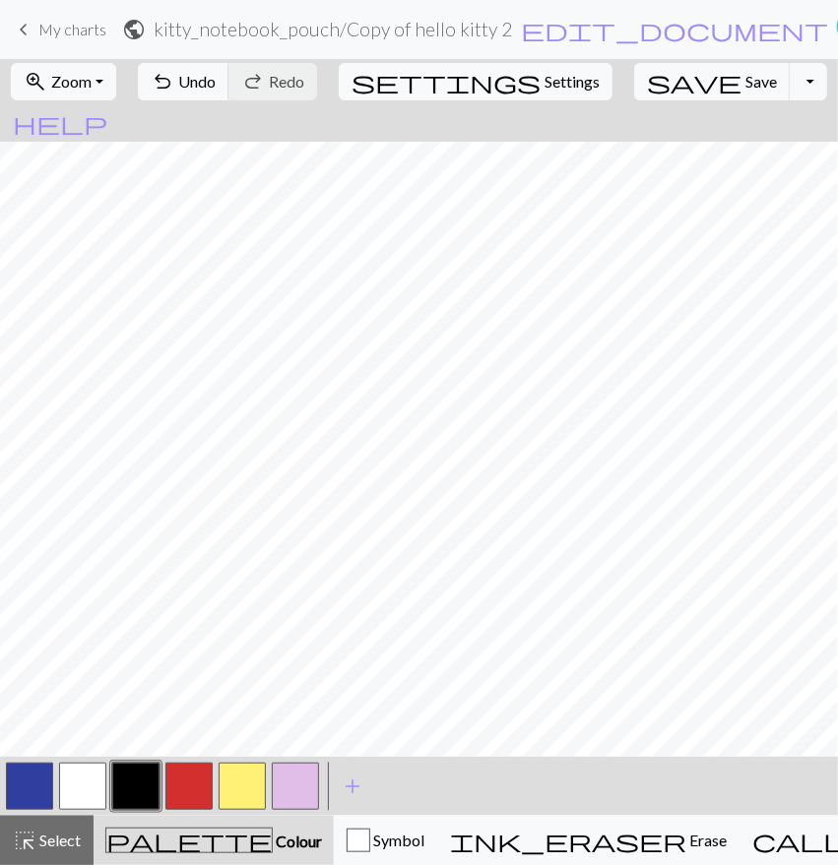
click at [30, 799] on button "button" at bounding box center [29, 786] width 47 height 47
drag, startPoint x: 196, startPoint y: 795, endPoint x: 211, endPoint y: 743, distance: 54.2
click at [193, 790] on button "button" at bounding box center [188, 786] width 47 height 47
click at [47, 791] on button "button" at bounding box center [29, 786] width 47 height 47
click at [141, 786] on button "button" at bounding box center [135, 786] width 47 height 47
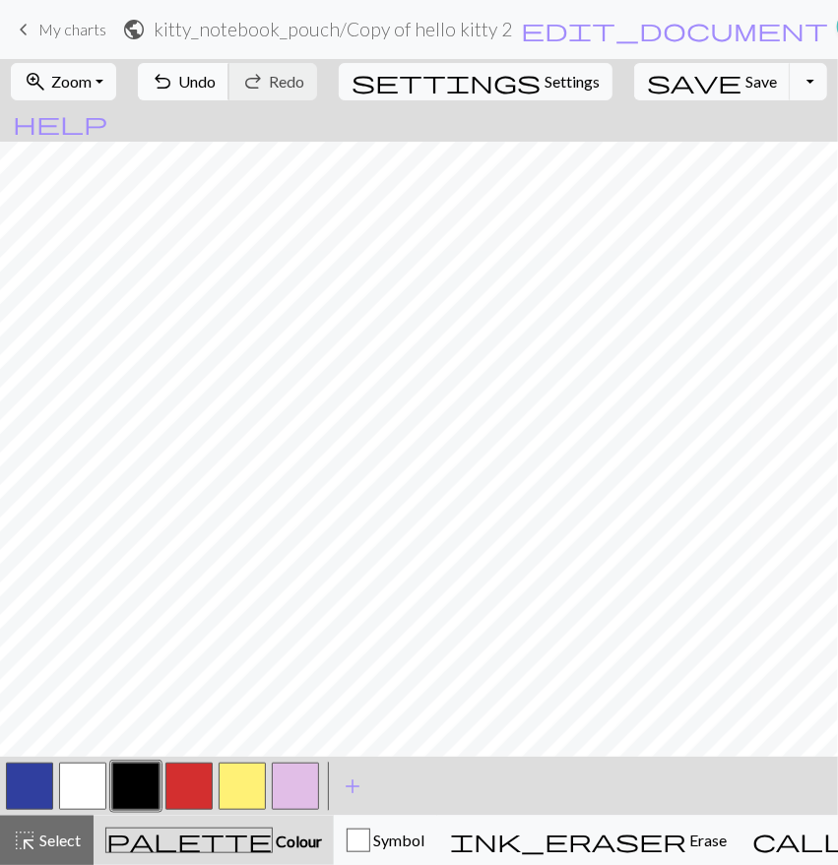
click at [216, 75] on span "Undo" at bounding box center [196, 81] width 37 height 19
click at [47, 785] on button "button" at bounding box center [29, 786] width 47 height 47
click at [25, 799] on button "button" at bounding box center [29, 786] width 47 height 47
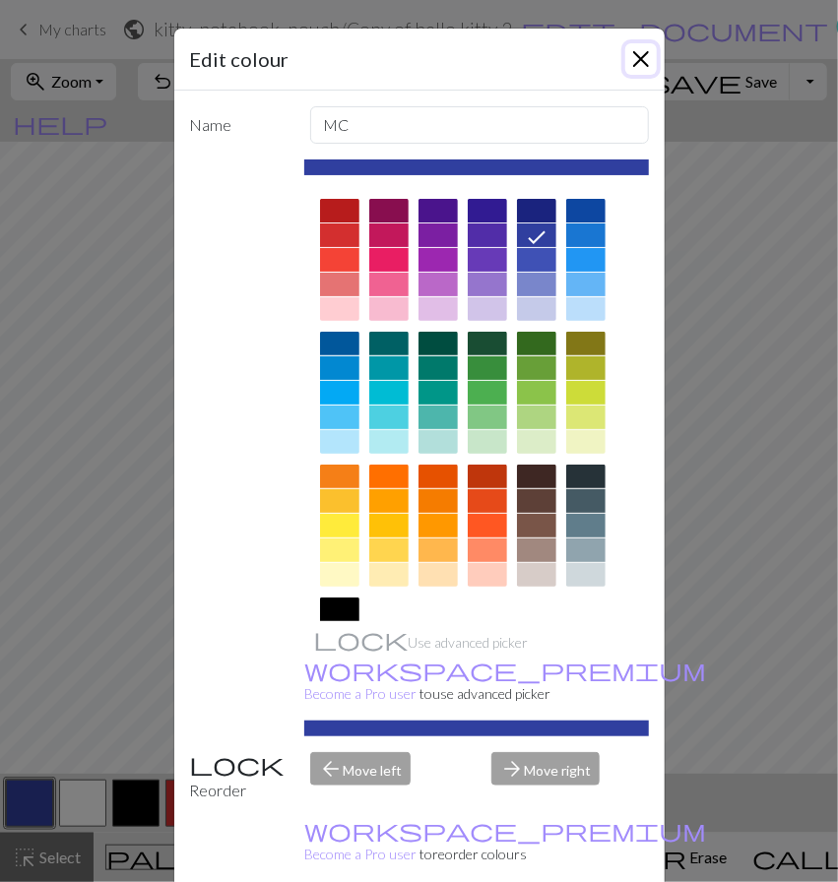
drag, startPoint x: 636, startPoint y: 50, endPoint x: 558, endPoint y: 93, distance: 88.5
click at [637, 50] on button "Close" at bounding box center [641, 59] width 32 height 32
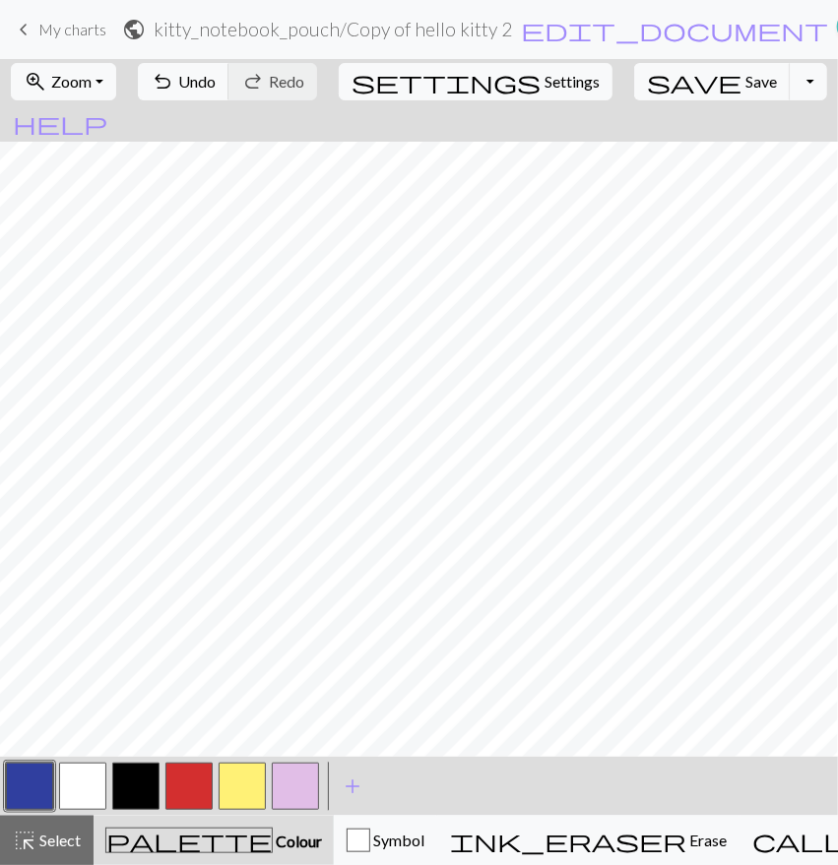
click at [146, 781] on button "button" at bounding box center [135, 786] width 47 height 47
click at [193, 779] on button "button" at bounding box center [188, 786] width 47 height 47
click at [144, 782] on button "button" at bounding box center [135, 786] width 47 height 47
click at [28, 793] on button "button" at bounding box center [29, 786] width 47 height 47
click at [156, 778] on button "button" at bounding box center [135, 786] width 47 height 47
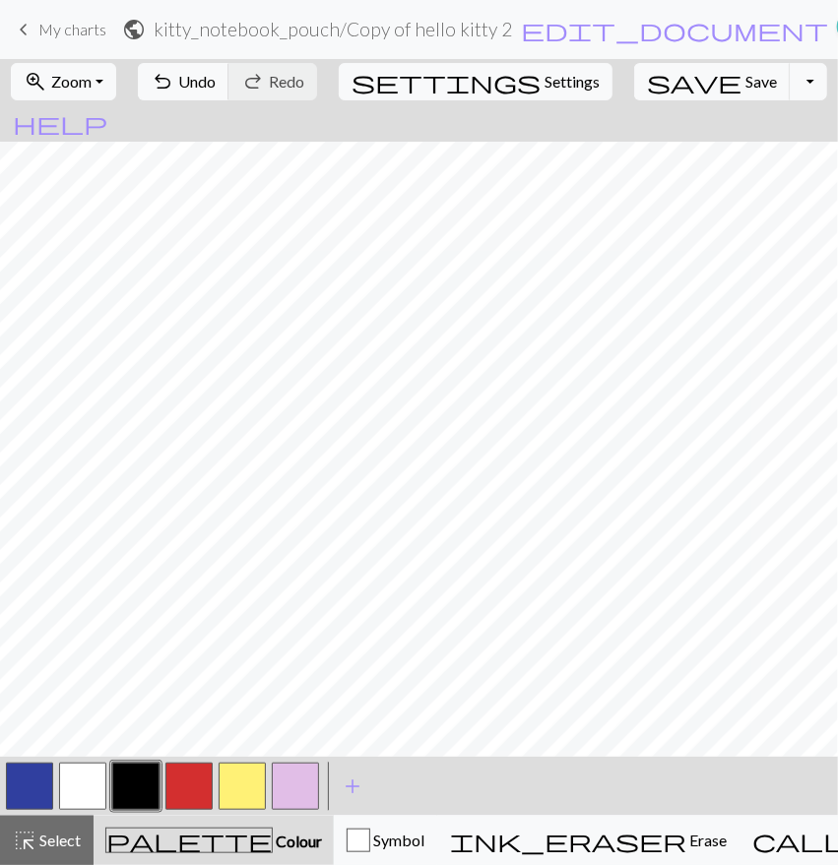
click at [36, 782] on button "button" at bounding box center [29, 786] width 47 height 47
click at [145, 774] on button "button" at bounding box center [135, 786] width 47 height 47
click at [201, 776] on button "button" at bounding box center [188, 786] width 47 height 47
click at [45, 784] on button "button" at bounding box center [29, 786] width 47 height 47
click at [137, 782] on button "button" at bounding box center [135, 786] width 47 height 47
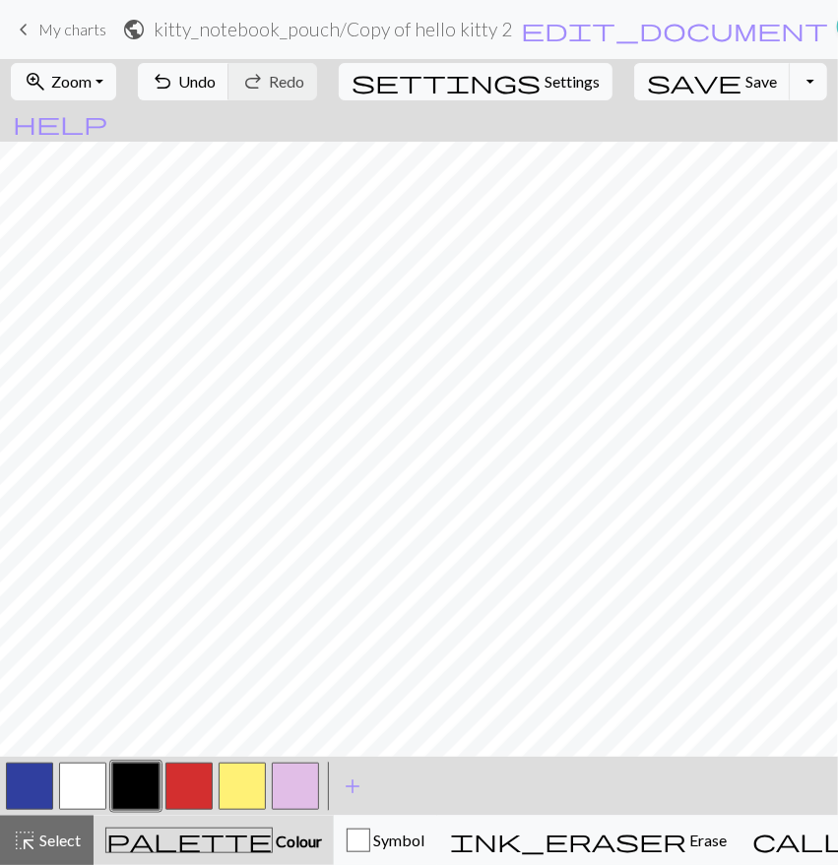
click at [187, 778] on button "button" at bounding box center [188, 786] width 47 height 47
click at [154, 780] on button "button" at bounding box center [135, 786] width 47 height 47
click at [188, 774] on button "button" at bounding box center [188, 786] width 47 height 47
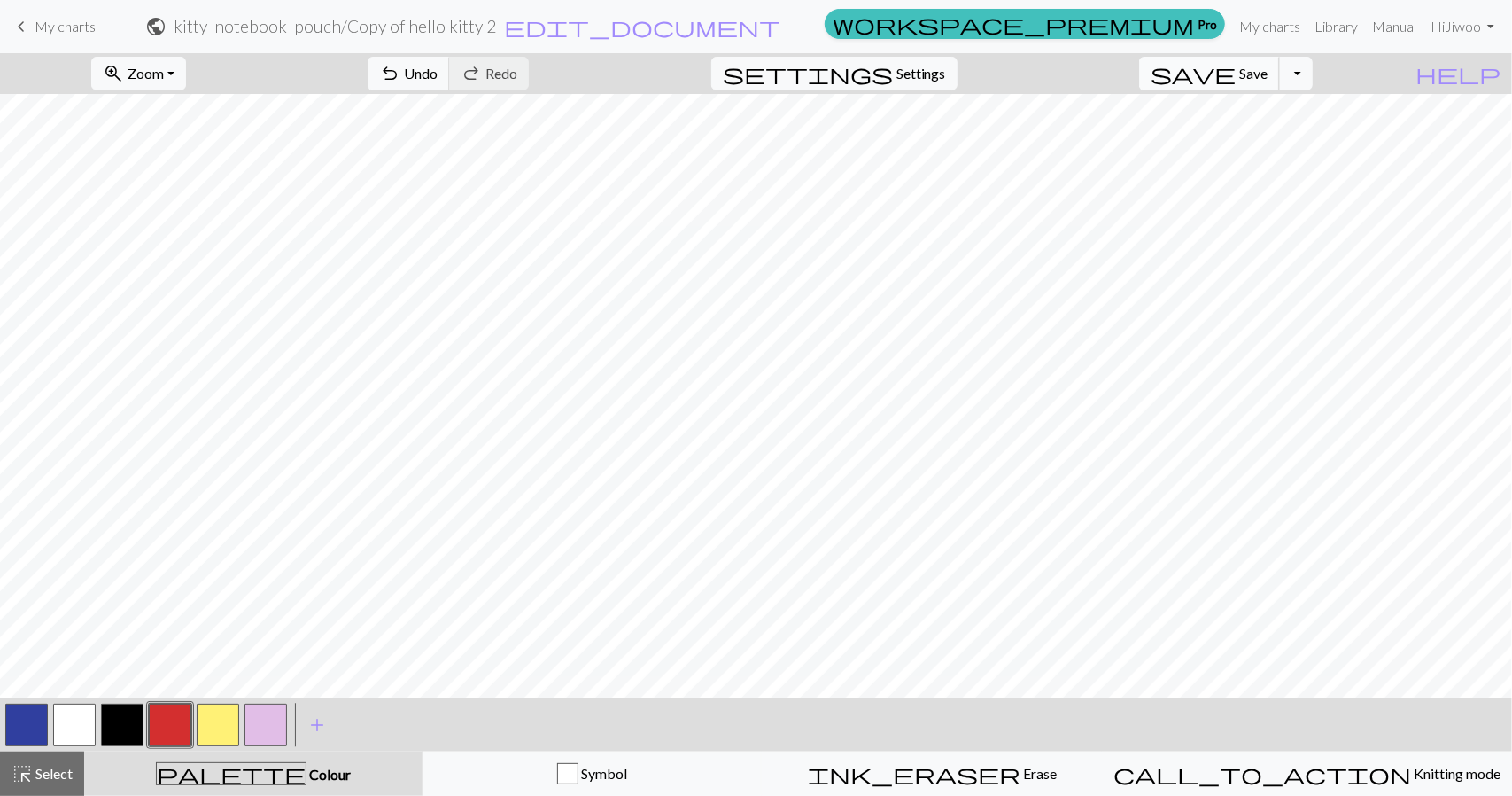
click at [1236, 67] on span "save" at bounding box center [1193, 74] width 86 height 25
click at [199, 91] on div "zoom_in Zoom Zoom Fit all Fit width Fit height 50% 100% 150% 200%" at bounding box center [139, 73] width 122 height 41
click at [186, 75] on button "zoom_in Zoom Zoom" at bounding box center [138, 73] width 94 height 33
click at [946, 68] on span "Settings" at bounding box center [921, 74] width 50 height 22
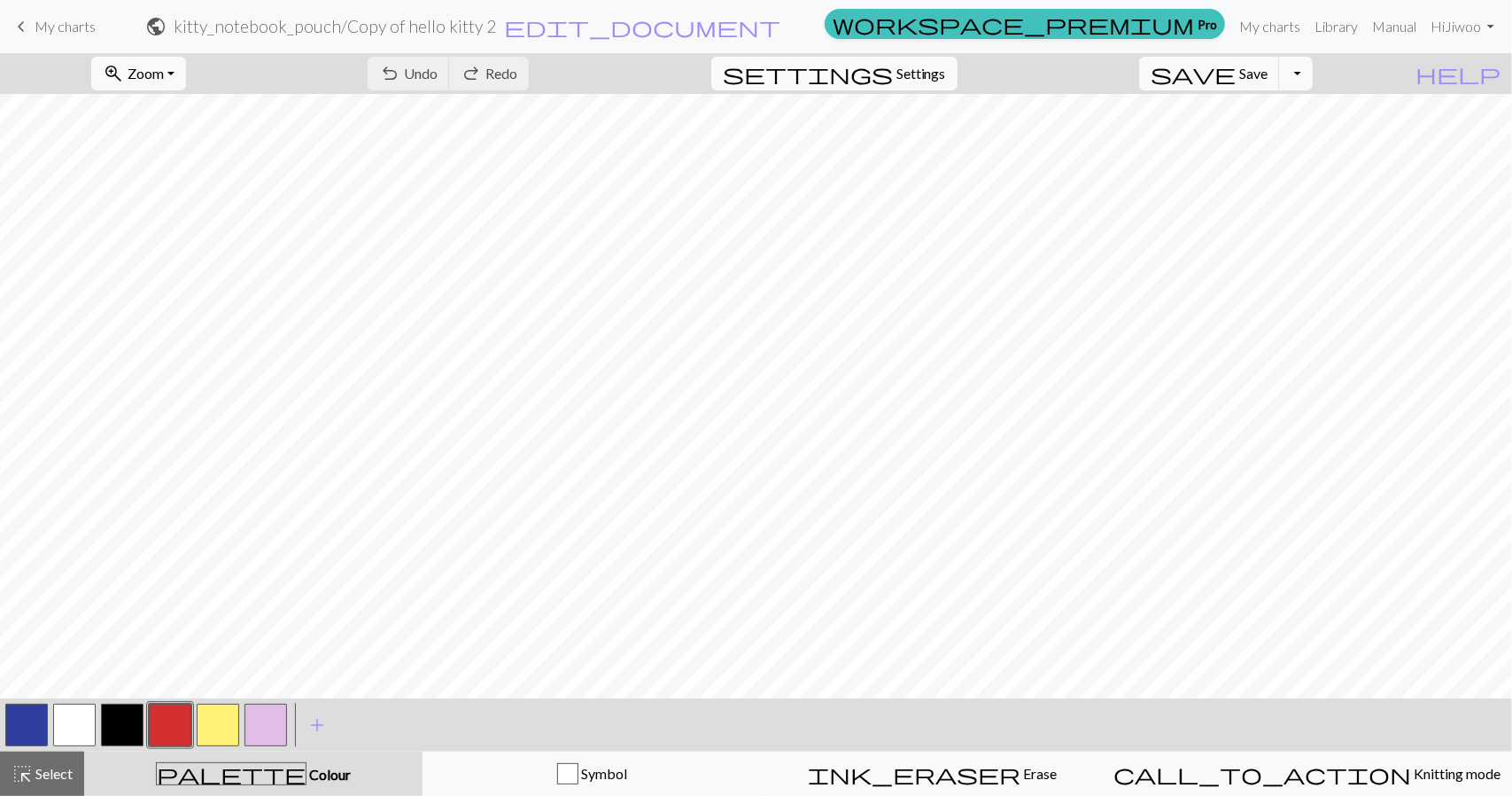
select select "aran"
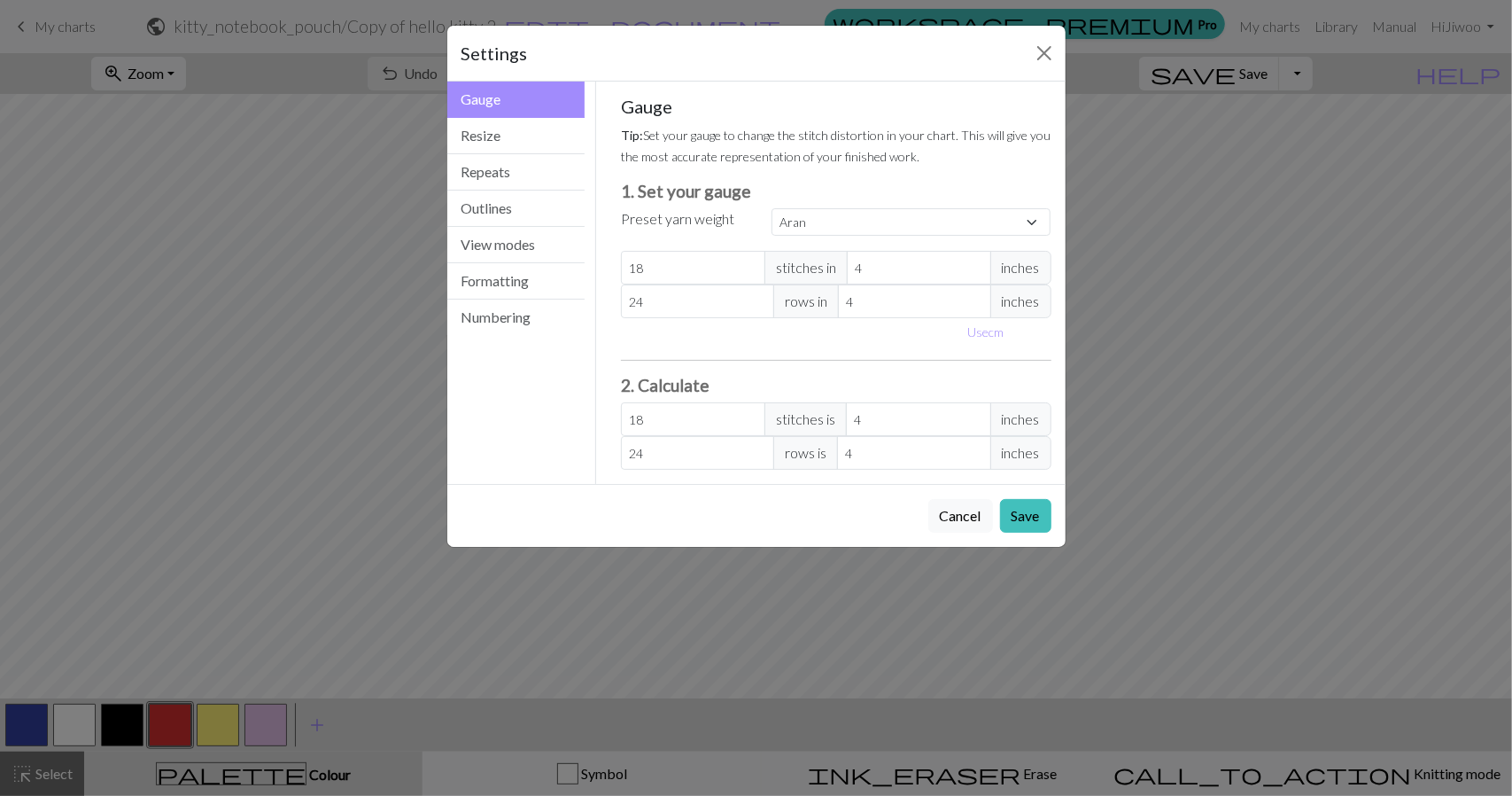
click at [968, 68] on div "Settings" at bounding box center [756, 54] width 618 height 56
click at [1042, 47] on button "Close" at bounding box center [1045, 53] width 29 height 29
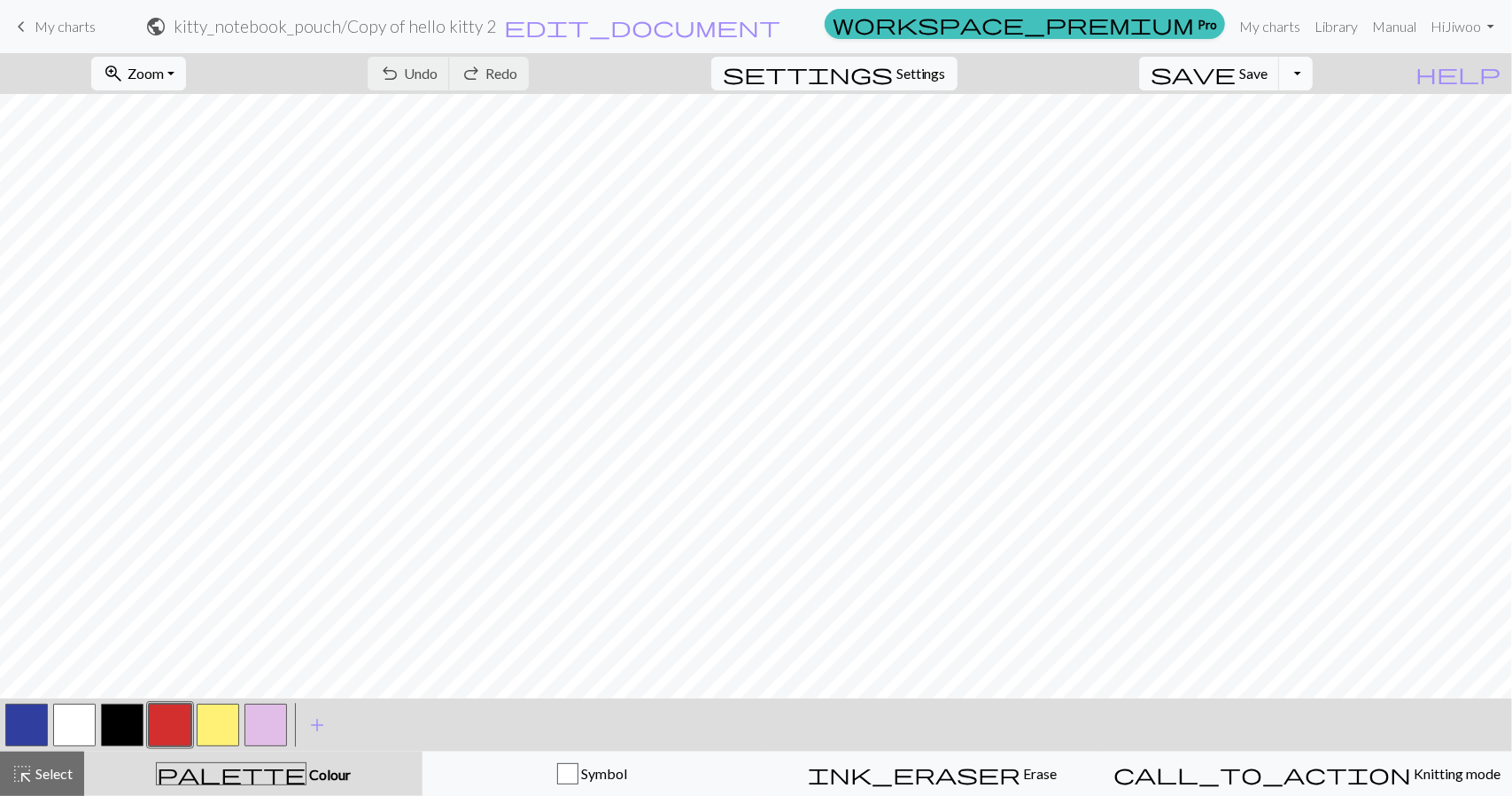
click at [1313, 69] on button "Toggle Dropdown" at bounding box center [1295, 73] width 33 height 33
click at [1313, 70] on button "Toggle Dropdown" at bounding box center [1295, 73] width 33 height 33
click at [55, 787] on button "highlight_alt Select Select" at bounding box center [42, 773] width 85 height 44
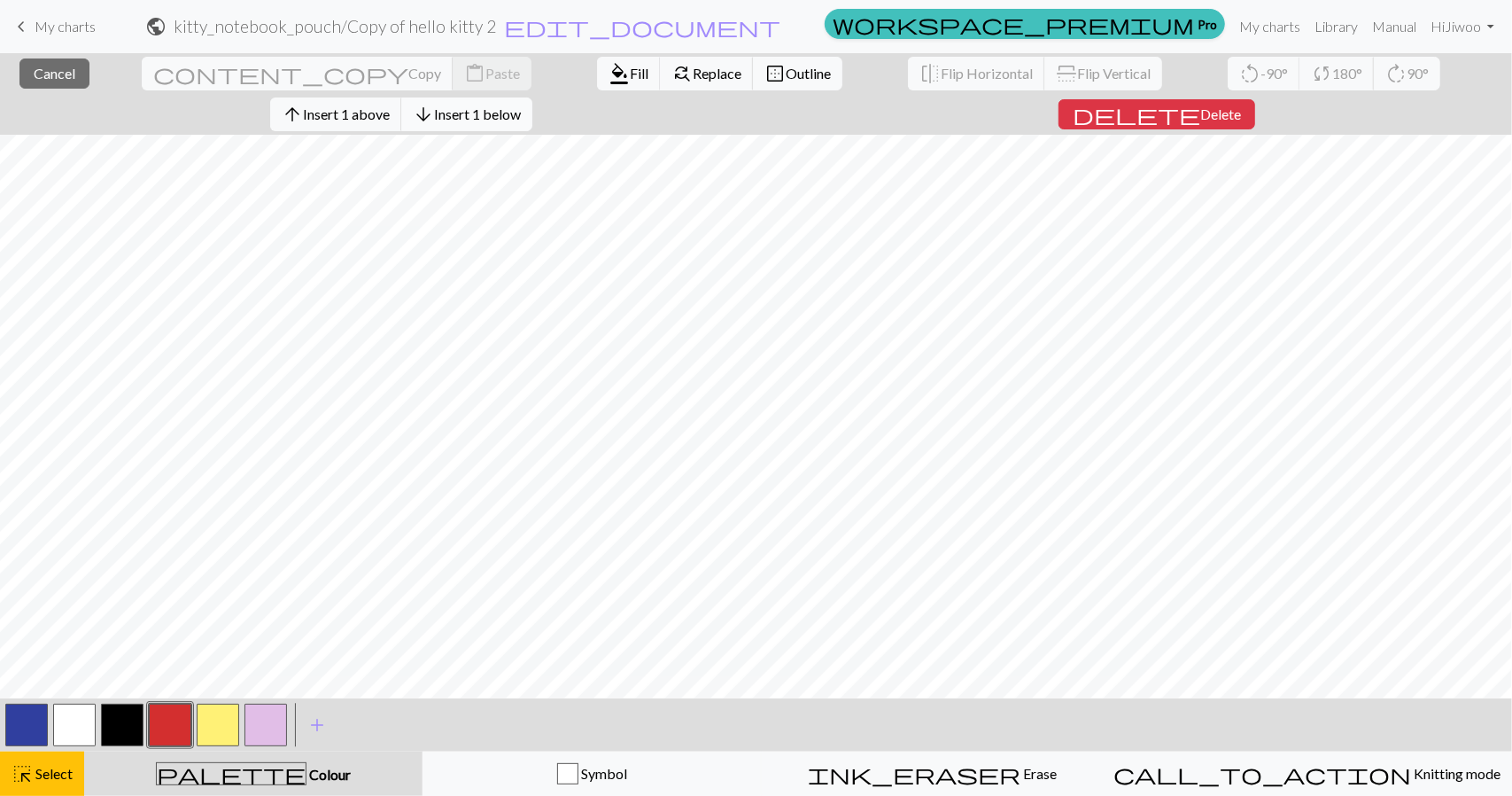
click at [521, 105] on span "Insert 1 below" at bounding box center [477, 113] width 86 height 17
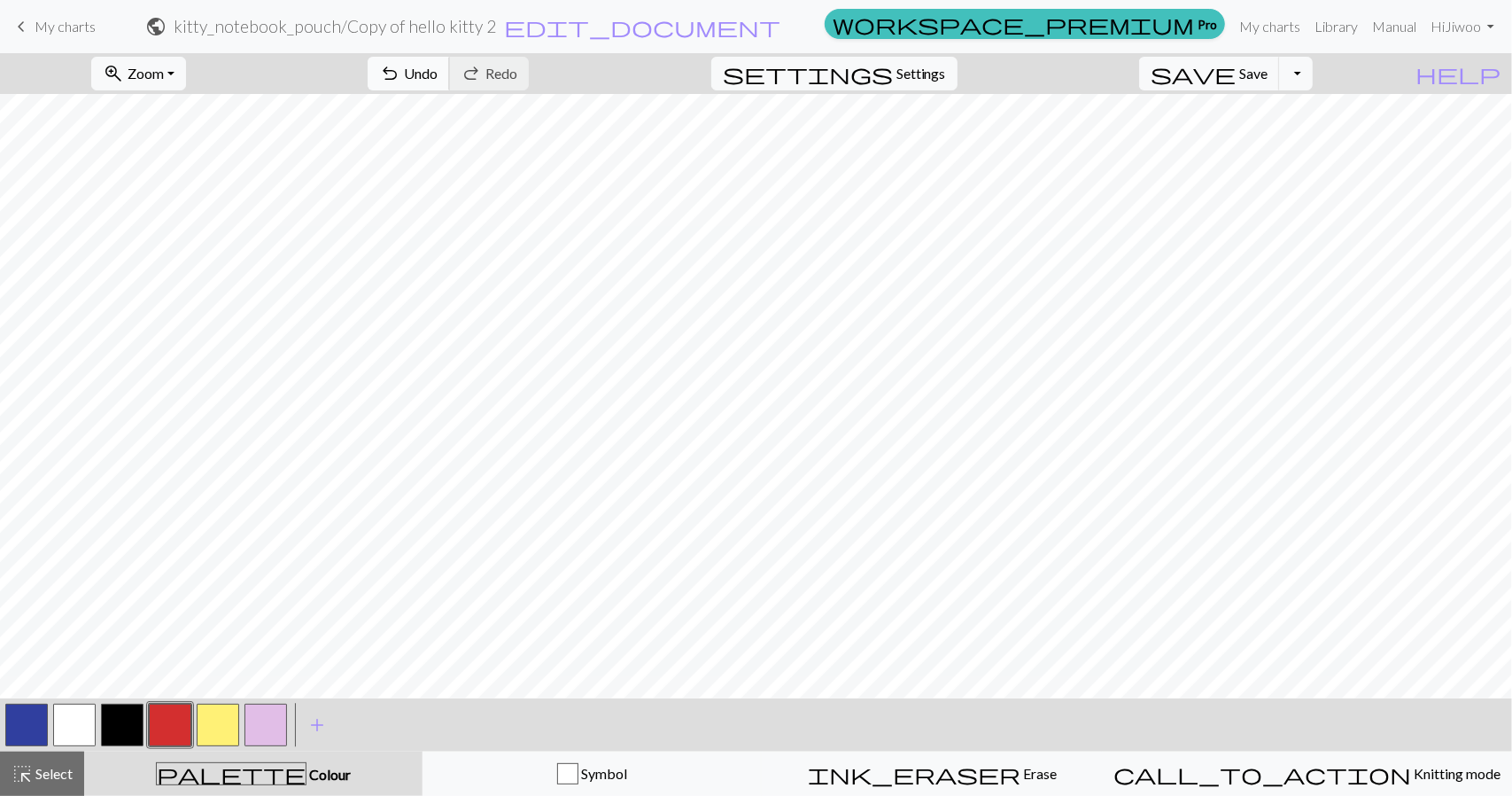
click at [437, 68] on span "Undo" at bounding box center [420, 73] width 33 height 17
click at [437, 72] on span "Undo" at bounding box center [420, 73] width 33 height 17
drag, startPoint x: 48, startPoint y: 766, endPoint x: 58, endPoint y: 735, distance: 32.6
click at [48, 766] on span "Select" at bounding box center [52, 773] width 40 height 17
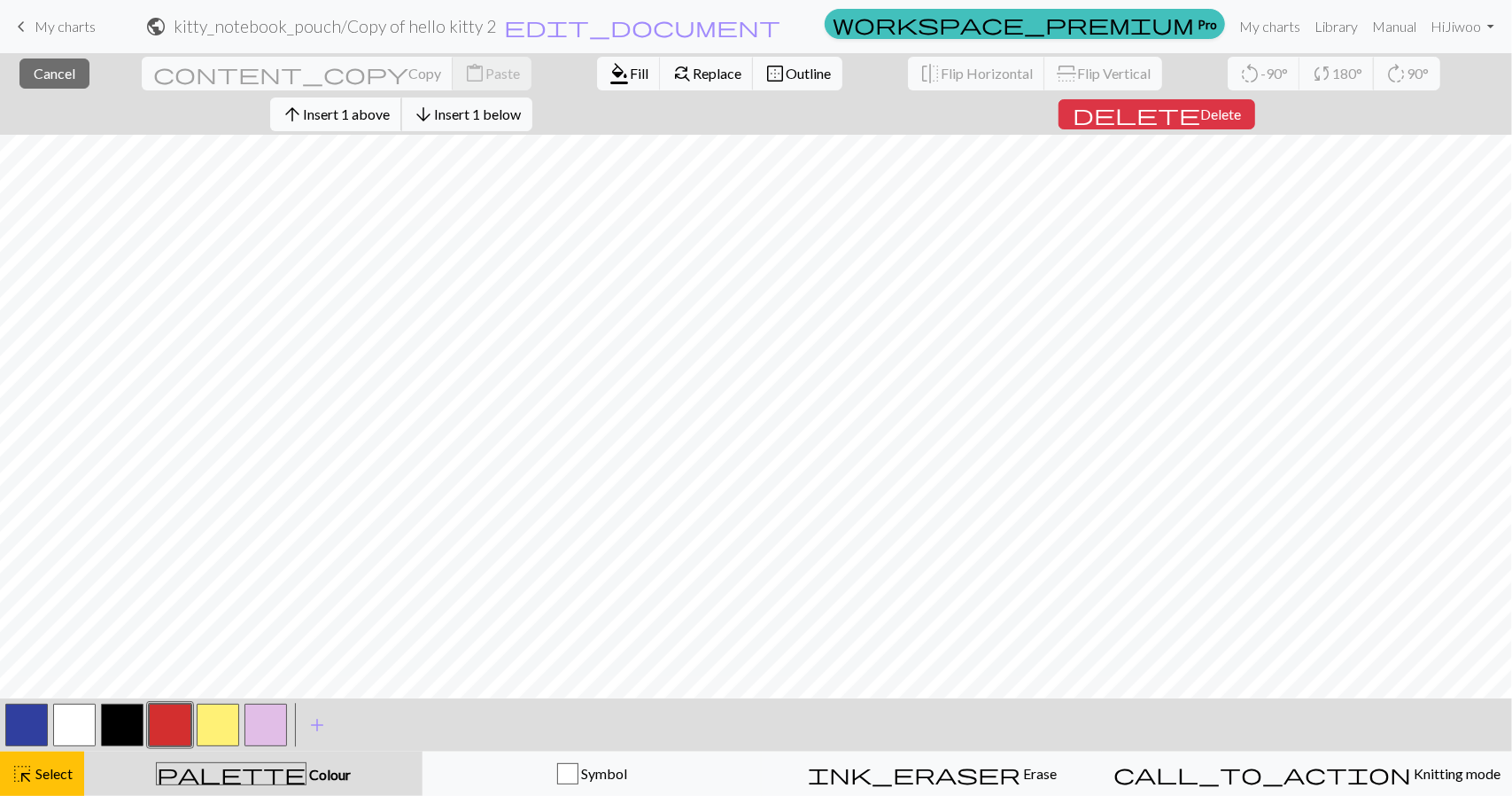
click at [390, 105] on span "Insert 1 above" at bounding box center [346, 113] width 86 height 17
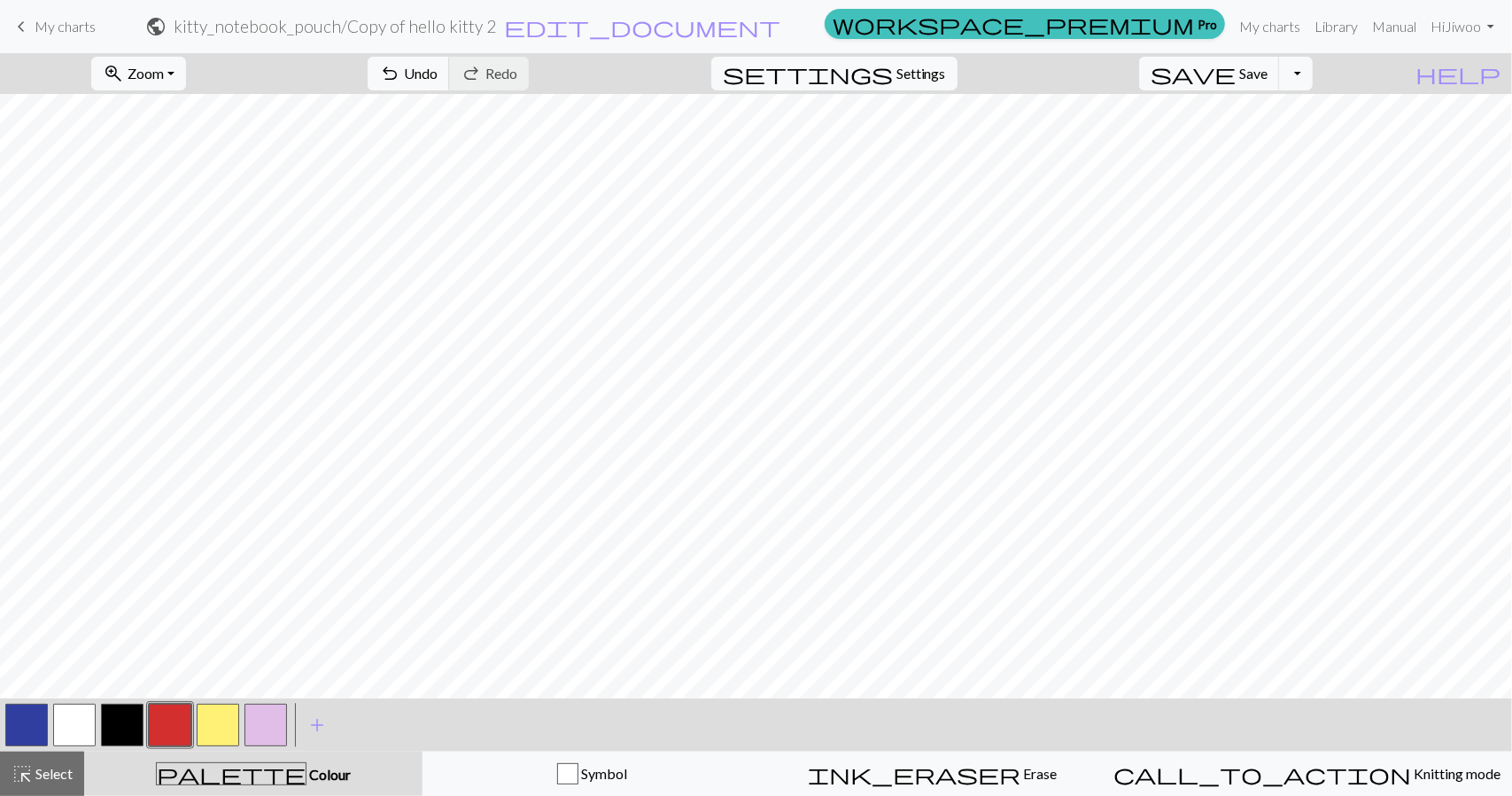
click at [65, 775] on span "Select" at bounding box center [52, 773] width 40 height 17
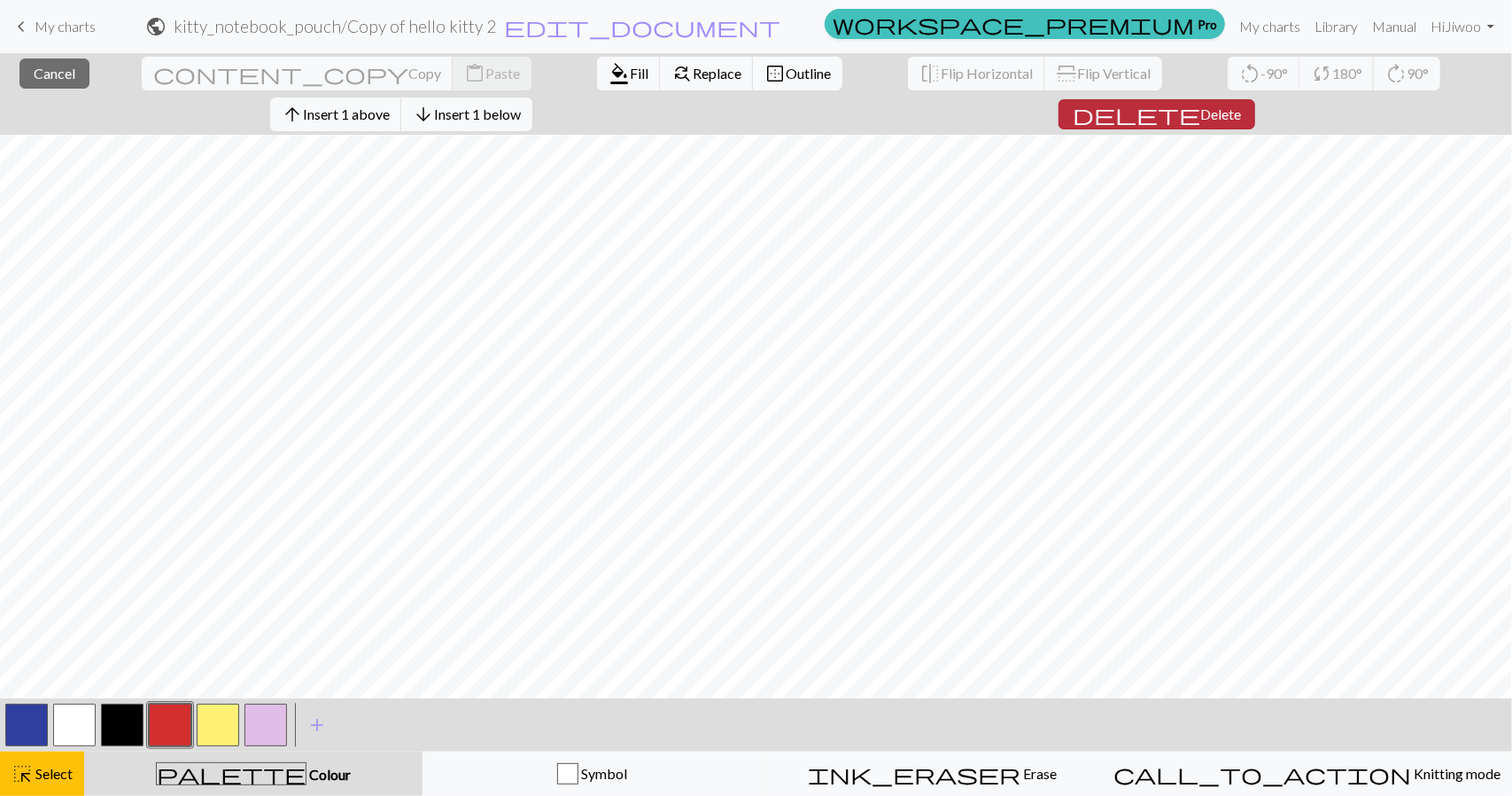
click at [1256, 99] on button "delete Delete" at bounding box center [1156, 113] width 197 height 30
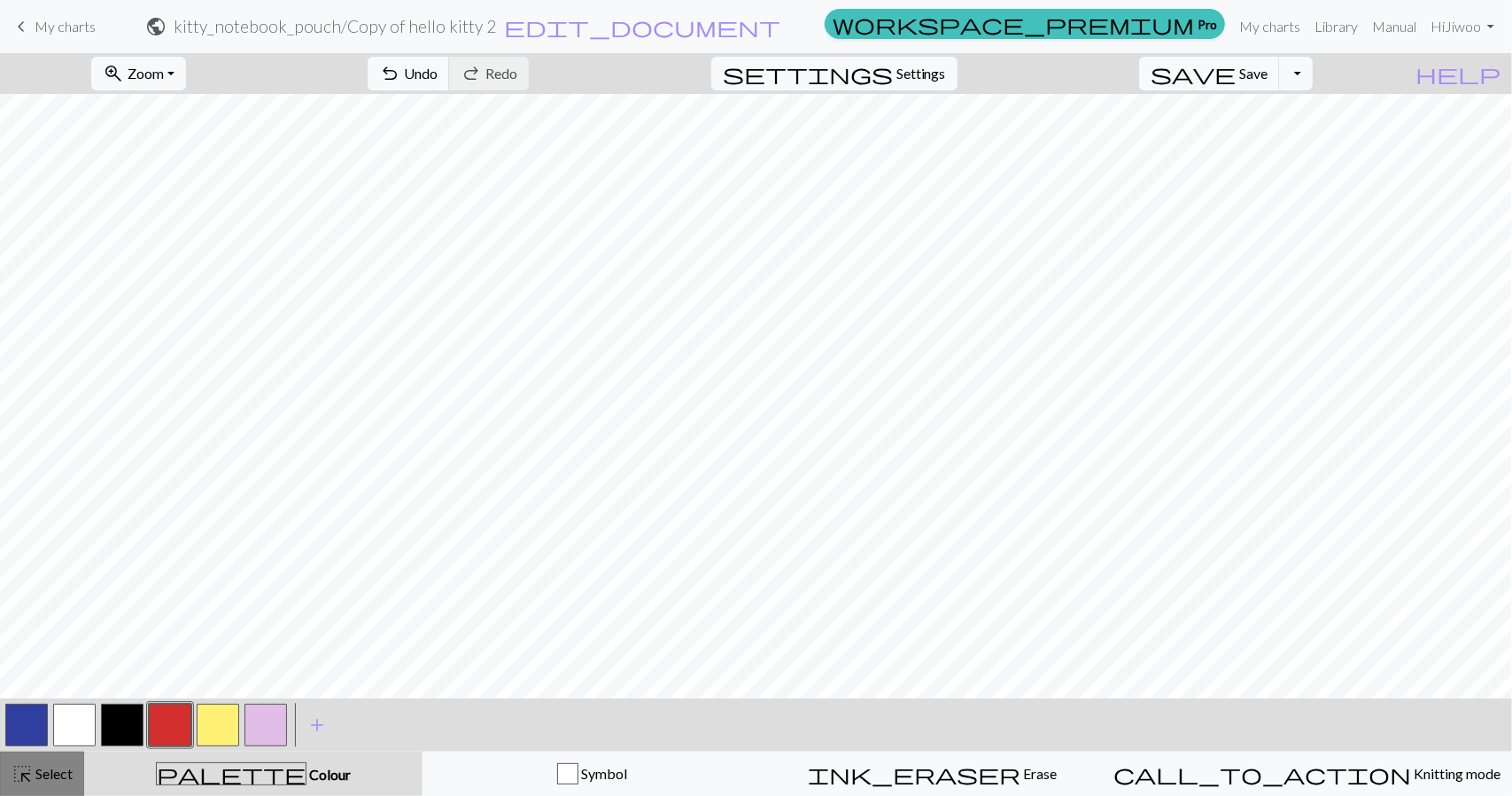
click at [53, 781] on span "Select" at bounding box center [52, 773] width 40 height 17
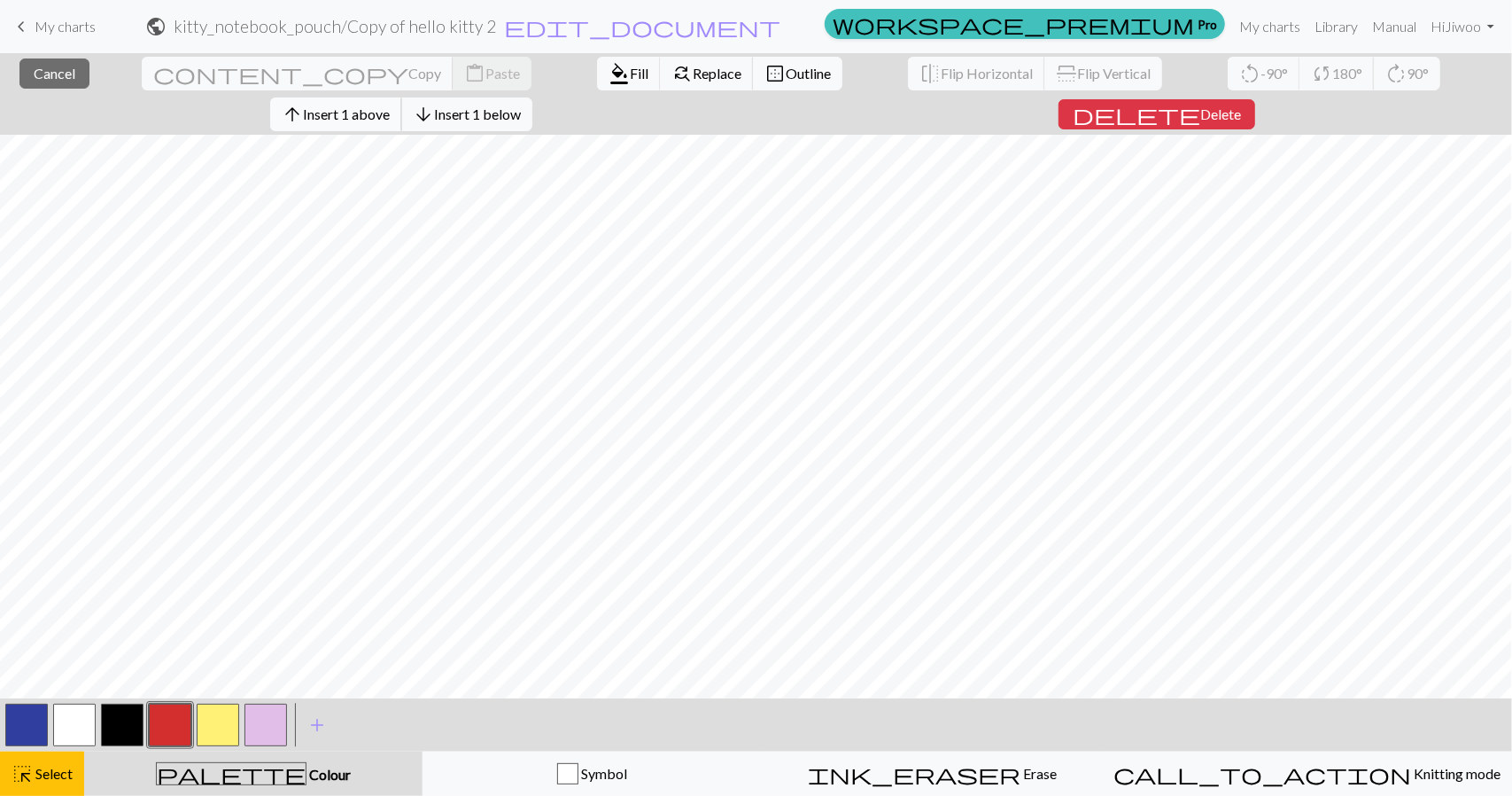
click at [390, 105] on span "Insert 1 above" at bounding box center [346, 113] width 86 height 17
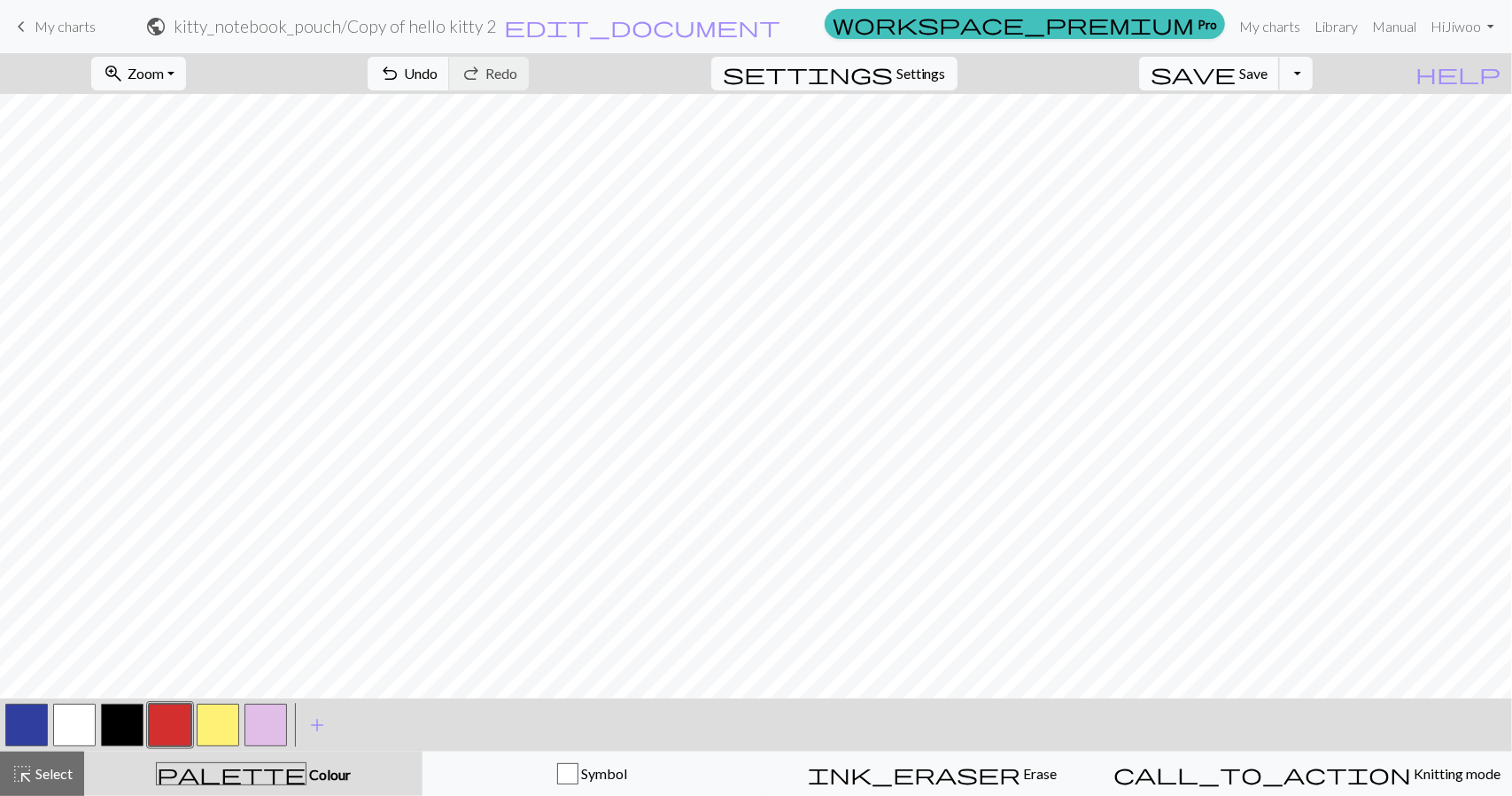
click at [1236, 72] on span "save" at bounding box center [1193, 74] width 86 height 25
click at [82, 717] on button "button" at bounding box center [74, 725] width 42 height 42
click at [1313, 83] on button "Toggle Dropdown" at bounding box center [1295, 73] width 33 height 33
click at [1285, 149] on button "save_alt Download" at bounding box center [1166, 140] width 292 height 29
click at [1313, 74] on button "Toggle Dropdown" at bounding box center [1295, 73] width 33 height 33
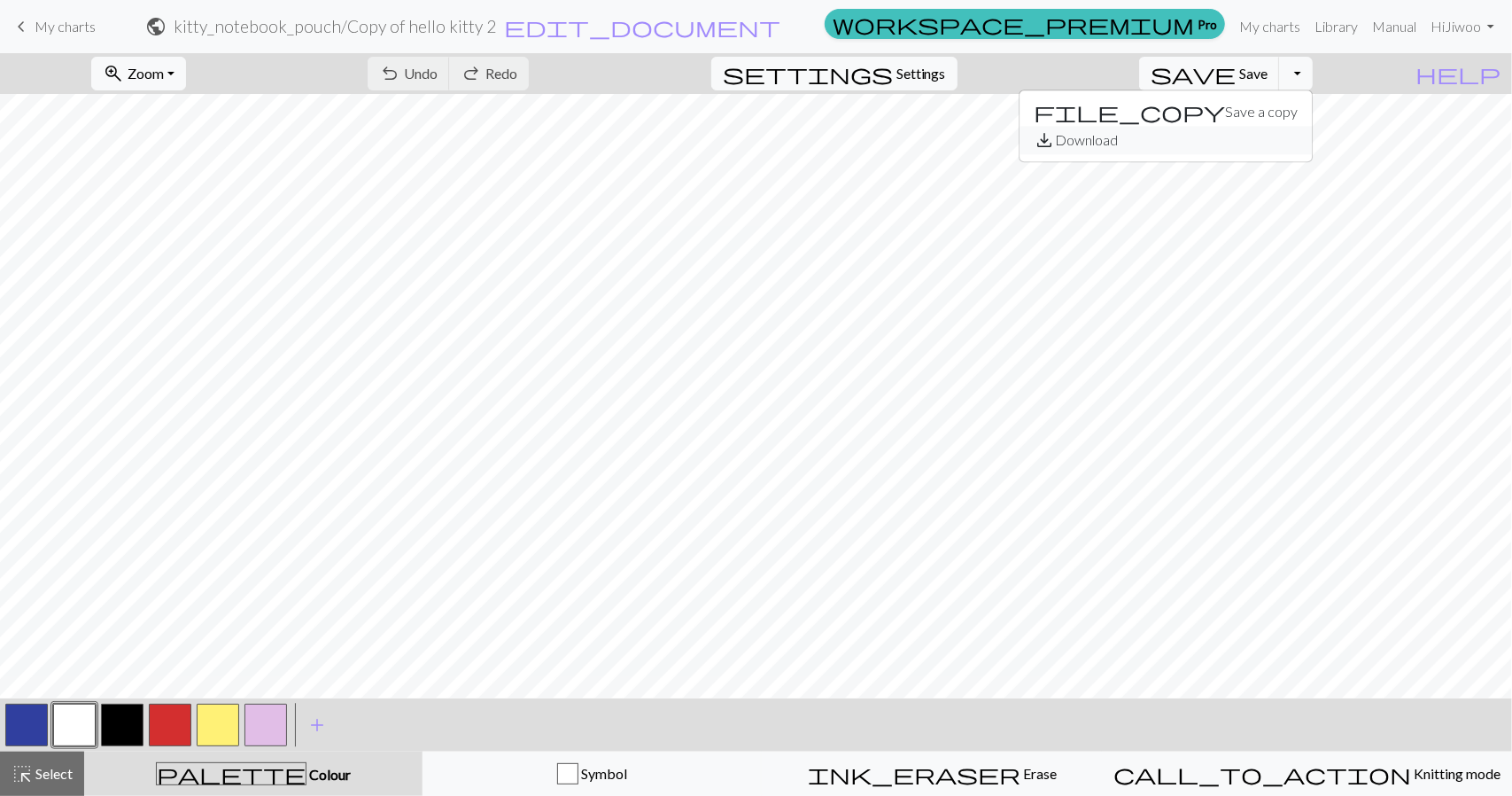
click at [1277, 141] on button "save_alt Download" at bounding box center [1166, 140] width 292 height 29
click at [1313, 78] on button "Toggle Dropdown" at bounding box center [1295, 73] width 33 height 33
click at [1280, 140] on button "save_alt Download" at bounding box center [1166, 140] width 292 height 29
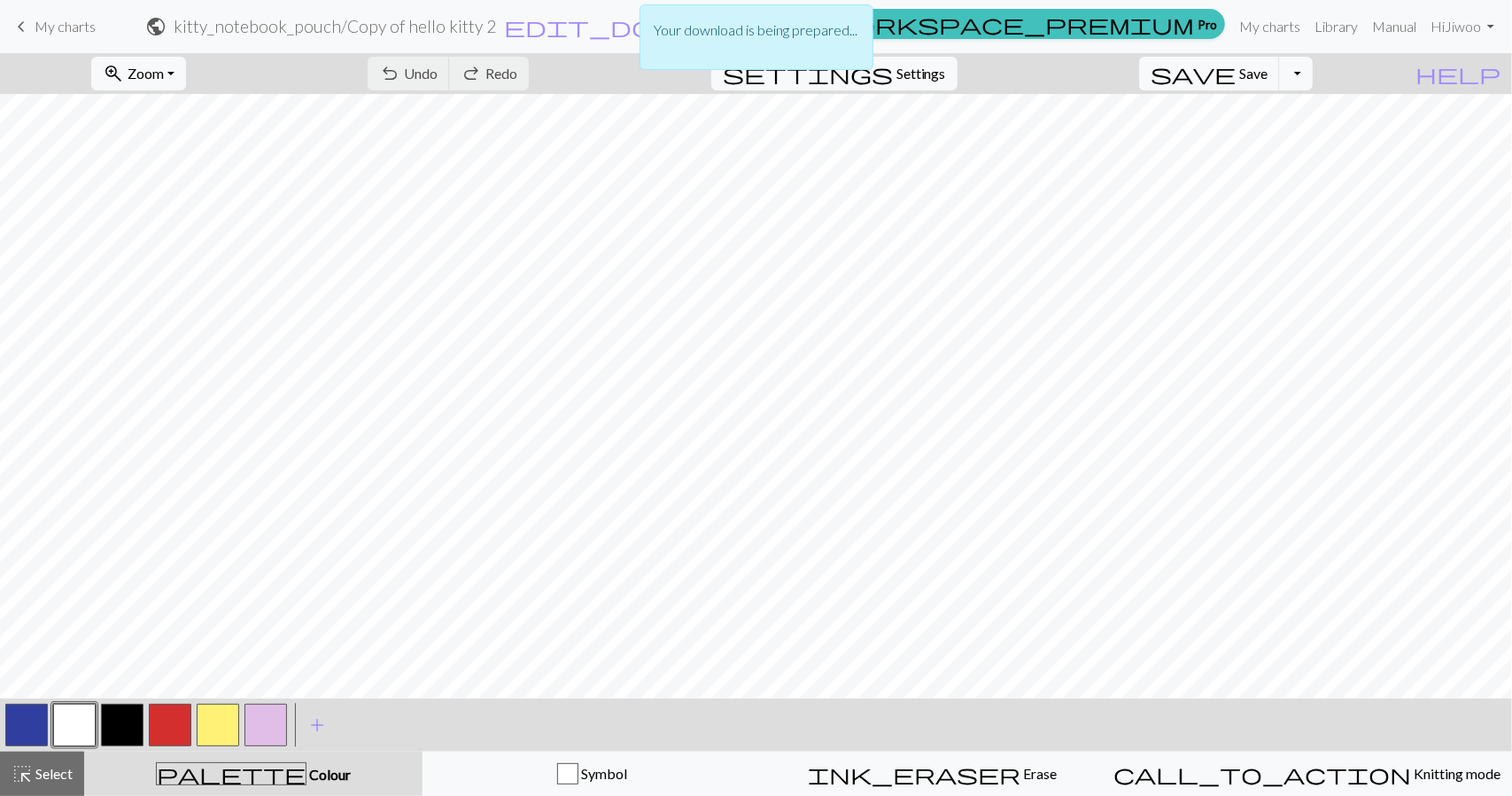
click at [776, 36] on p "Your download is being prepared..." at bounding box center [756, 31] width 203 height 22
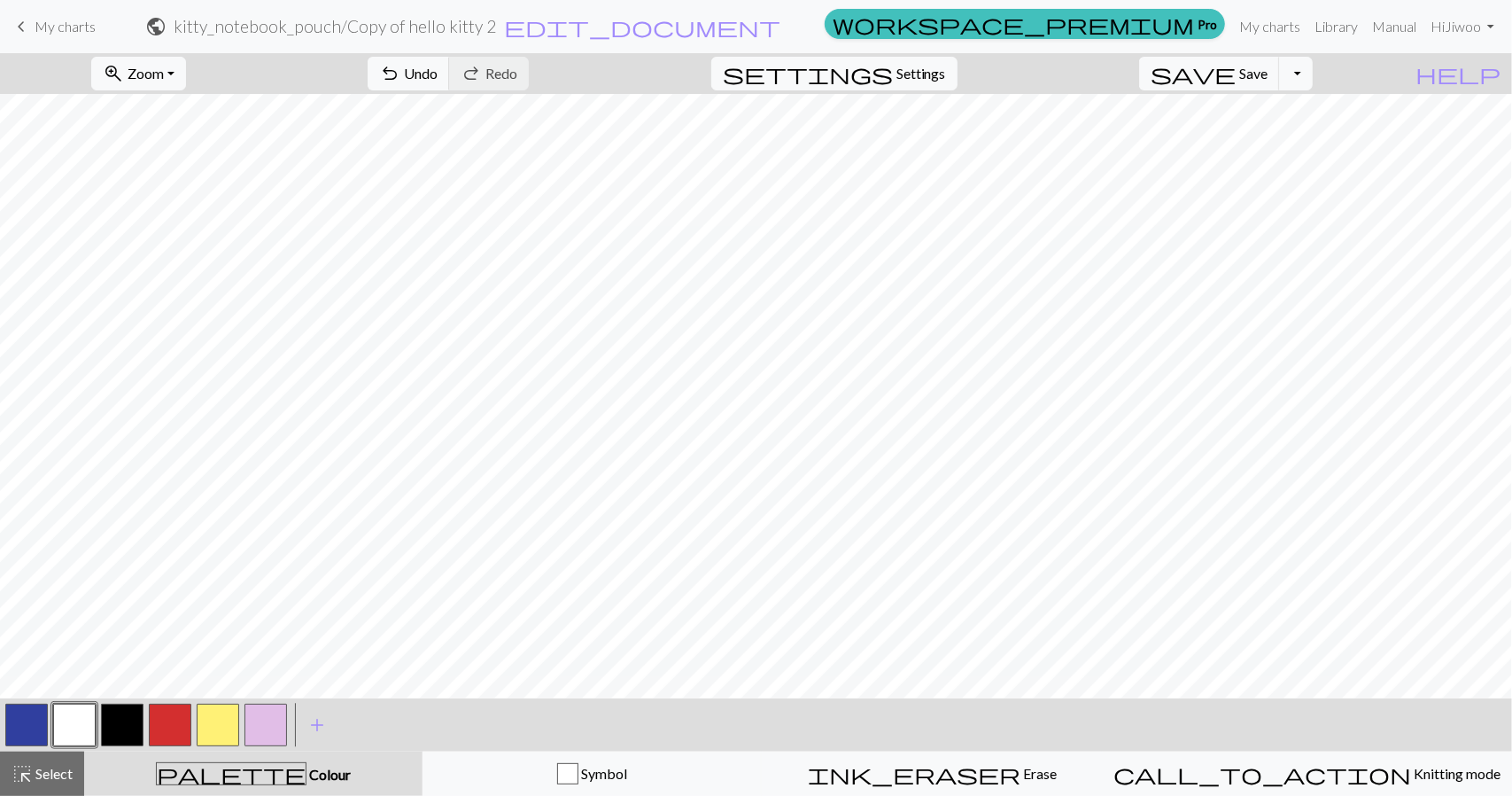
drag, startPoint x: 155, startPoint y: 724, endPoint x: 174, endPoint y: 686, distance: 42.5
click at [156, 724] on button "button" at bounding box center [169, 725] width 42 height 42
click at [141, 725] on button "button" at bounding box center [122, 725] width 42 height 42
click at [0, 727] on div "< > add Add a colour" at bounding box center [756, 725] width 1512 height 53
click at [24, 713] on button "button" at bounding box center [26, 725] width 42 height 42
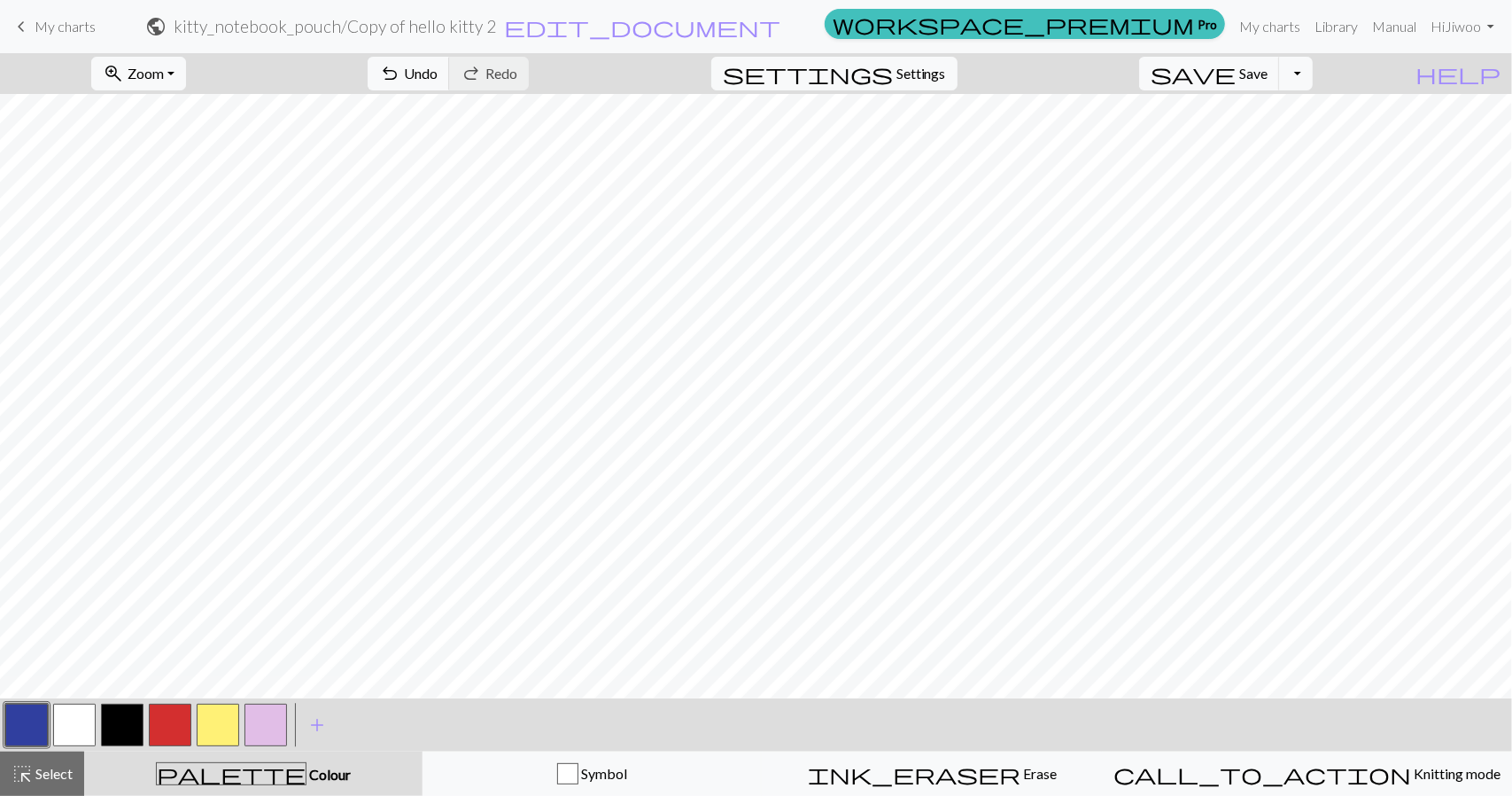
click at [123, 723] on button "button" at bounding box center [122, 725] width 42 height 42
click at [161, 726] on button "button" at bounding box center [169, 725] width 42 height 42
click at [30, 711] on button "button" at bounding box center [26, 725] width 42 height 42
click at [119, 731] on button "button" at bounding box center [122, 725] width 42 height 42
click at [49, 731] on div at bounding box center [26, 725] width 48 height 48
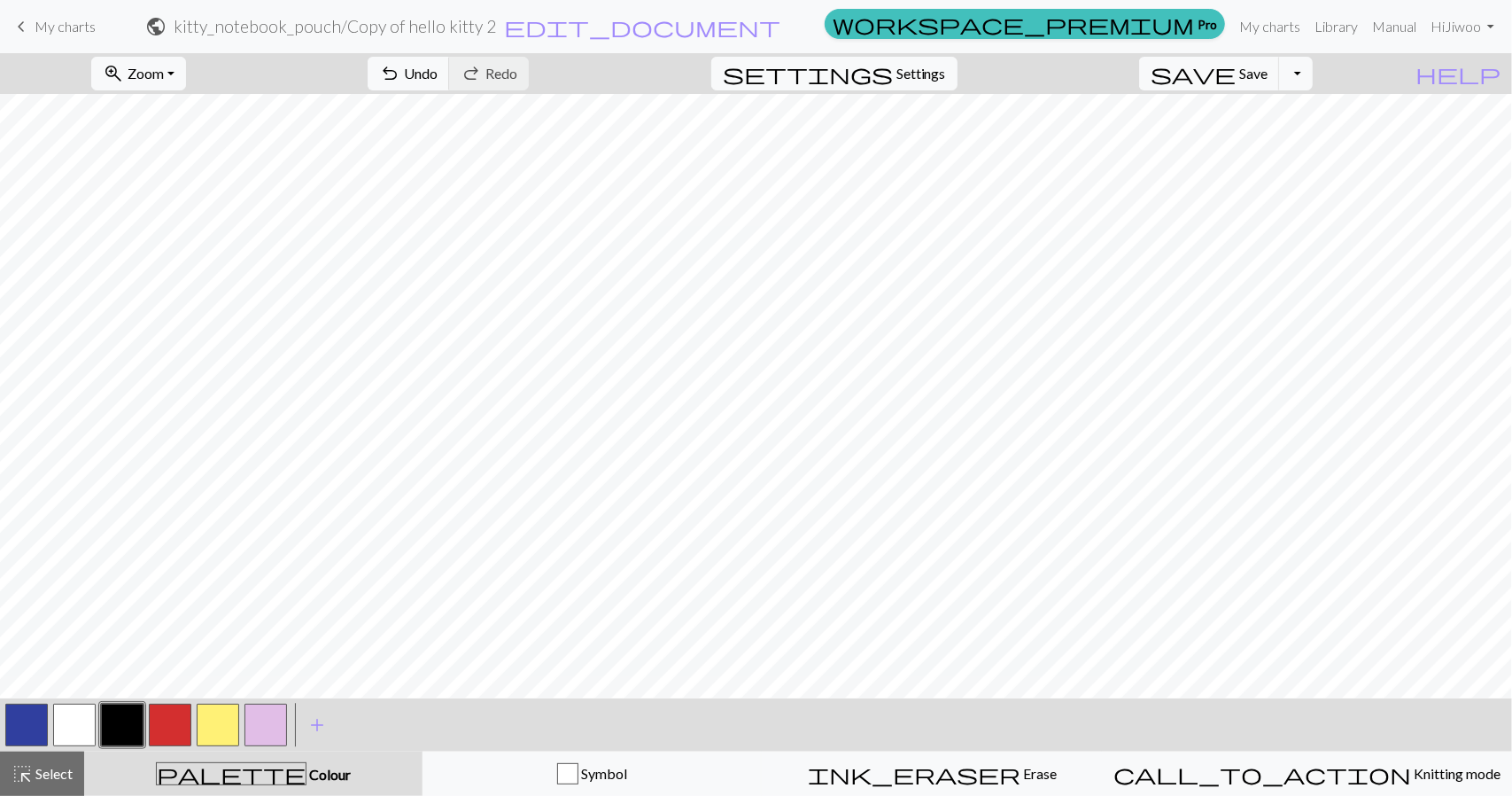
click at [23, 729] on button "button" at bounding box center [26, 725] width 42 height 42
drag, startPoint x: 123, startPoint y: 728, endPoint x: 155, endPoint y: 686, distance: 52.8
click at [123, 727] on button "button" at bounding box center [122, 725] width 42 height 42
click at [29, 720] on button "button" at bounding box center [26, 725] width 42 height 42
click at [124, 717] on button "button" at bounding box center [122, 725] width 42 height 42
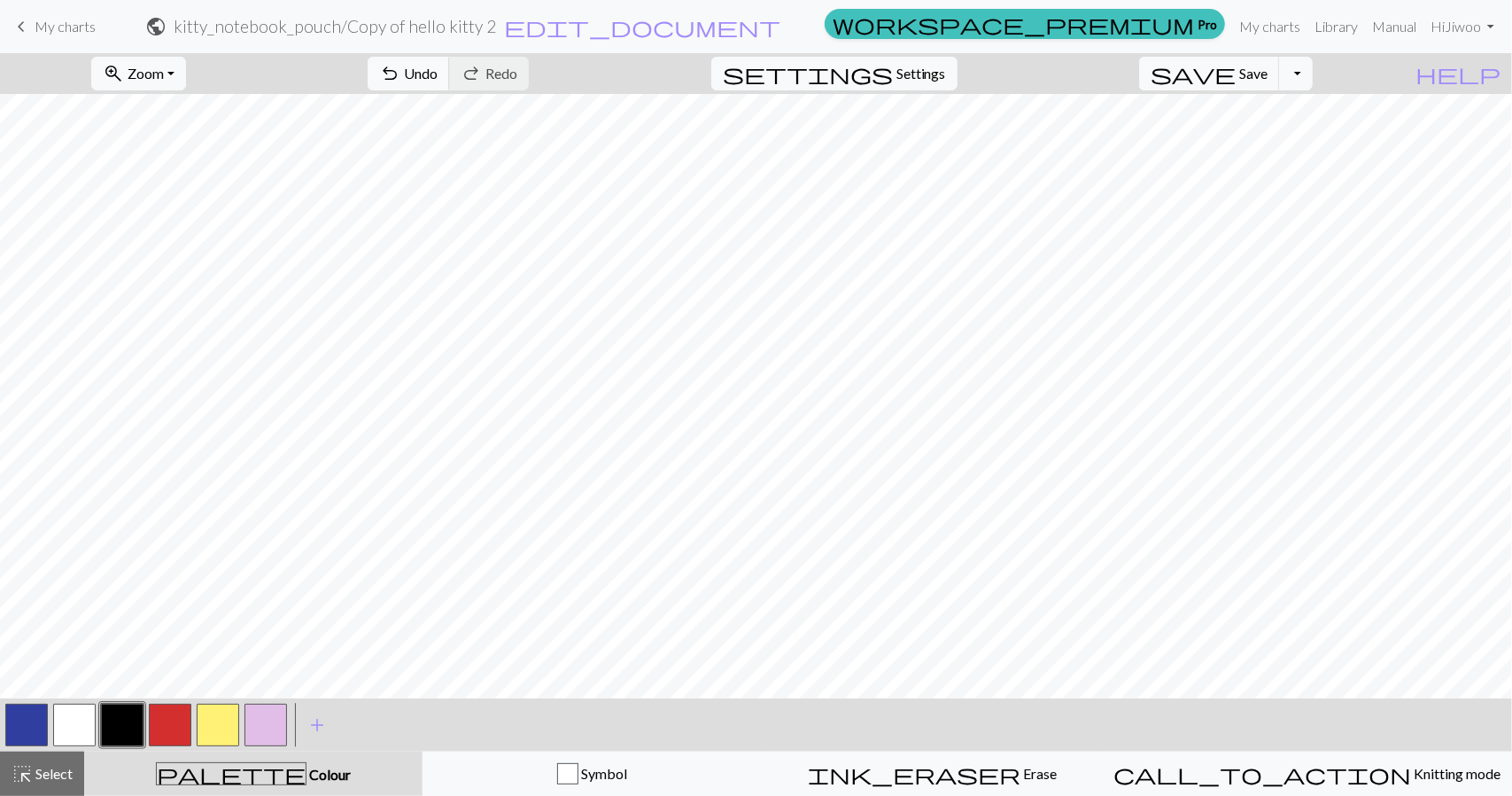
drag, startPoint x: 14, startPoint y: 718, endPoint x: 44, endPoint y: 704, distance: 33.1
click at [14, 718] on button "button" at bounding box center [26, 725] width 42 height 42
click at [122, 731] on button "button" at bounding box center [122, 725] width 42 height 42
click at [156, 711] on button "button" at bounding box center [169, 725] width 42 height 42
drag, startPoint x: 50, startPoint y: 766, endPoint x: 163, endPoint y: 703, distance: 129.4
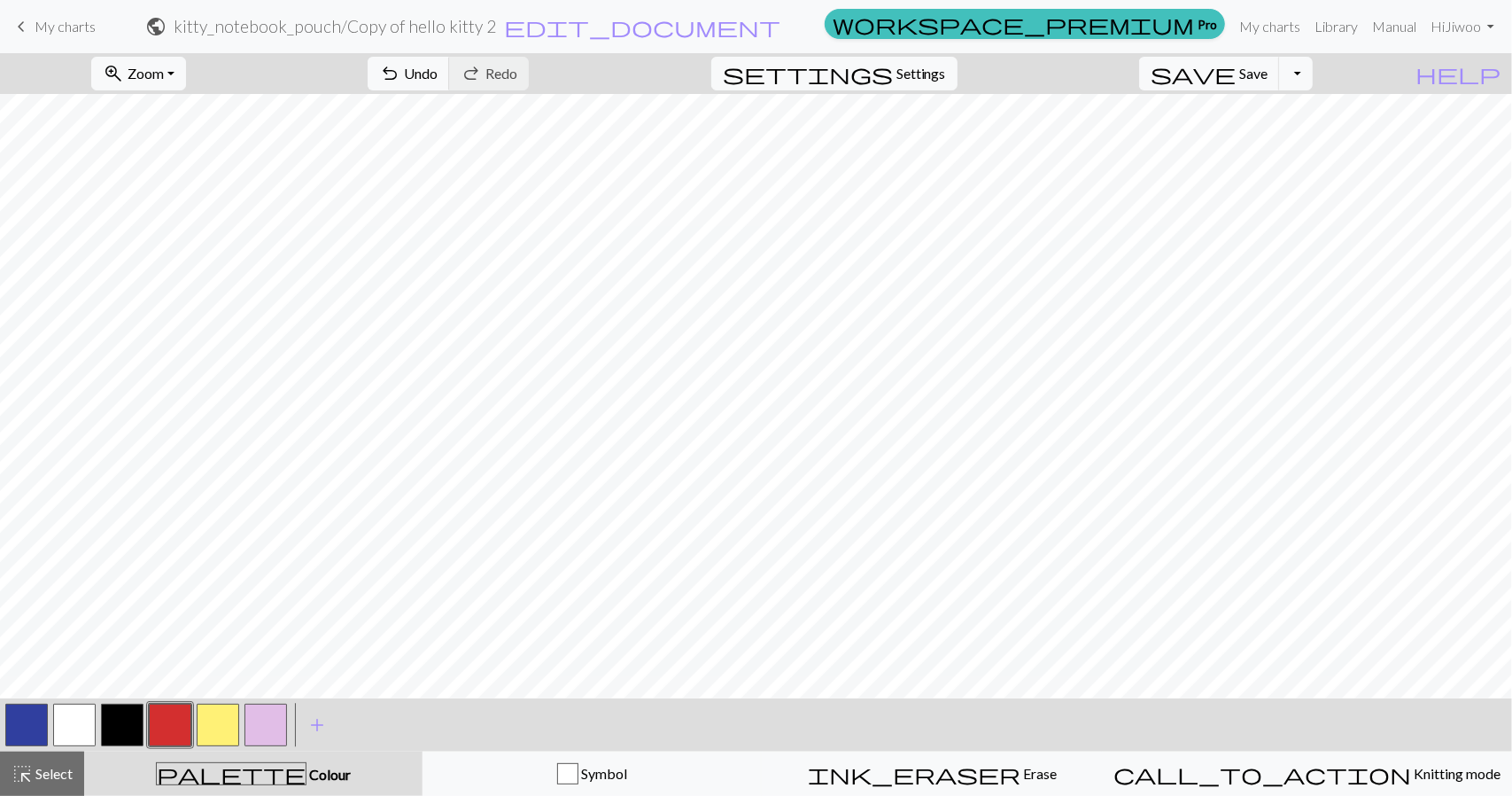
click at [53, 765] on span "Select" at bounding box center [52, 773] width 40 height 17
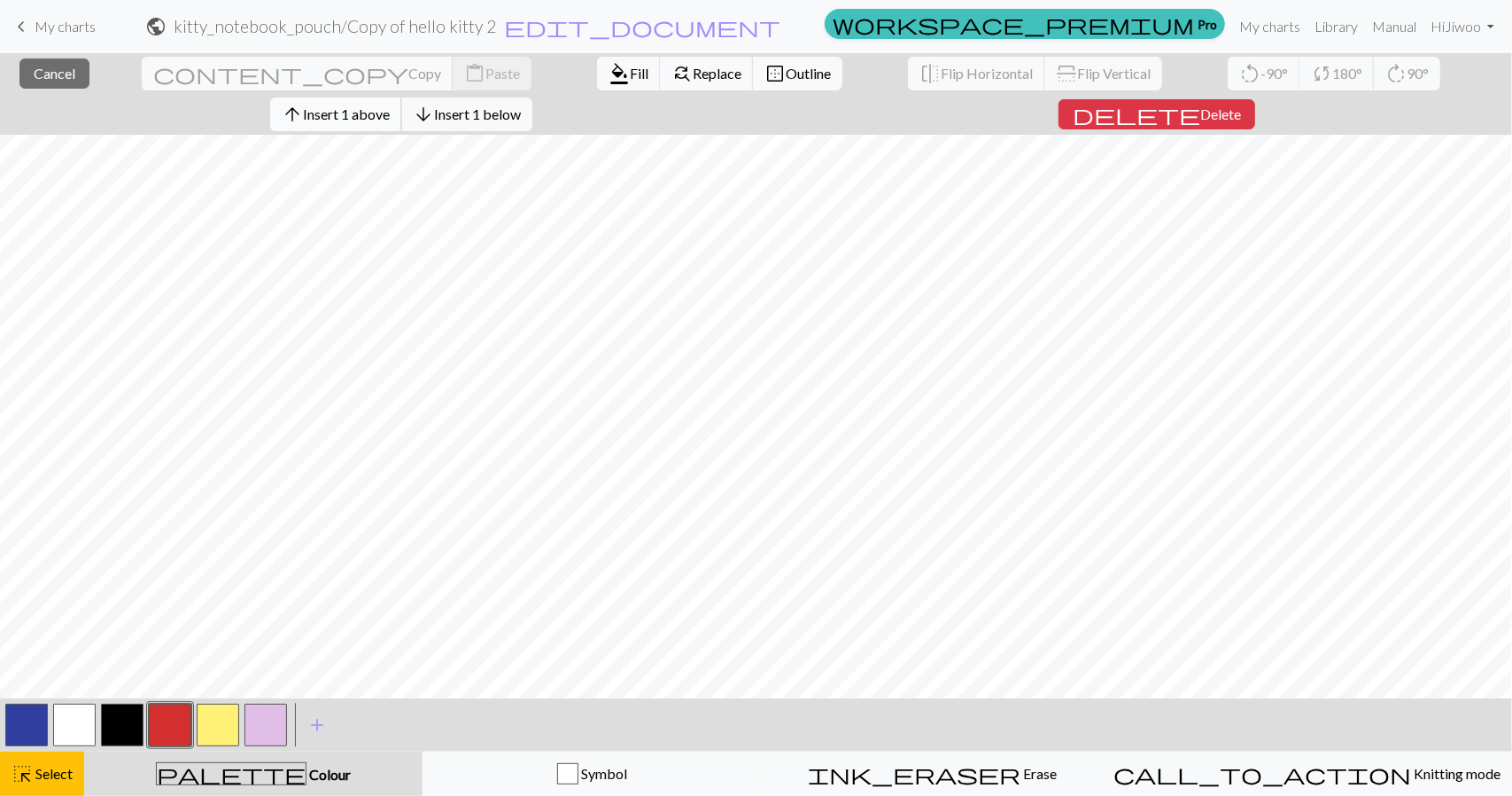
click at [390, 105] on span "Insert 1 above" at bounding box center [346, 113] width 86 height 17
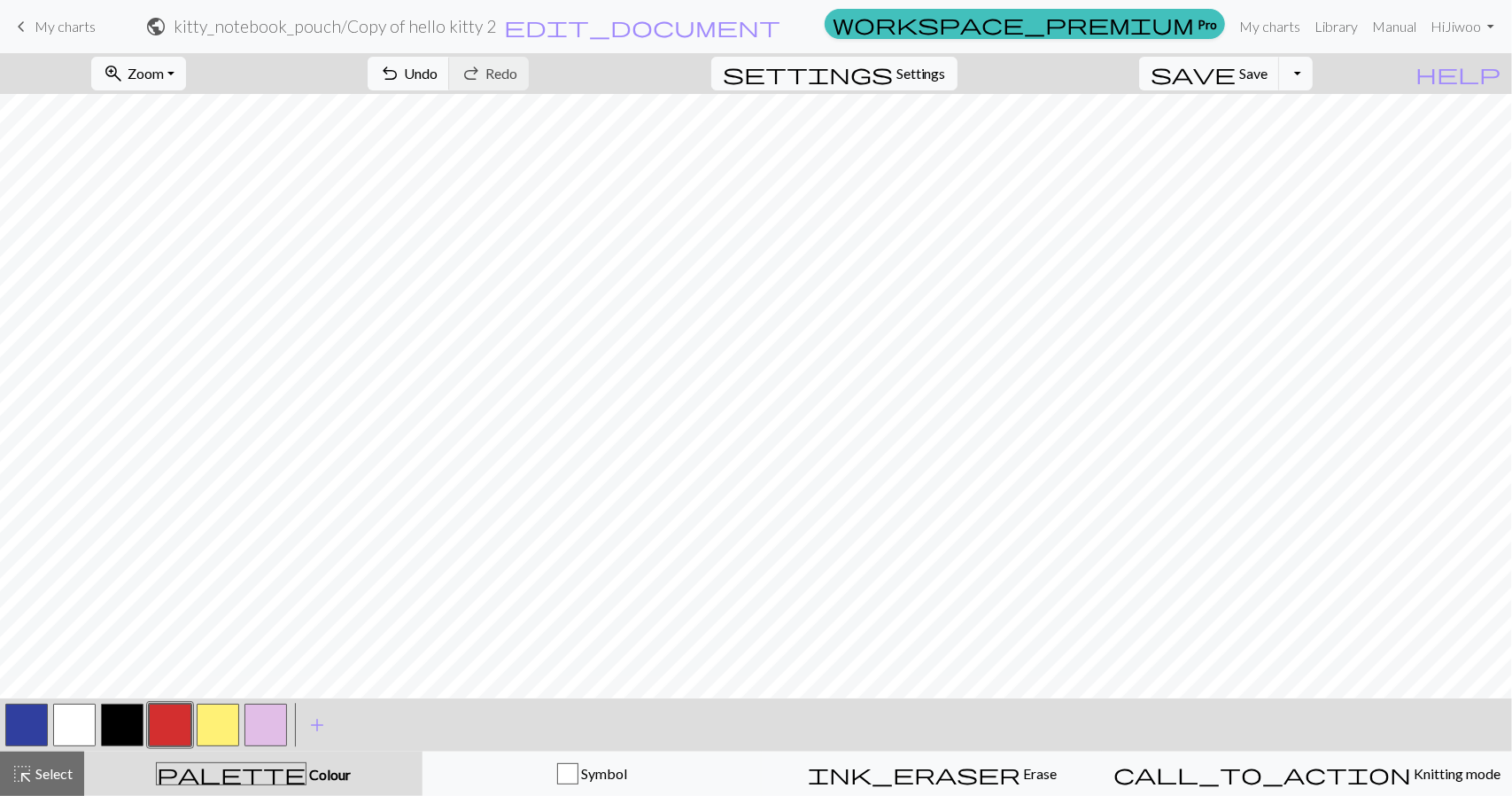
click at [30, 775] on span "highlight_alt" at bounding box center [22, 774] width 22 height 25
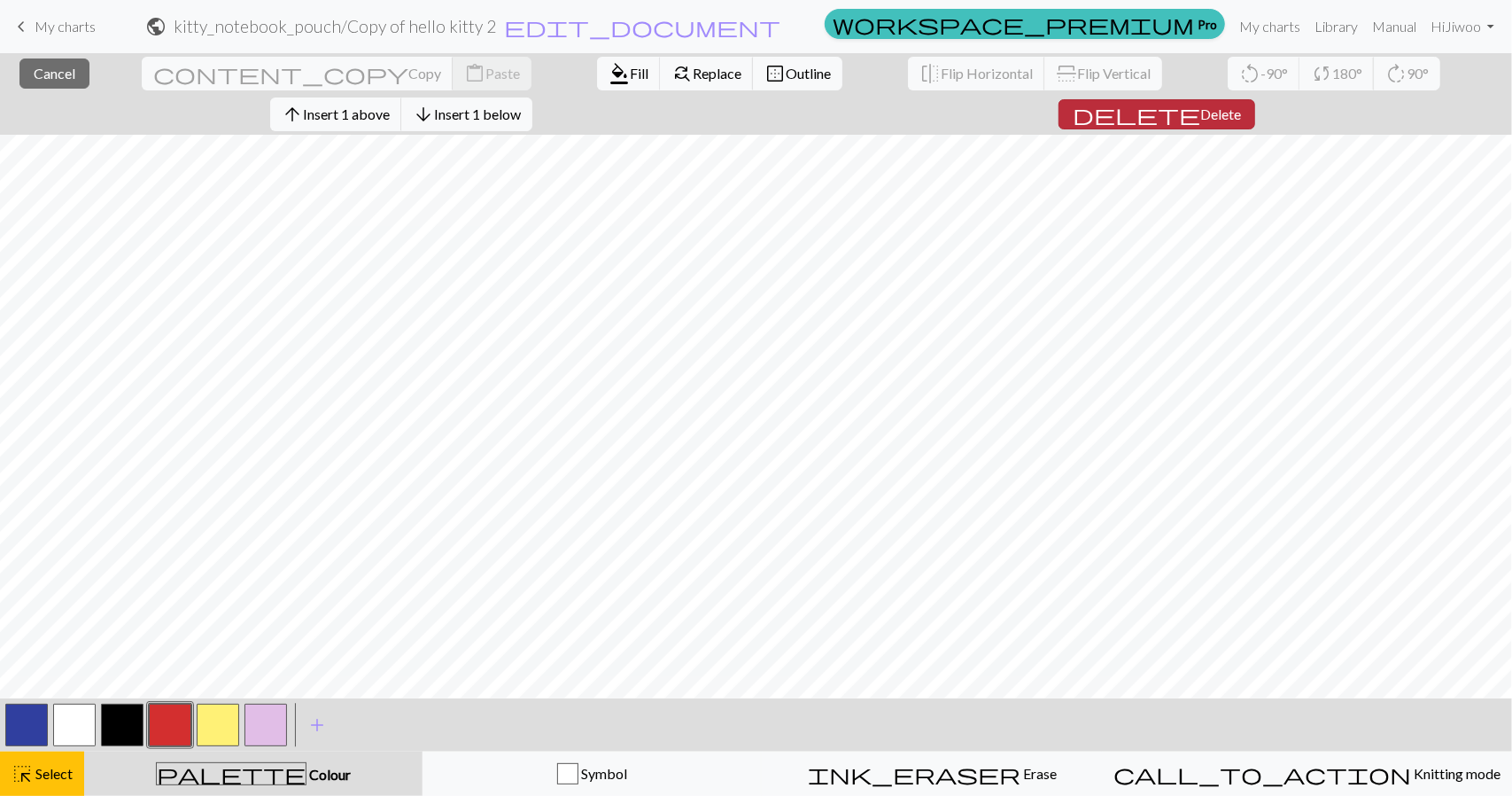
click at [1241, 105] on span "Delete" at bounding box center [1220, 113] width 40 height 17
